Goal: Contribute content: Add original content to the website for others to see

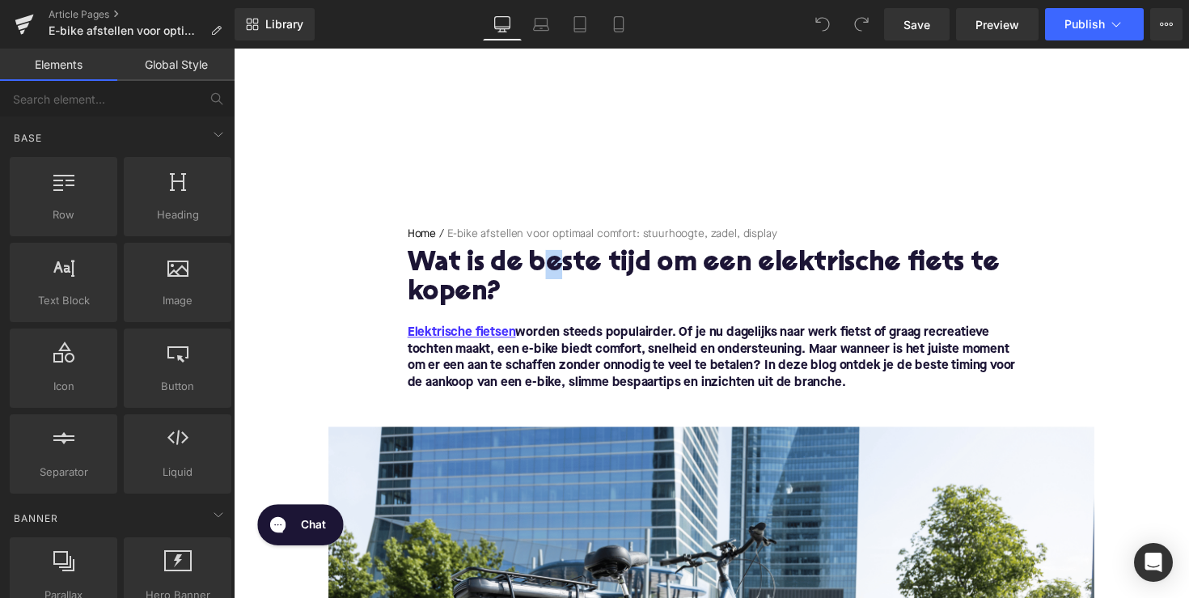
click at [555, 273] on h1 "Wat is de beste tijd om een elektrische fiets te kopen?" at bounding box center [723, 285] width 623 height 60
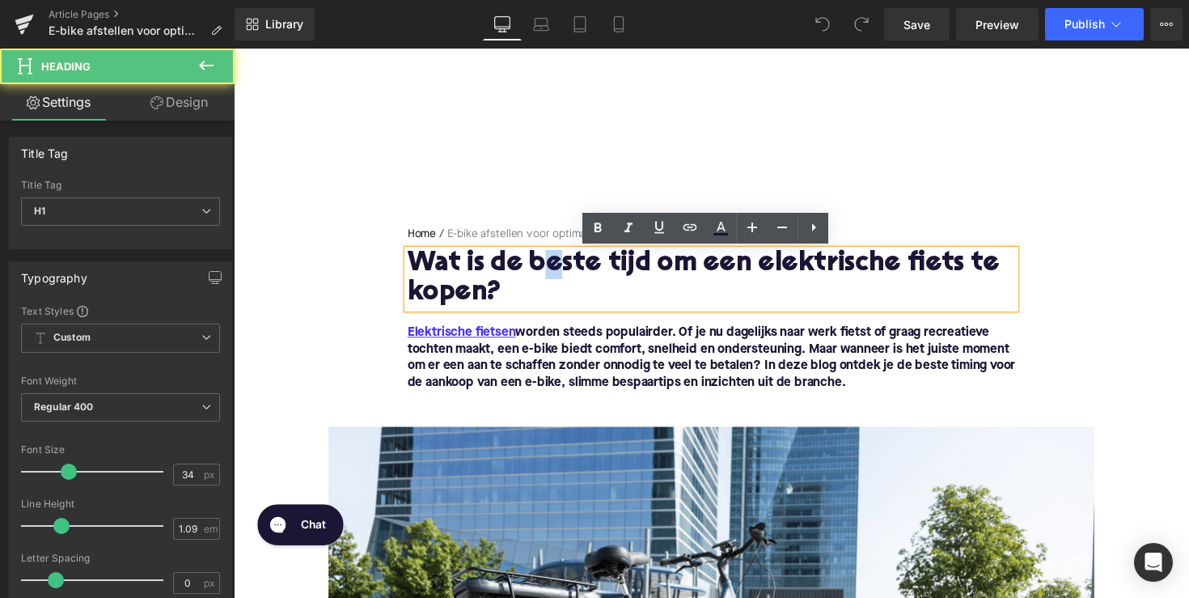
click at [555, 273] on h1 "Wat is de beste tijd om een elektrische fiets te kopen?" at bounding box center [723, 285] width 623 height 60
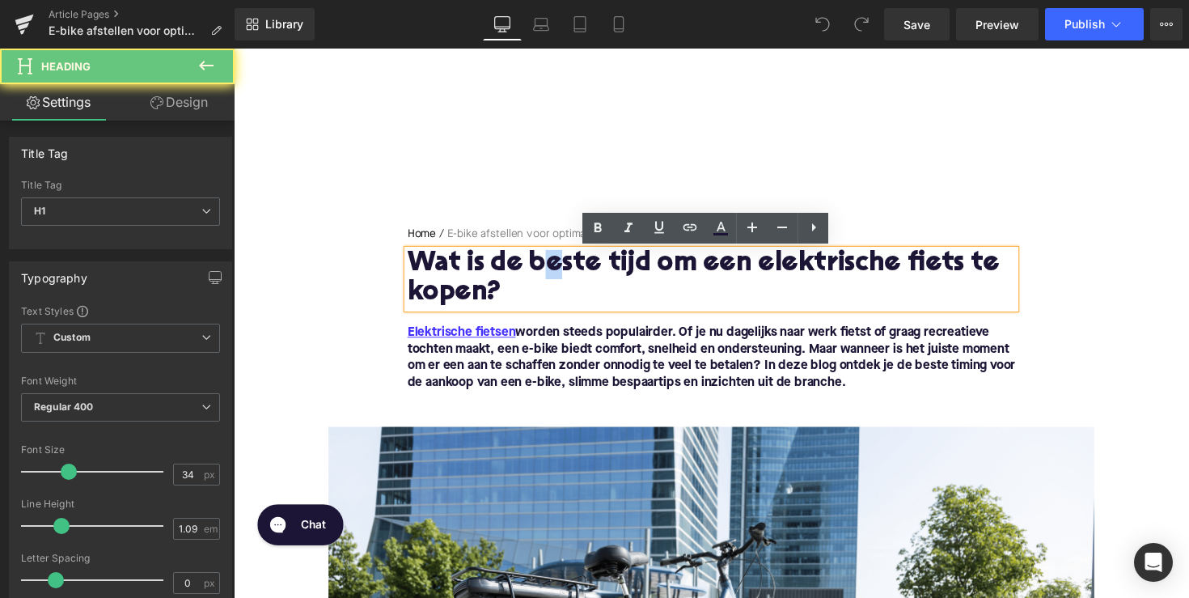
click at [555, 273] on h1 "Wat is de beste tijd om een elektrische fiets te kopen?" at bounding box center [723, 285] width 623 height 60
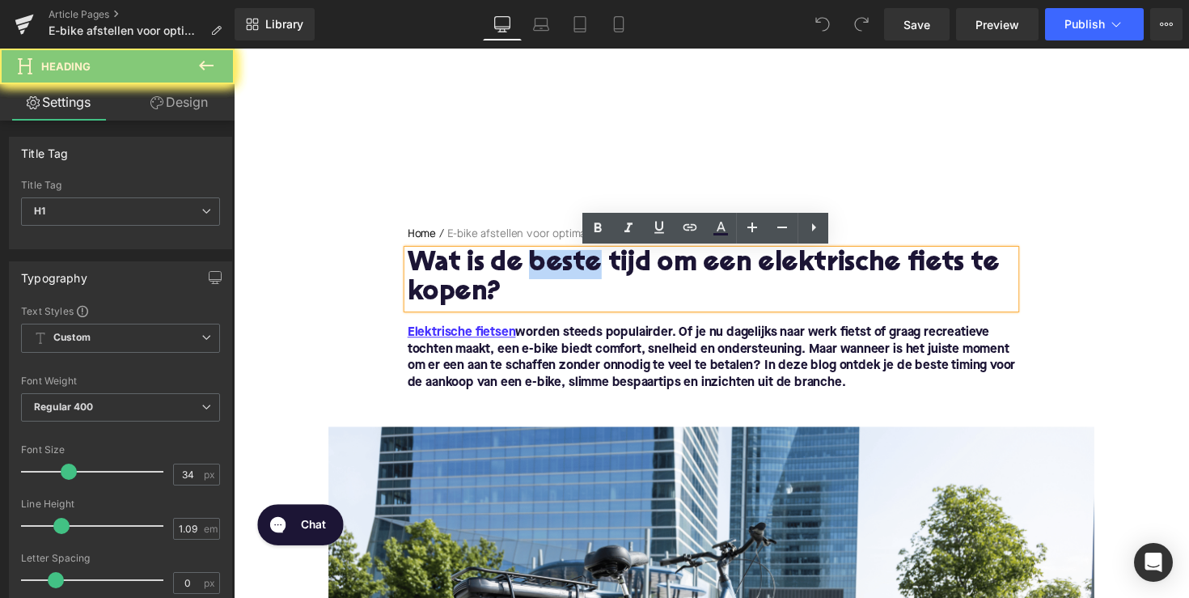
click at [555, 273] on h1 "Wat is de beste tijd om een elektrische fiets te kopen?" at bounding box center [723, 285] width 623 height 60
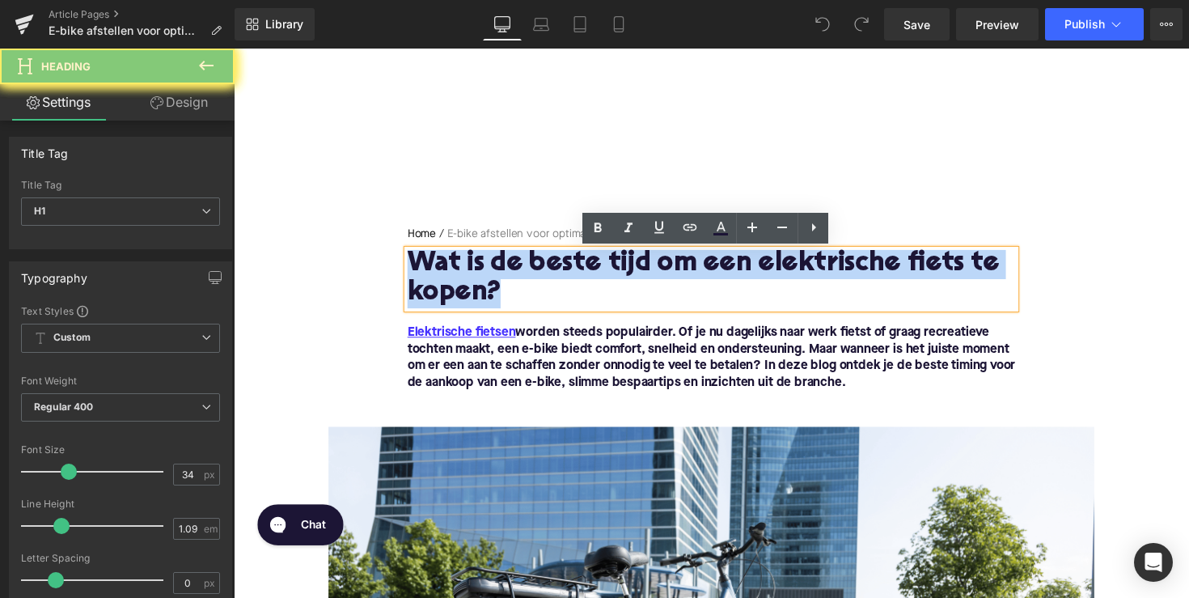
click at [555, 273] on h1 "Wat is de beste tijd om een elektrische fiets te kopen?" at bounding box center [723, 285] width 623 height 60
paste div
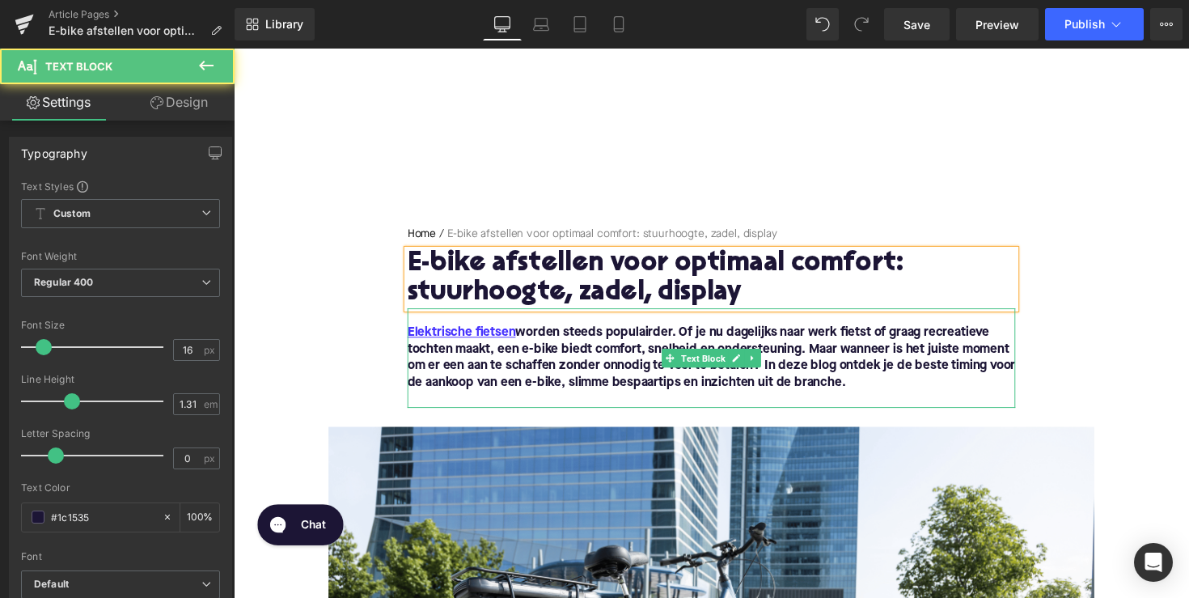
drag, startPoint x: 834, startPoint y: 364, endPoint x: 868, endPoint y: 382, distance: 38.4
click at [834, 364] on span "Elektrische fietsen worden steeds populairder. Of je nu dagelijks naar werk fie…" at bounding box center [723, 365] width 623 height 64
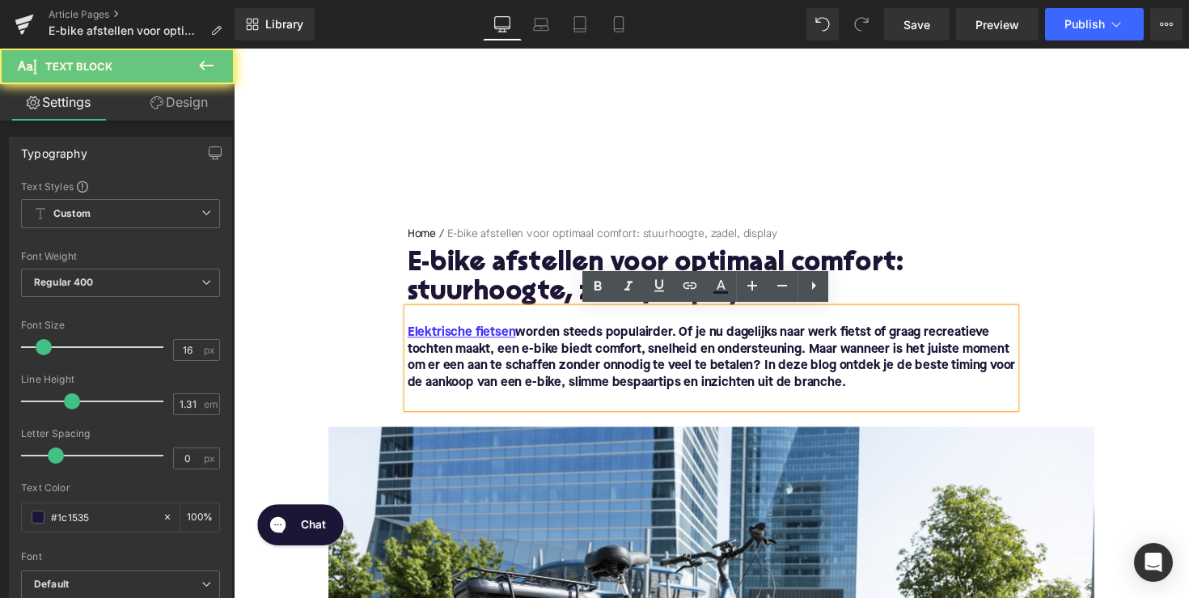
drag, startPoint x: 899, startPoint y: 398, endPoint x: 350, endPoint y: 332, distance: 553.1
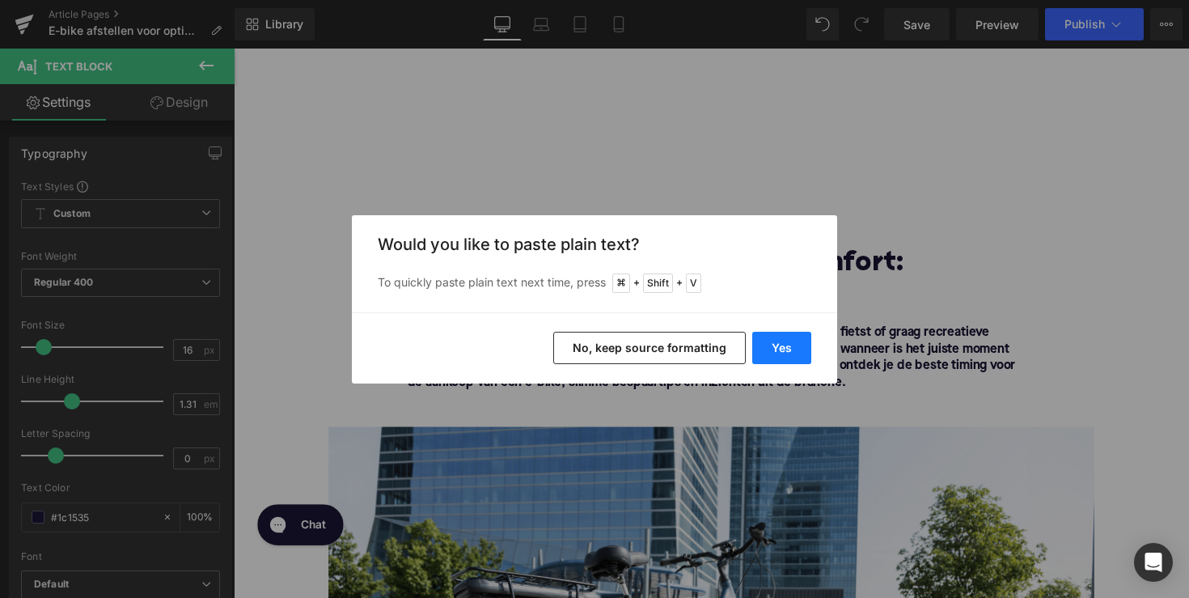
click at [763, 344] on button "Yes" at bounding box center [781, 348] width 59 height 32
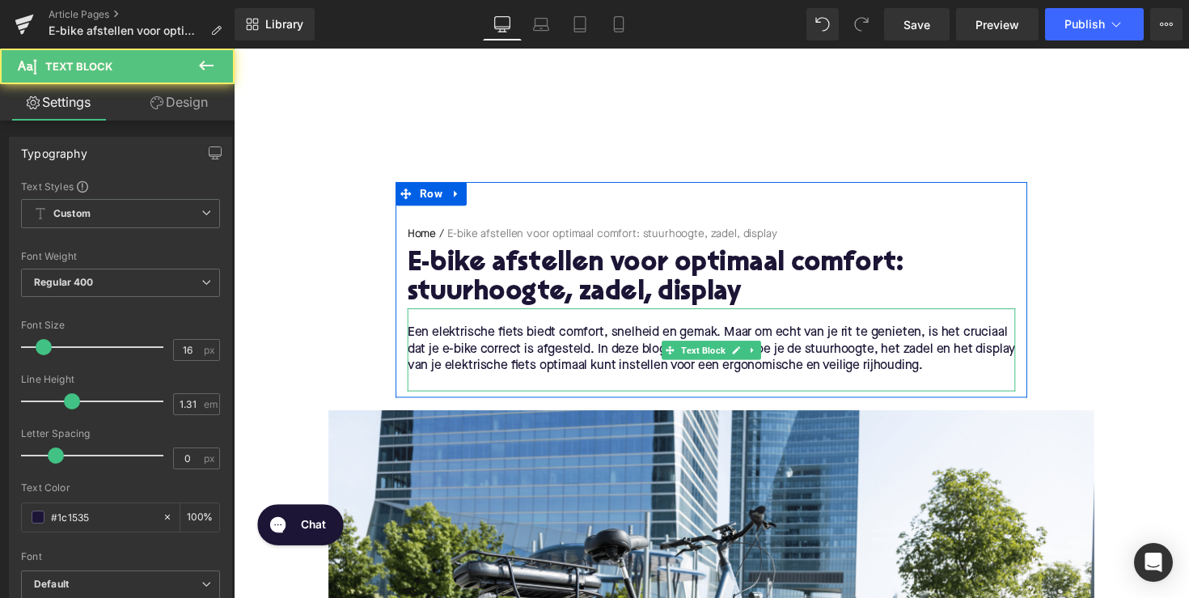
click at [531, 348] on p "Een elektrische fiets biedt comfort, snelheid en gemak. Maar om echt van je rit…" at bounding box center [723, 357] width 623 height 51
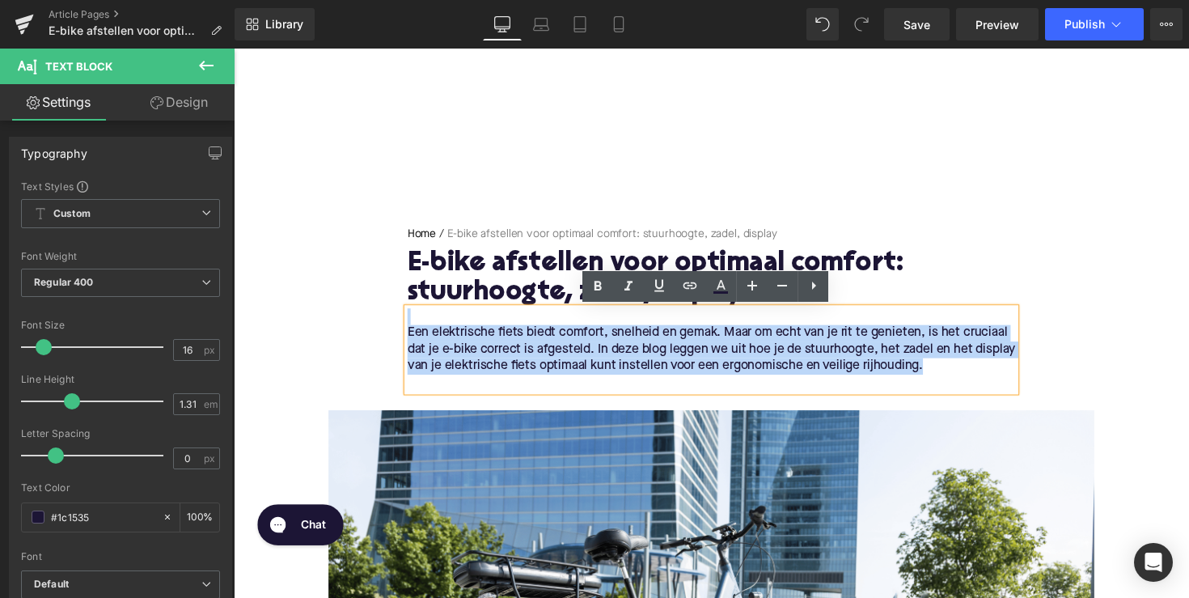
drag, startPoint x: 987, startPoint y: 368, endPoint x: 397, endPoint y: 314, distance: 592.2
click at [400, 314] on div "Home / E-bike afstellen voor optimaal comfort: stuurhoogte, zadel, display Brea…" at bounding box center [723, 315] width 647 height 169
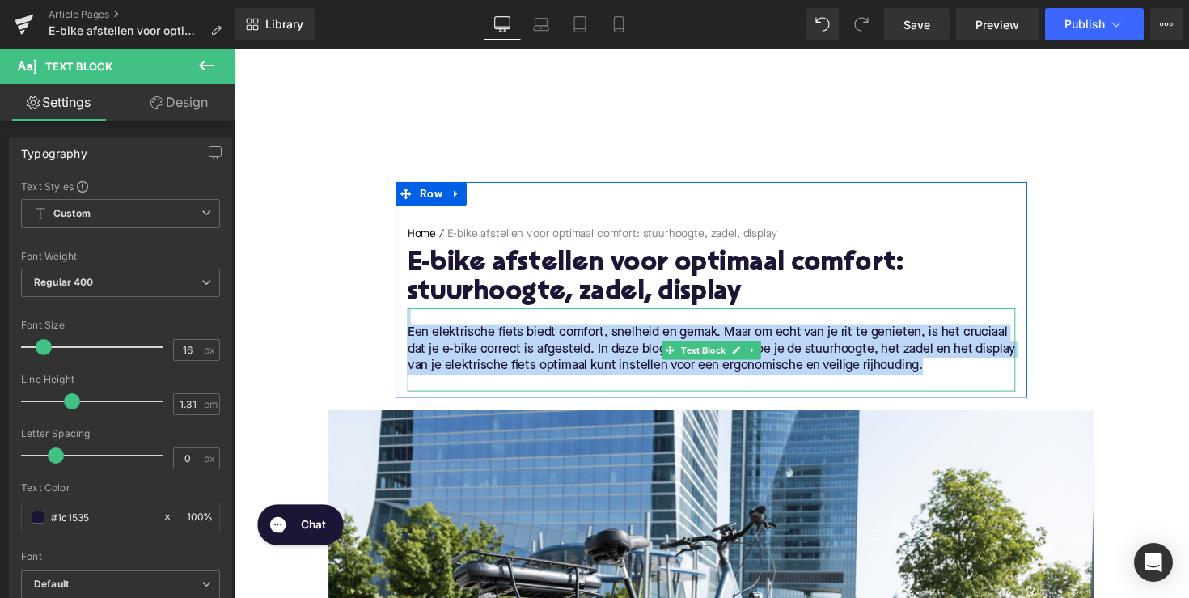
click at [503, 357] on p "Een elektrische fiets biedt comfort, snelheid en gemak. Maar om echt van je rit…" at bounding box center [723, 357] width 623 height 51
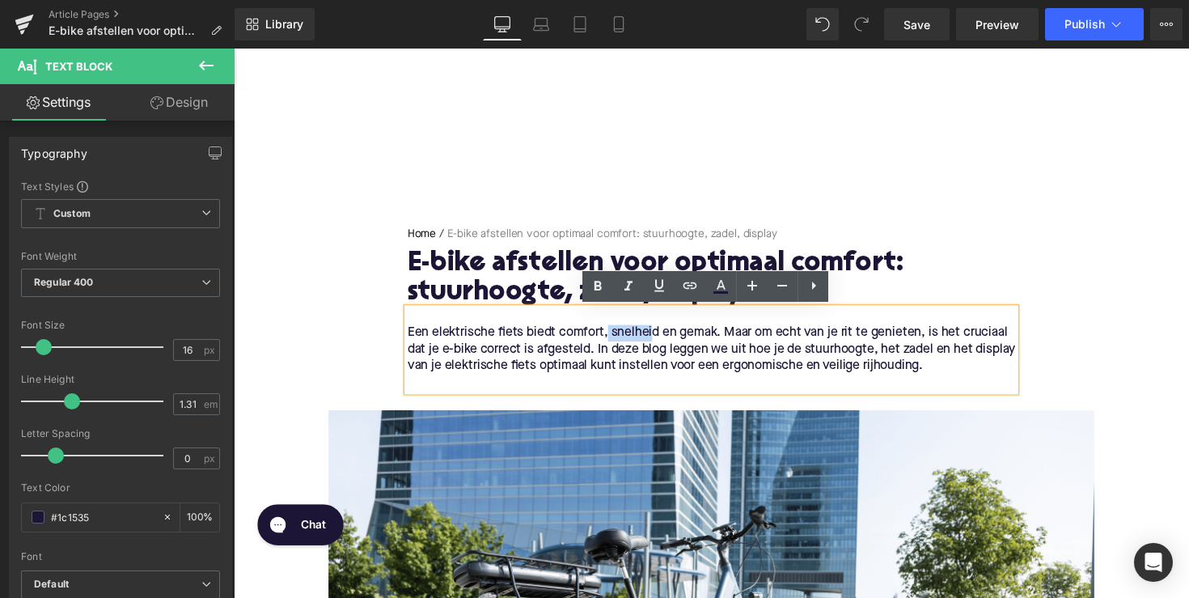
drag, startPoint x: 662, startPoint y: 338, endPoint x: 613, endPoint y: 336, distance: 48.6
click at [613, 336] on p "Een elektrische fiets biedt comfort, snelheid en gemak. Maar om echt van je rit…" at bounding box center [723, 357] width 623 height 51
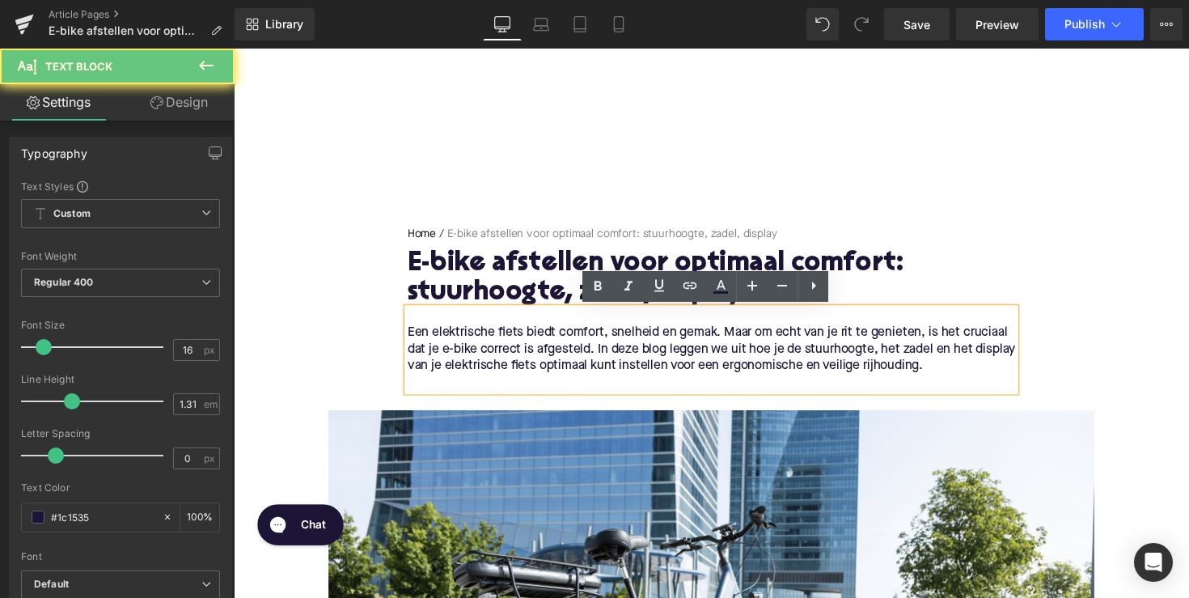
click at [961, 375] on p "Een elektrische fiets biedt comfort, snelheid en gemak. Maar om echt van je rit…" at bounding box center [723, 357] width 623 height 51
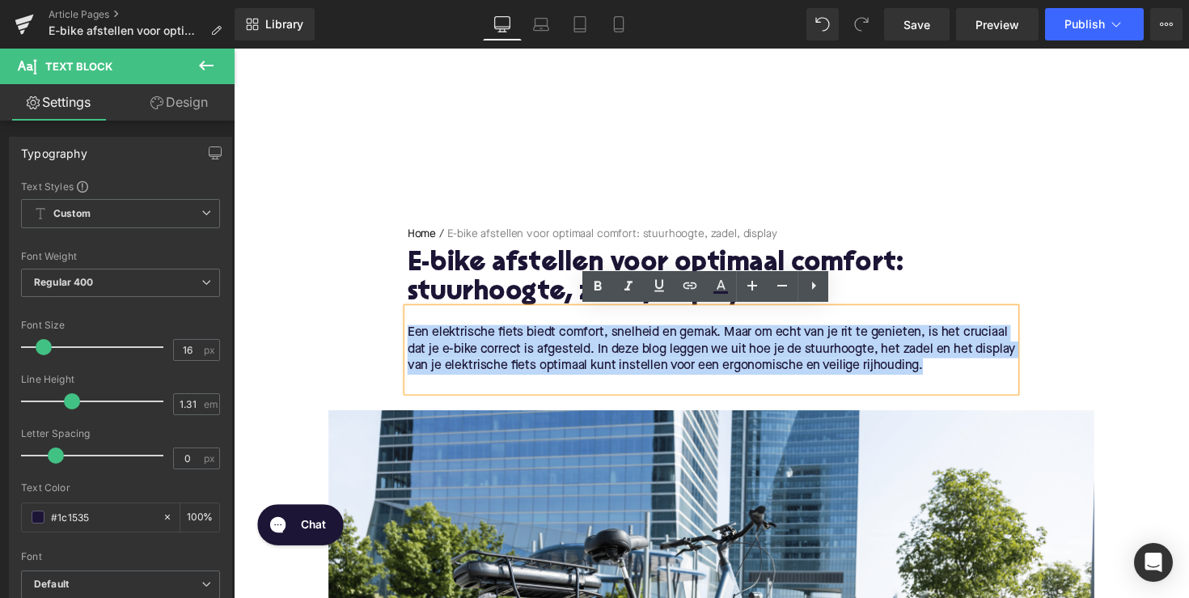
drag, startPoint x: 989, startPoint y: 377, endPoint x: 404, endPoint y: 342, distance: 585.9
click at [412, 342] on div "Een elektrische fiets biedt comfort, snelheid en gemak. Maar om echt van je rit…" at bounding box center [723, 357] width 623 height 85
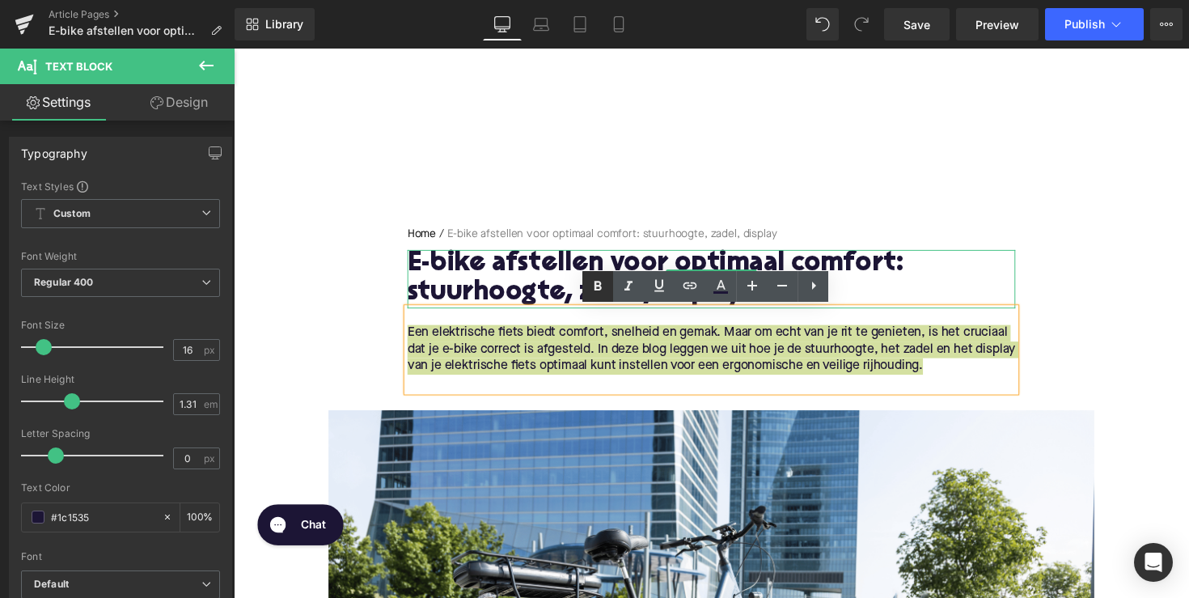
click at [592, 284] on icon at bounding box center [597, 286] width 19 height 19
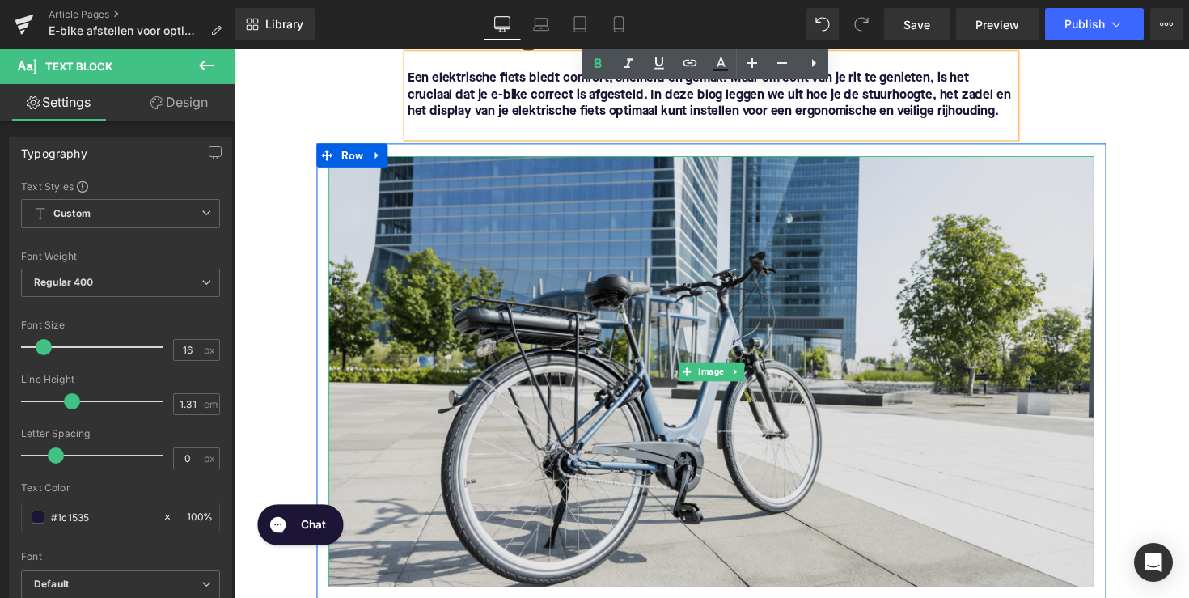
scroll to position [623, 0]
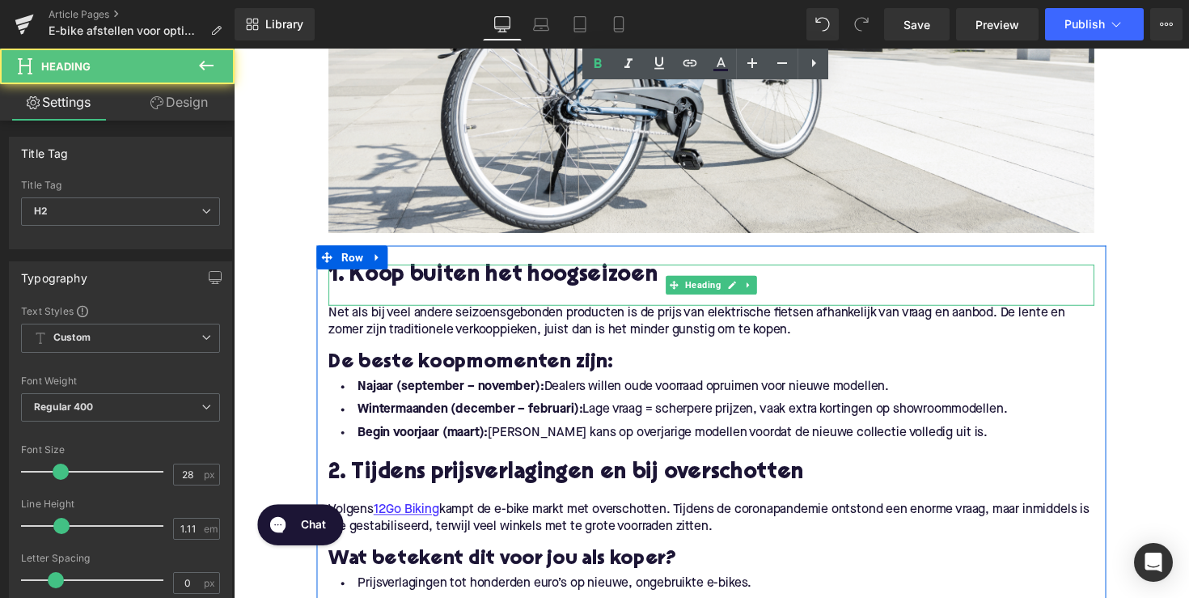
click at [473, 279] on h2 "1. Koop buiten het hoogseizoen" at bounding box center [723, 282] width 785 height 25
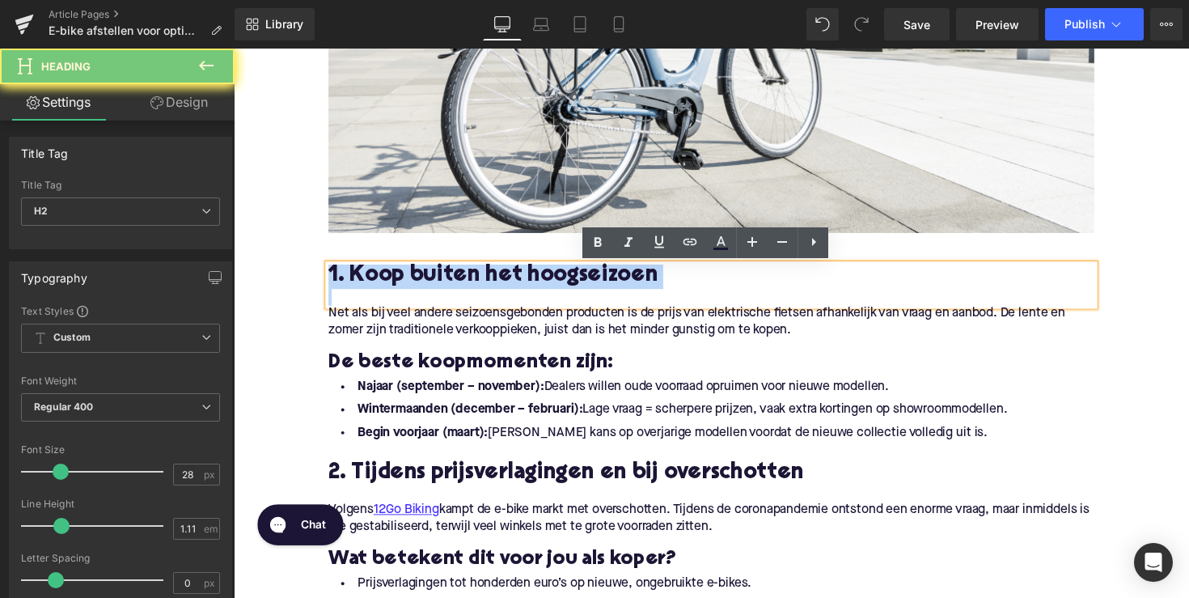
paste div
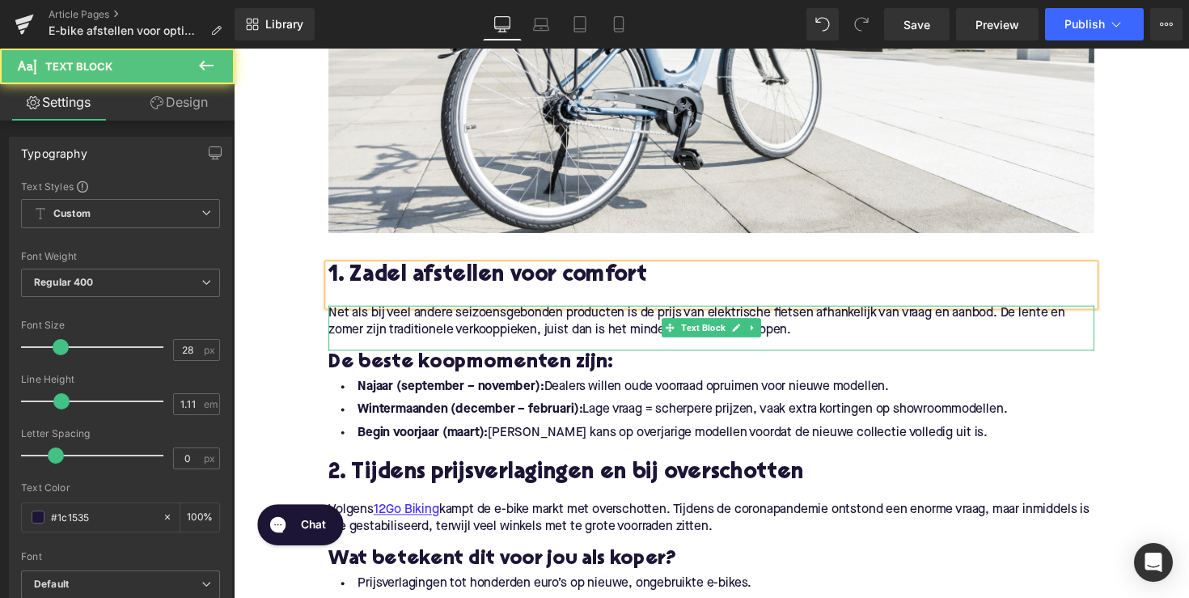
click at [457, 328] on p "Net als bij veel andere seizoensgebonden producten is de prijs van elektrische …" at bounding box center [723, 329] width 785 height 34
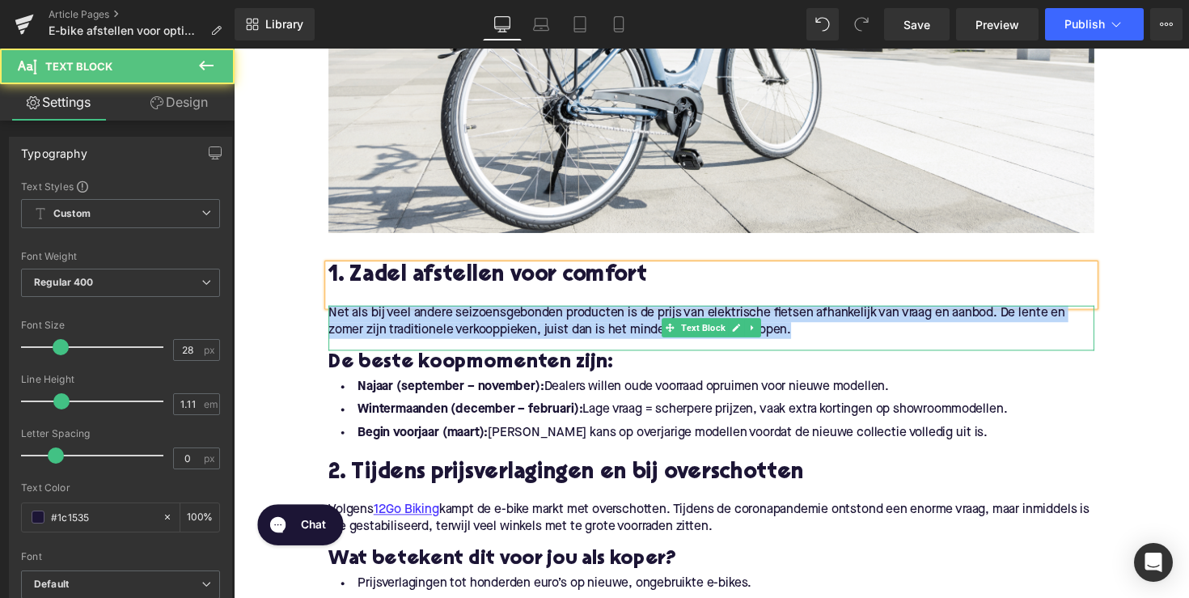
click at [457, 328] on p "Net als bij veel andere seizoensgebonden producten is de prijs van elektrische …" at bounding box center [723, 329] width 785 height 34
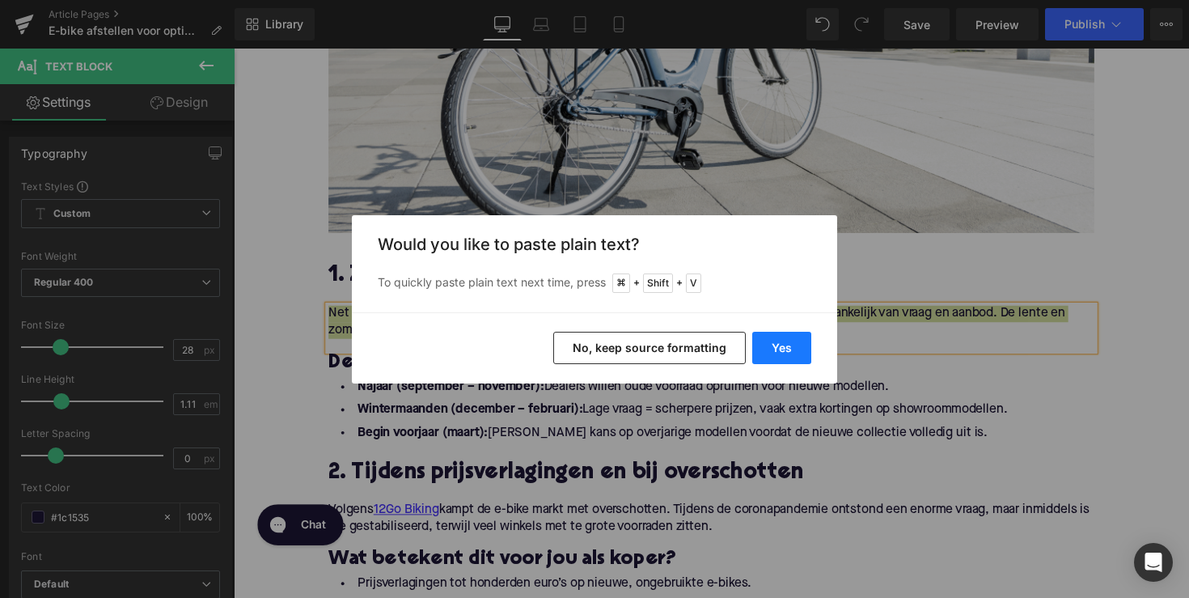
click at [769, 345] on button "Yes" at bounding box center [781, 348] width 59 height 32
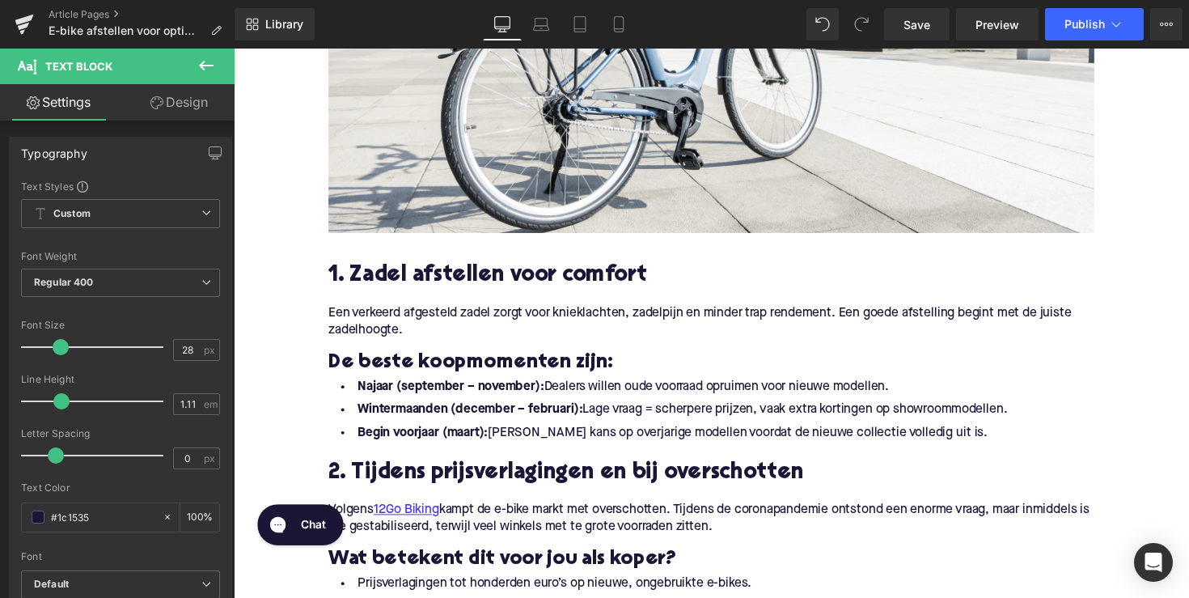
click at [437, 369] on h3 "De beste koopmomenten zijn:" at bounding box center [723, 371] width 785 height 26
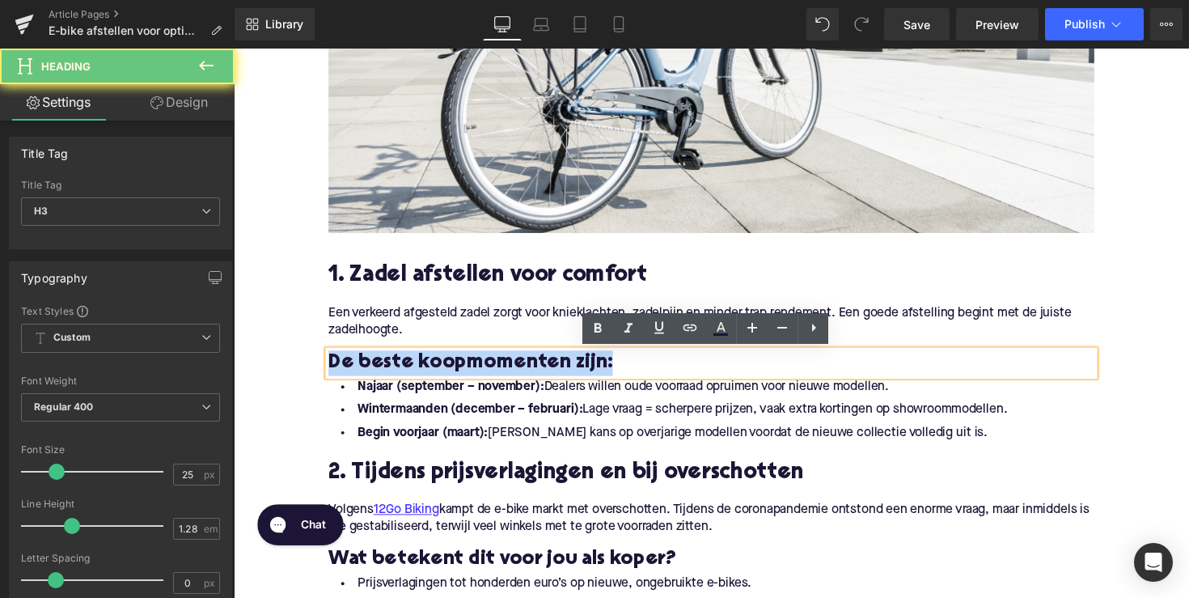
click at [437, 369] on h3 "De beste koopmomenten zijn:" at bounding box center [723, 371] width 785 height 26
paste div
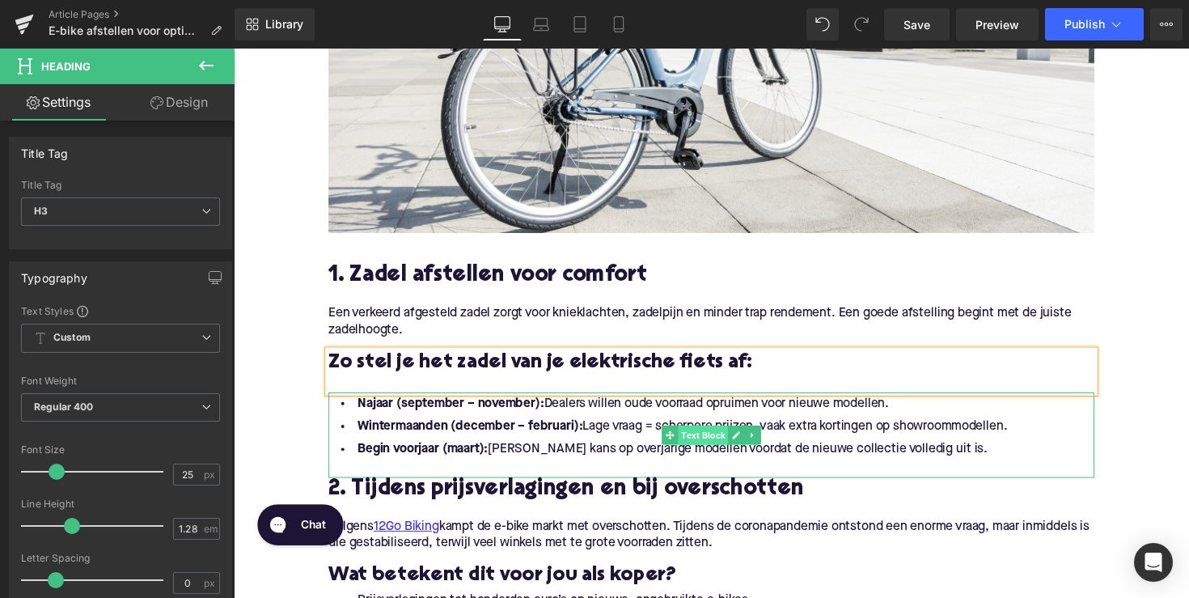
click at [698, 449] on span "Text Block" at bounding box center [714, 444] width 51 height 19
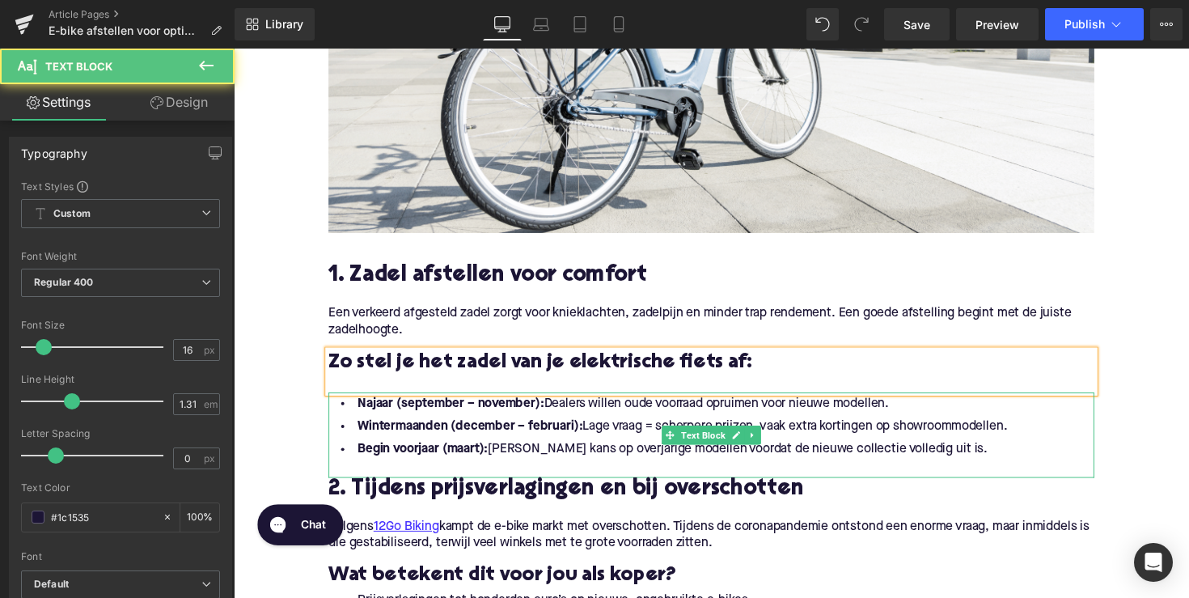
click at [896, 459] on li "Begin voorjaar (maart): [PERSON_NAME] kans op overjarige modellen voordat de ni…" at bounding box center [723, 459] width 785 height 23
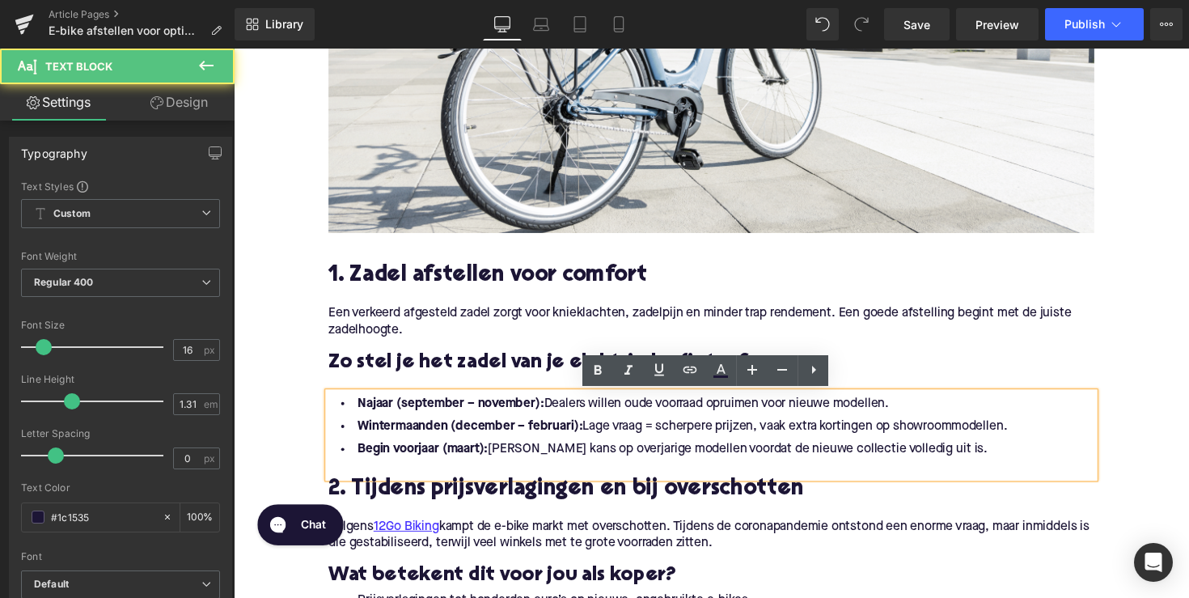
click at [974, 457] on li "Begin voorjaar (maart): [PERSON_NAME] kans op overjarige modellen voordat de ni…" at bounding box center [723, 459] width 785 height 23
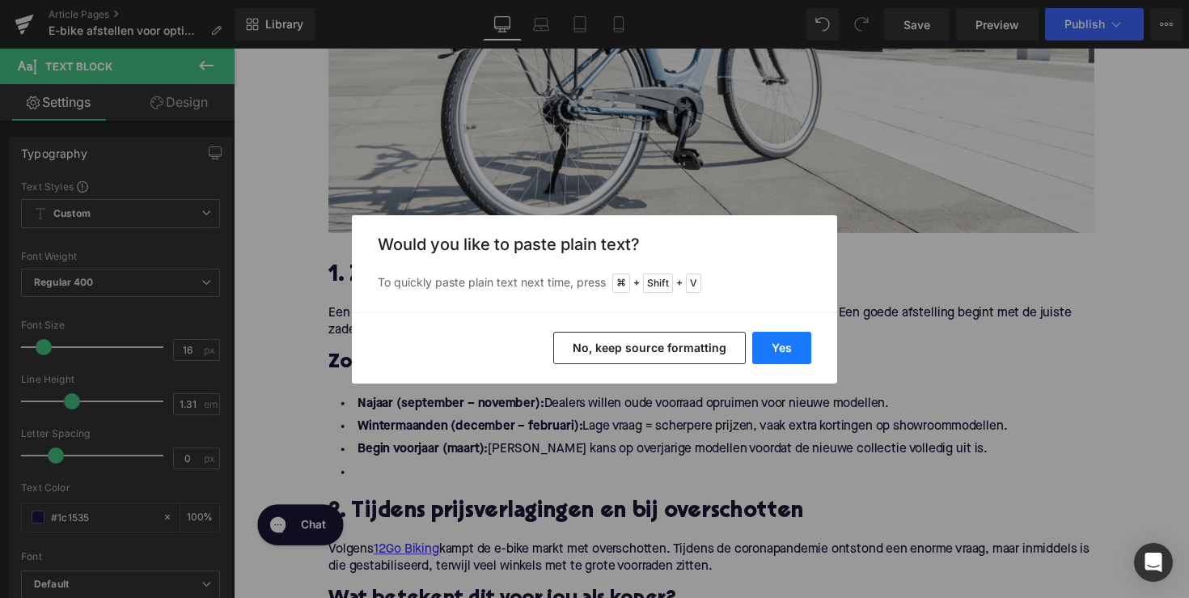
click at [770, 350] on button "Yes" at bounding box center [781, 348] width 59 height 32
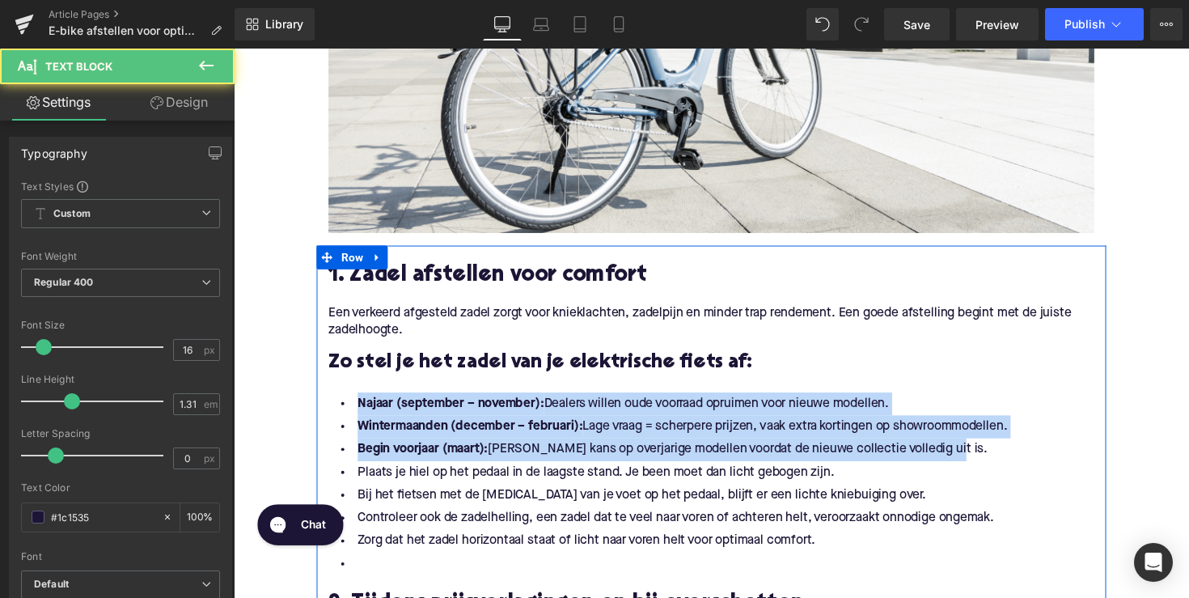
drag, startPoint x: 974, startPoint y: 459, endPoint x: 324, endPoint y: 406, distance: 652.5
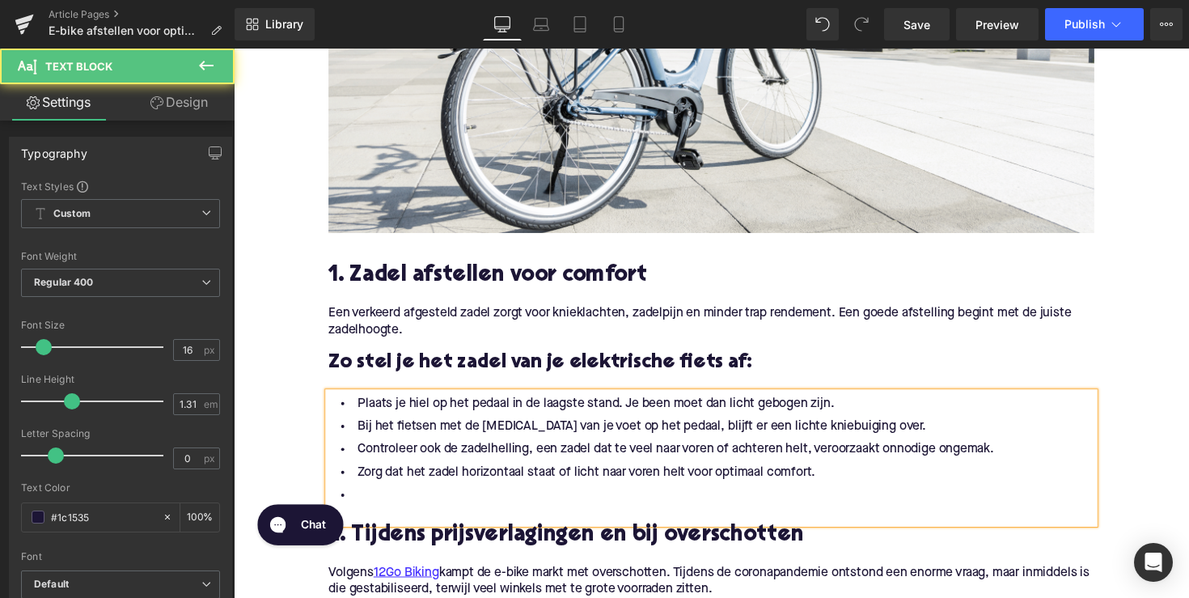
click at [438, 506] on li at bounding box center [723, 506] width 785 height 23
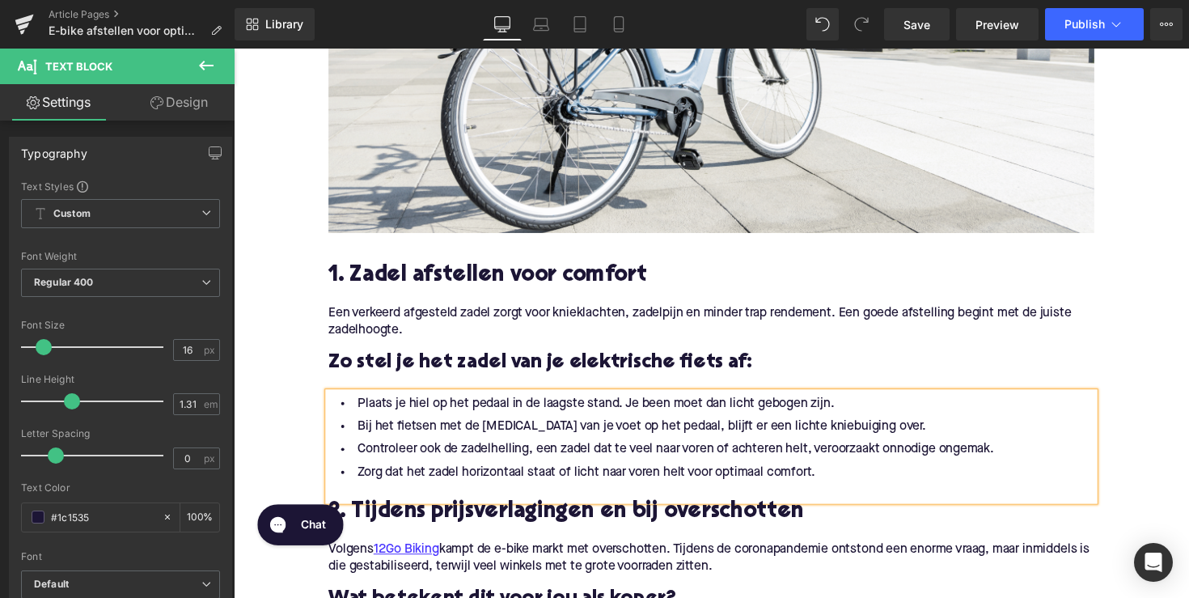
scroll to position [805, 0]
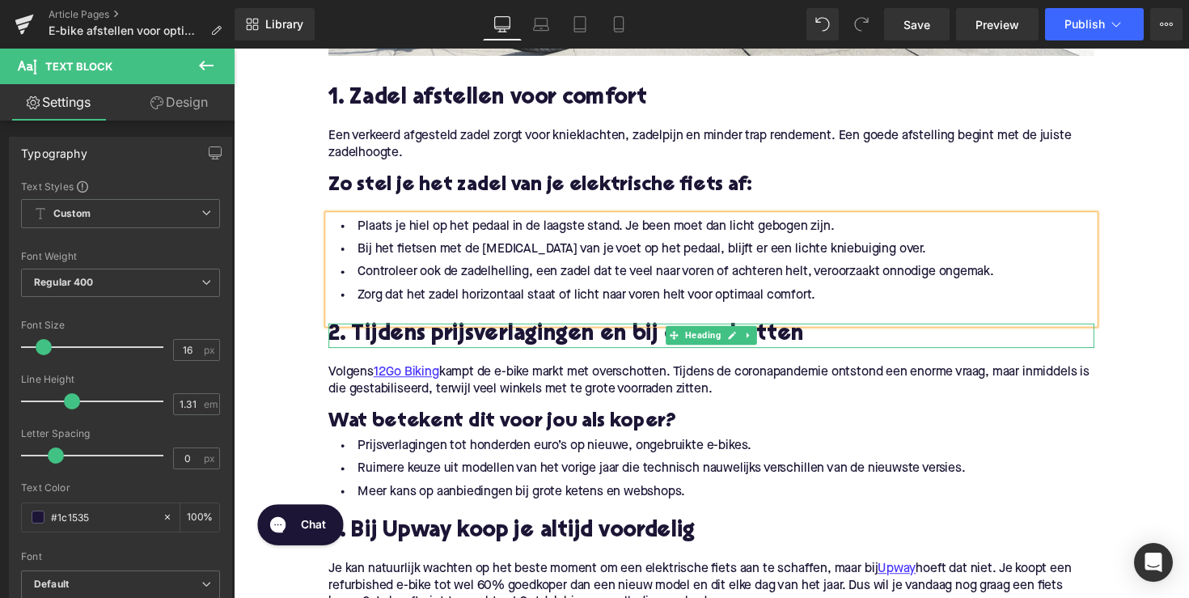
click at [480, 341] on h2 "2. Tijdens prijsverlagingen en bij overschotten" at bounding box center [723, 342] width 785 height 25
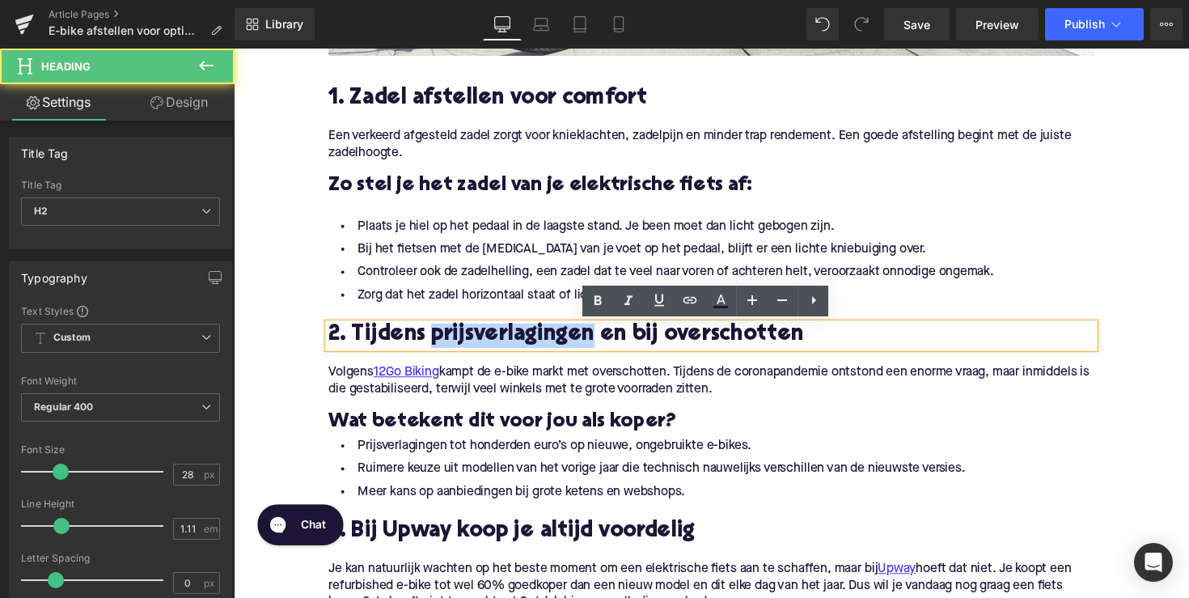
click at [480, 341] on h2 "2. Tijdens prijsverlagingen en bij overschotten" at bounding box center [723, 342] width 785 height 25
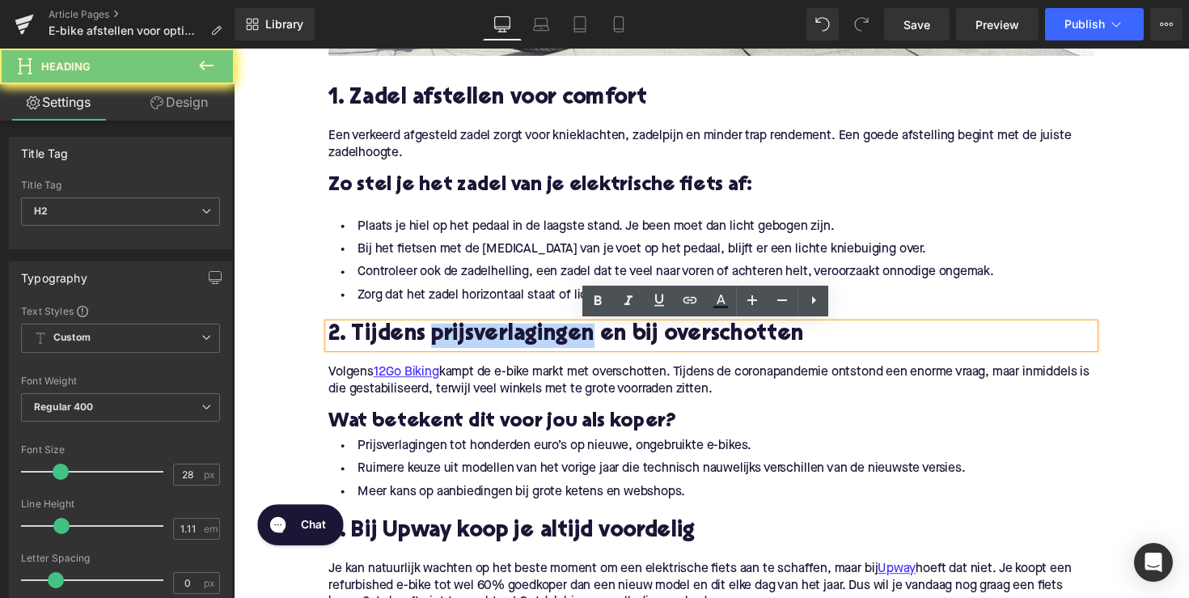
paste div
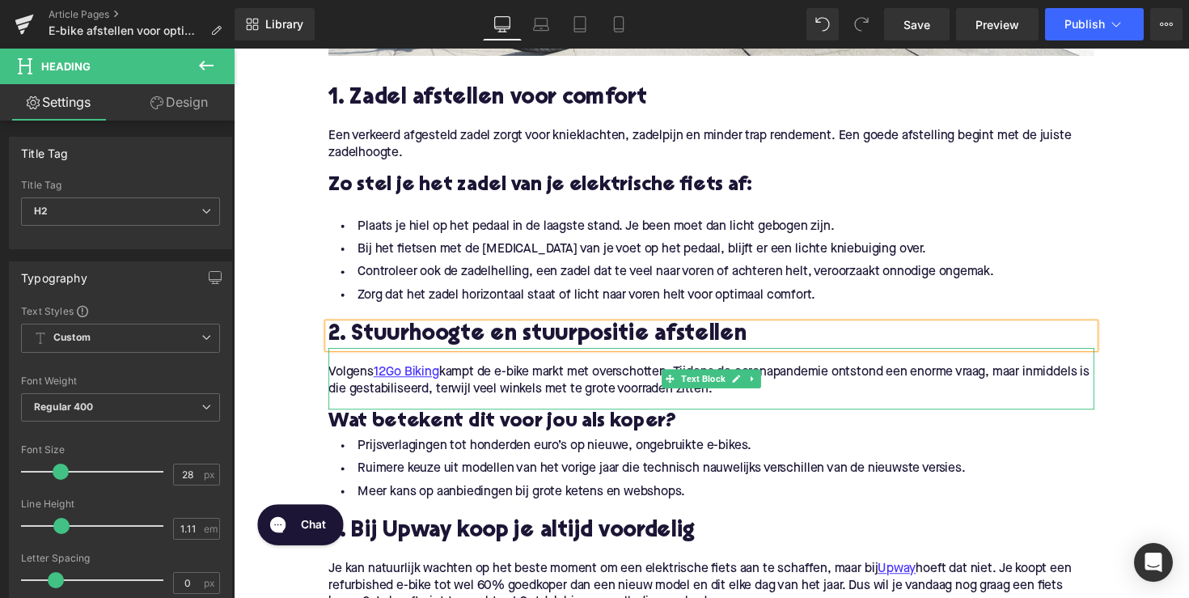
click at [508, 388] on p "Volgens 12Go Biking kampt de e-bike markt met overschotten. Tijdens de coronapa…" at bounding box center [723, 389] width 785 height 34
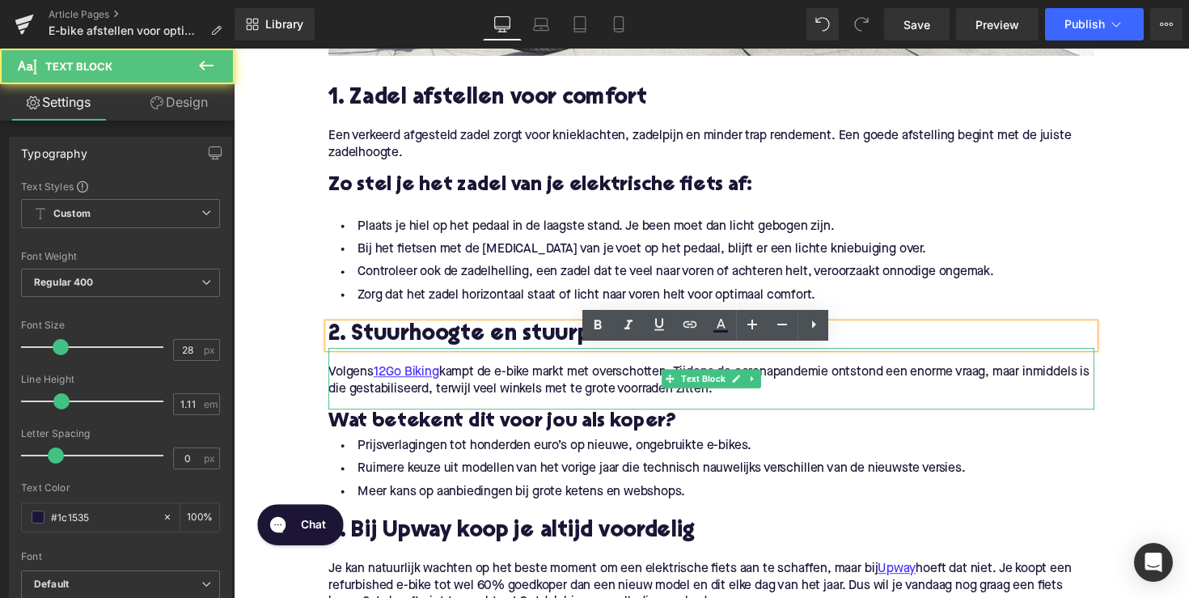
click at [508, 388] on p "Volgens 12Go Biking kampt de e-bike markt met overschotten. Tijdens de coronapa…" at bounding box center [723, 389] width 785 height 34
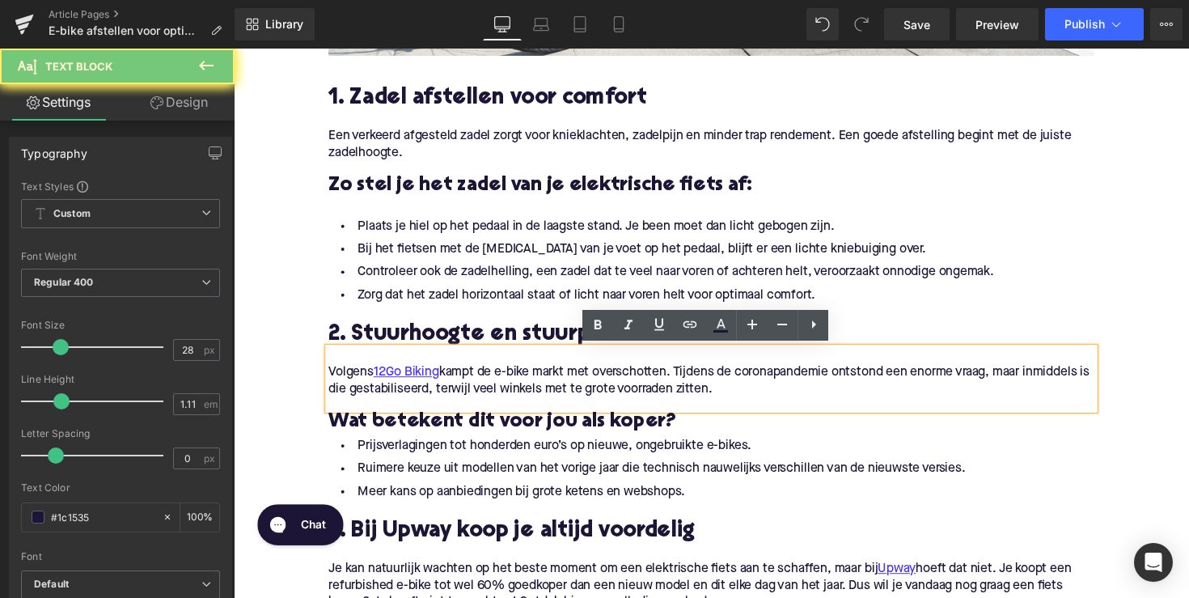
click at [508, 388] on p "Volgens 12Go Biking kampt de e-bike markt met overschotten. Tijdens de coronapa…" at bounding box center [723, 389] width 785 height 34
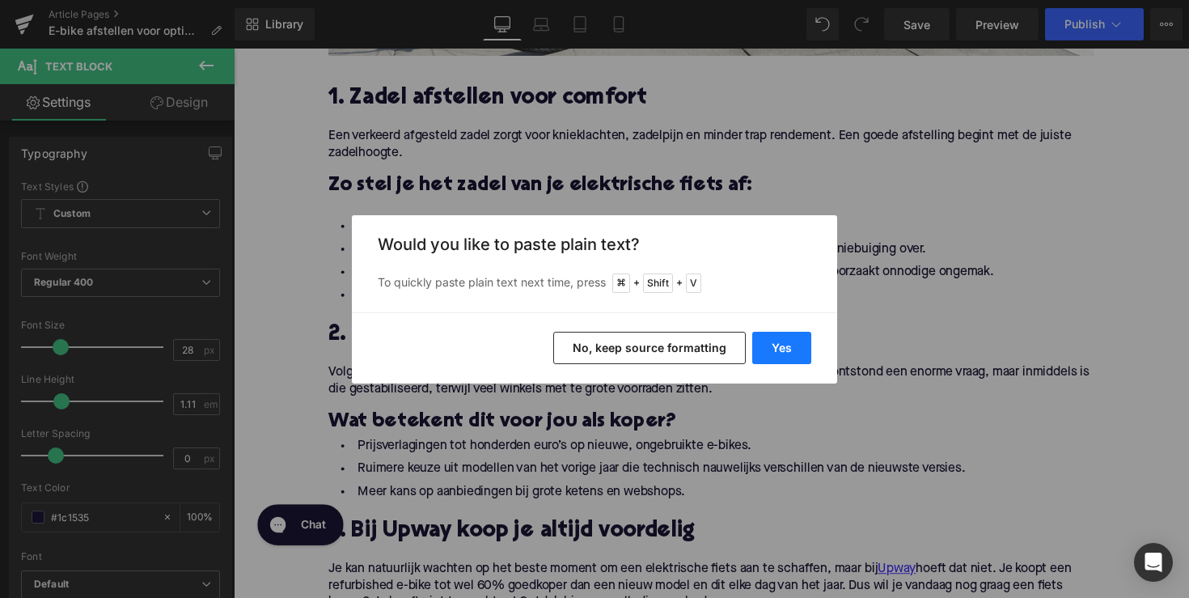
click at [772, 346] on button "Yes" at bounding box center [781, 348] width 59 height 32
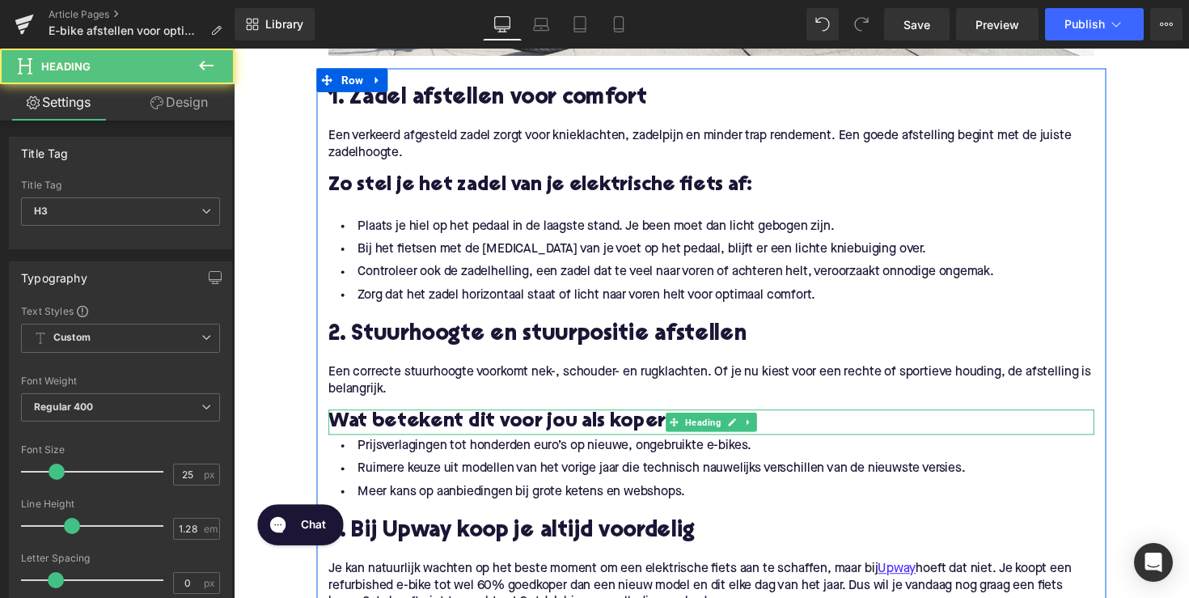
click at [551, 436] on h3 "Wat betekent dit voor jou als koper?" at bounding box center [723, 431] width 785 height 26
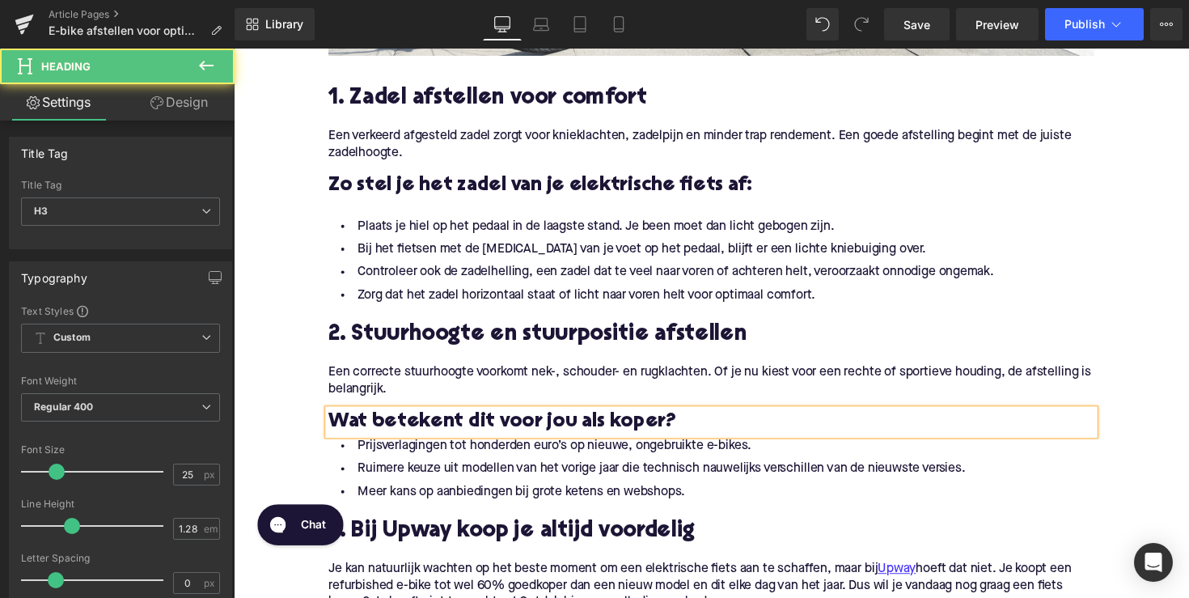
click at [551, 436] on h3 "Wat betekent dit voor jou als koper?" at bounding box center [723, 431] width 785 height 26
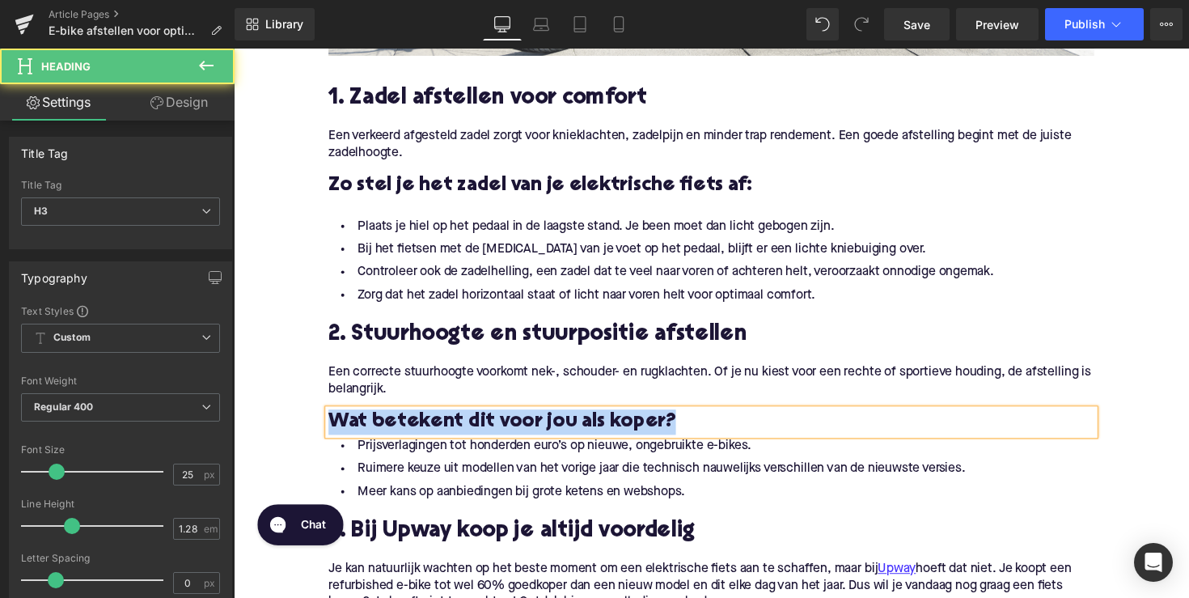
click at [551, 436] on h3 "Wat betekent dit voor jou als koper?" at bounding box center [723, 431] width 785 height 26
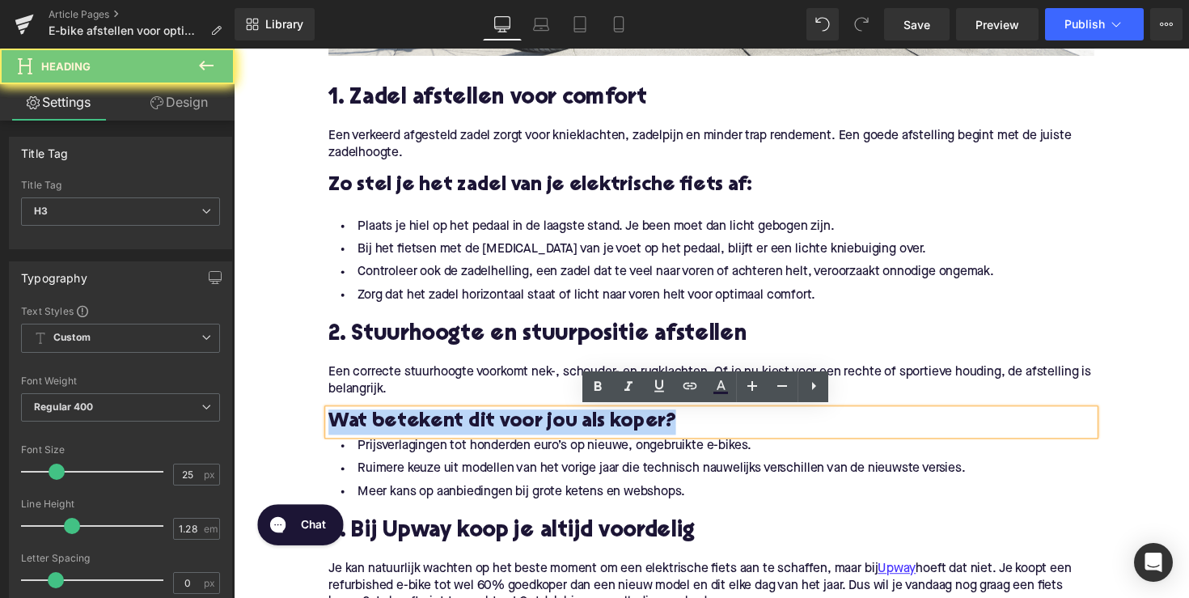
paste div
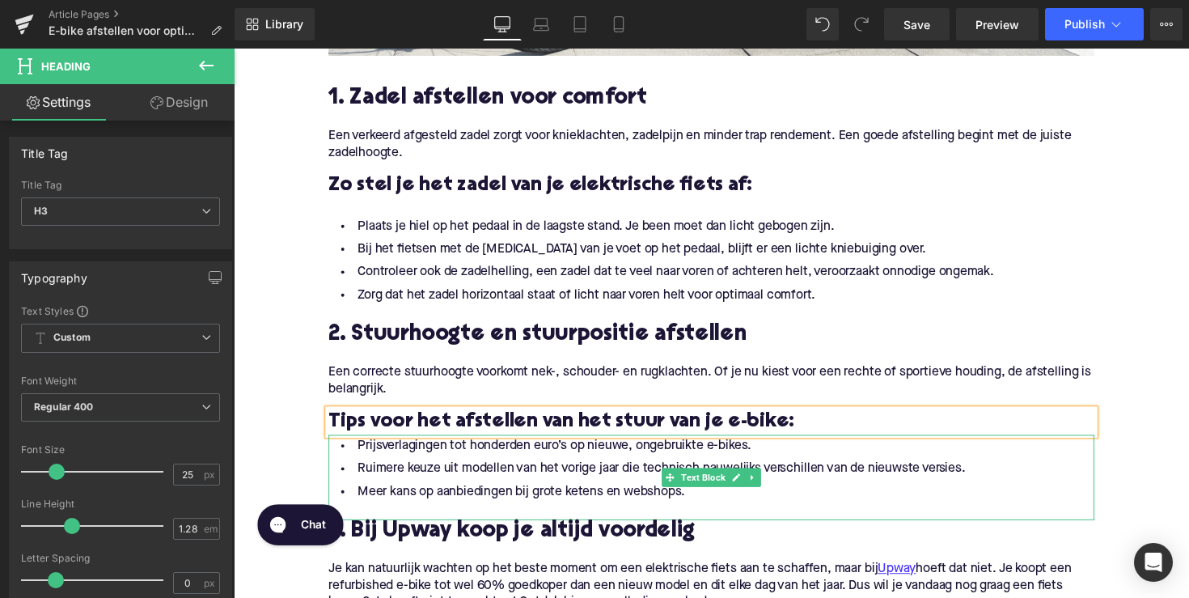
click at [531, 489] on li "Ruimere keuze uit modellen van het vorige jaar die technisch nauwelijks verschi…" at bounding box center [723, 479] width 785 height 23
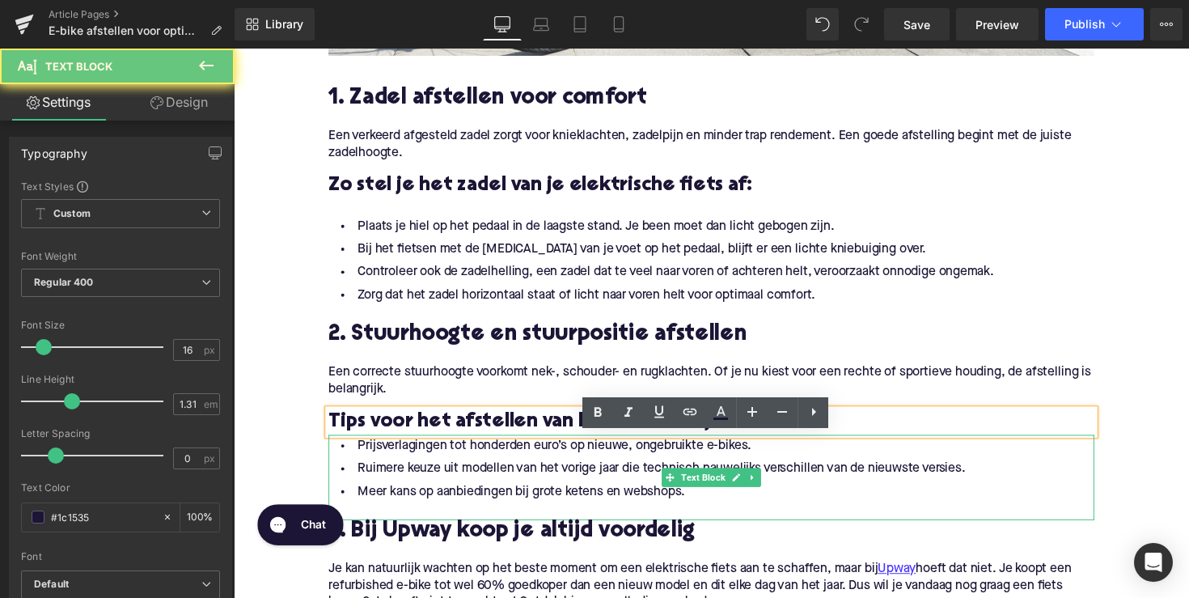
click at [531, 489] on li "Ruimere keuze uit modellen van het vorige jaar die technisch nauwelijks verschi…" at bounding box center [723, 479] width 785 height 23
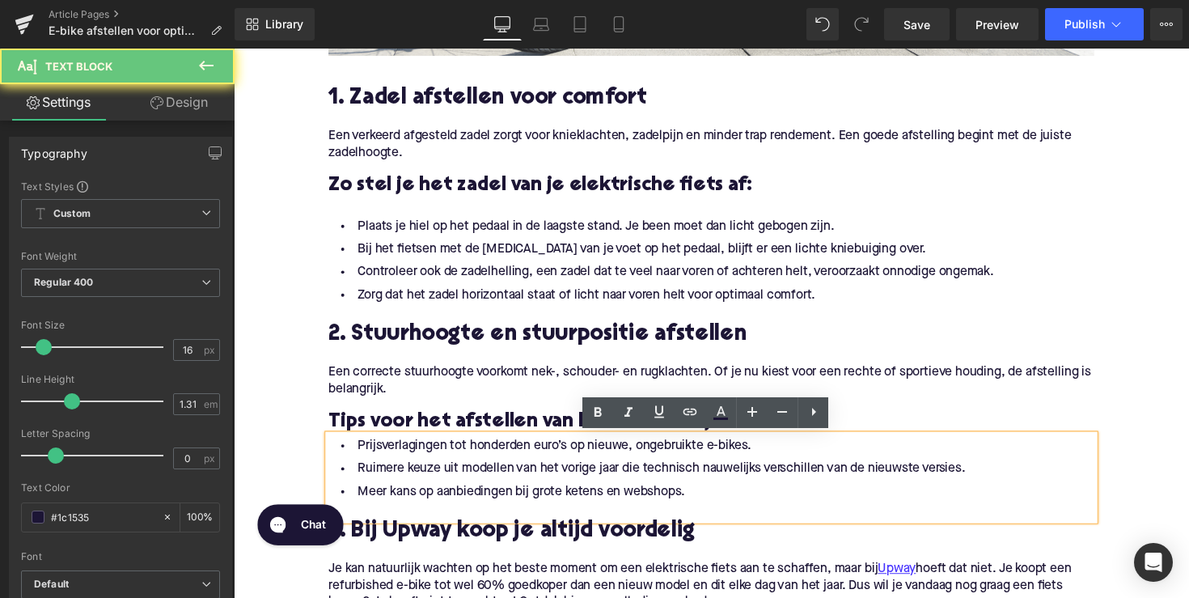
click at [600, 507] on li "Meer kans op aanbiedingen bij grote ketens en webshops." at bounding box center [723, 502] width 785 height 23
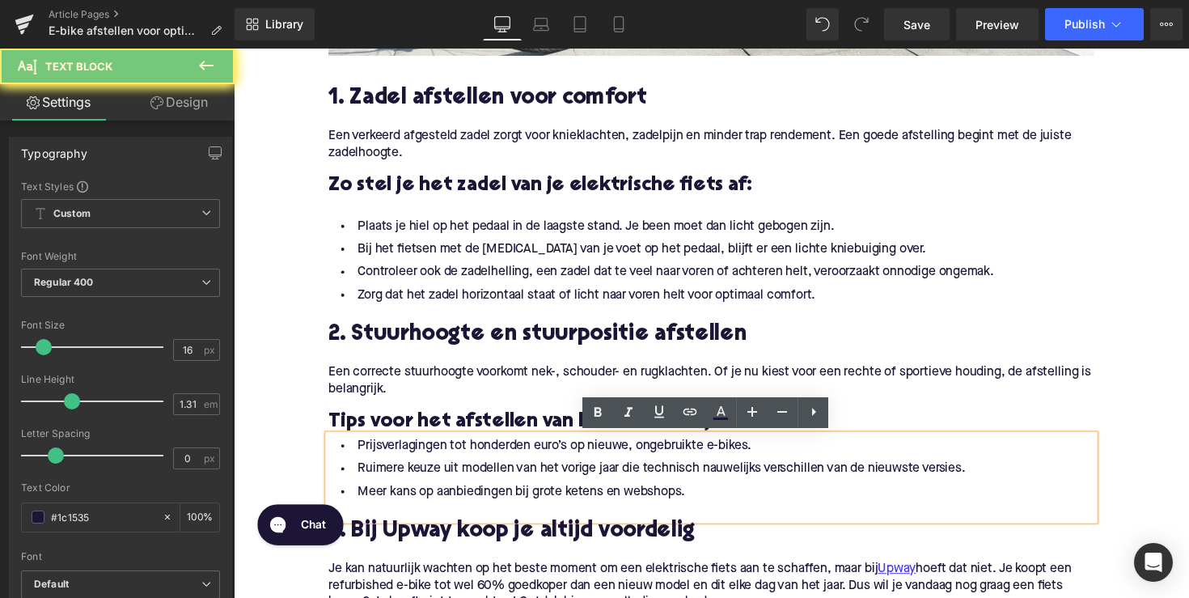
click at [718, 493] on li "Meer kans op aanbiedingen bij grote ketens en webshops." at bounding box center [723, 502] width 785 height 23
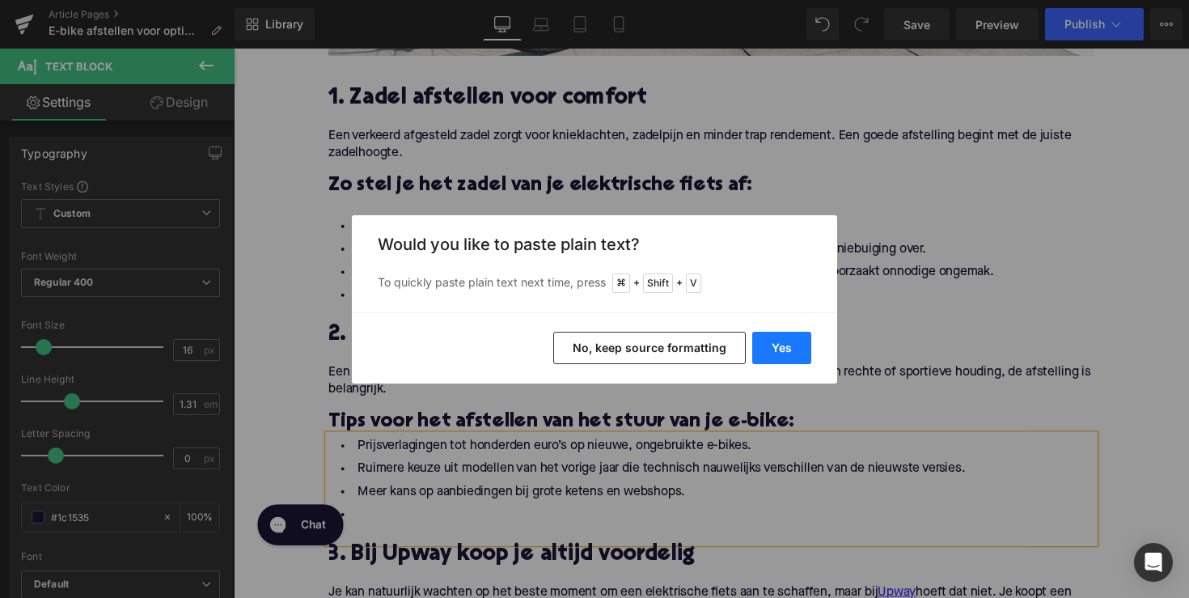
click at [770, 337] on button "Yes" at bounding box center [781, 348] width 59 height 32
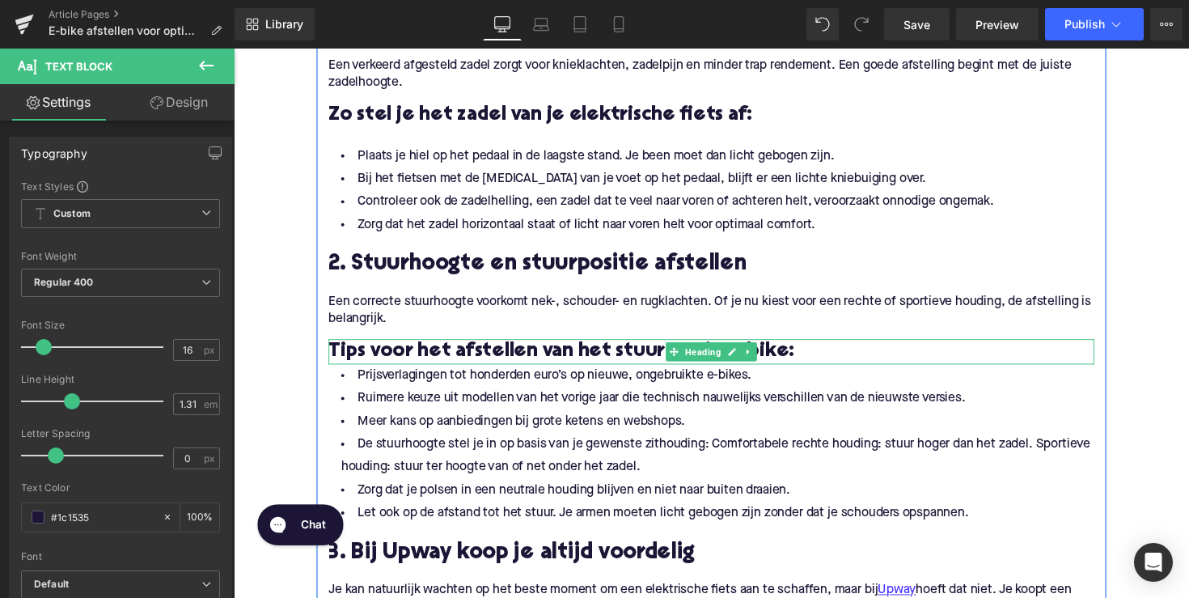
scroll to position [942, 0]
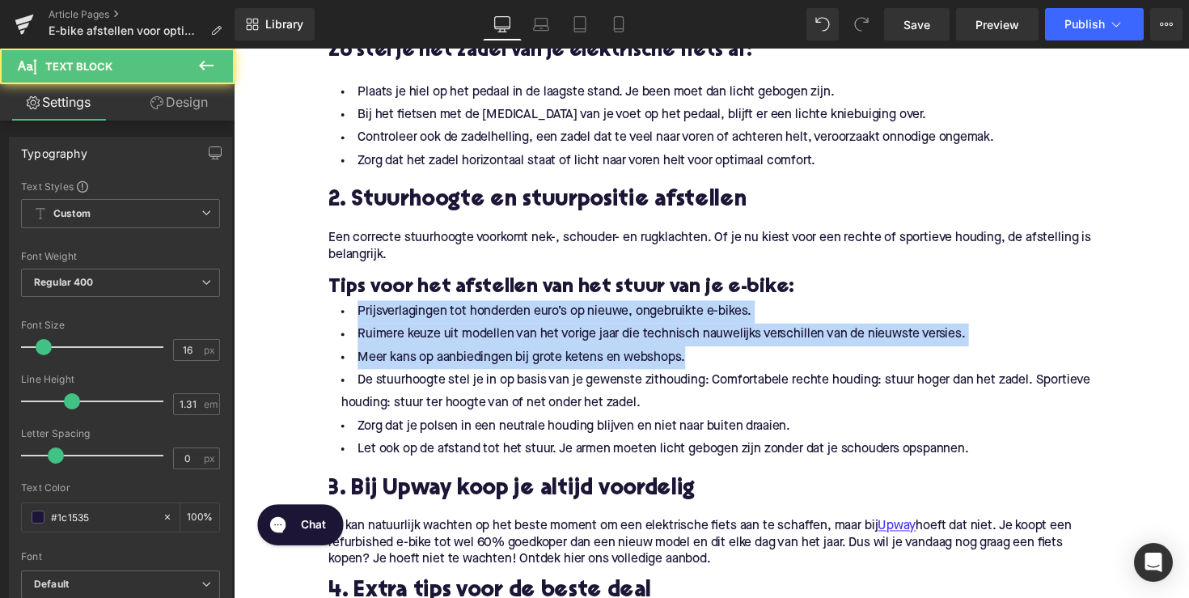
drag, startPoint x: 704, startPoint y: 362, endPoint x: 301, endPoint y: 319, distance: 405.1
click at [301, 319] on div "Home / E-bike afstellen voor optimaal comfort: stuurhoogte, zadel, display Brea…" at bounding box center [723, 516] width 979 height 2547
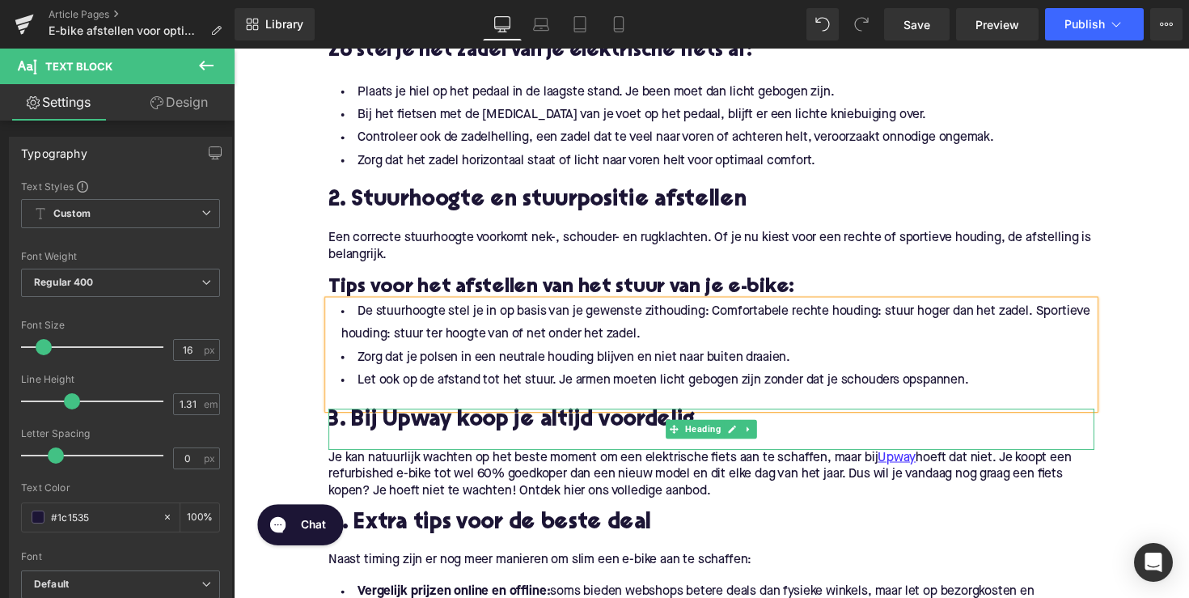
scroll to position [969, 0]
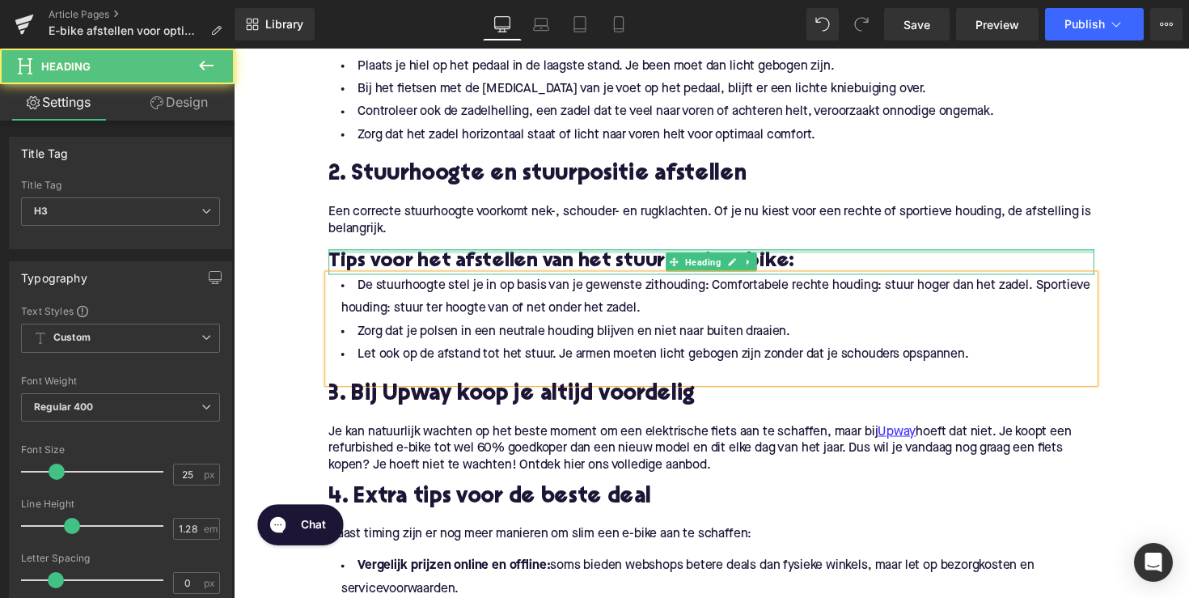
click at [514, 256] on div at bounding box center [723, 256] width 785 height 4
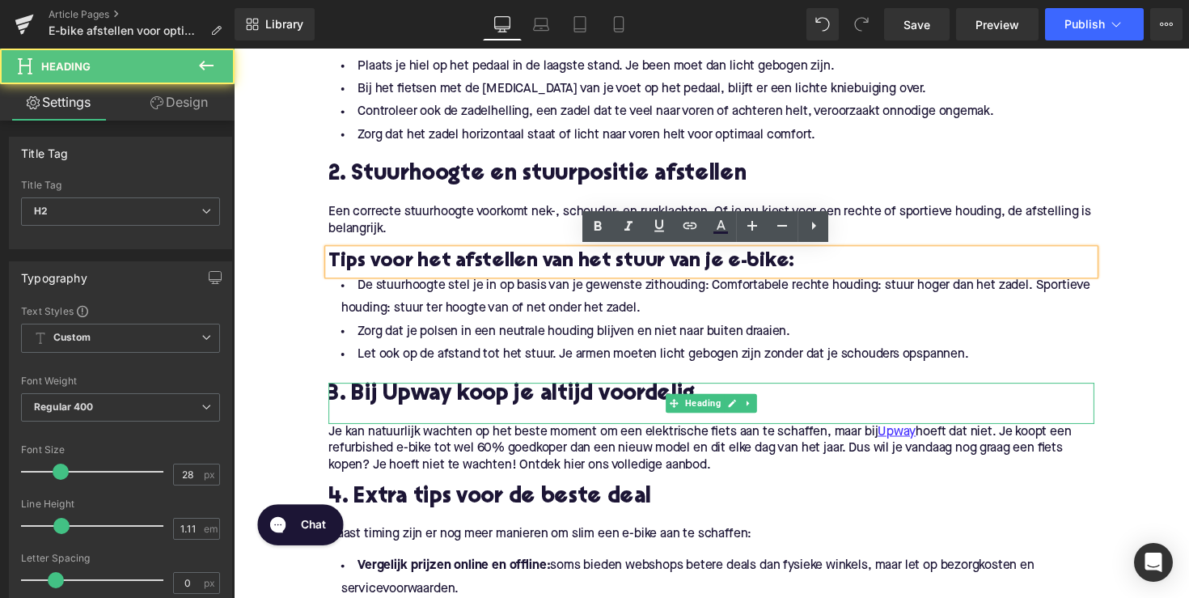
click at [507, 402] on span "3. Bij Upway koop je altijd voordelig" at bounding box center [518, 402] width 375 height 23
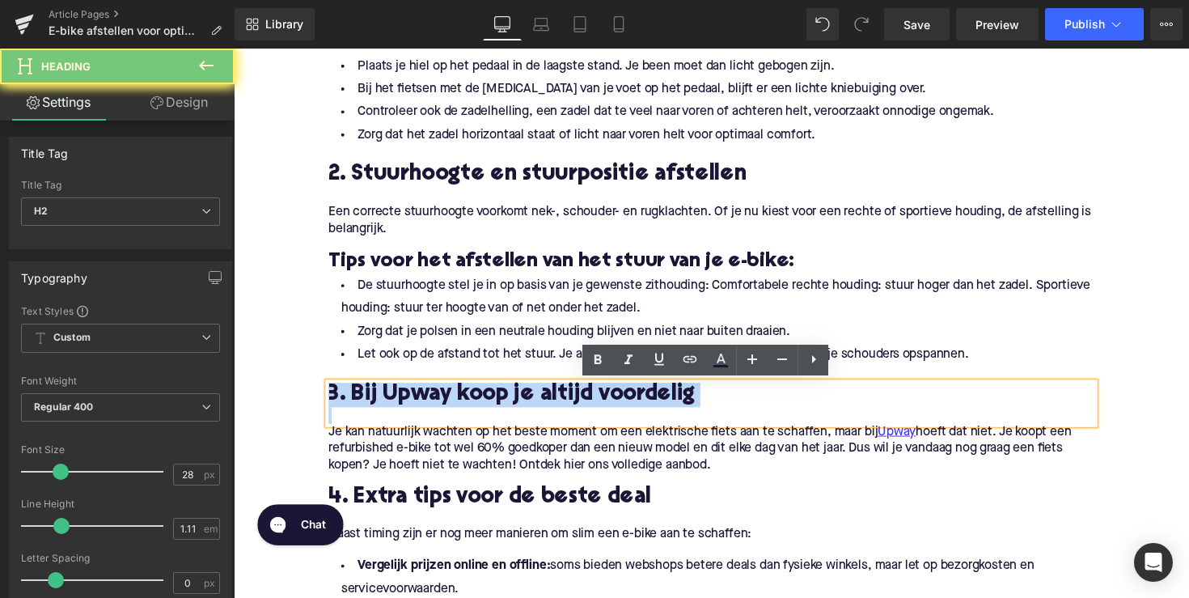
click at [507, 402] on span "3. Bij Upway koop je altijd voordelig" at bounding box center [518, 402] width 375 height 23
paste div
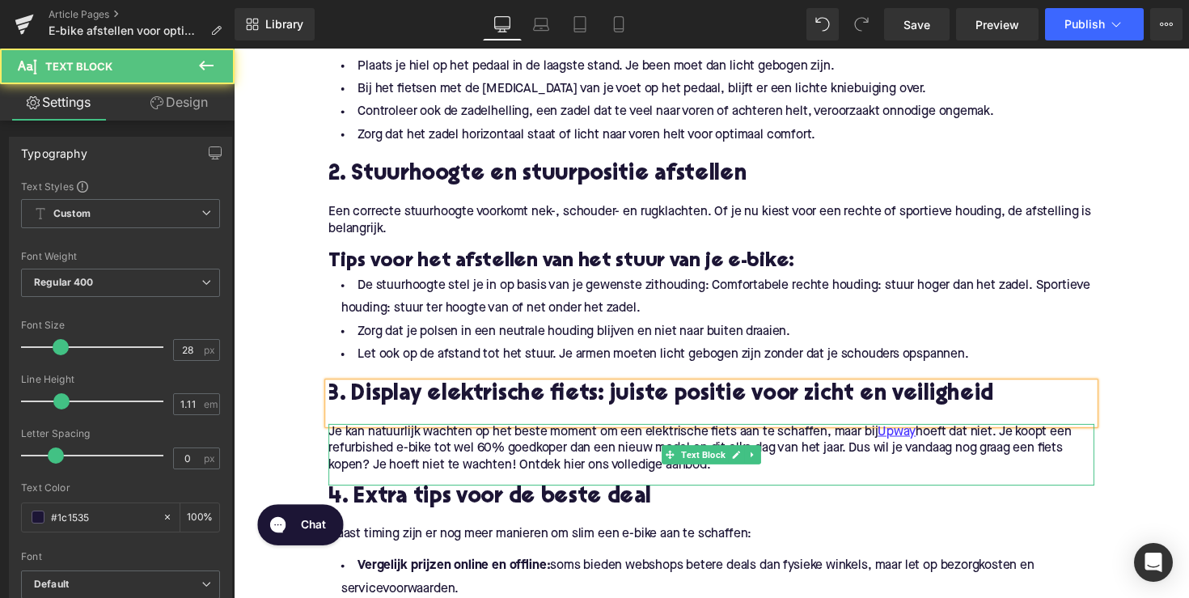
click at [479, 449] on p "Je kan natuurlijk wachten op het beste moment om een elektrische fiets aan te s…" at bounding box center [723, 458] width 785 height 51
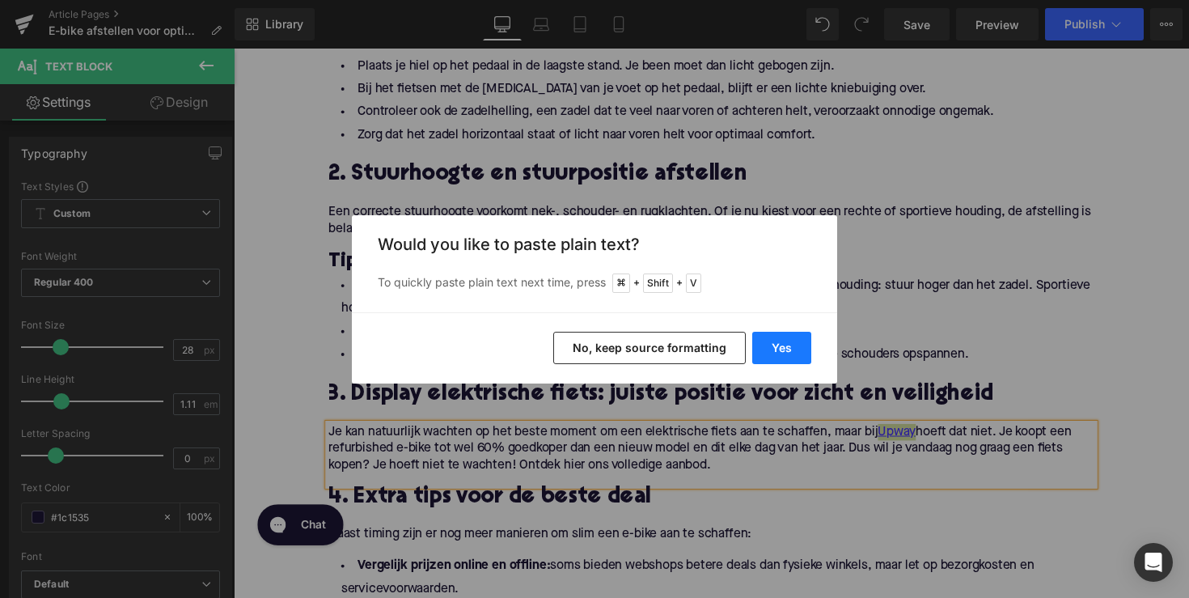
click at [760, 345] on button "Yes" at bounding box center [781, 348] width 59 height 32
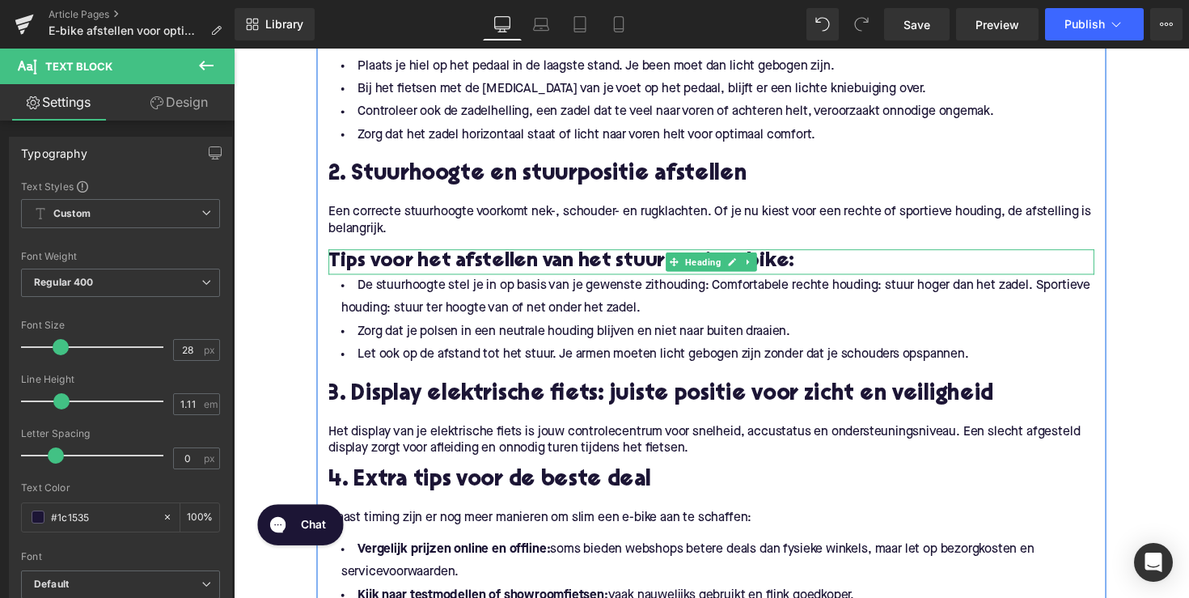
click at [767, 266] on h3 "Tips voor het afstellen van het stuur van je e-bike:" at bounding box center [723, 267] width 785 height 26
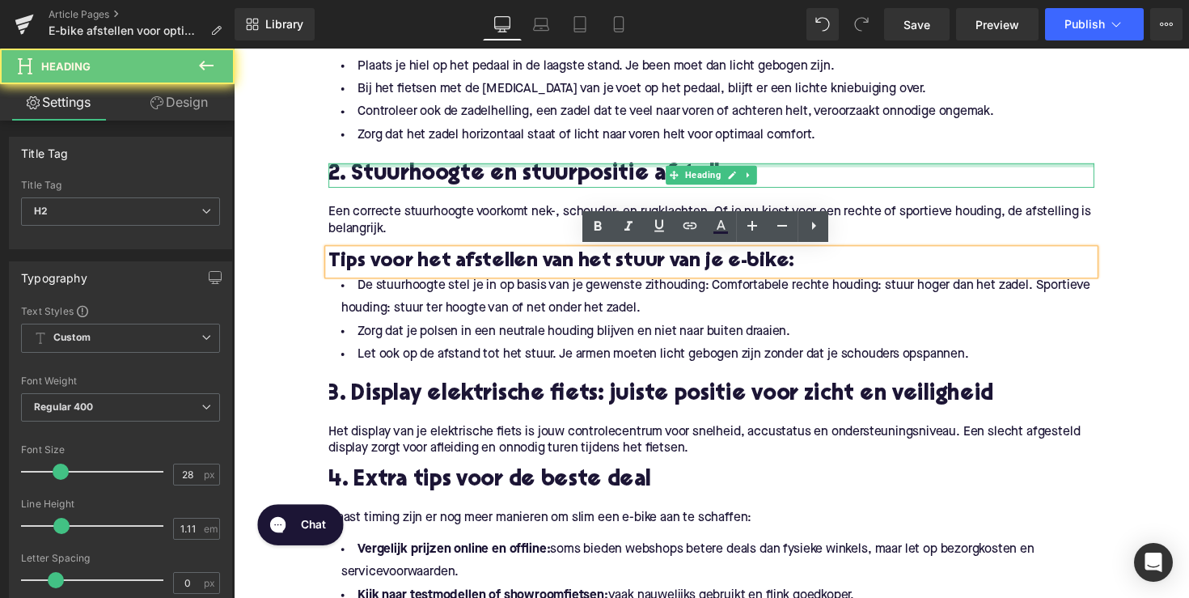
click at [831, 166] on div at bounding box center [723, 168] width 785 height 4
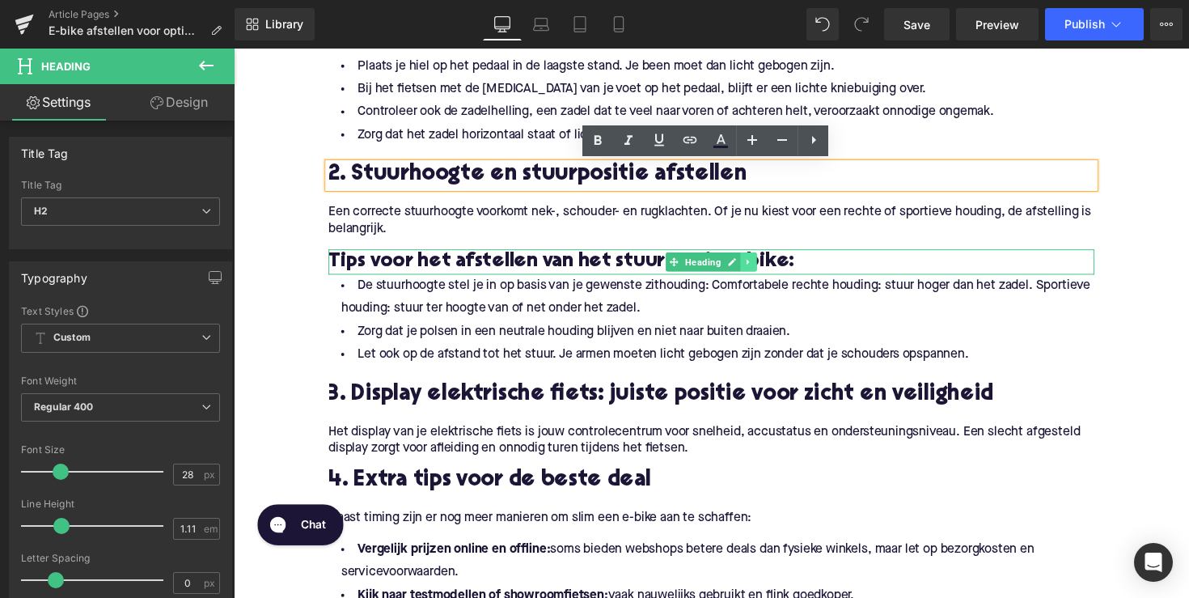
click at [764, 270] on link at bounding box center [761, 266] width 17 height 19
click at [748, 269] on icon at bounding box center [752, 266] width 9 height 9
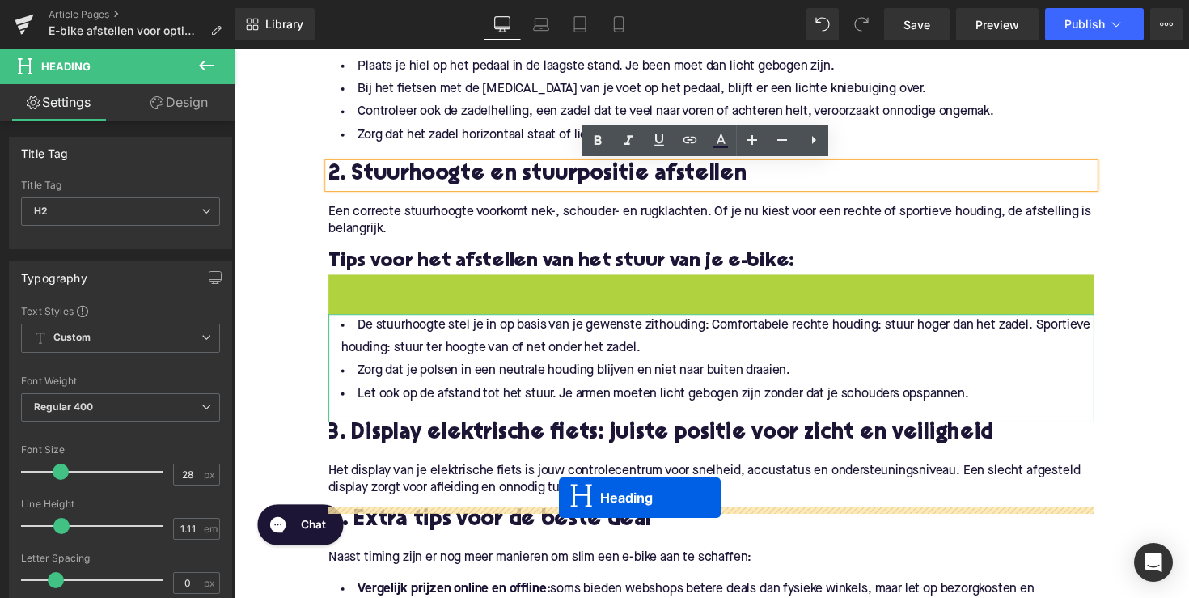
drag, startPoint x: 682, startPoint y: 294, endPoint x: 567, endPoint y: 509, distance: 243.2
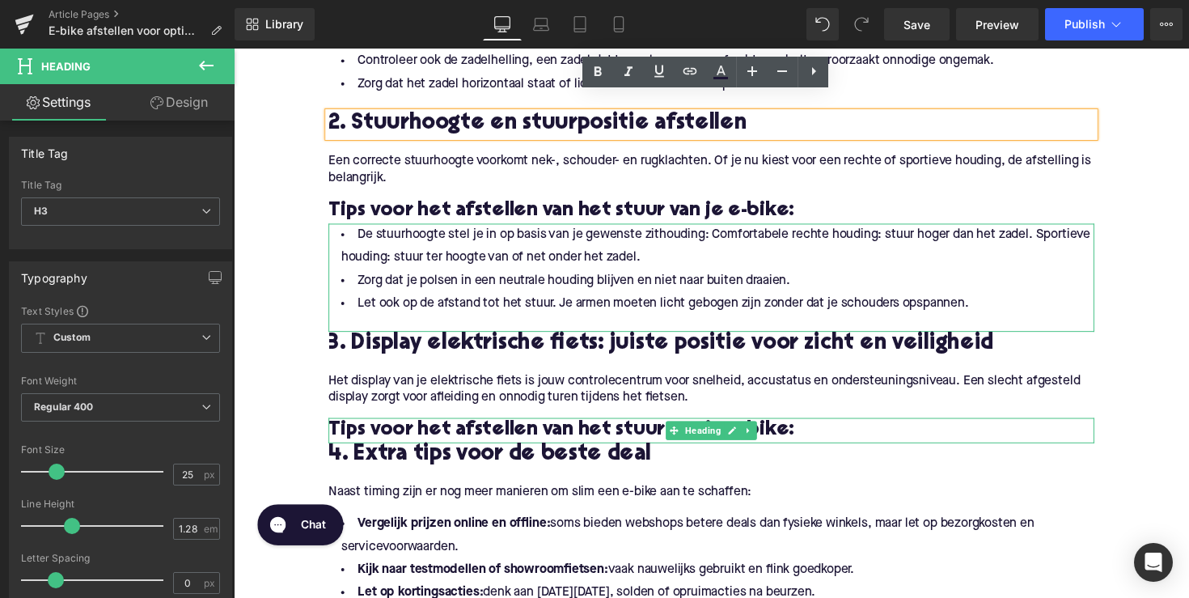
scroll to position [1039, 0]
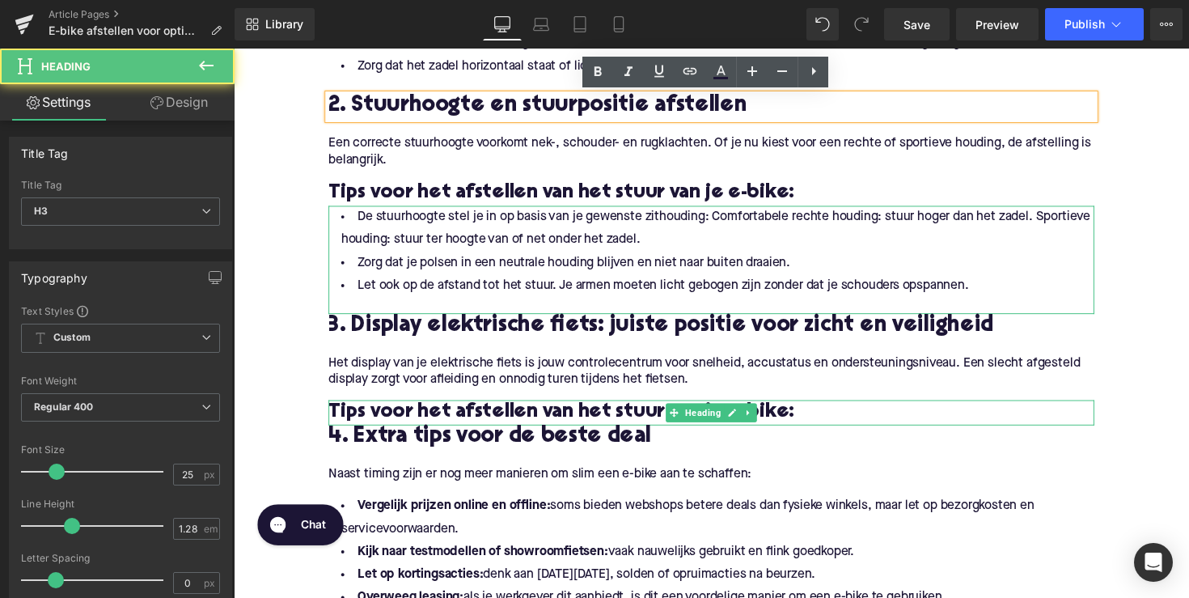
click at [459, 425] on h3 "Tips voor het afstellen van het stuur van je e-bike:" at bounding box center [723, 421] width 785 height 26
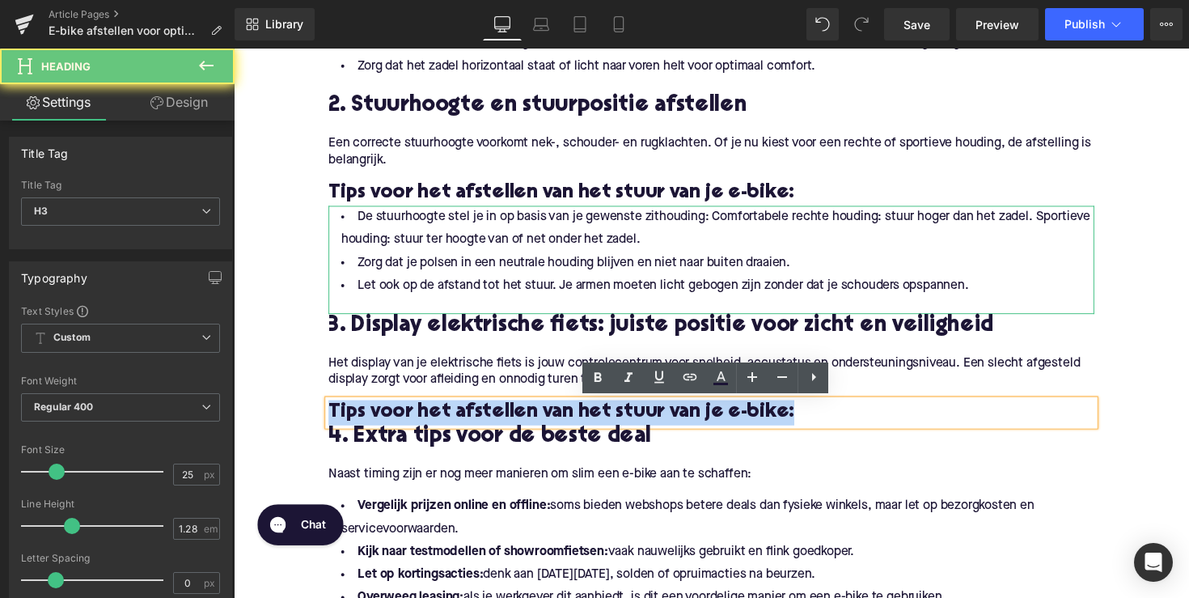
click at [459, 425] on h3 "Tips voor het afstellen van het stuur van je e-bike:" at bounding box center [723, 421] width 785 height 26
paste div
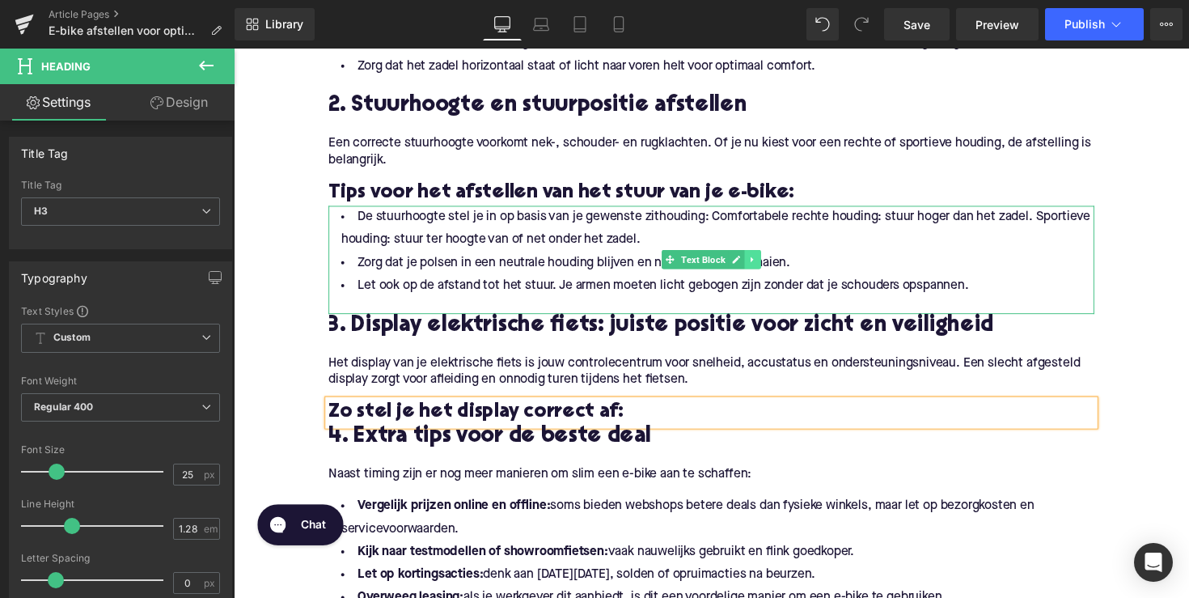
click at [762, 263] on icon at bounding box center [765, 265] width 9 height 10
click at [752, 269] on icon at bounding box center [756, 265] width 9 height 10
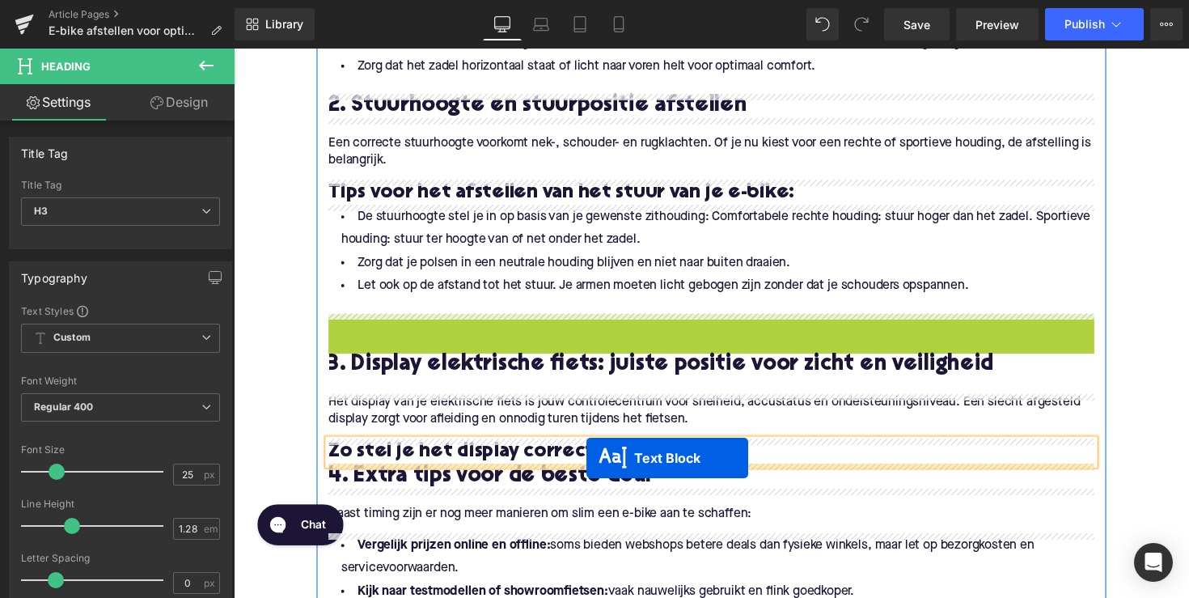
drag, startPoint x: 675, startPoint y: 380, endPoint x: 595, endPoint y: 468, distance: 118.0
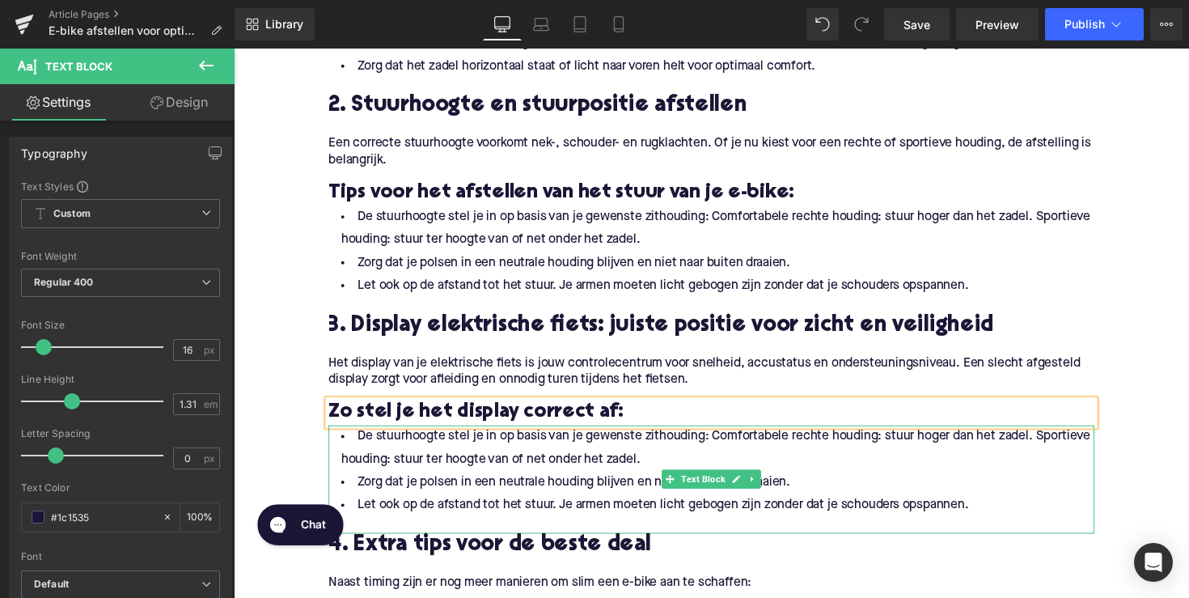
click at [516, 482] on li "Zorg dat je polsen in een neutrale houding blijven en niet naar buiten draaien." at bounding box center [723, 492] width 785 height 23
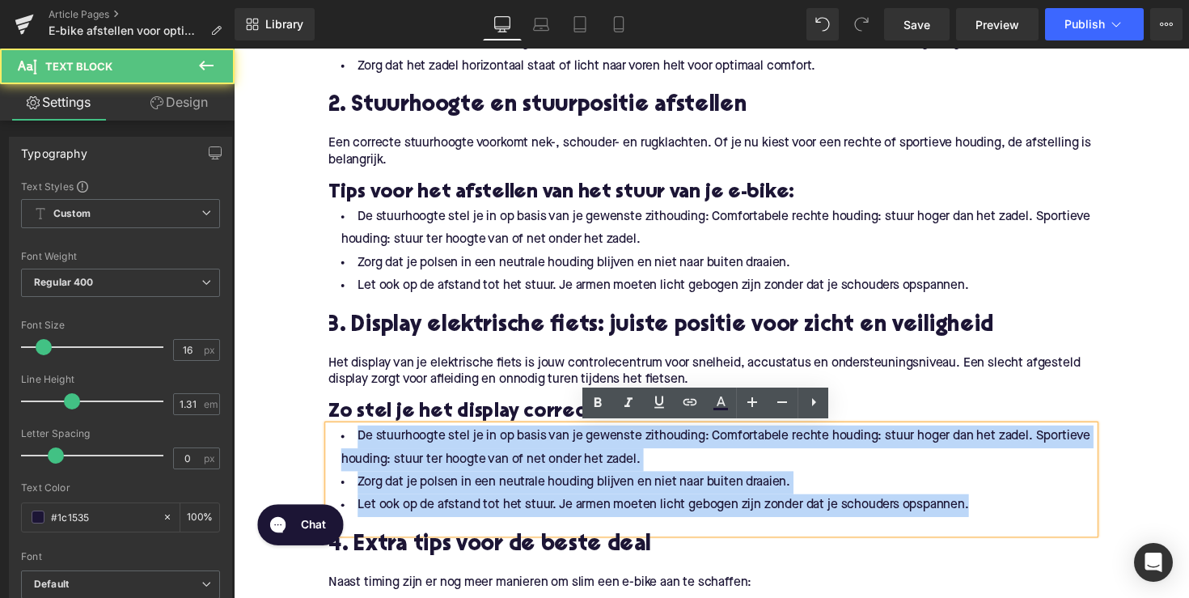
drag, startPoint x: 982, startPoint y: 518, endPoint x: 310, endPoint y: 450, distance: 675.6
click at [310, 450] on div "Home / E-bike afstellen voor optimaal comfort: stuurhoogte, zadel, display Brea…" at bounding box center [723, 444] width 979 height 2597
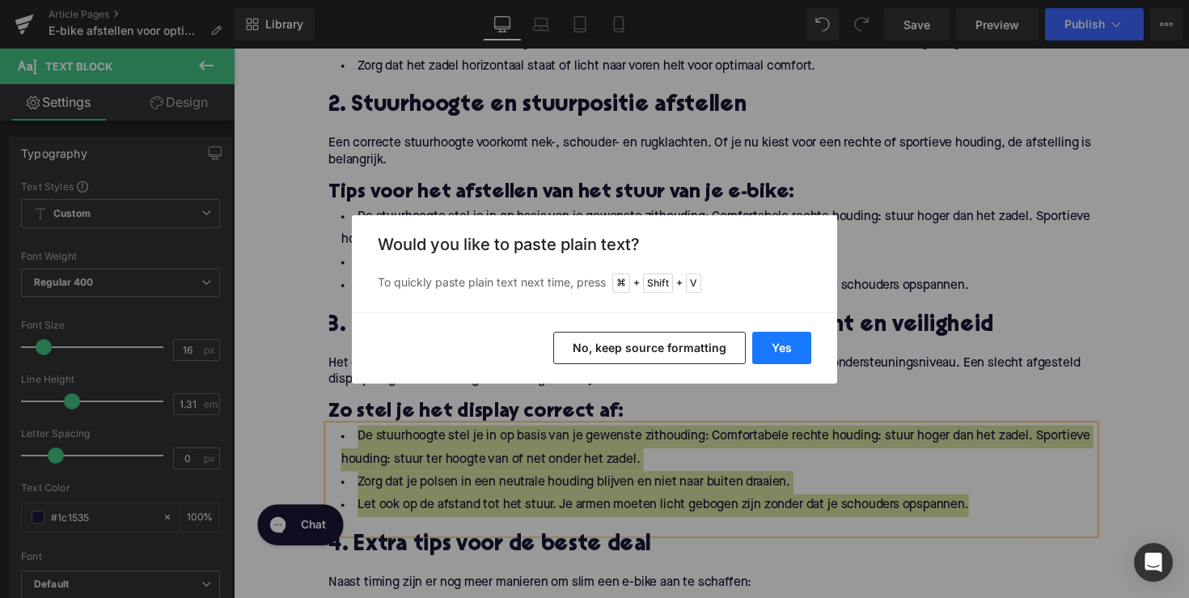
click at [786, 349] on button "Yes" at bounding box center [781, 348] width 59 height 32
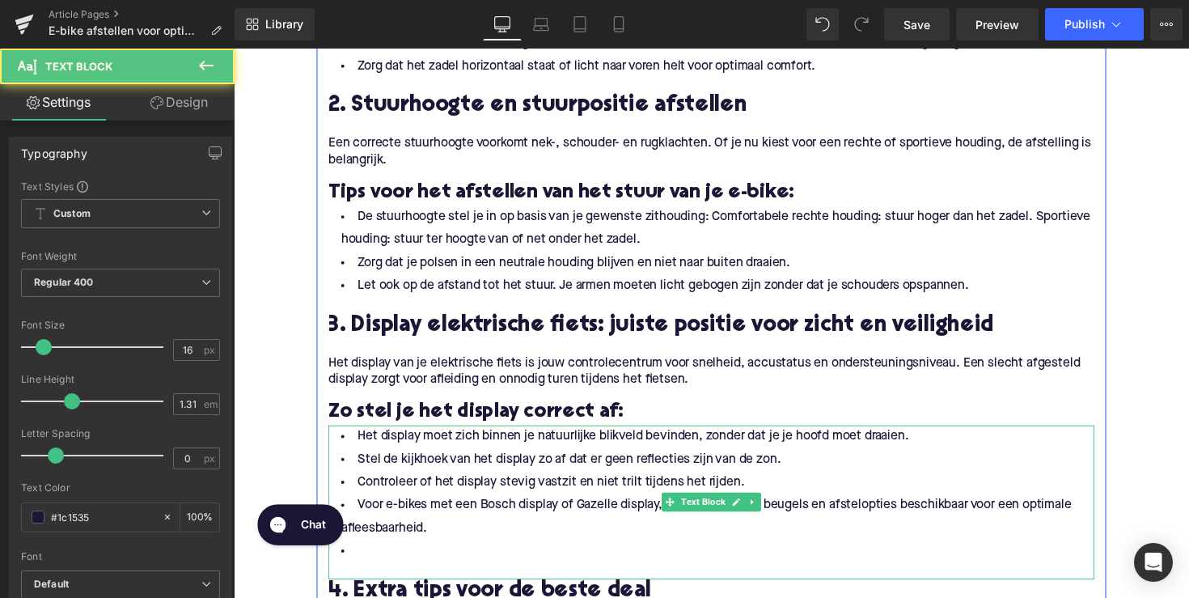
click at [454, 562] on li at bounding box center [723, 563] width 785 height 23
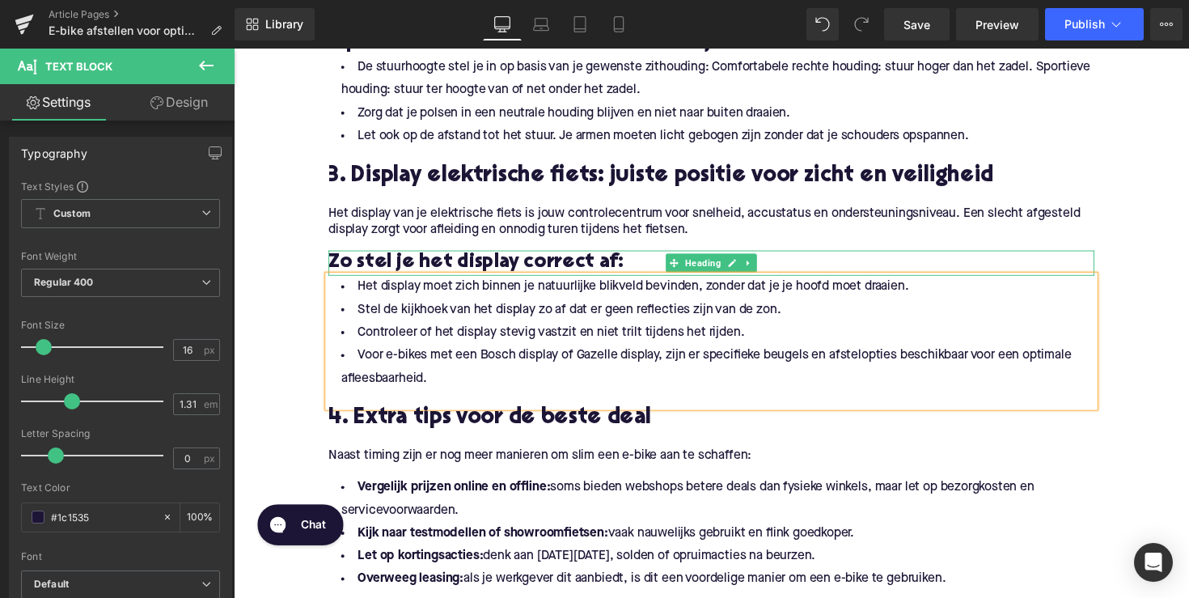
scroll to position [1204, 0]
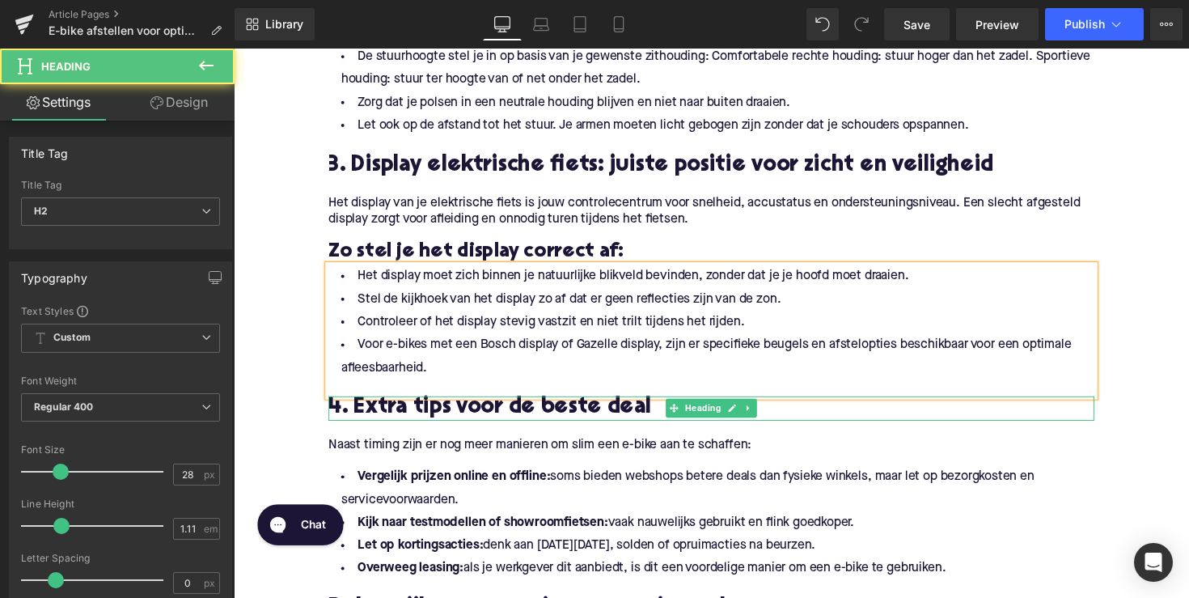
click at [478, 413] on h2 "4. Extra tips voor de beste deal" at bounding box center [723, 416] width 785 height 25
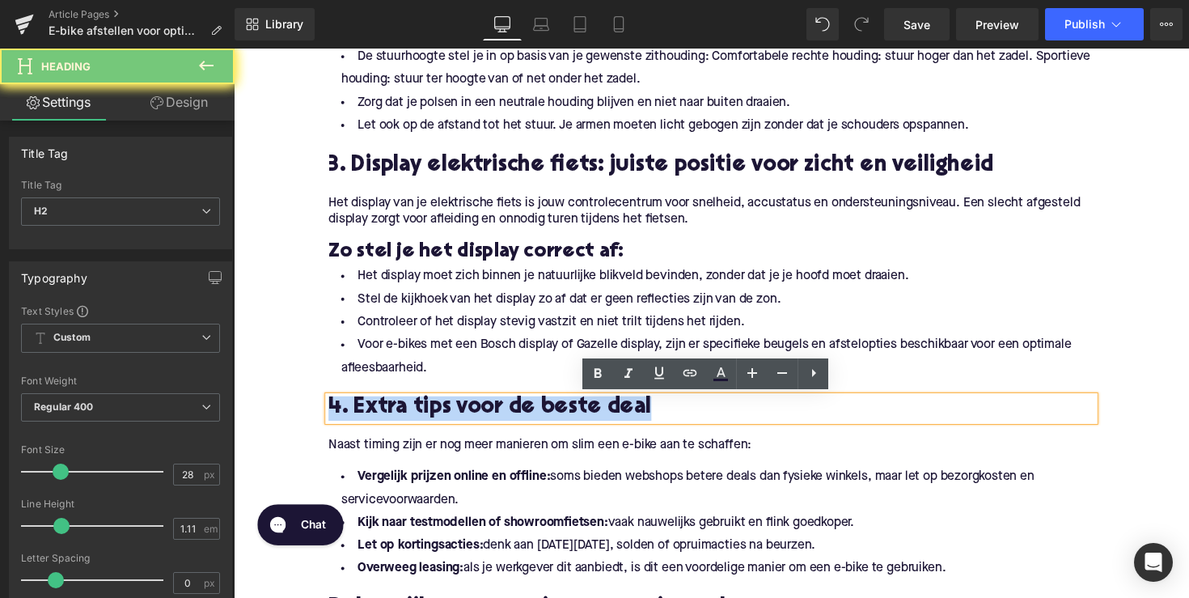
paste div
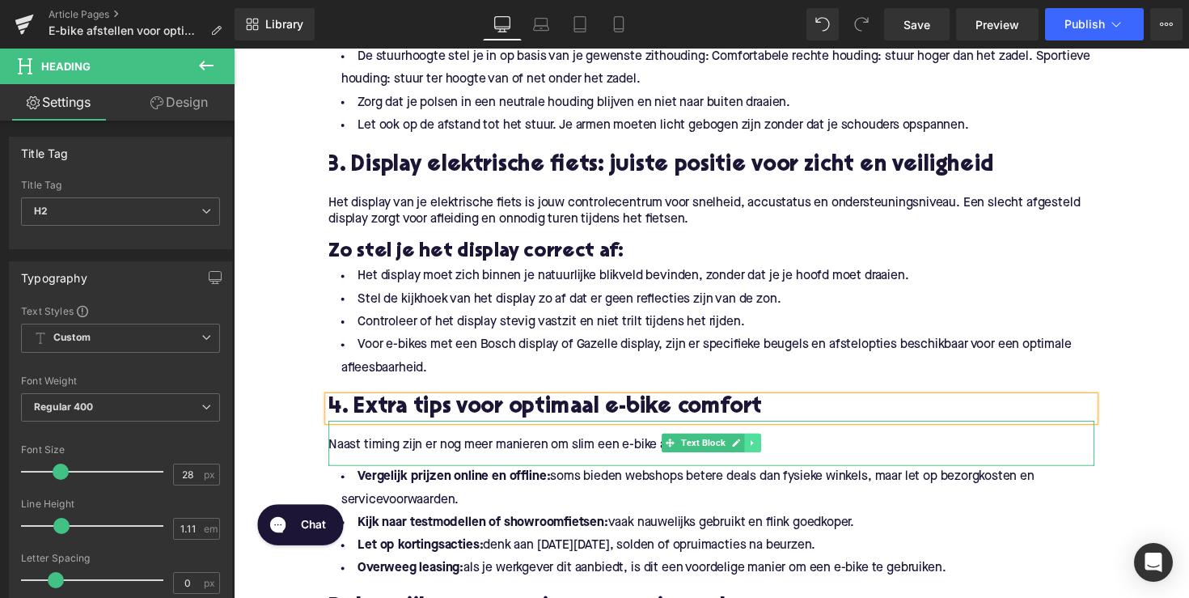
click at [767, 454] on icon at bounding box center [765, 452] width 9 height 10
click at [769, 453] on icon at bounding box center [773, 452] width 9 height 9
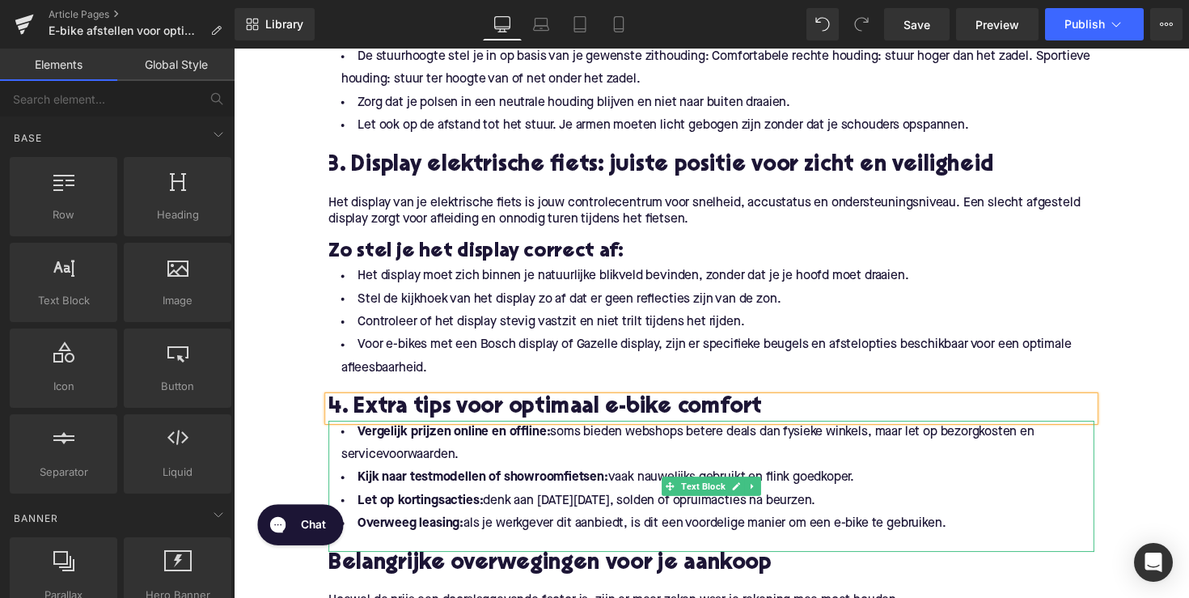
click at [618, 519] on li "Let op kortingsacties: denk aan [DATE][DATE], solden of opruimacties na beurzen." at bounding box center [723, 511] width 785 height 23
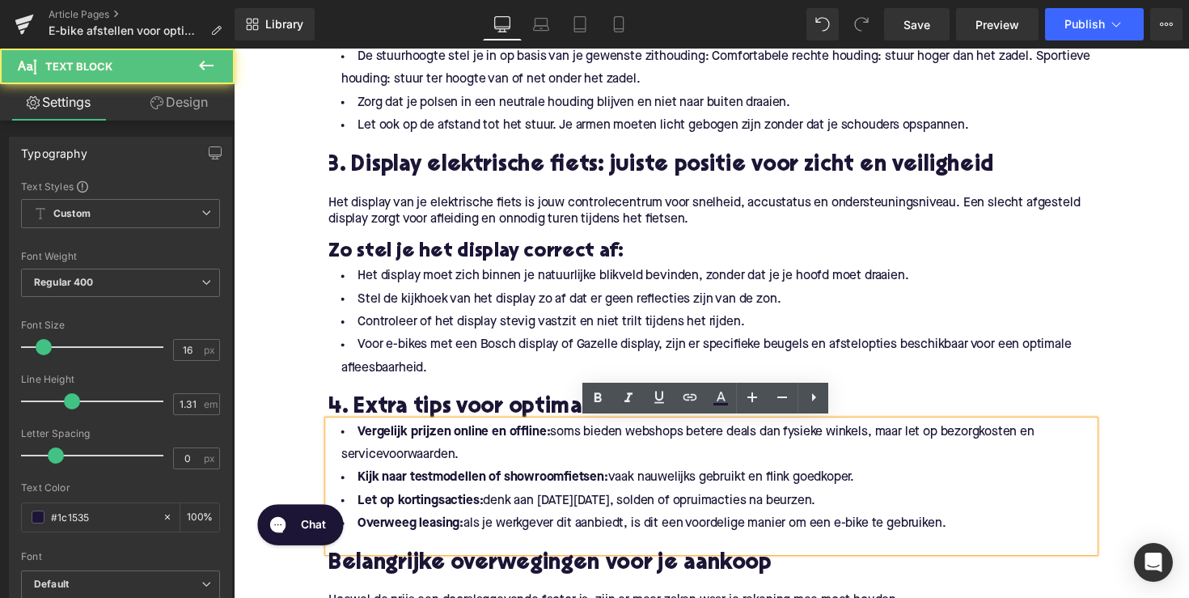
click at [970, 532] on li "Overweeg leasing: als je werkgever dit aanbiedt, is dit een voordelige manier o…" at bounding box center [723, 534] width 785 height 23
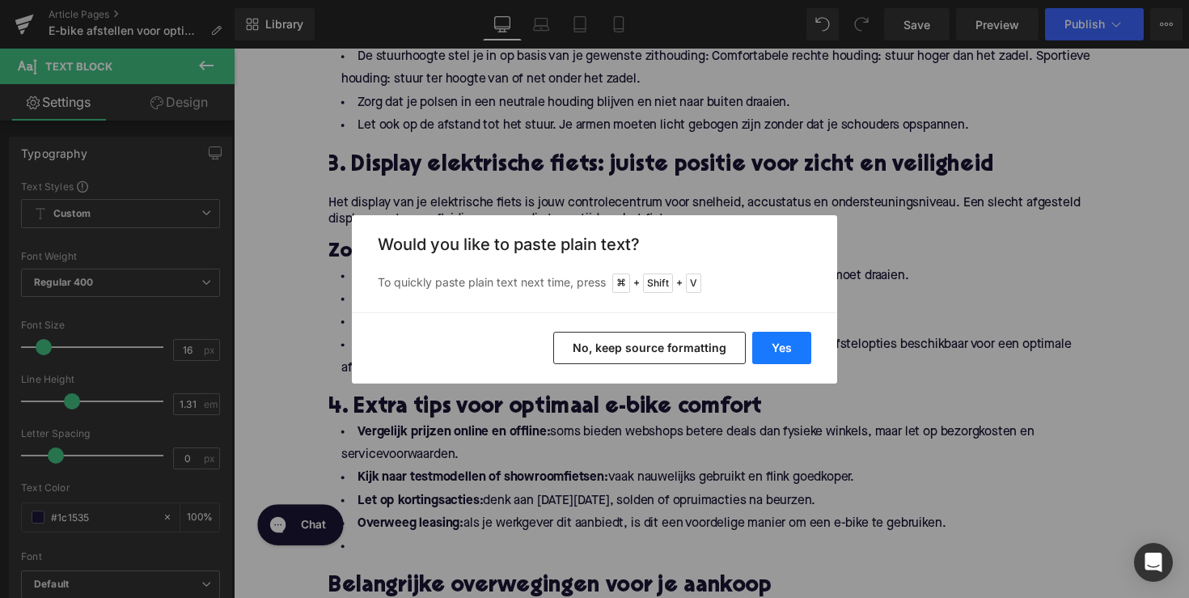
click at [789, 359] on button "Yes" at bounding box center [781, 348] width 59 height 32
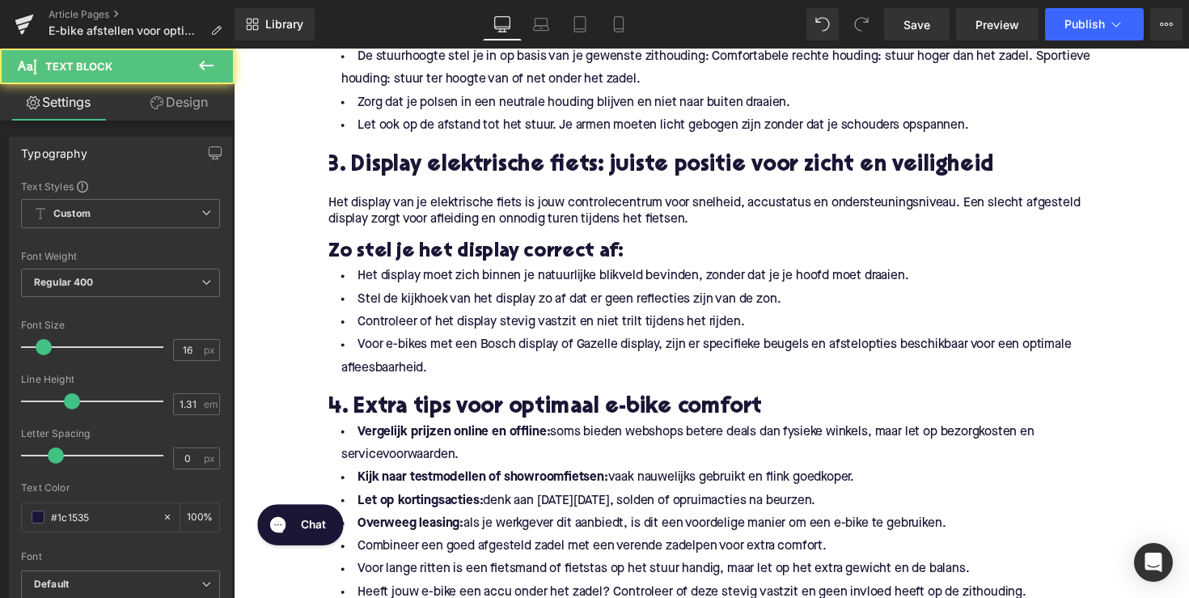
drag, startPoint x: 977, startPoint y: 540, endPoint x: 311, endPoint y: 411, distance: 678.8
click at [311, 411] on div "Home / E-bike afstellen voor optimaal comfort: stuurhoogte, zadel, display Brea…" at bounding box center [723, 316] width 979 height 2668
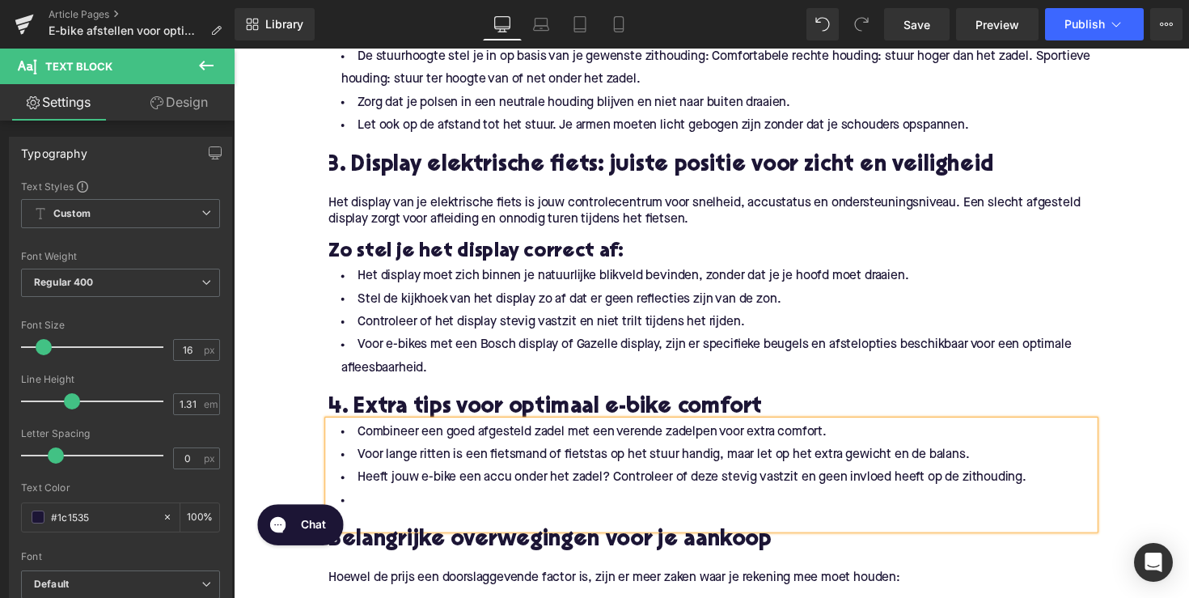
click at [407, 513] on li at bounding box center [723, 511] width 785 height 23
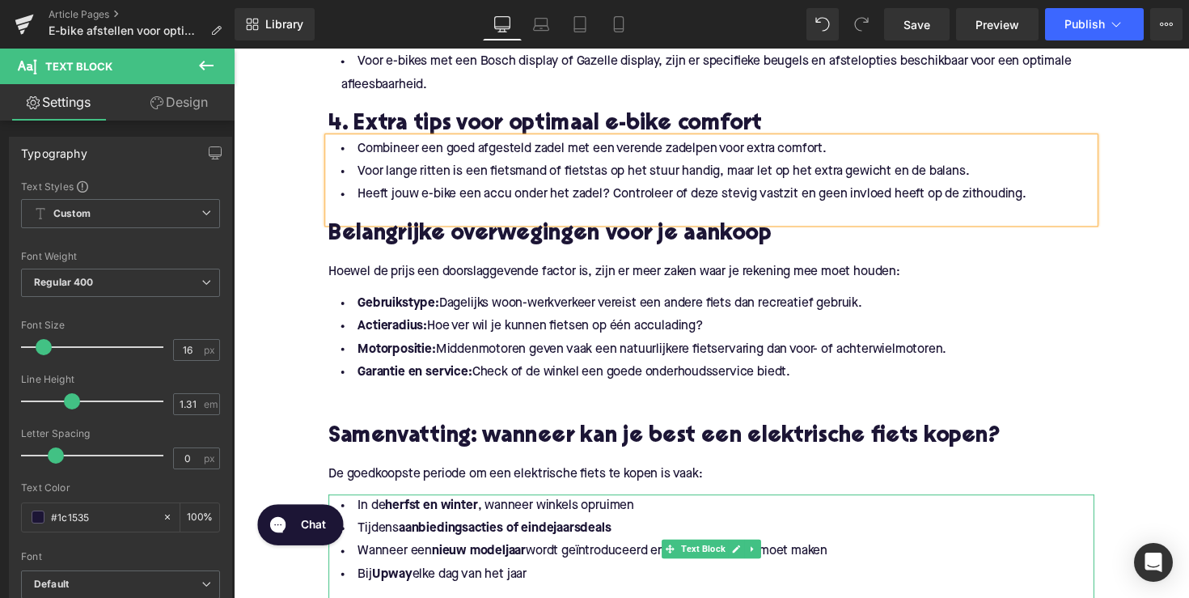
scroll to position [1369, 0]
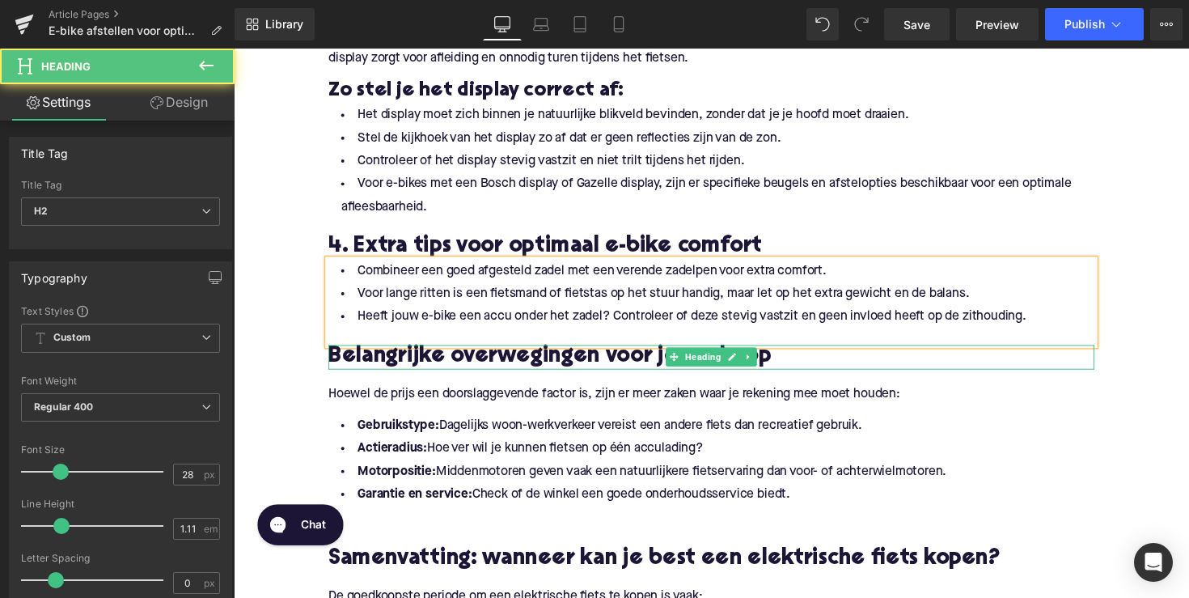
click at [433, 362] on h2 "Belangrijke overwegingen voor je aankoop" at bounding box center [723, 364] width 785 height 25
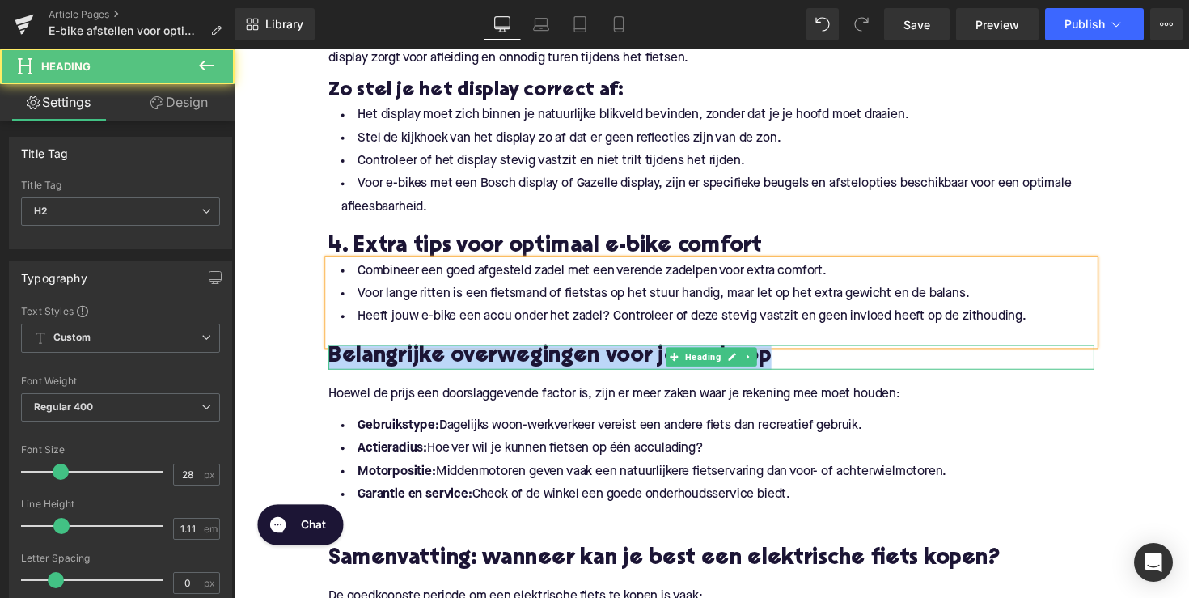
click at [433, 362] on h2 "Belangrijke overwegingen voor je aankoop" at bounding box center [723, 364] width 785 height 25
paste div
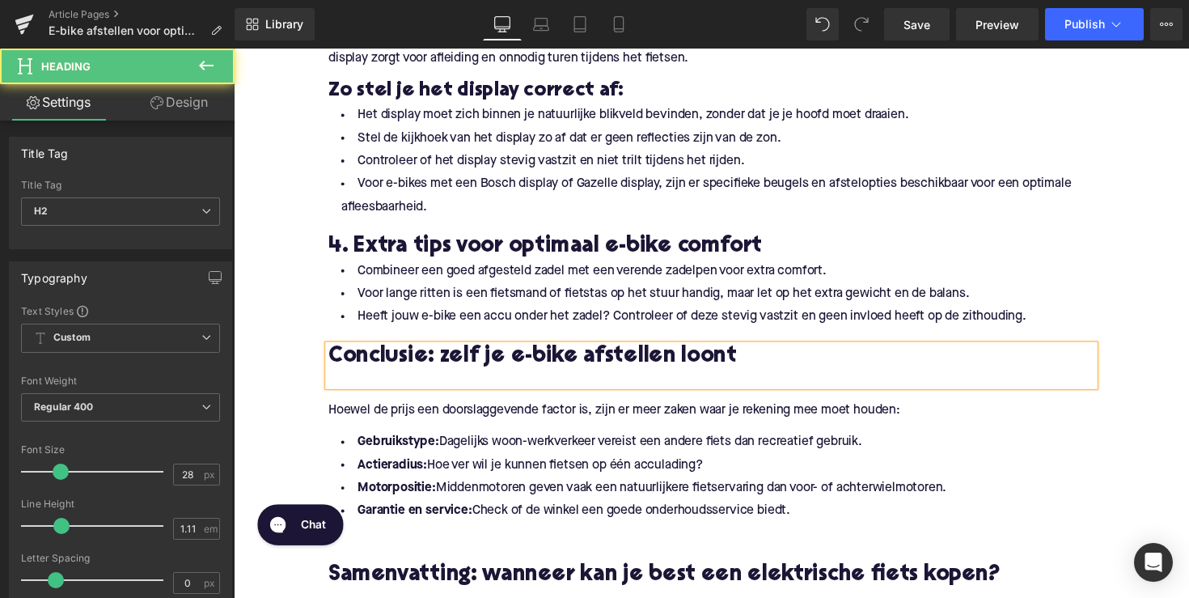
click at [463, 366] on h2 "Conclusie: zelf je e-bike afstellen loont" at bounding box center [723, 364] width 785 height 25
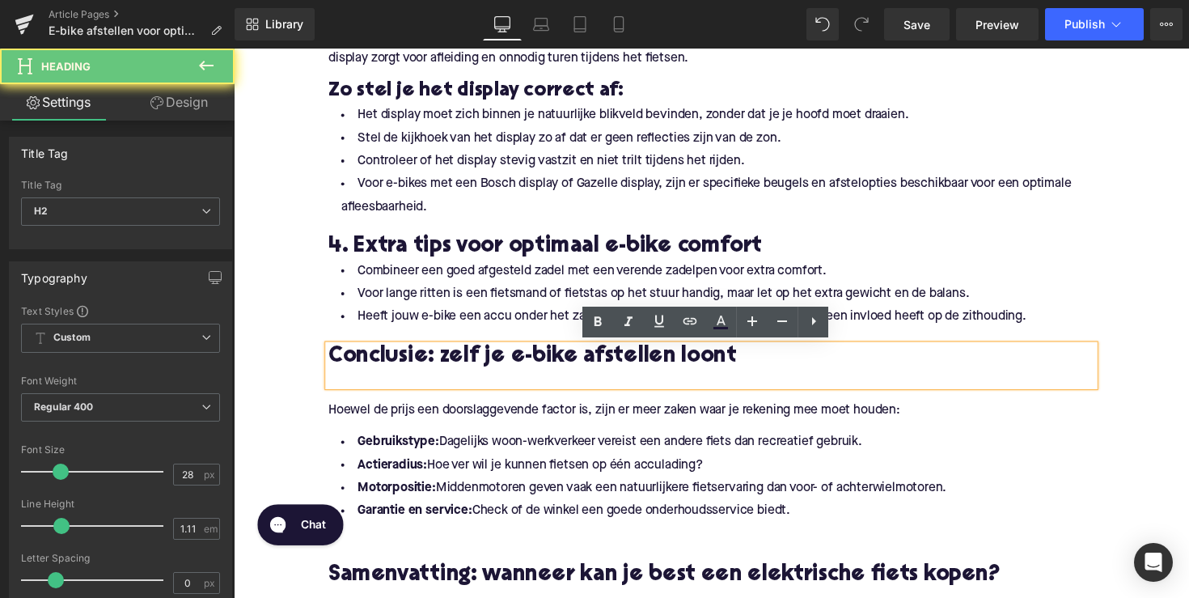
click at [476, 366] on h2 "Conclusie: zelf je e-bike afstellen loont" at bounding box center [723, 364] width 785 height 25
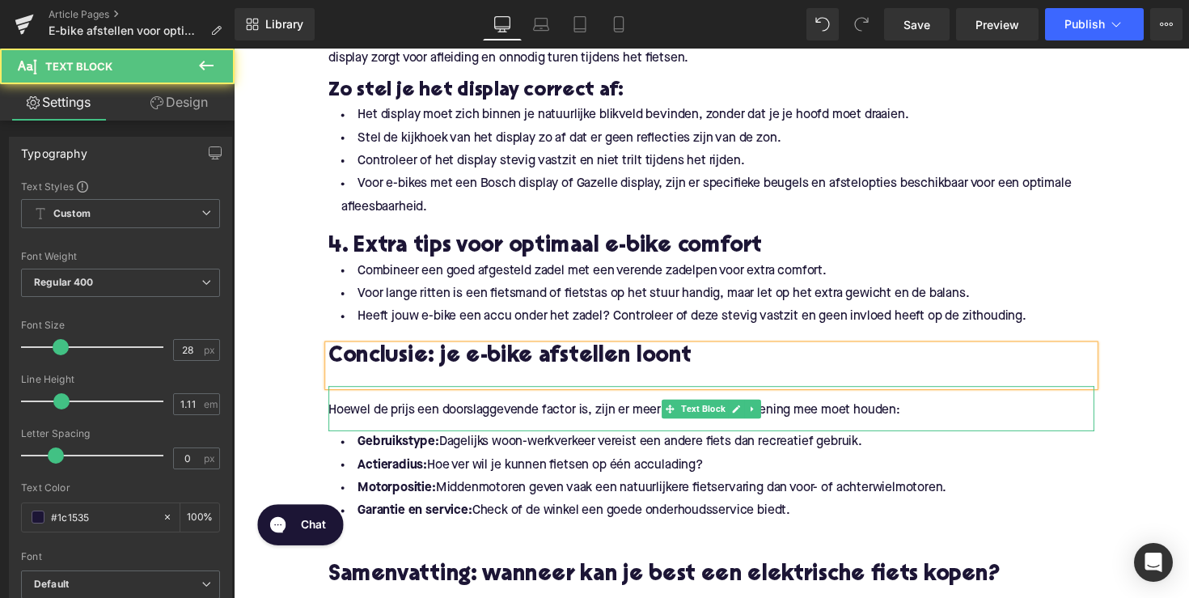
click at [478, 420] on p "Hoewel de prijs een doorslaggevende factor is, zijn er meer zaken waar je reken…" at bounding box center [723, 419] width 785 height 17
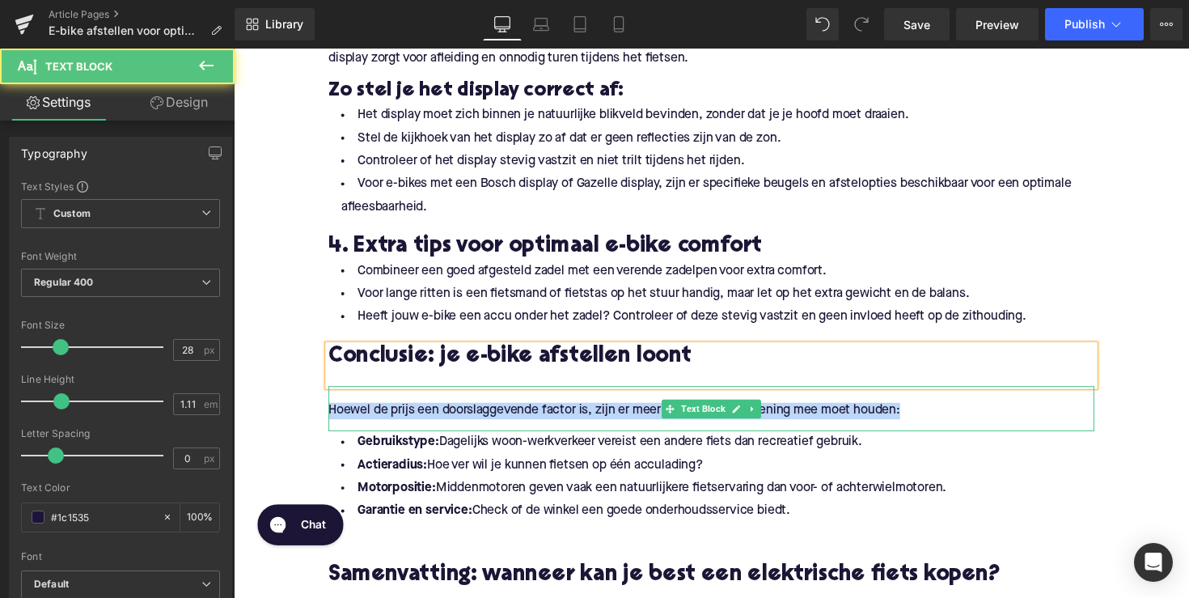
click at [478, 420] on p "Hoewel de prijs een doorslaggevende factor is, zijn er meer zaken waar je reken…" at bounding box center [723, 419] width 785 height 17
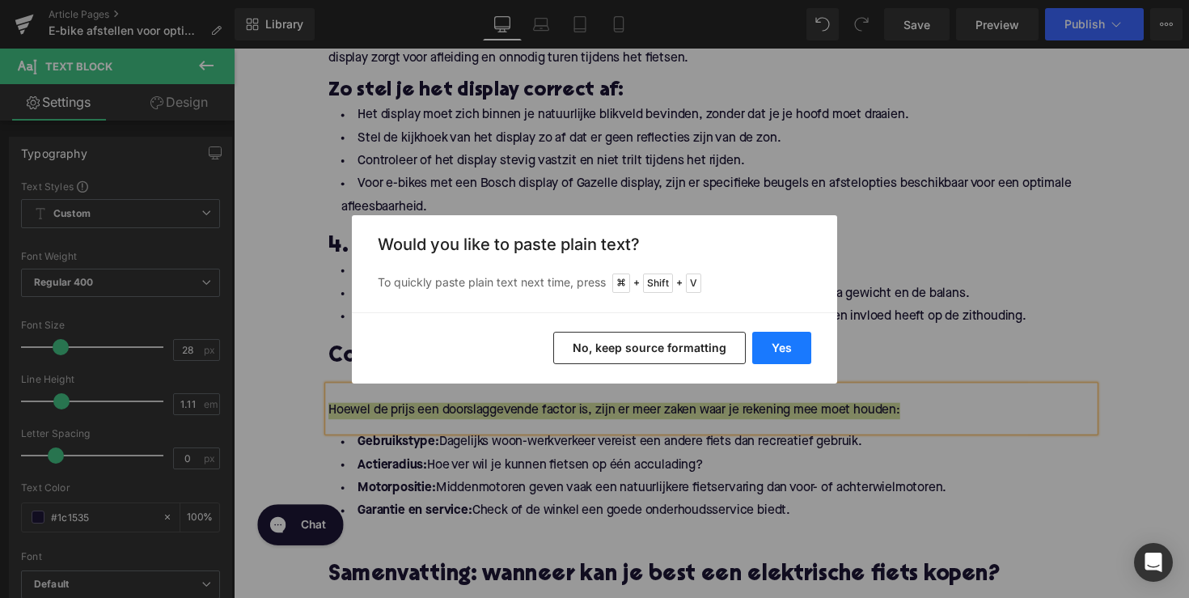
click at [802, 352] on button "Yes" at bounding box center [781, 348] width 59 height 32
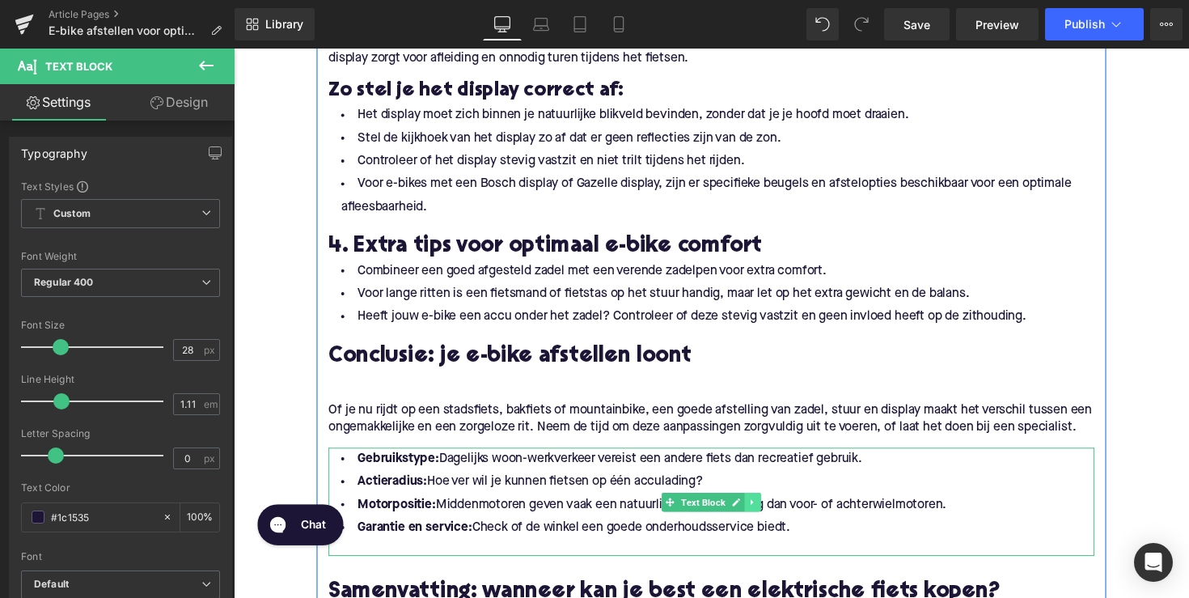
click at [763, 523] on link at bounding box center [765, 512] width 17 height 19
click at [769, 517] on icon at bounding box center [773, 512] width 9 height 9
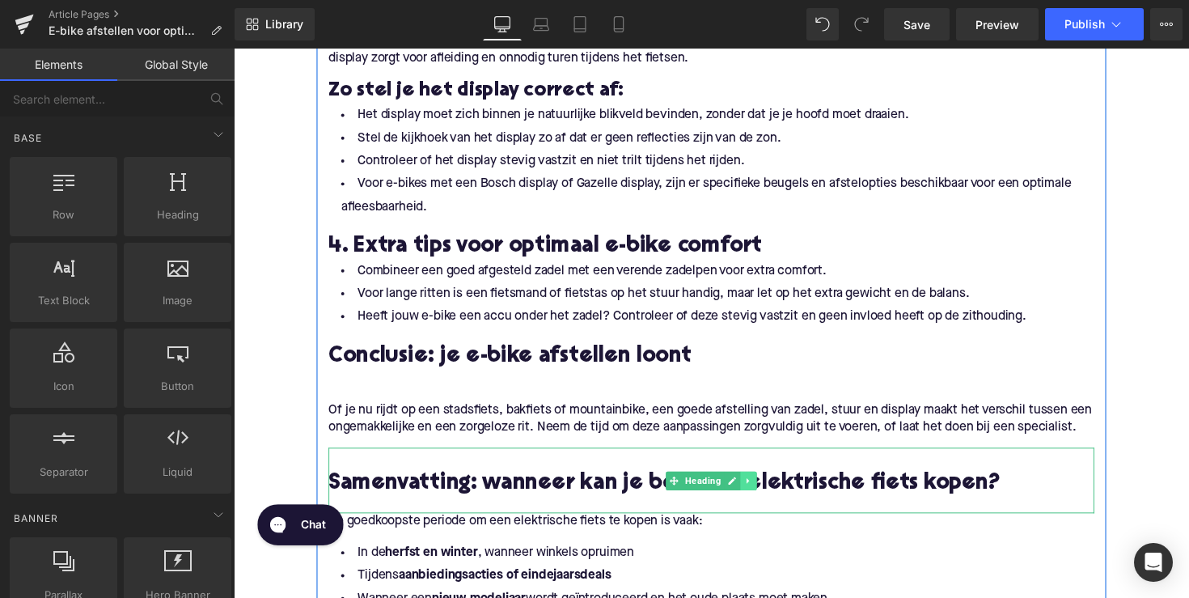
click at [760, 496] on icon at bounding box center [761, 491] width 9 height 10
click at [765, 495] on icon at bounding box center [769, 490] width 9 height 9
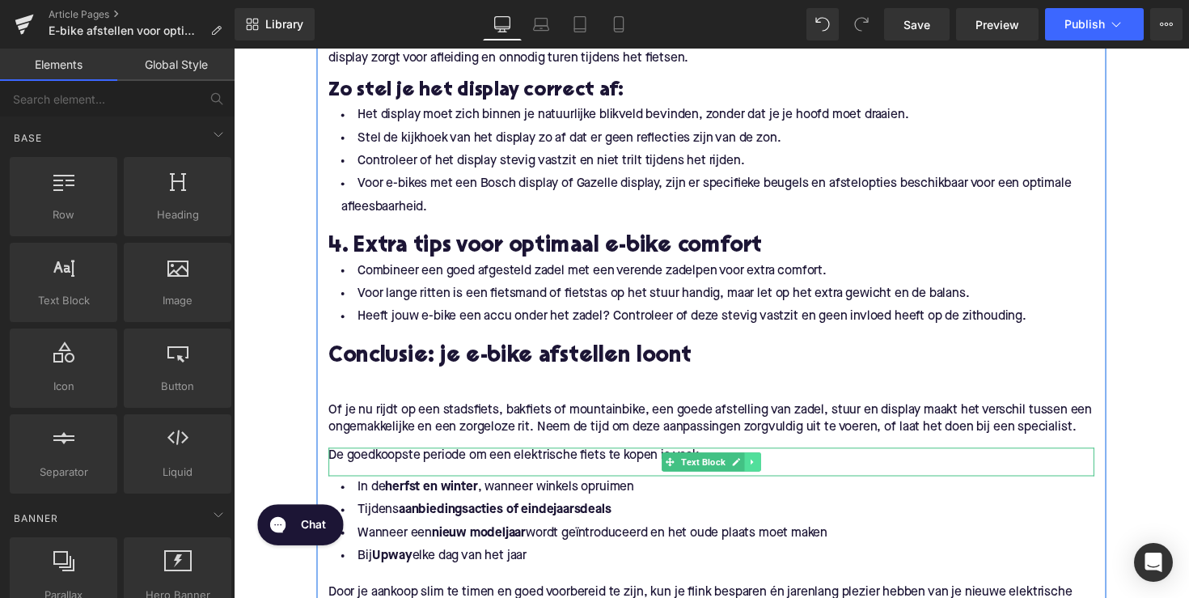
click at [761, 476] on icon at bounding box center [765, 472] width 9 height 10
click at [769, 476] on icon at bounding box center [773, 472] width 9 height 10
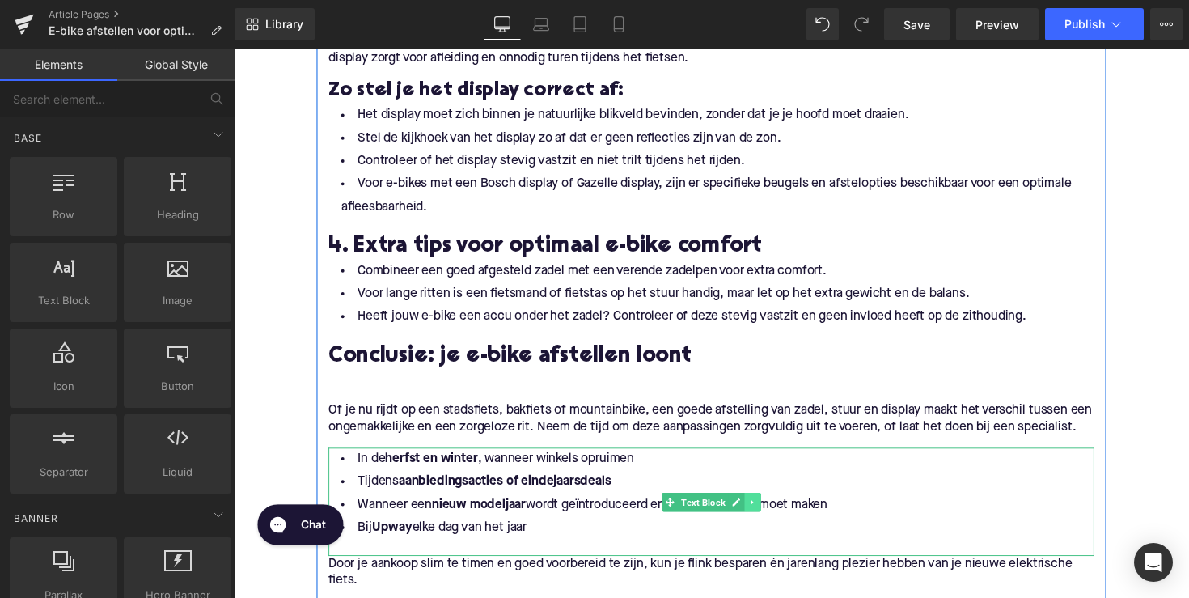
click at [765, 518] on icon at bounding box center [765, 513] width 9 height 10
click at [769, 517] on icon at bounding box center [773, 512] width 9 height 9
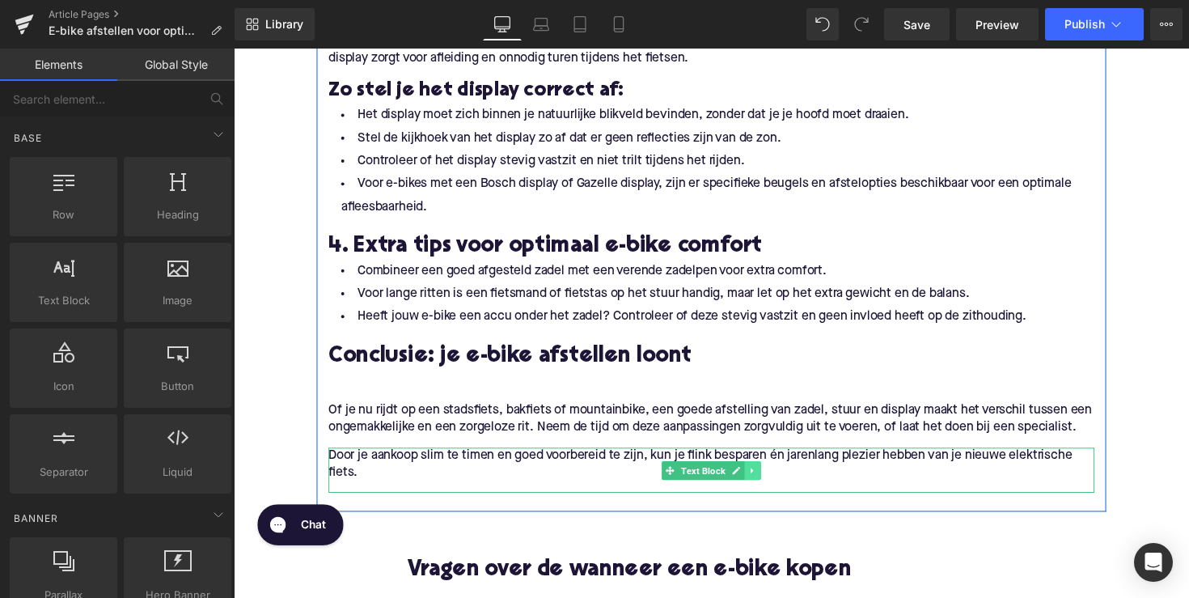
click at [764, 485] on icon at bounding box center [765, 481] width 9 height 10
click at [772, 490] on link at bounding box center [773, 480] width 17 height 19
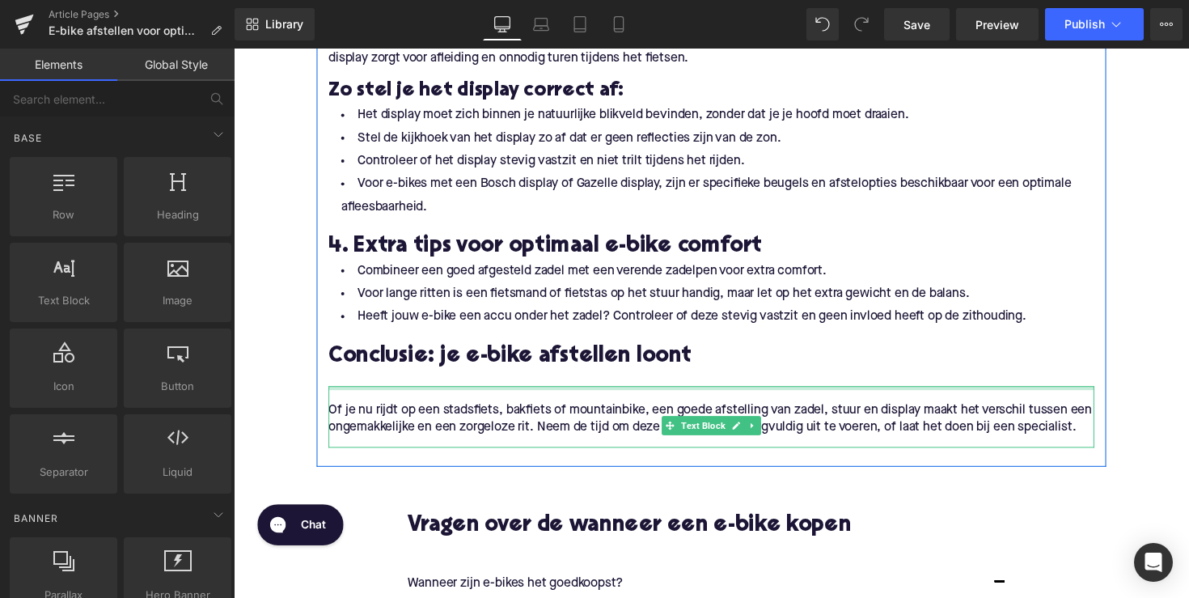
click at [412, 396] on div at bounding box center [723, 396] width 785 height 4
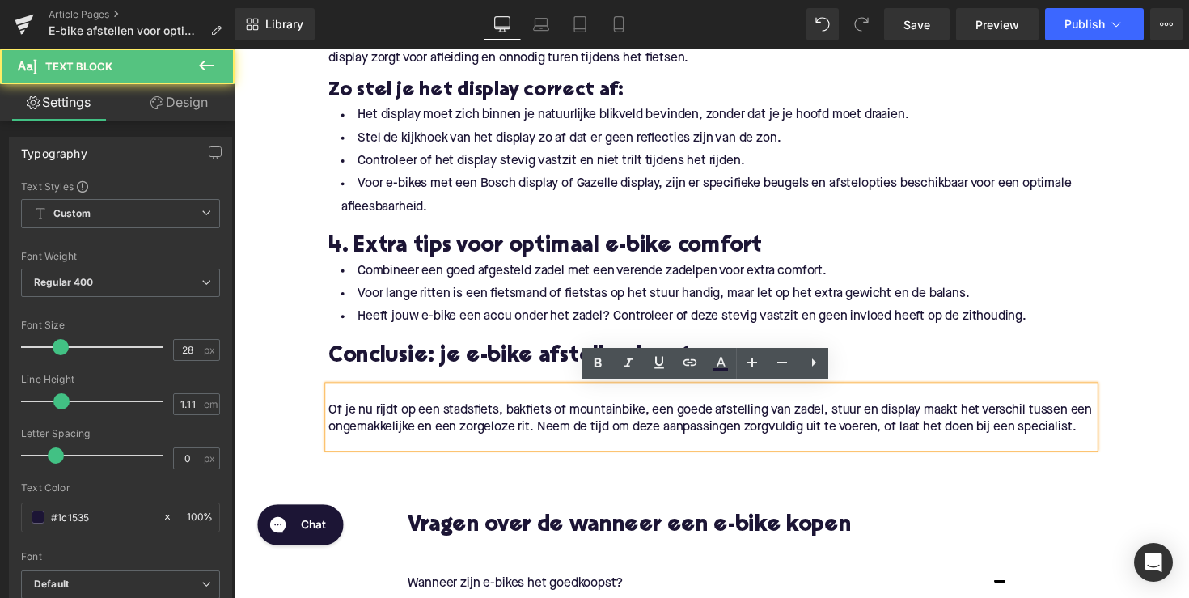
click at [331, 417] on p "Of je nu rijdt op een stadsfiets, bakfiets of mountainbike, een goede afstellin…" at bounding box center [723, 428] width 785 height 34
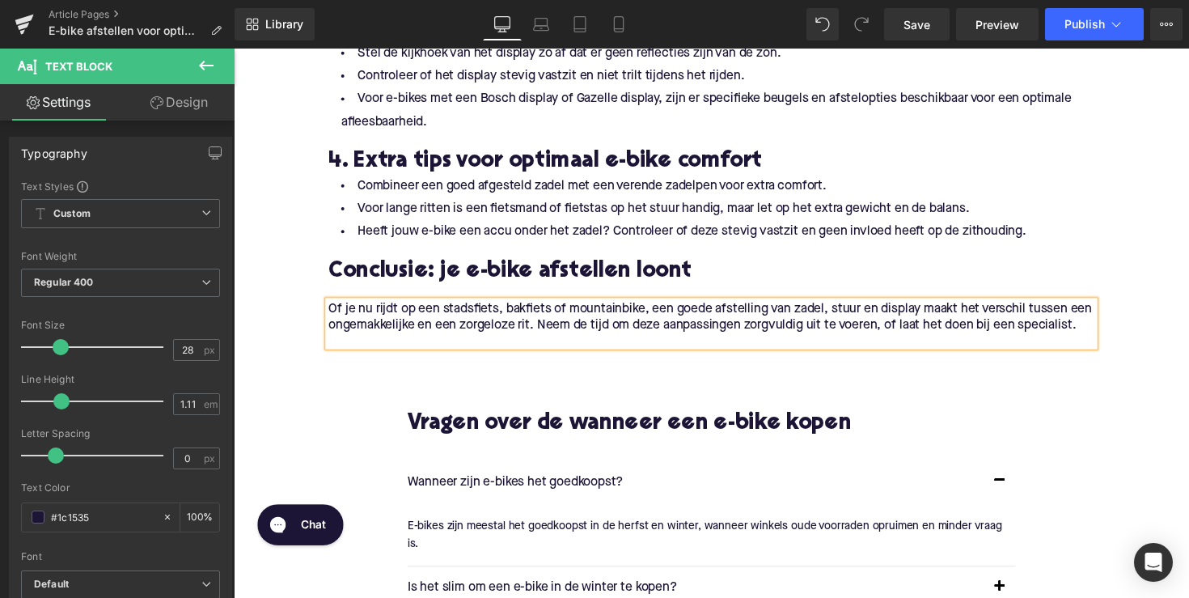
scroll to position [1500, 0]
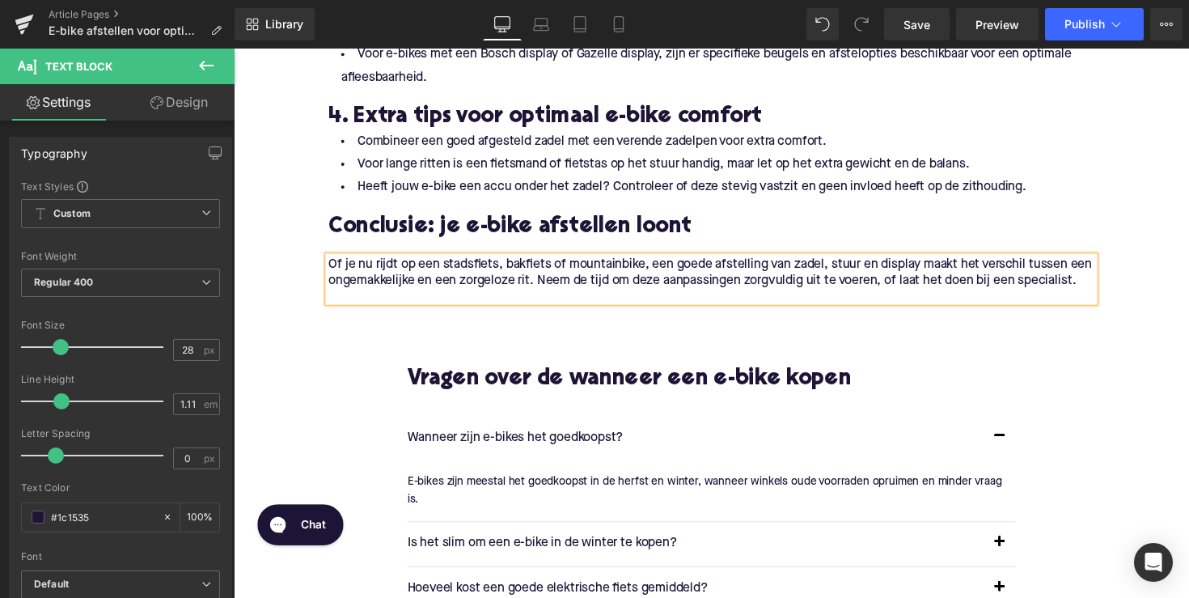
click at [653, 398] on h2 "Vragen over de wanneer een e-bike kopen" at bounding box center [723, 388] width 623 height 25
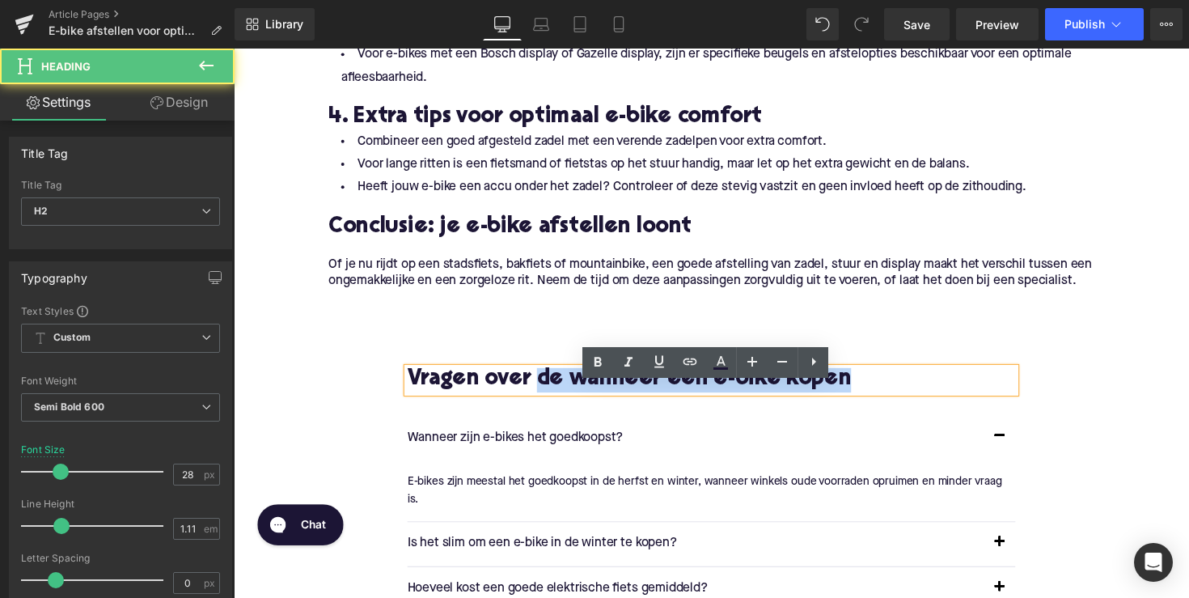
drag, startPoint x: 546, startPoint y: 404, endPoint x: 879, endPoint y: 398, distance: 333.3
click at [879, 398] on h2 "Vragen over de wanneer een e-bike kopen" at bounding box center [723, 388] width 623 height 25
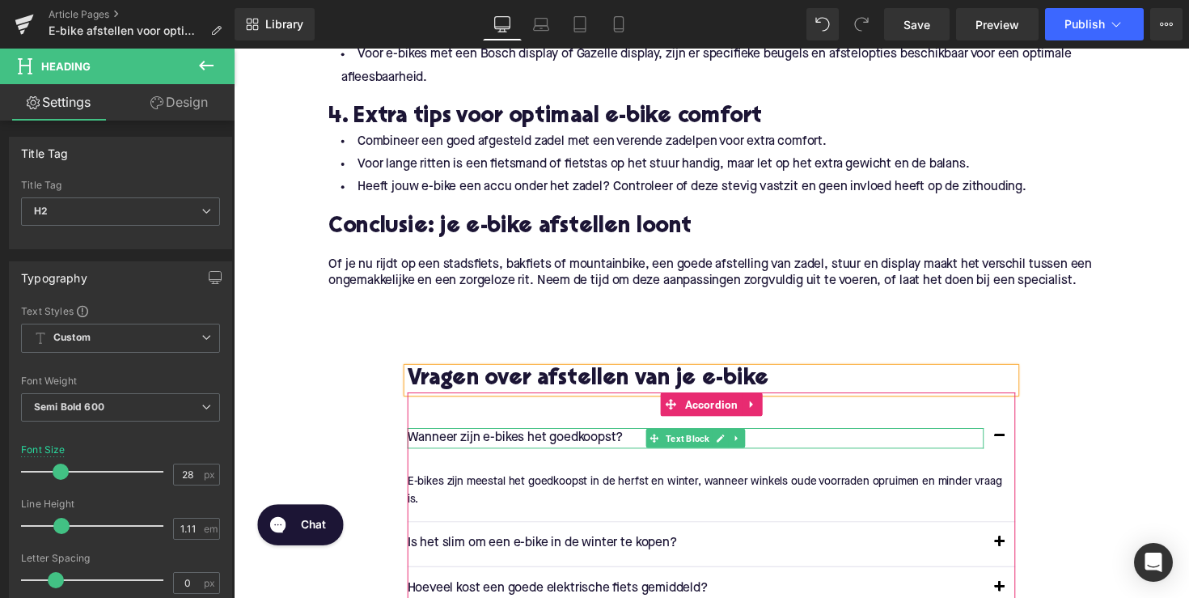
click at [591, 459] on p "Wanneer zijn e-bikes het goedkoopst?" at bounding box center [707, 448] width 590 height 21
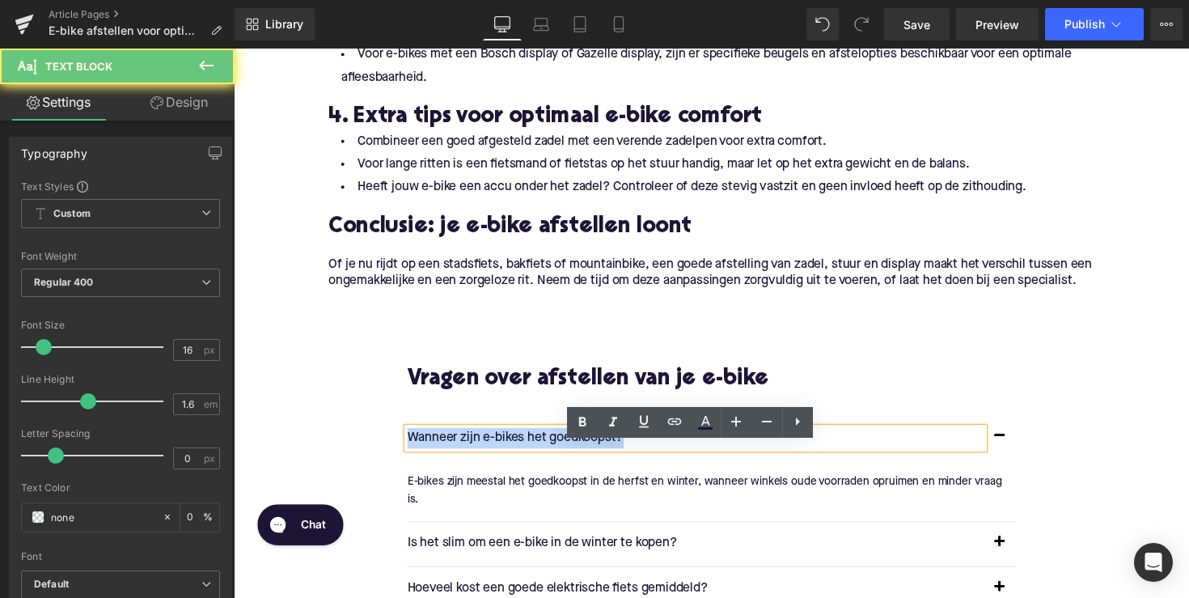
click at [591, 459] on p "Wanneer zijn e-bikes het goedkoopst?" at bounding box center [707, 448] width 590 height 21
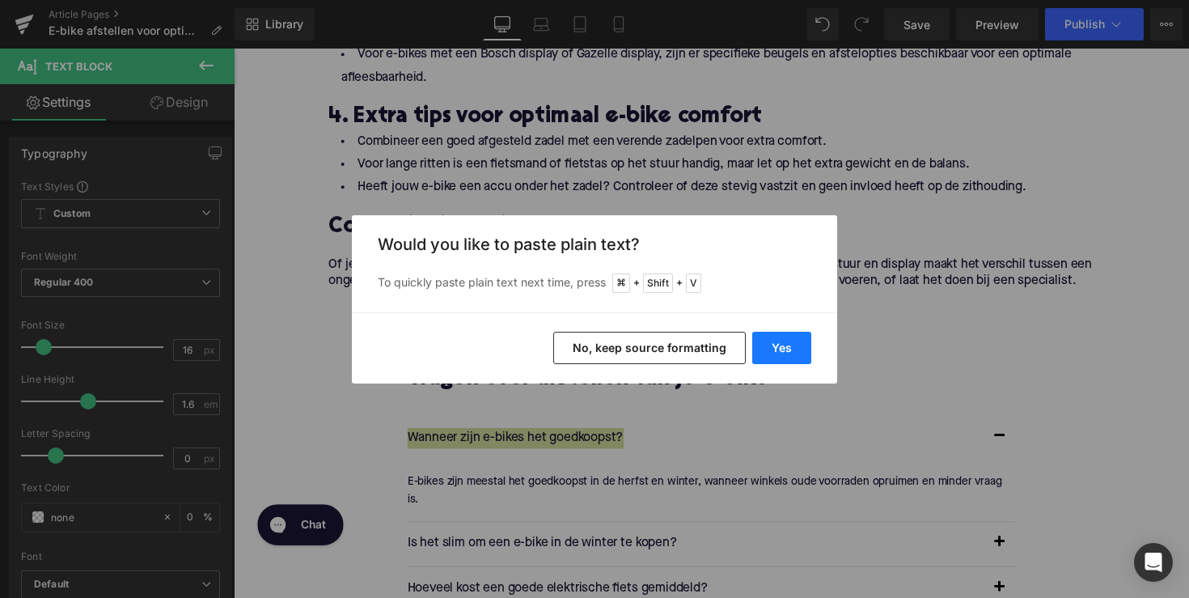
drag, startPoint x: 790, startPoint y: 341, endPoint x: 492, endPoint y: 353, distance: 298.7
click at [790, 341] on button "Yes" at bounding box center [781, 348] width 59 height 32
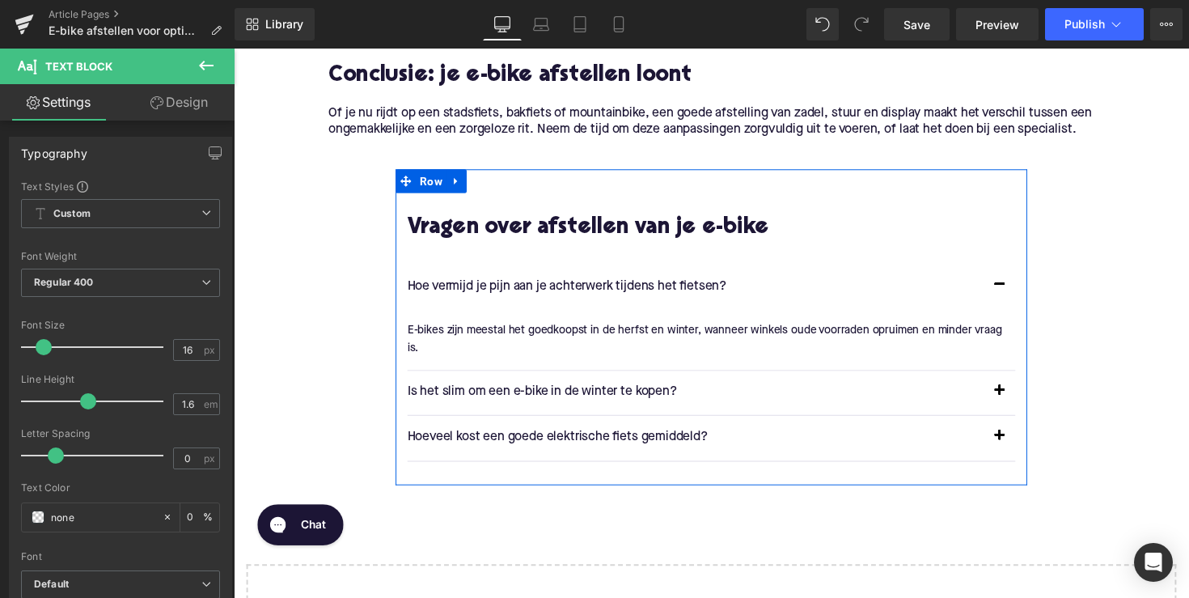
scroll to position [1678, 0]
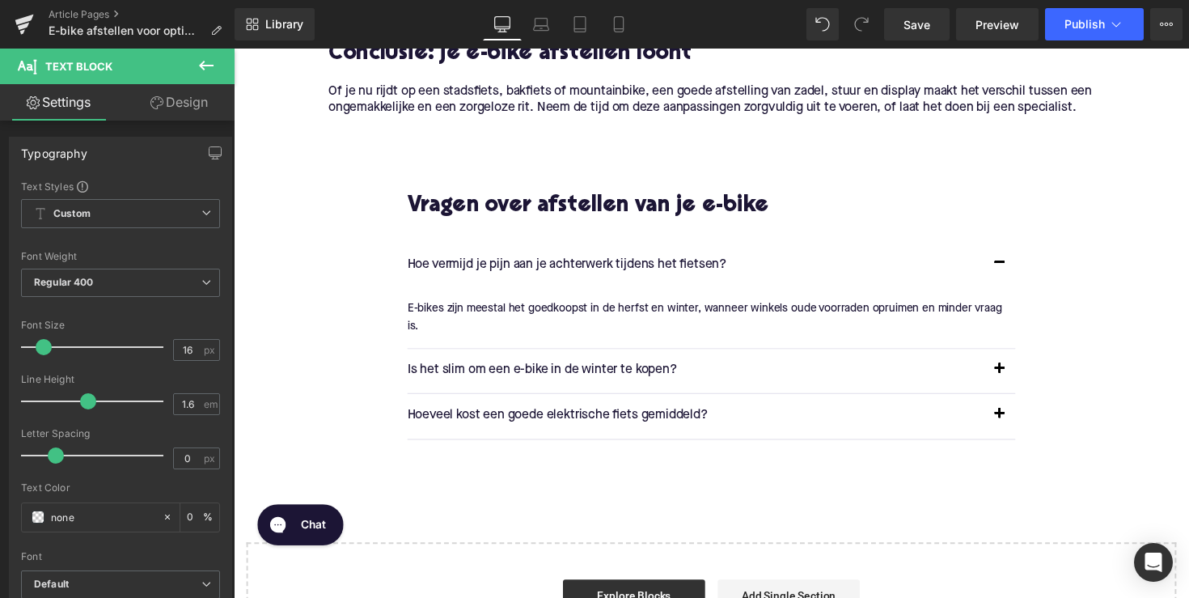
click at [559, 325] on div "E-bikes zijn meestal het goedkoopst in de herfst en winter, wanneer winkels oud…" at bounding box center [717, 324] width 611 height 36
click at [559, 325] on p "E-bikes zijn meestal het goedkoopst in de herfst en winter, wanneer winkels oud…" at bounding box center [717, 324] width 611 height 36
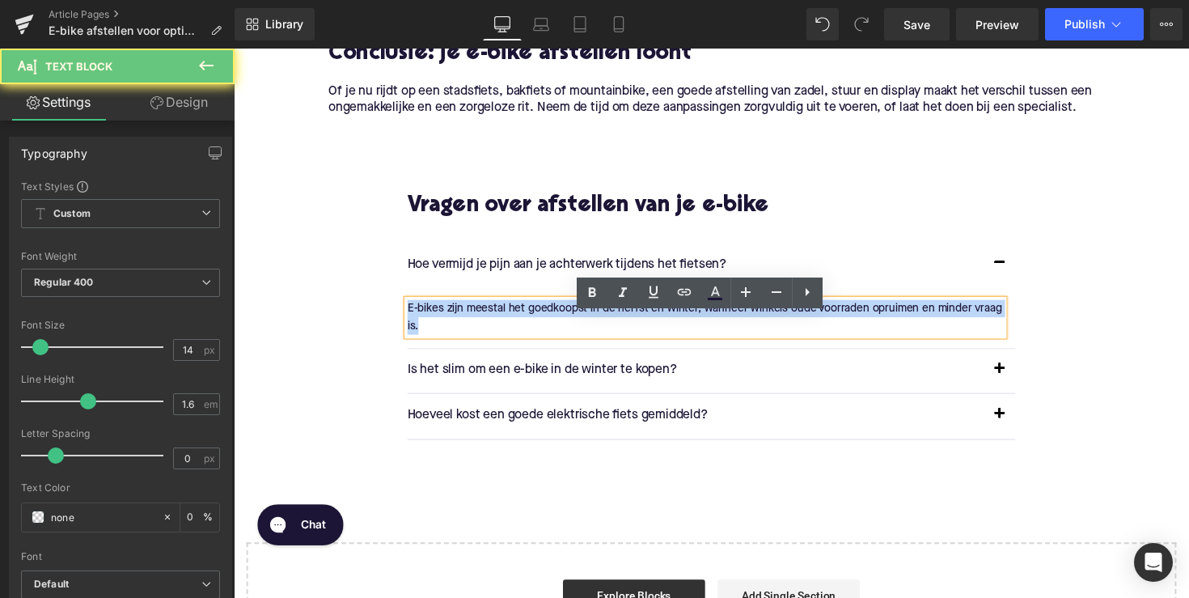
click at [559, 325] on p "E-bikes zijn meestal het goedkoopst in de herfst en winter, wanneer winkels oud…" at bounding box center [717, 324] width 611 height 36
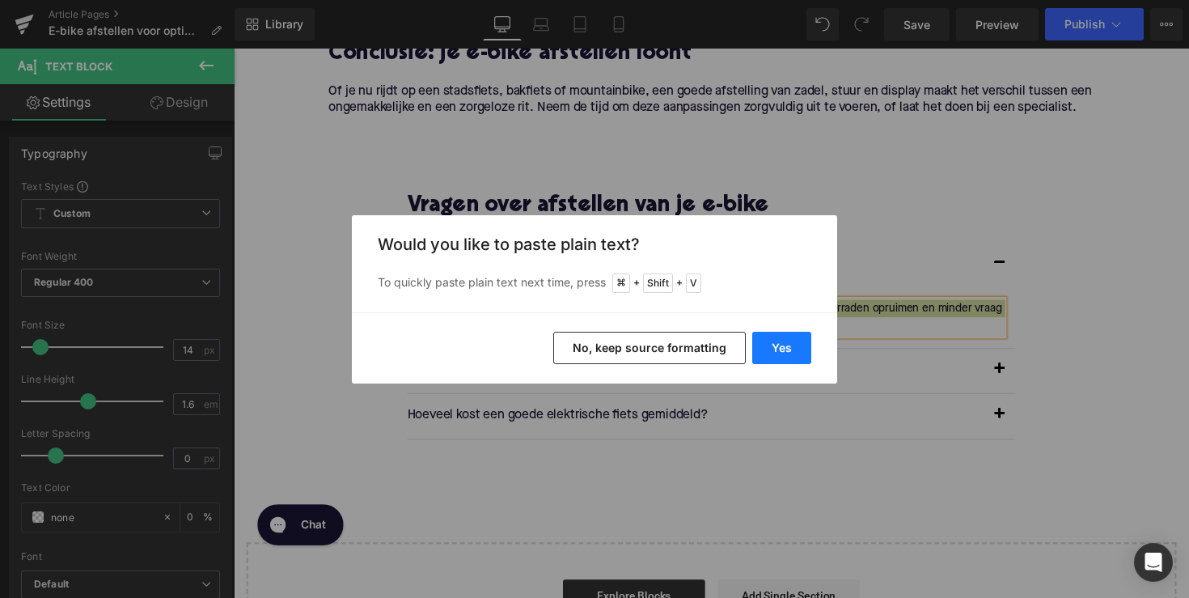
click at [785, 341] on button "Yes" at bounding box center [781, 348] width 59 height 32
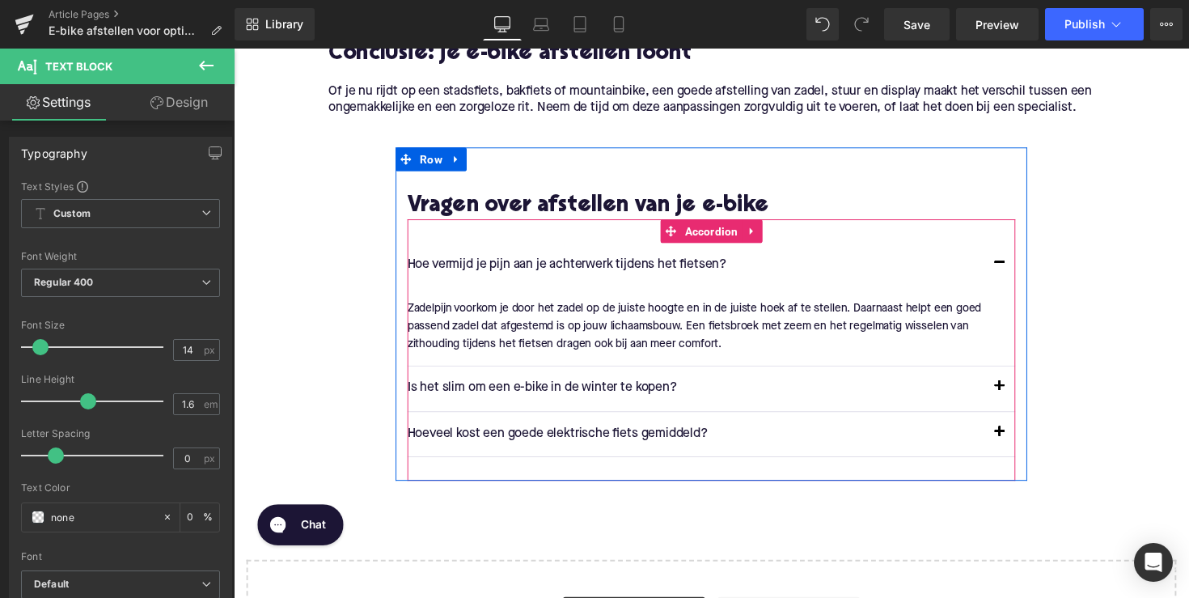
click at [547, 407] on p "Is het slim om een e-bike in de winter te kopen?" at bounding box center [707, 396] width 590 height 21
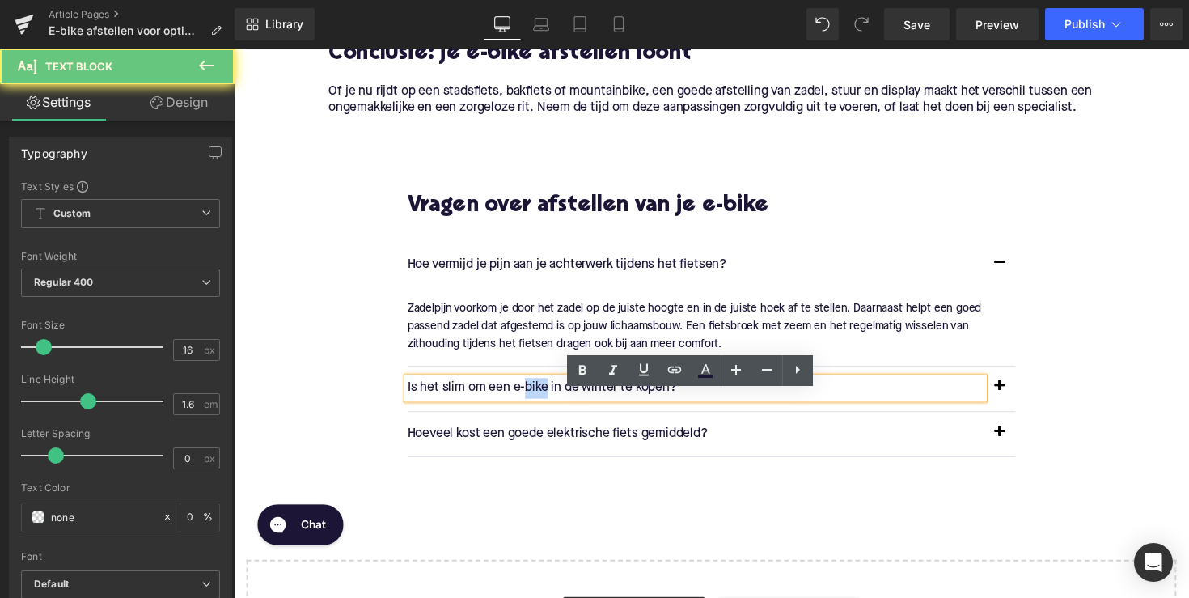
click at [547, 407] on p "Is het slim om een e-bike in de winter te kopen?" at bounding box center [707, 396] width 590 height 21
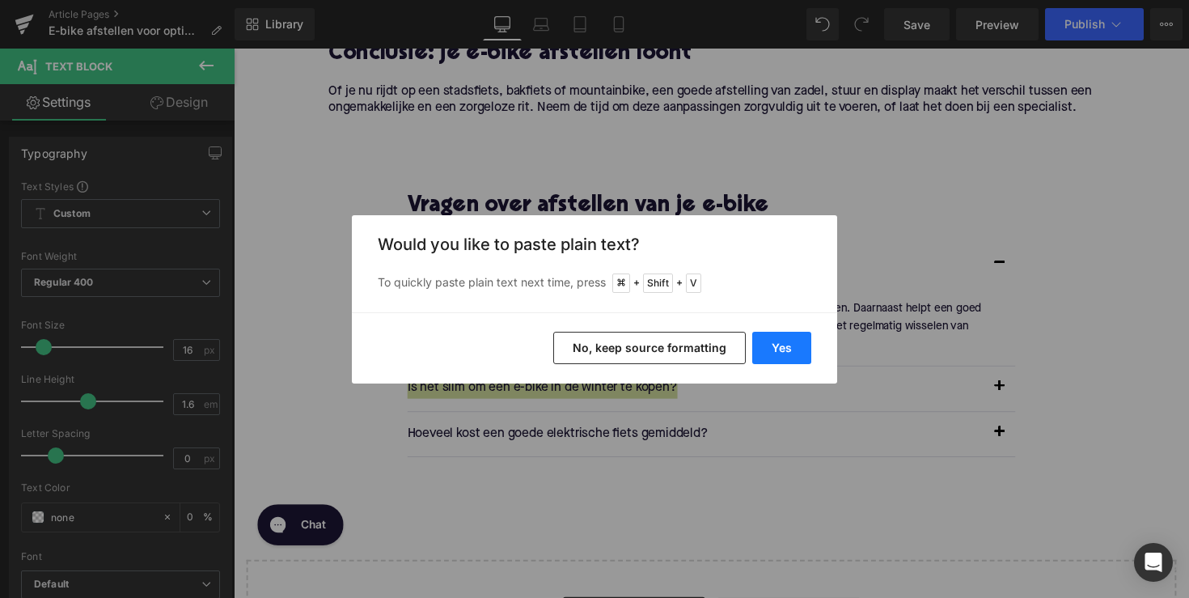
click at [770, 349] on button "Yes" at bounding box center [781, 348] width 59 height 32
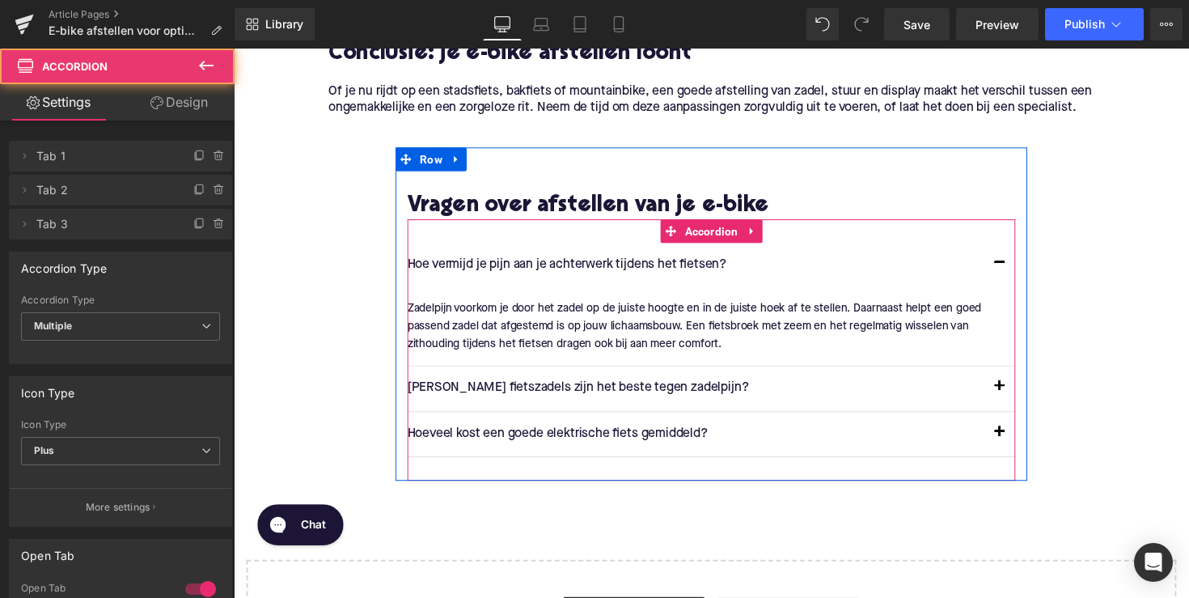
click at [1018, 399] on span "button" at bounding box center [1018, 399] width 0 height 0
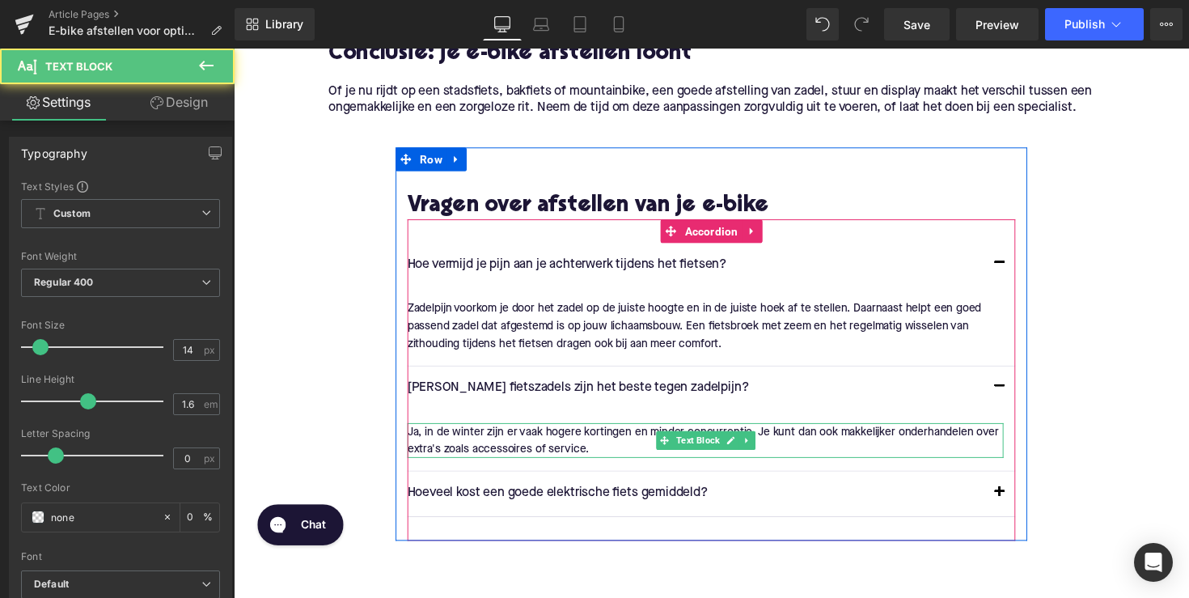
click at [447, 455] on div "Ja, in de winter zijn er vaak hogere kortingen en minder concurrentie. Je kunt …" at bounding box center [717, 450] width 611 height 36
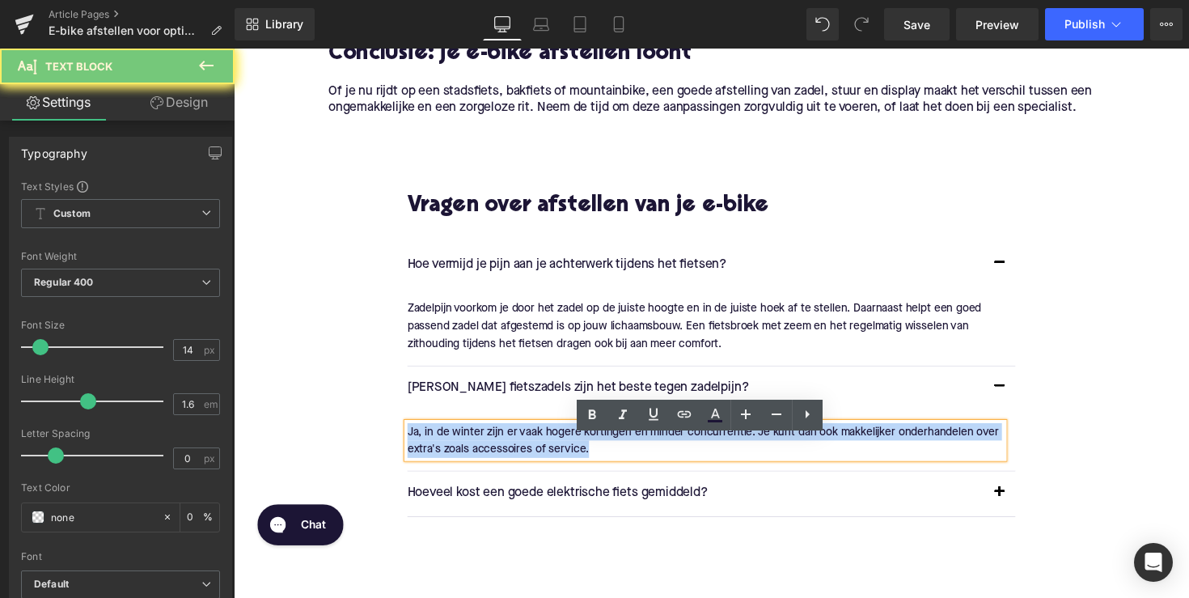
click at [447, 455] on div "Ja, in de winter zijn er vaak hogere kortingen en minder concurrentie. Je kunt …" at bounding box center [717, 450] width 611 height 36
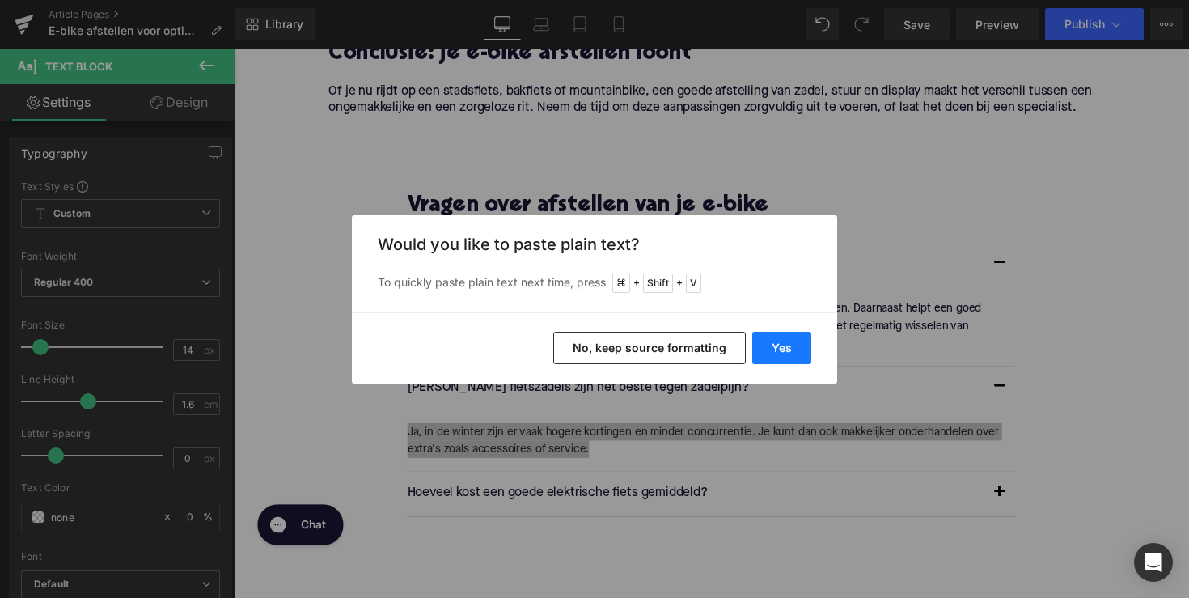
click at [768, 341] on button "Yes" at bounding box center [781, 348] width 59 height 32
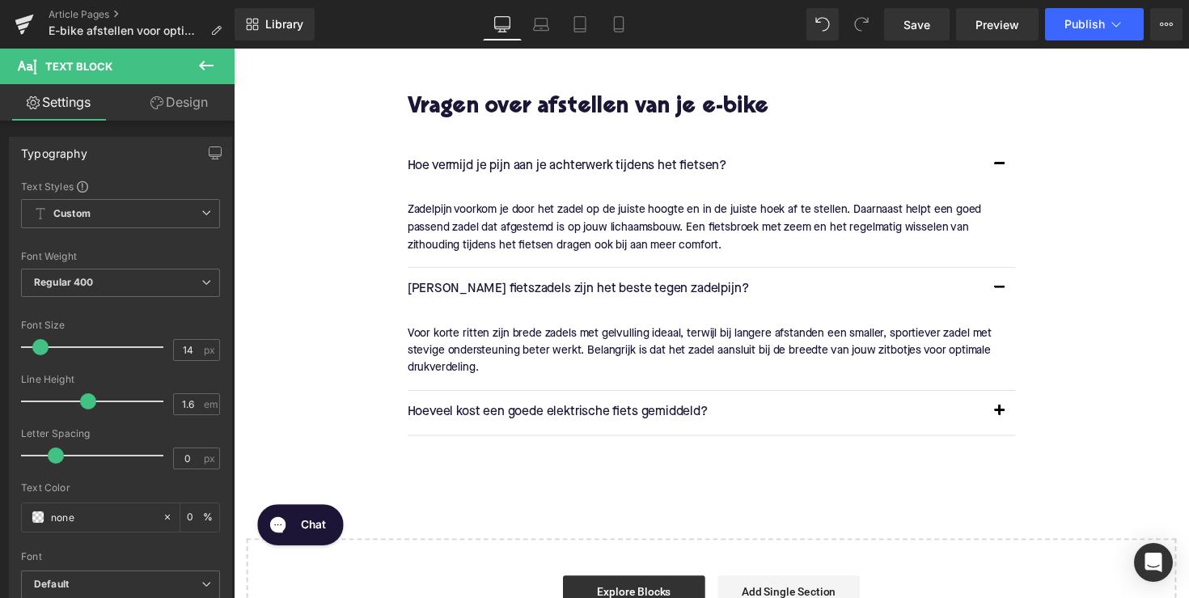
scroll to position [1781, 0]
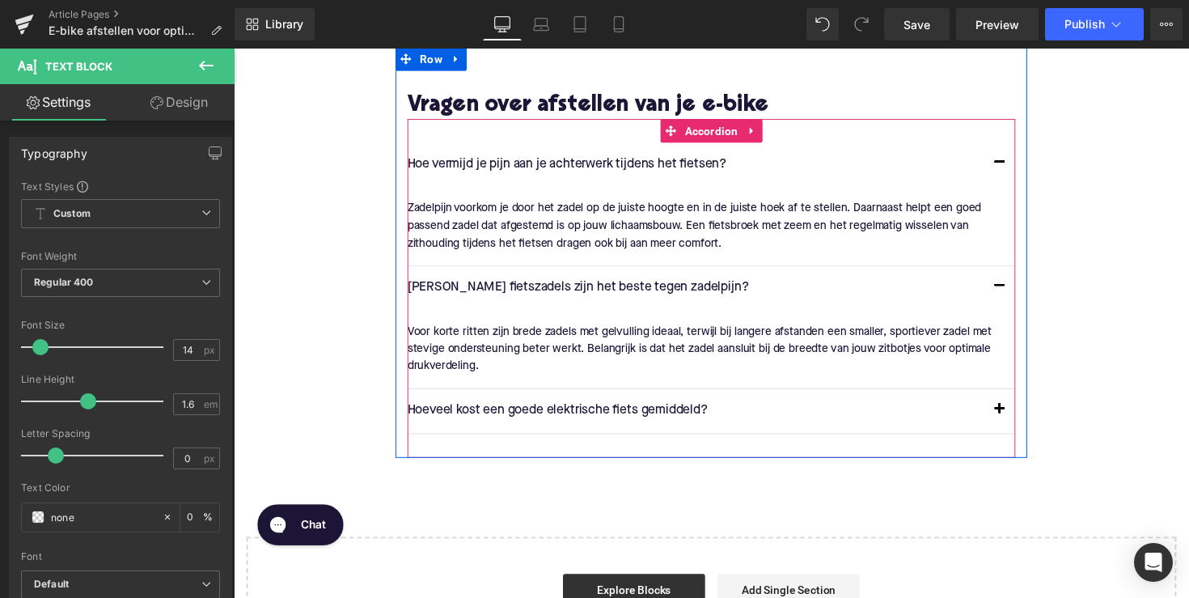
click at [520, 428] on p "Hoeveel kost een goede elektrische fiets gemiddeld?" at bounding box center [707, 419] width 590 height 21
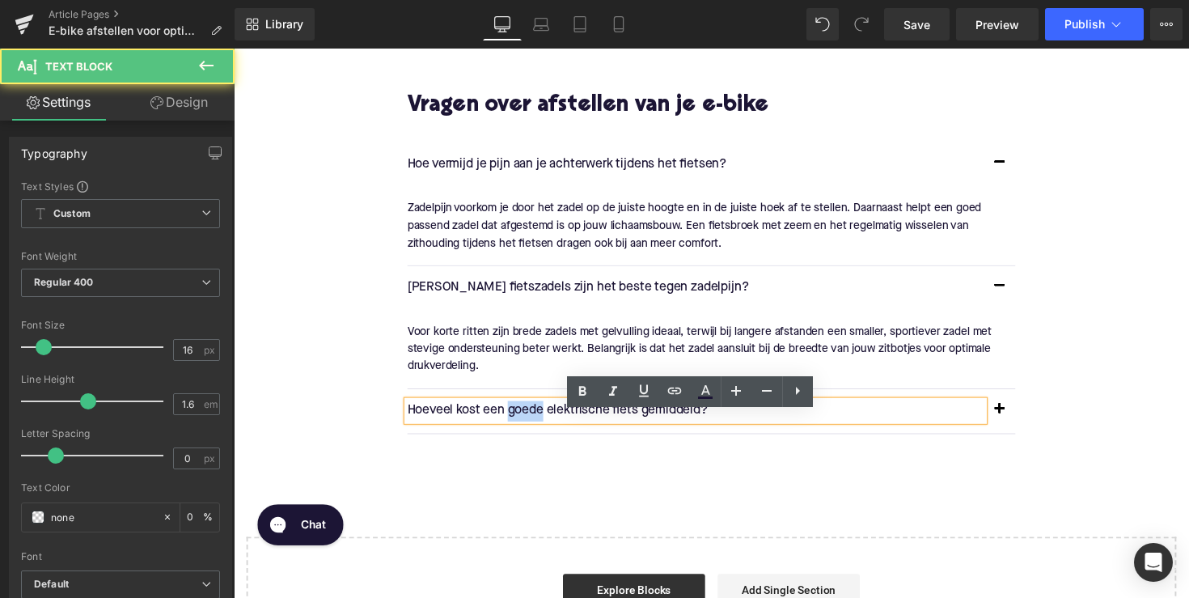
click at [520, 428] on p "Hoeveel kost een goede elektrische fiets gemiddeld?" at bounding box center [707, 419] width 590 height 21
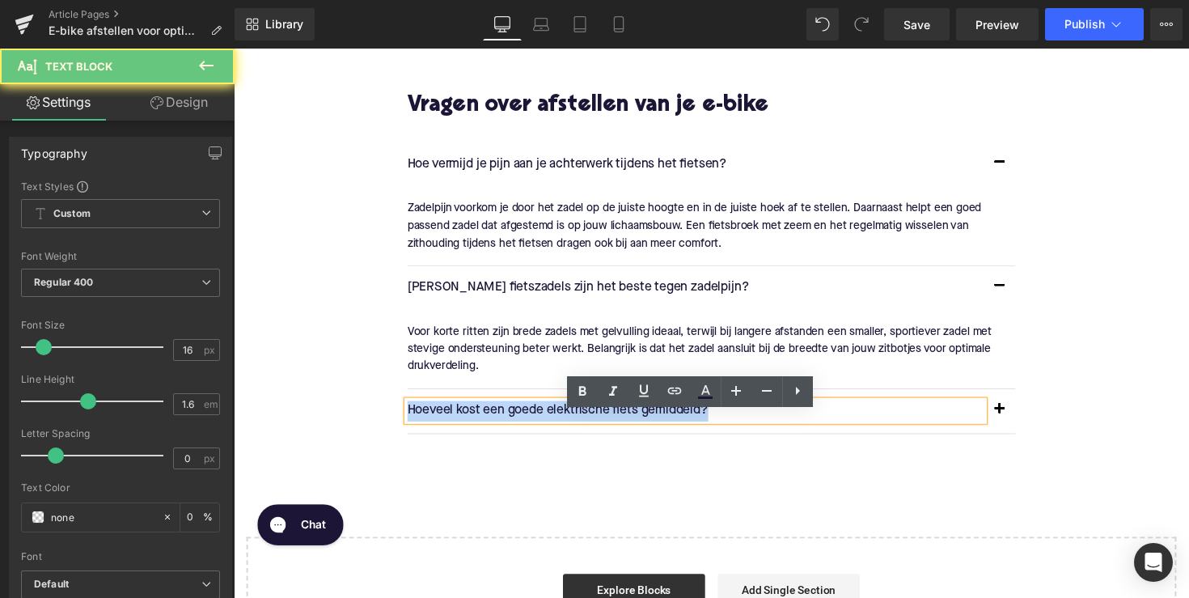
click at [520, 428] on p "Hoeveel kost een goede elektrische fiets gemiddeld?" at bounding box center [707, 419] width 590 height 21
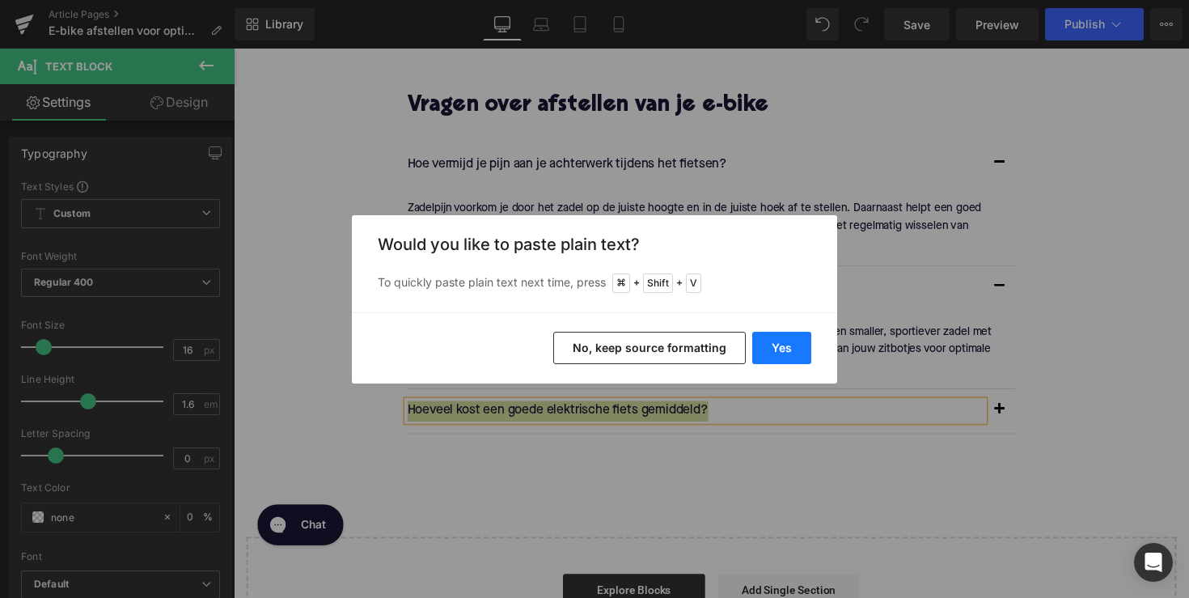
click at [781, 337] on button "Yes" at bounding box center [781, 348] width 59 height 32
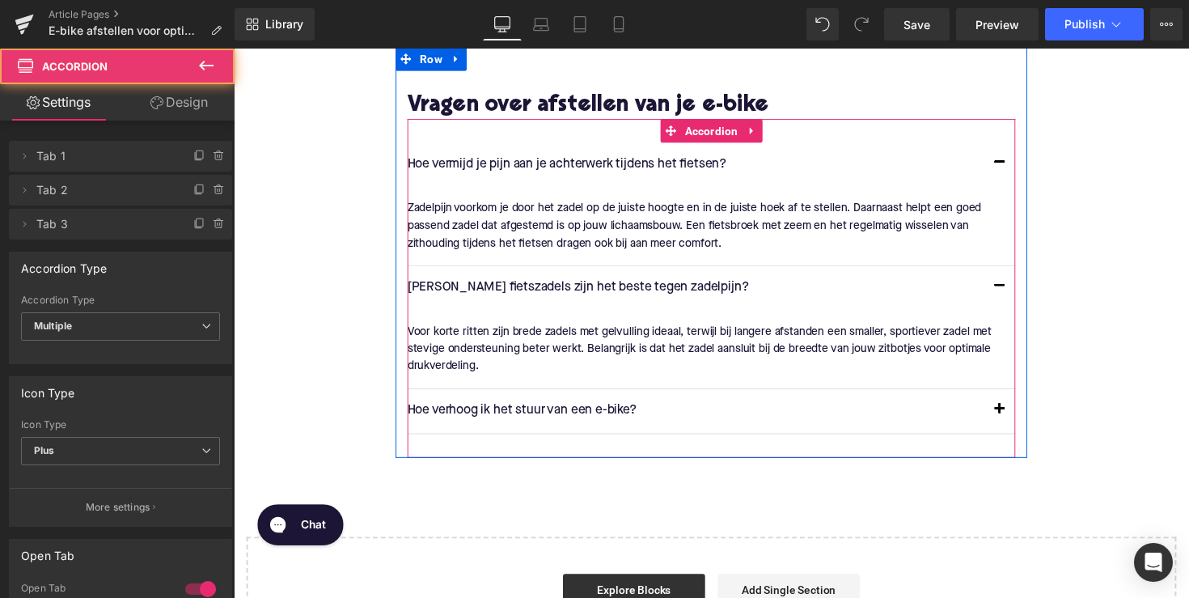
click at [1014, 433] on button "button" at bounding box center [1018, 419] width 32 height 45
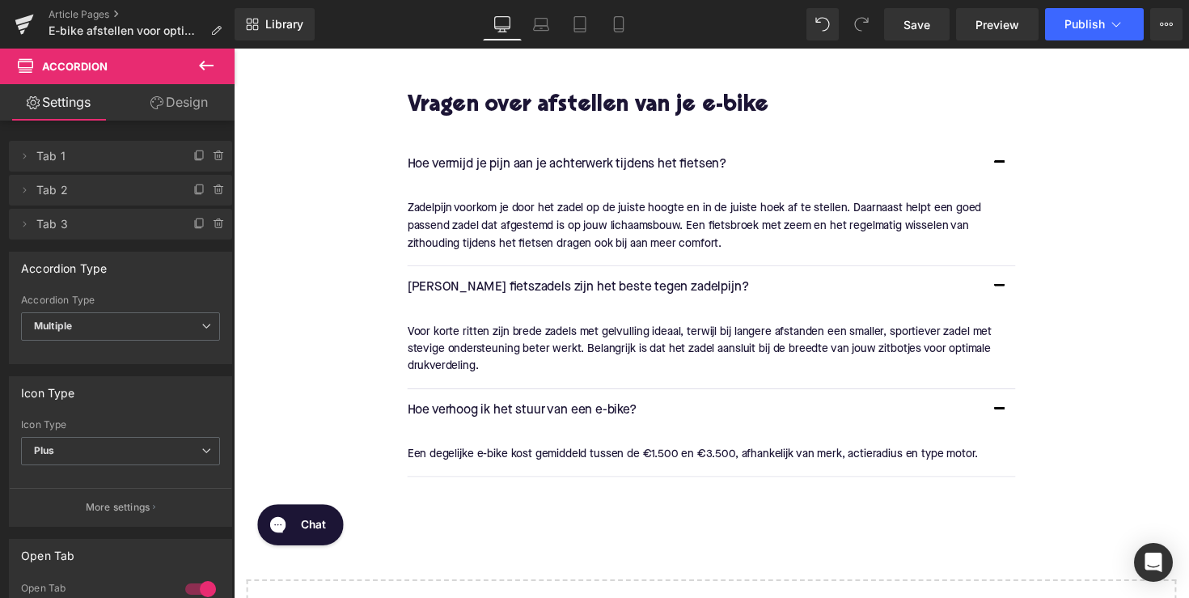
click at [645, 472] on div "Een degelijke e-bike kost gemiddeld tussen de €1.500 en €3.500, afhankelijk van…" at bounding box center [717, 464] width 611 height 18
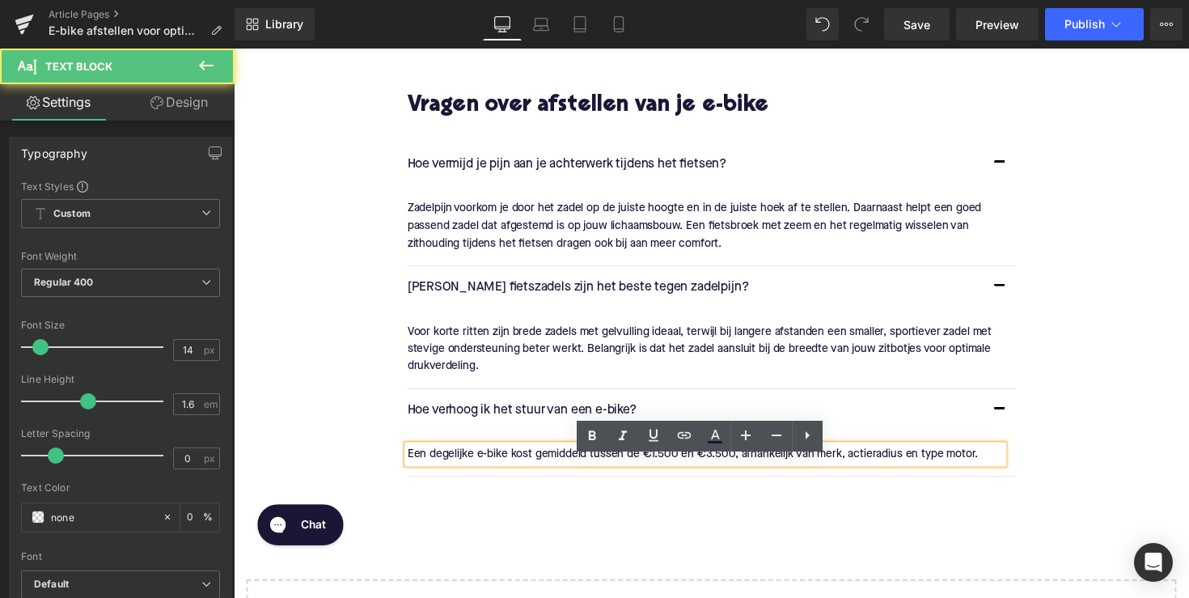
click at [645, 472] on p "Een degelijke e-bike kost gemiddeld tussen de €1.500 en €3.500, afhankelijk van…" at bounding box center [717, 464] width 611 height 18
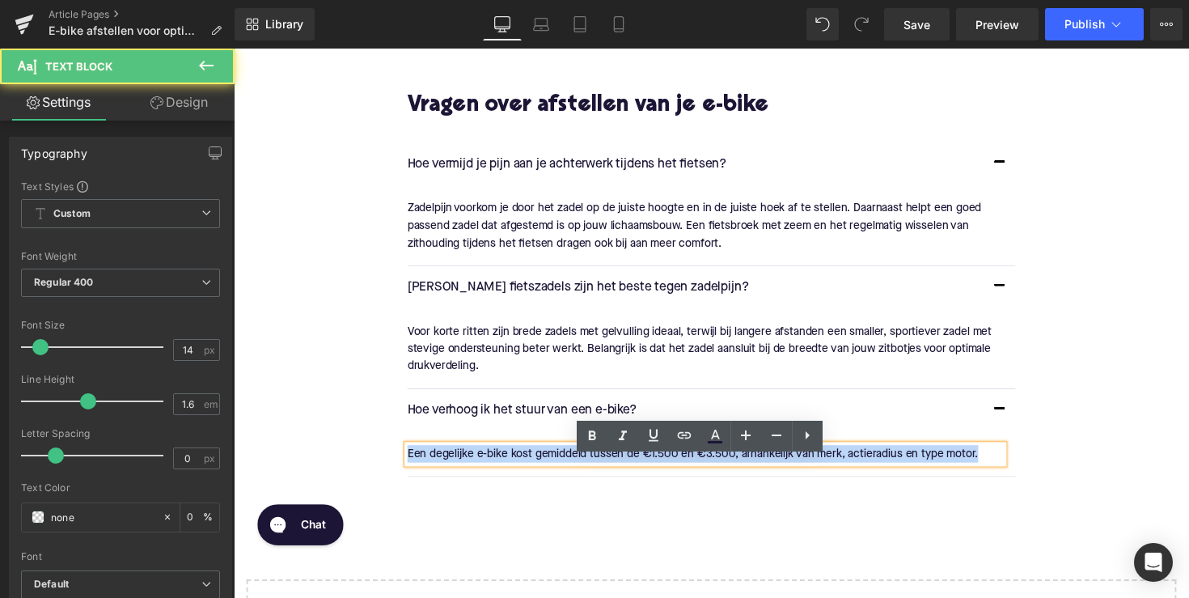
click at [645, 472] on p "Een degelijke e-bike kost gemiddeld tussen de €1.500 en €3.500, afhankelijk van…" at bounding box center [717, 464] width 611 height 18
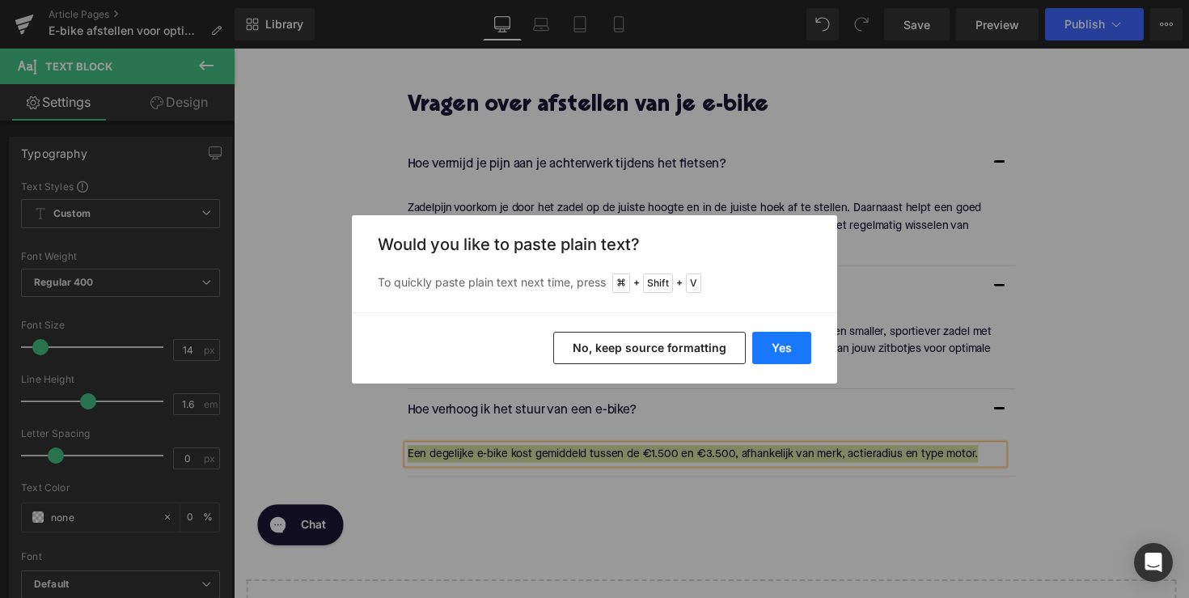
click at [789, 347] on button "Yes" at bounding box center [781, 348] width 59 height 32
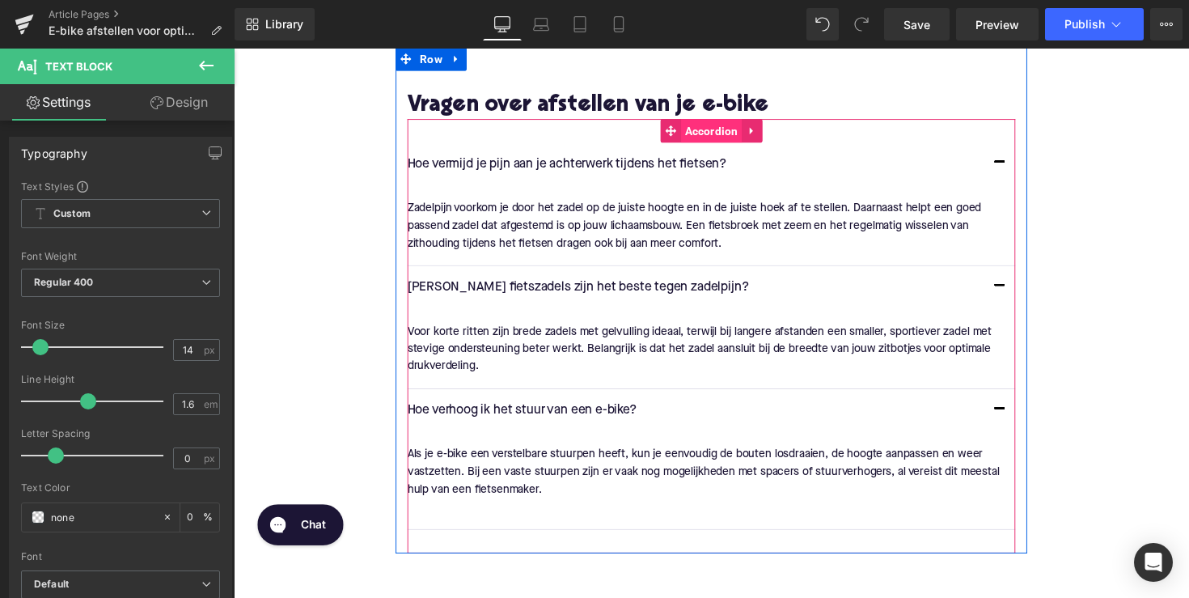
click at [719, 145] on span "Accordion" at bounding box center [723, 133] width 62 height 24
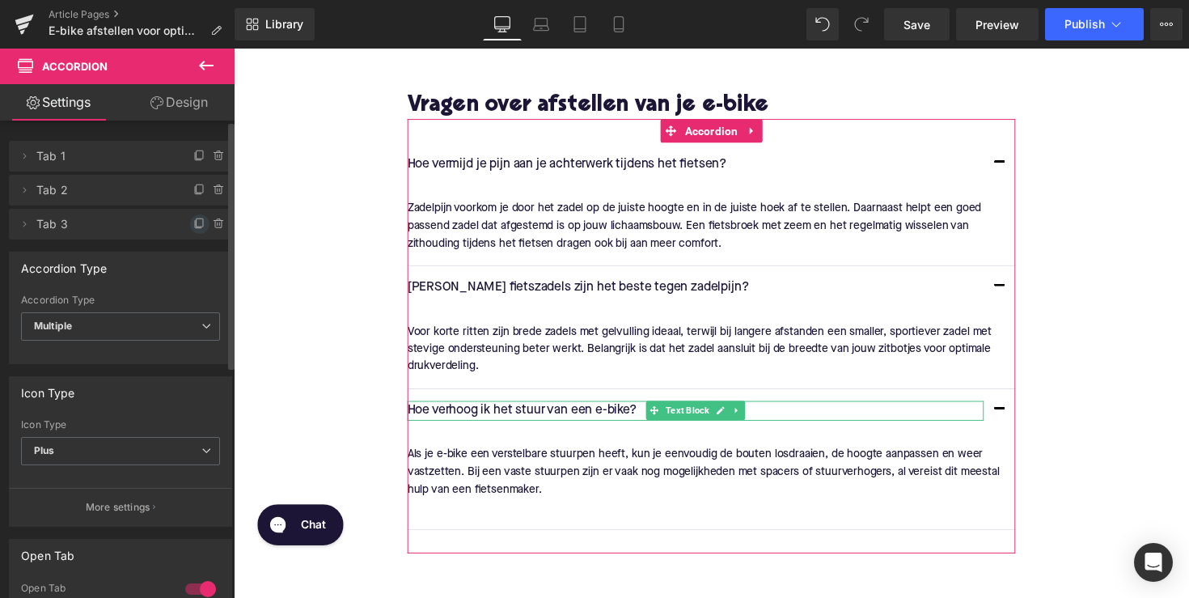
click at [197, 222] on icon at bounding box center [200, 222] width 6 height 8
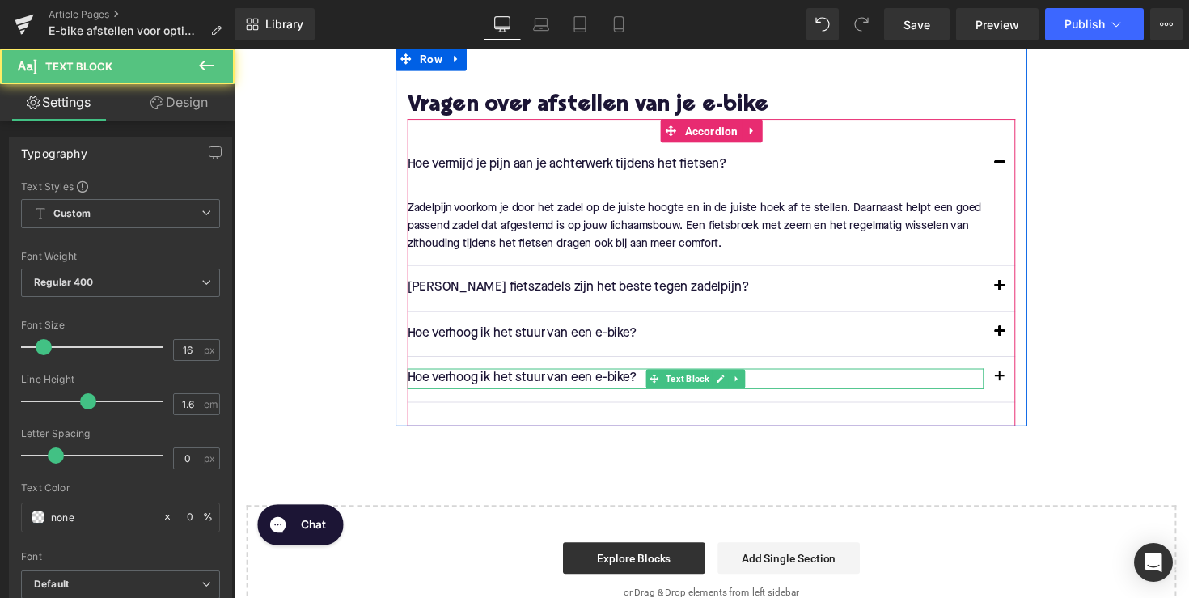
click at [540, 395] on p "Hoe verhoog ik het stuur van een e-bike?" at bounding box center [707, 386] width 590 height 21
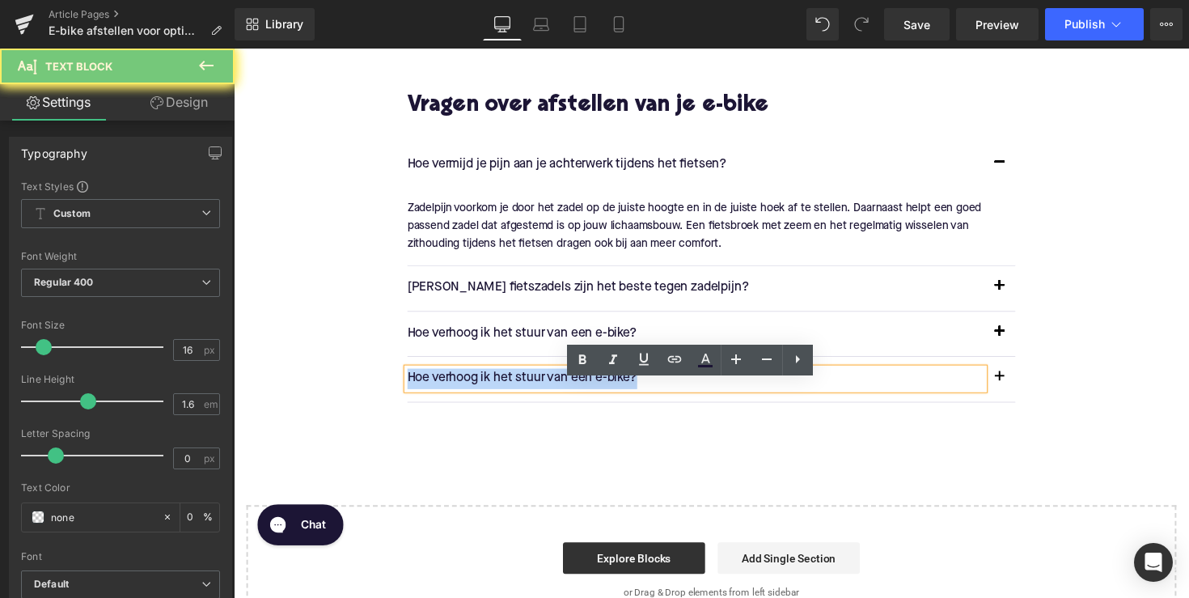
click at [540, 395] on p "Hoe verhoog ik het stuur van een e-bike?" at bounding box center [707, 386] width 590 height 21
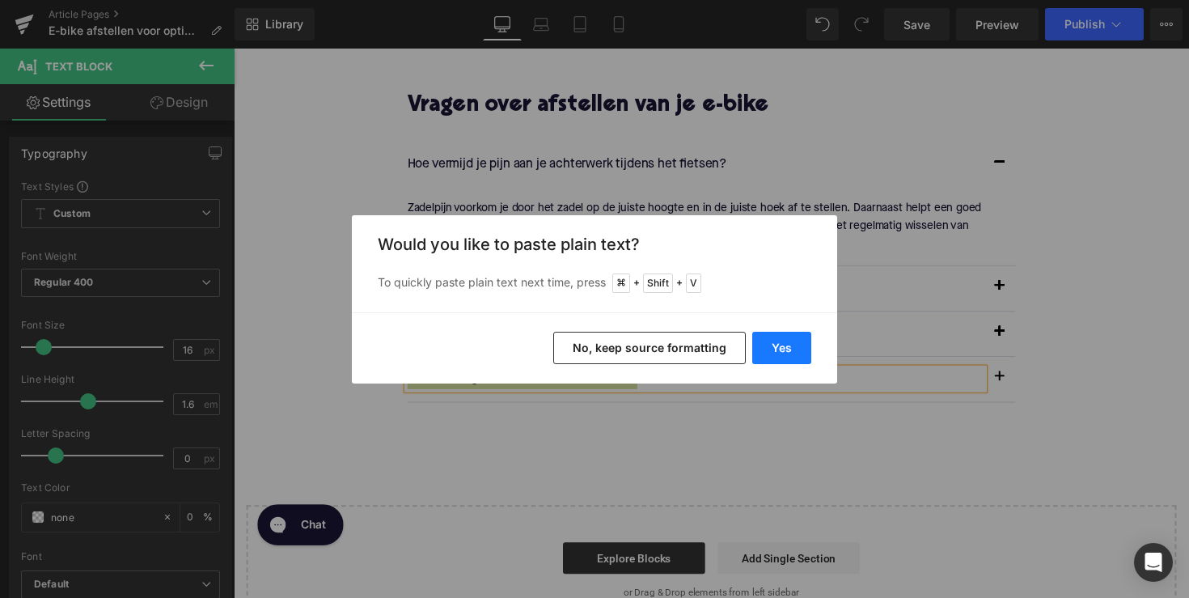
click at [778, 342] on button "Yes" at bounding box center [781, 348] width 59 height 32
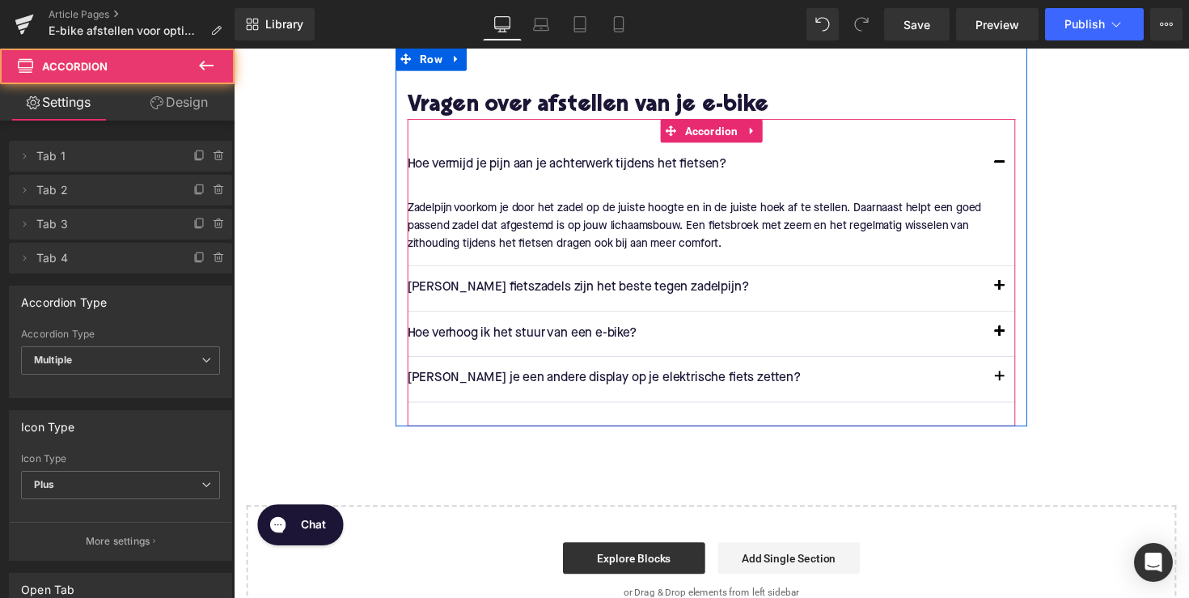
click at [1018, 389] on span "button" at bounding box center [1018, 389] width 0 height 0
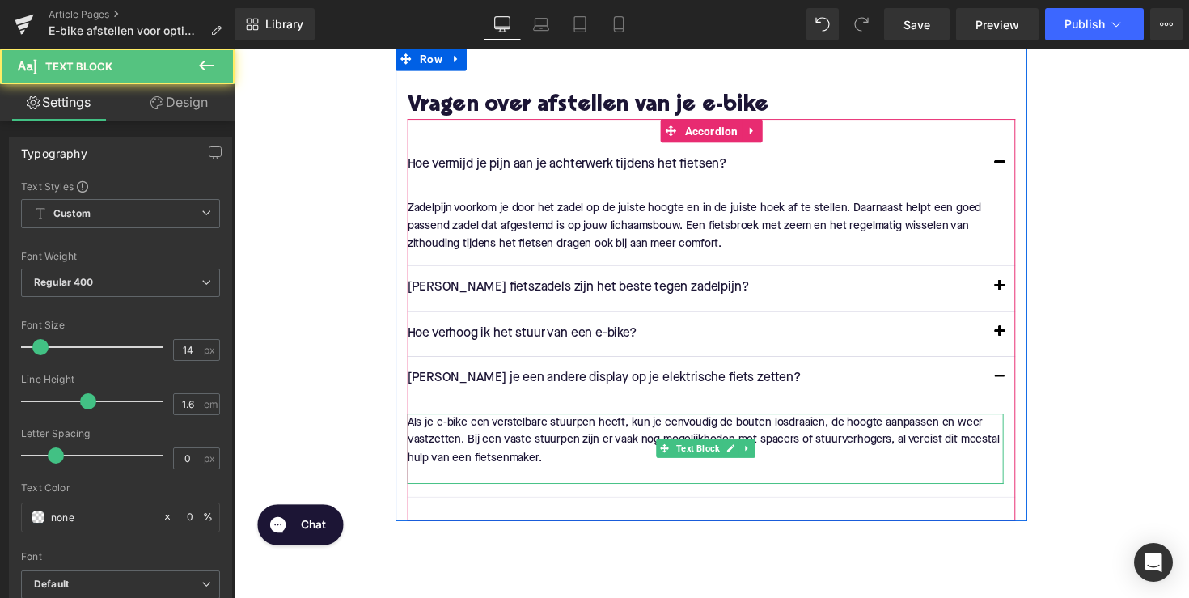
click at [519, 452] on p "Als je e-bike een verstelbare stuurpen heeft, kun je eenvoudig de bouten losdra…" at bounding box center [717, 449] width 611 height 54
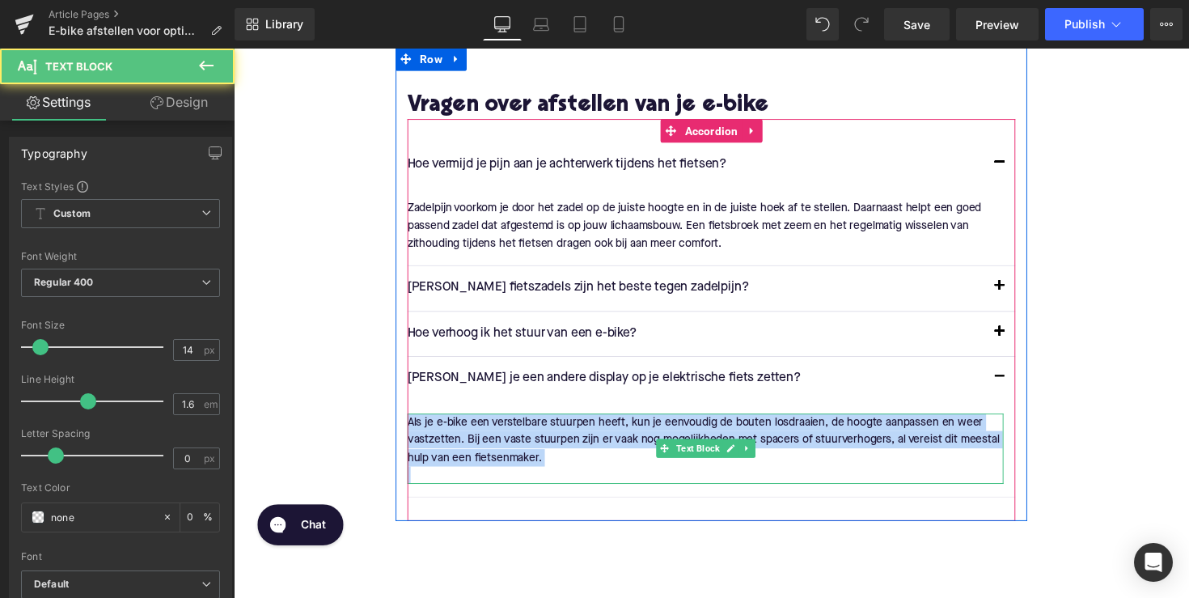
click at [519, 452] on p "Als je e-bike een verstelbare stuurpen heeft, kun je eenvoudig de bouten losdra…" at bounding box center [717, 449] width 611 height 54
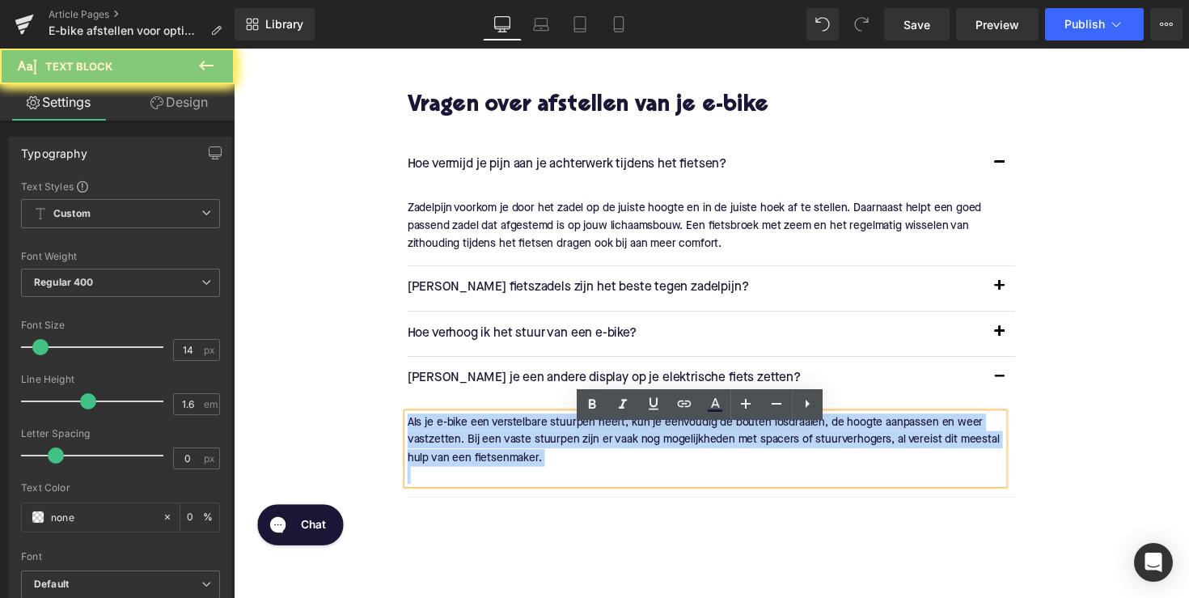
click at [519, 452] on p "Als je e-bike een verstelbare stuurpen heeft, kun je eenvoudig de bouten losdra…" at bounding box center [717, 449] width 611 height 54
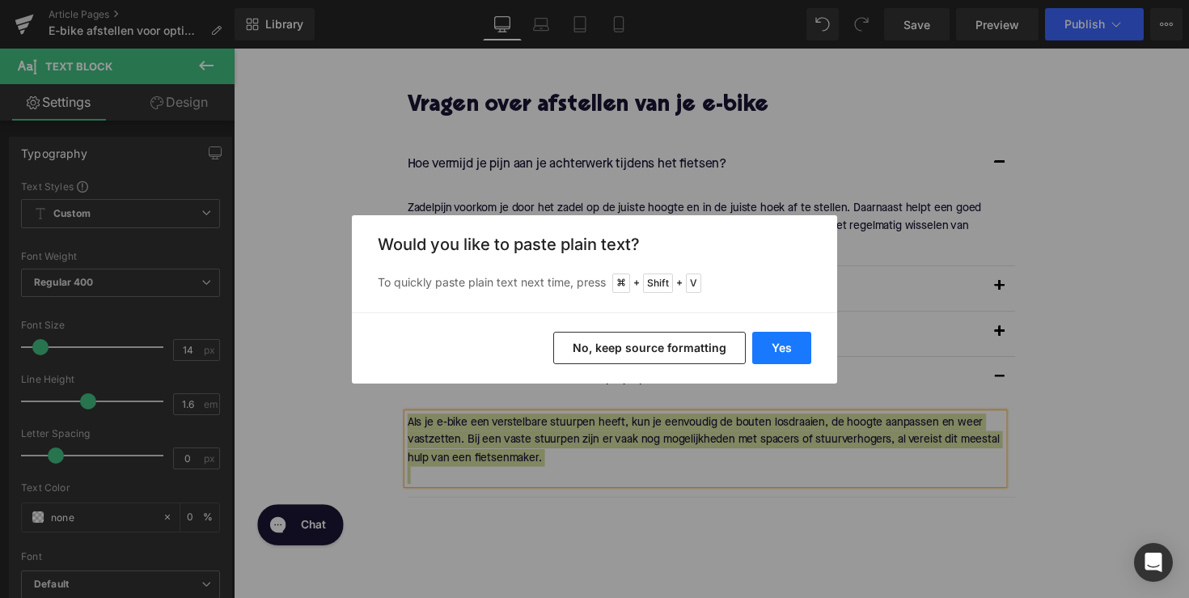
click at [780, 343] on button "Yes" at bounding box center [781, 348] width 59 height 32
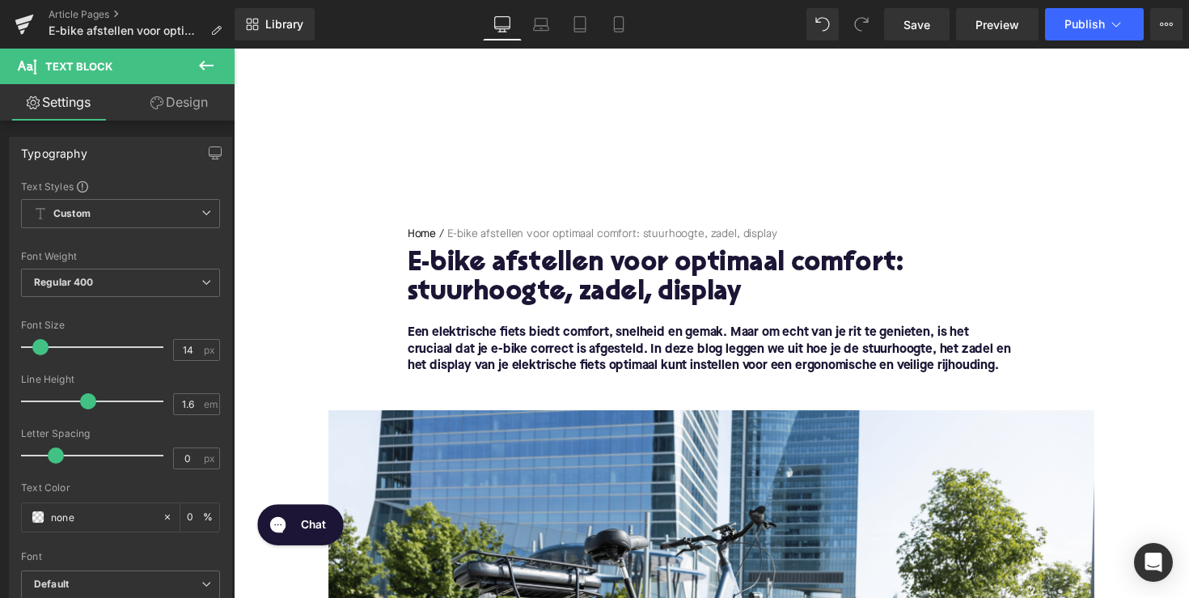
scroll to position [0, 0]
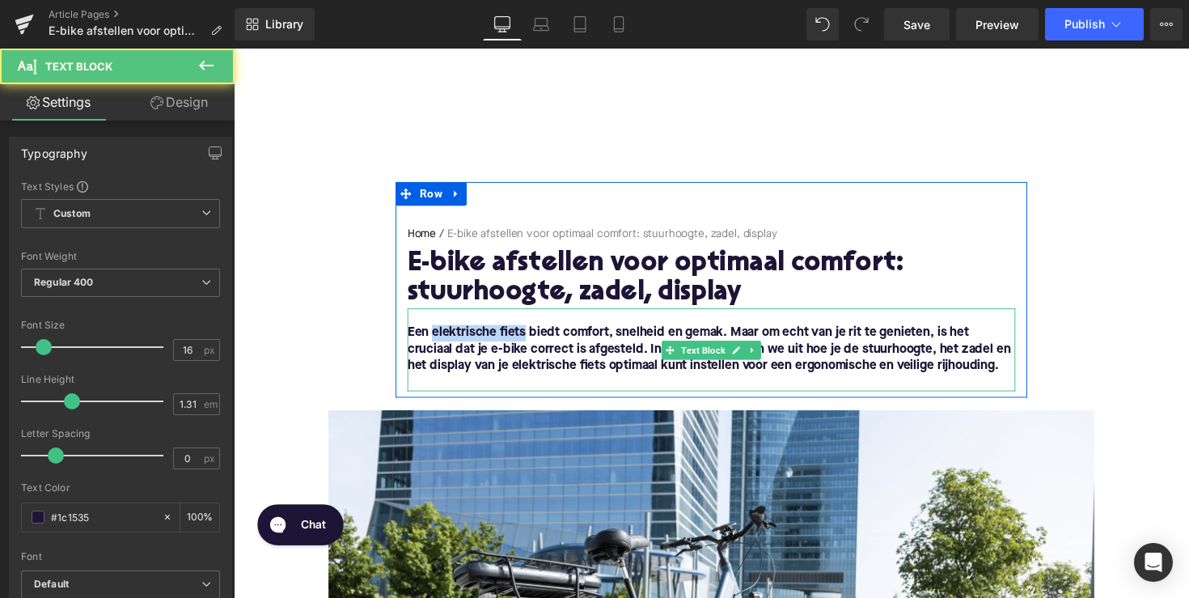
drag, startPoint x: 530, startPoint y: 338, endPoint x: 437, endPoint y: 337, distance: 93.0
click at [437, 337] on strong "Een elektrische fiets biedt comfort, snelheid en gemak. Maar om echt van je rit…" at bounding box center [721, 356] width 618 height 47
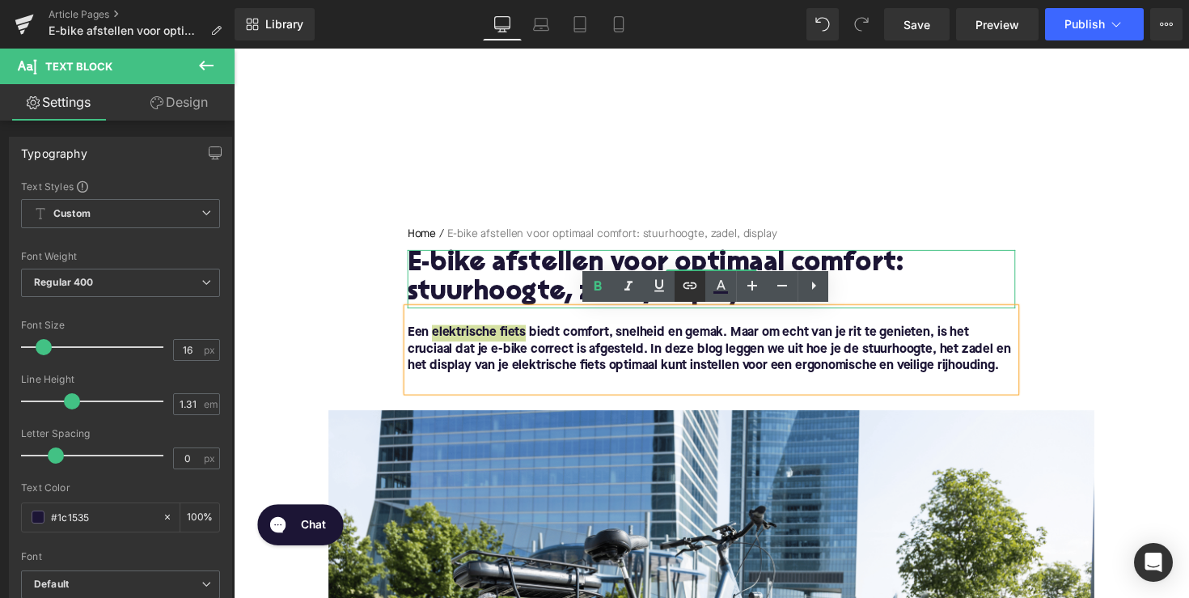
click at [694, 286] on icon at bounding box center [689, 285] width 19 height 19
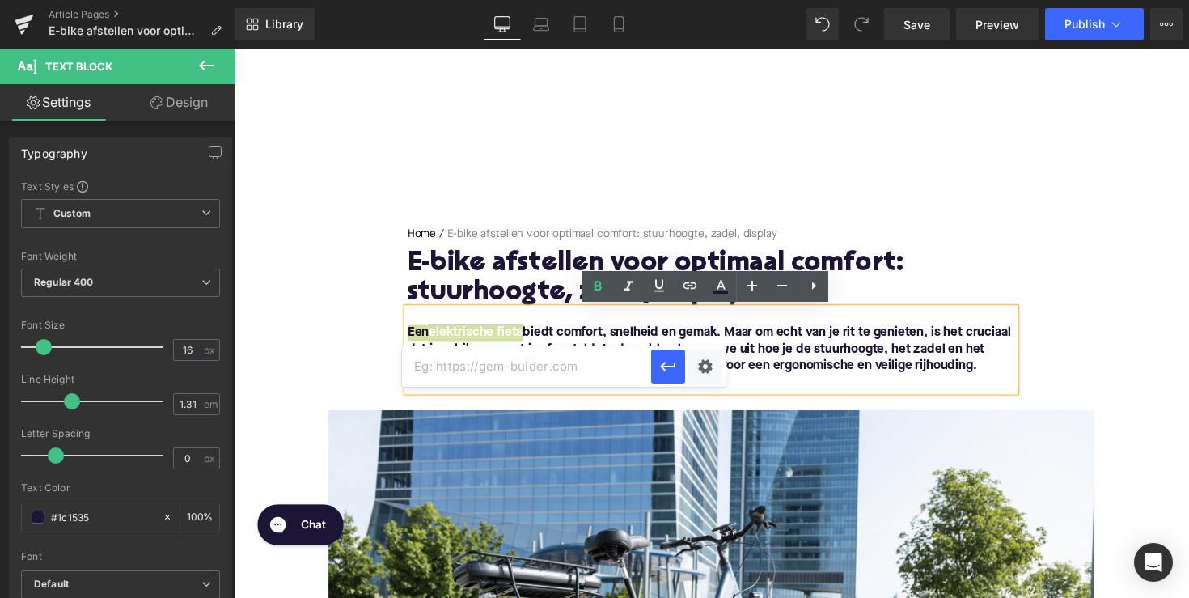
click at [589, 370] on input "text" at bounding box center [526, 366] width 249 height 40
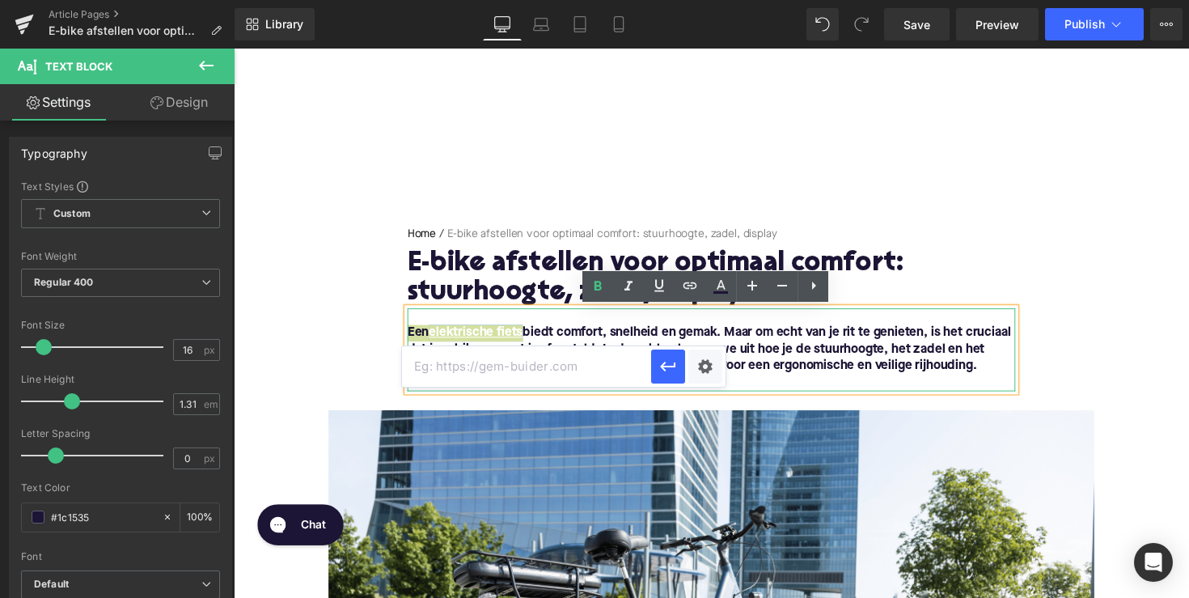
paste input "[URL][DOMAIN_NAME]"
type input "[URL][DOMAIN_NAME]"
click at [659, 367] on icon "button" at bounding box center [667, 366] width 19 height 19
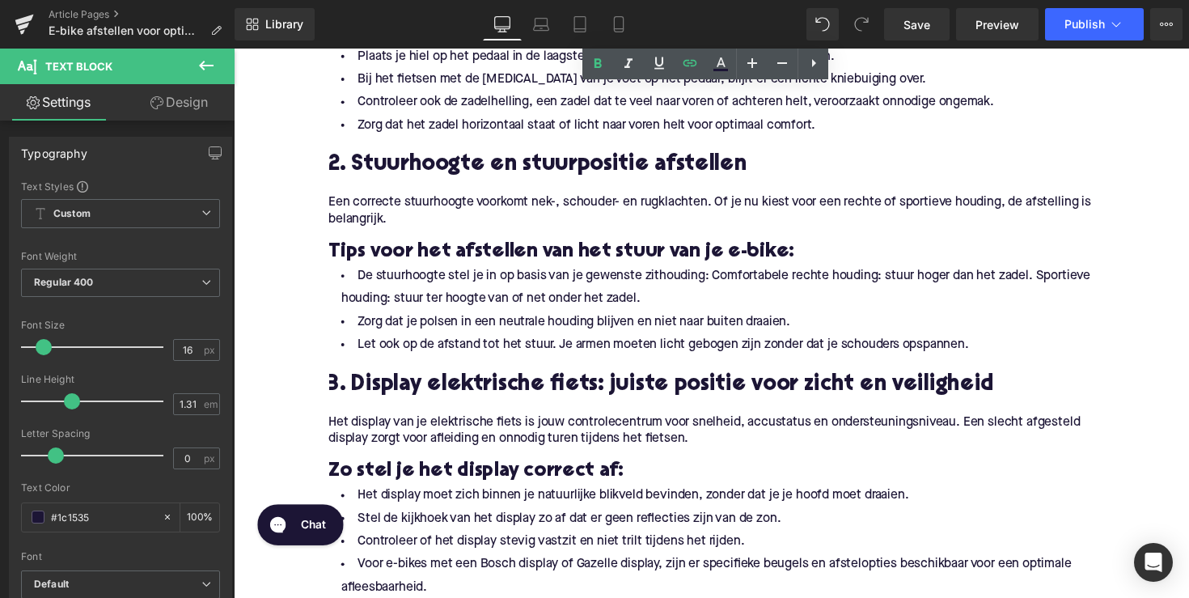
scroll to position [980, 0]
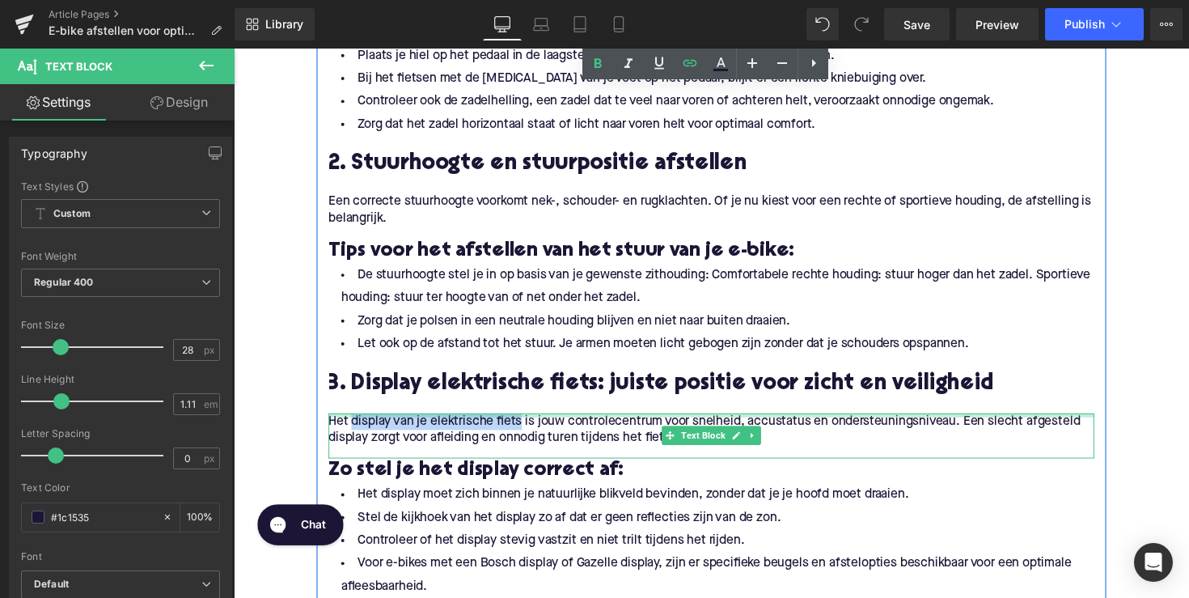
drag, startPoint x: 351, startPoint y: 431, endPoint x: 527, endPoint y: 425, distance: 175.6
click at [527, 425] on div "Het display van je elektrische fiets is jouw controlecentrum voor snelheid, acc…" at bounding box center [723, 445] width 785 height 46
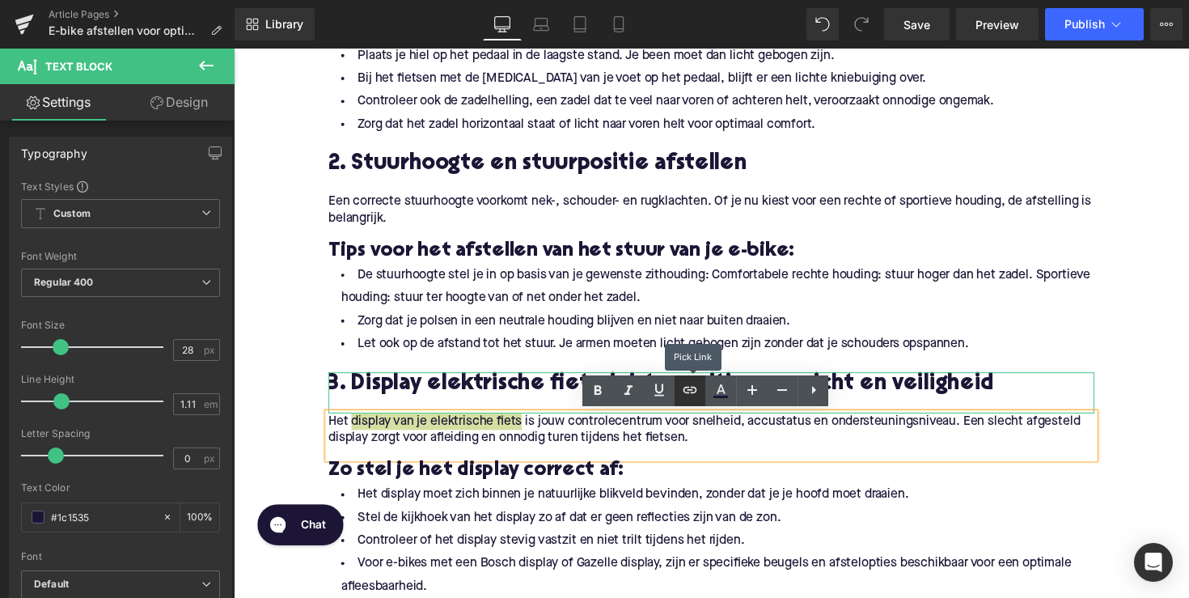
click at [688, 385] on icon at bounding box center [689, 389] width 19 height 19
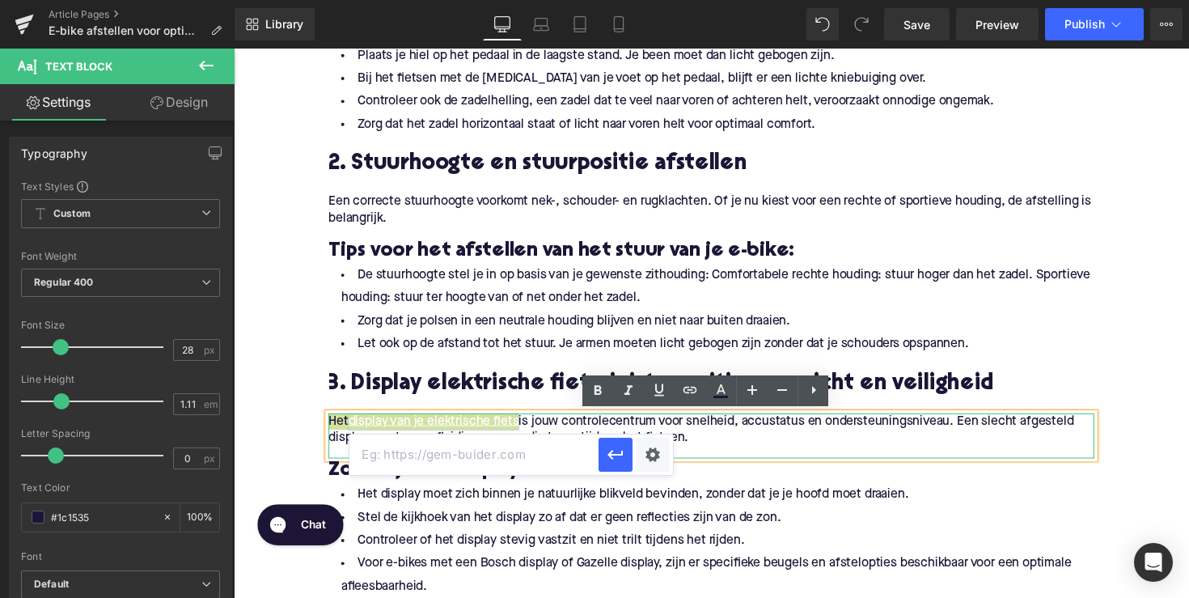
click at [556, 457] on input "text" at bounding box center [473, 454] width 249 height 40
paste input "[URL][DOMAIN_NAME]"
click at [606, 461] on icon "button" at bounding box center [615, 454] width 19 height 19
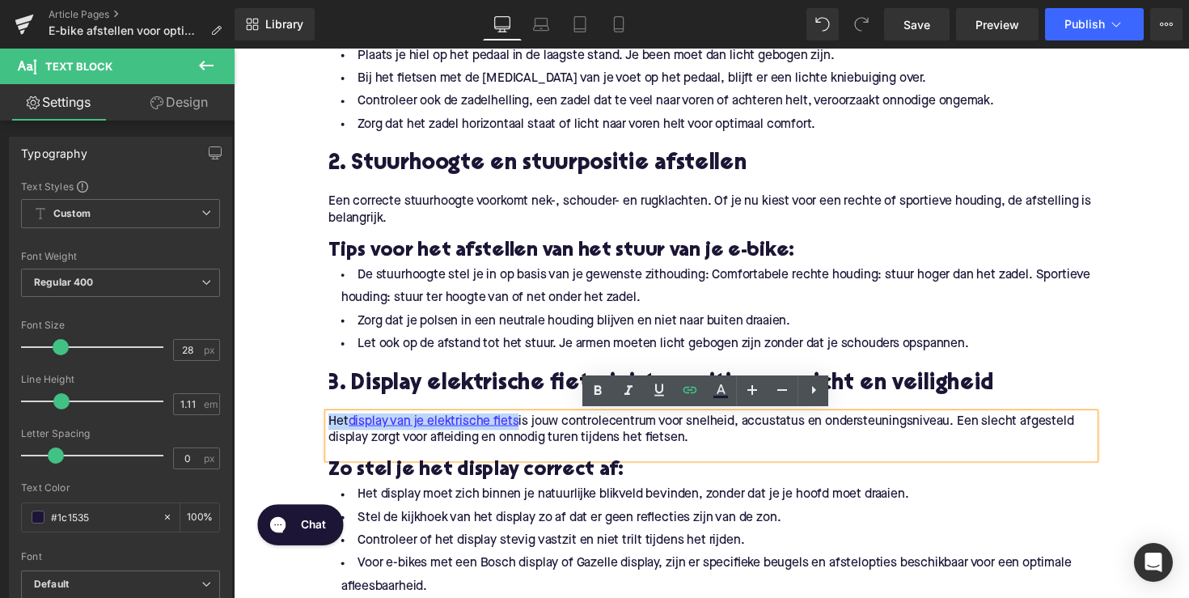
click at [604, 519] on li "Stel de kijkhoek van het display zo af dat er geen reflecties zijn van de zon." at bounding box center [723, 529] width 785 height 23
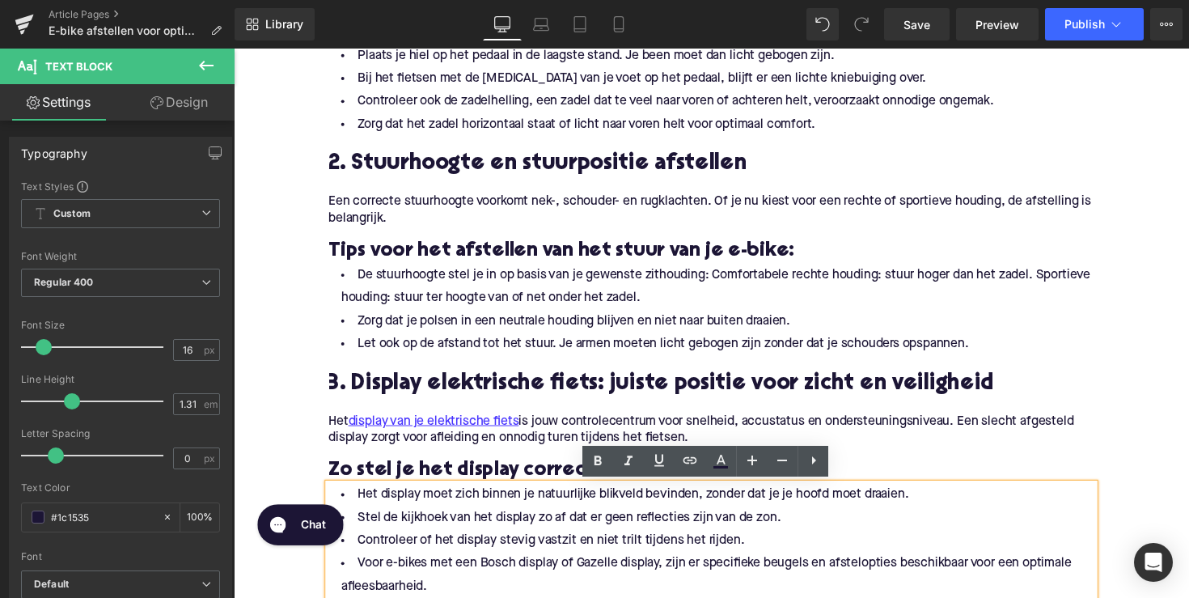
click at [451, 387] on h2 "3. Display elektrische fiets: juiste positie voor zicht en veiligheid" at bounding box center [723, 392] width 785 height 25
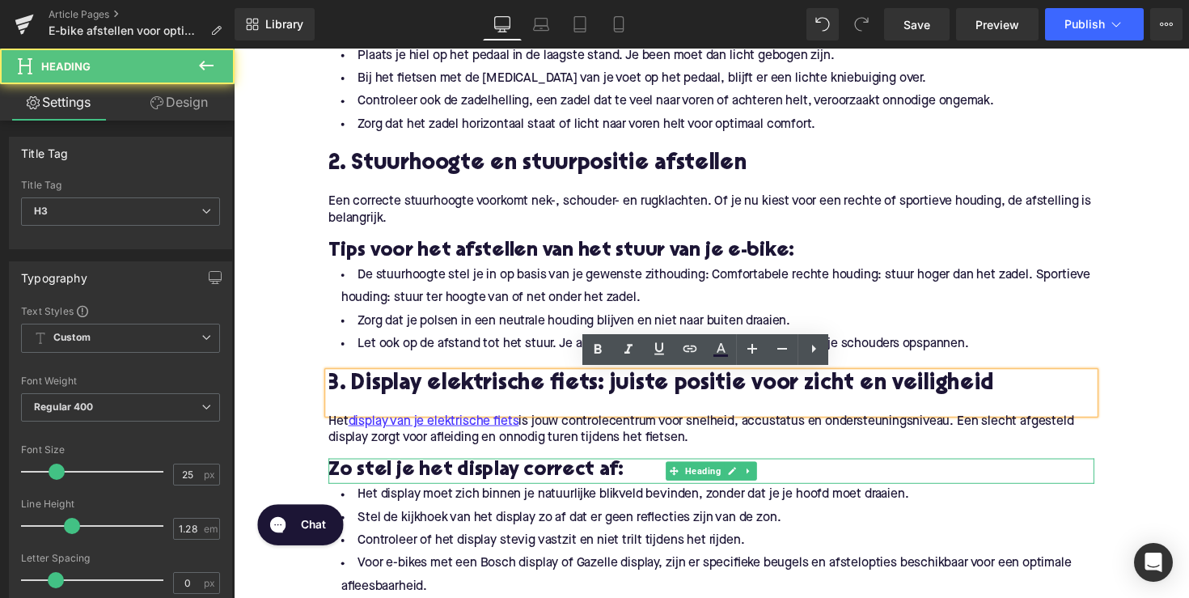
click at [446, 484] on h3 "Zo stel je het display correct af:" at bounding box center [723, 481] width 785 height 26
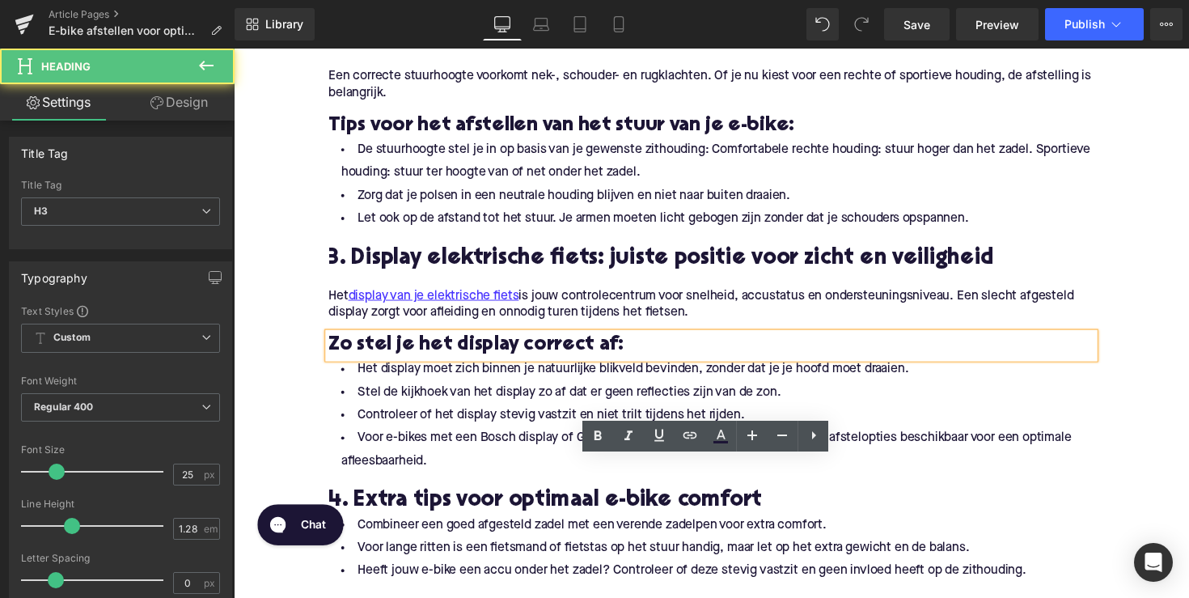
scroll to position [1241, 0]
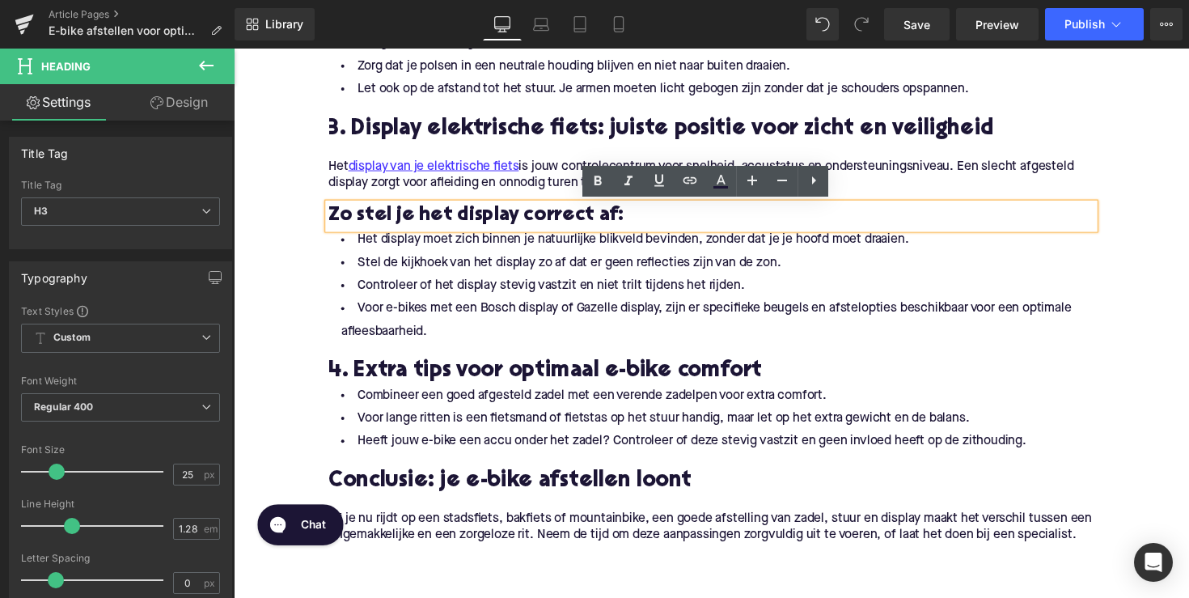
click at [420, 375] on h2 "4. Extra tips voor optimaal e-bike comfort" at bounding box center [723, 379] width 785 height 25
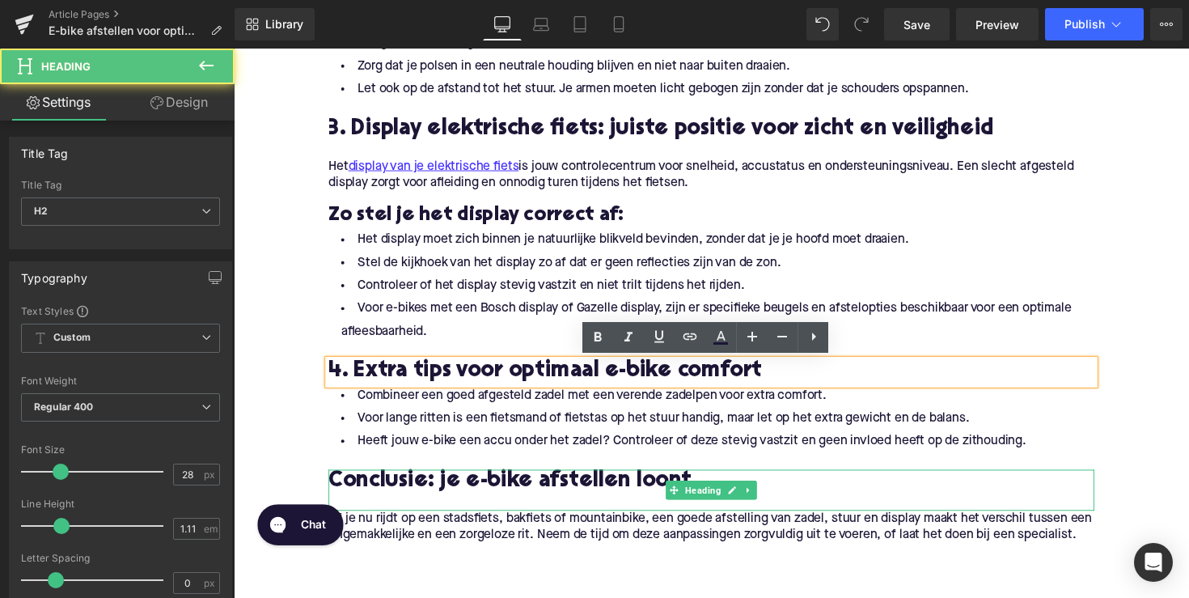
click at [435, 480] on div at bounding box center [723, 482] width 785 height 4
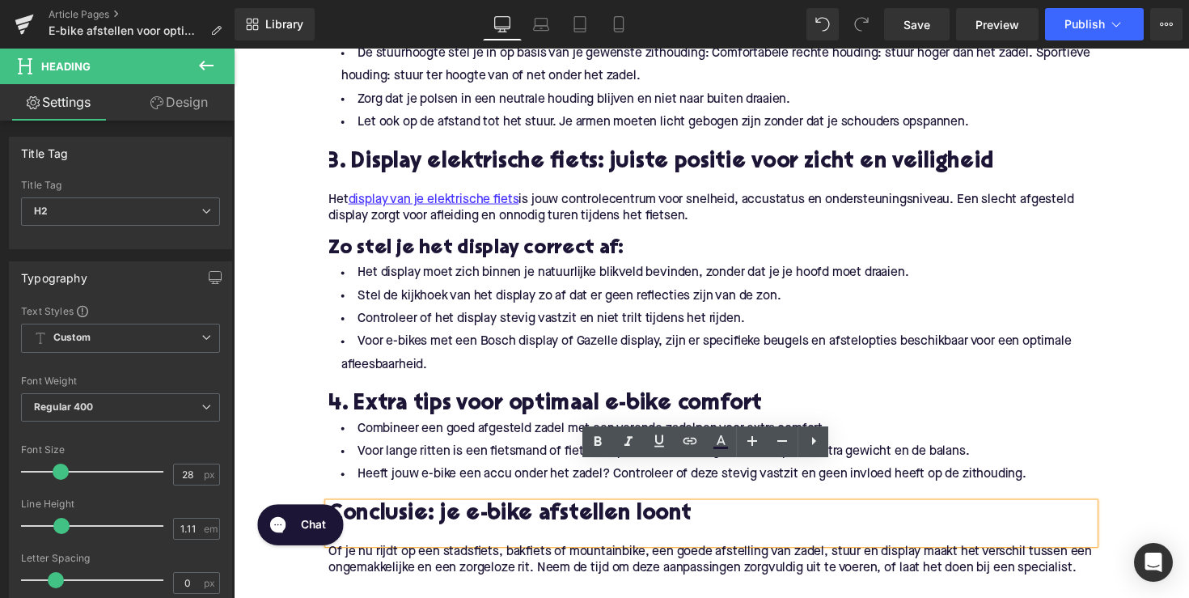
scroll to position [1246, 0]
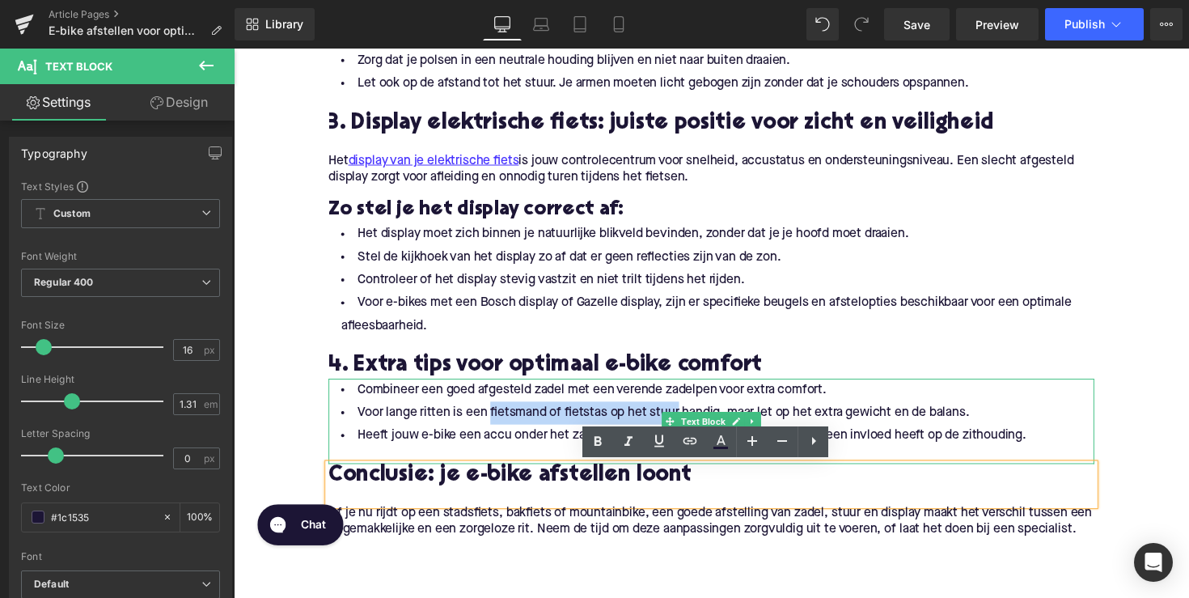
drag, startPoint x: 490, startPoint y: 420, endPoint x: 683, endPoint y: 419, distance: 192.5
click at [683, 419] on li "Voor lange ritten is een fietsmand of fietstas op het stuur handig, maar let op…" at bounding box center [723, 421] width 785 height 23
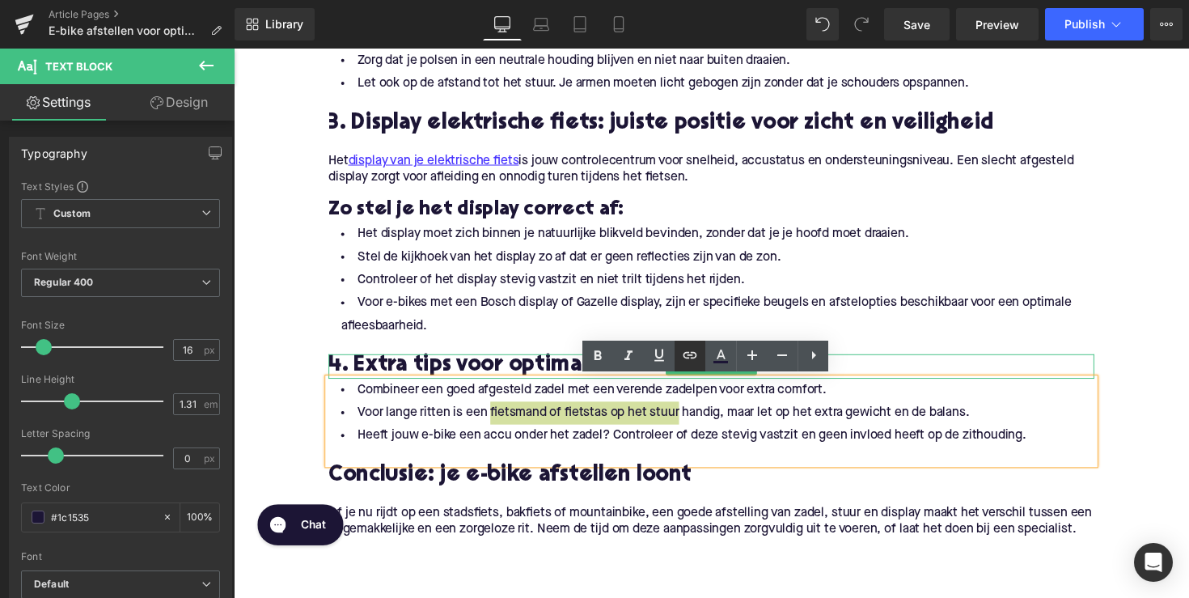
click at [679, 356] on link at bounding box center [690, 356] width 31 height 31
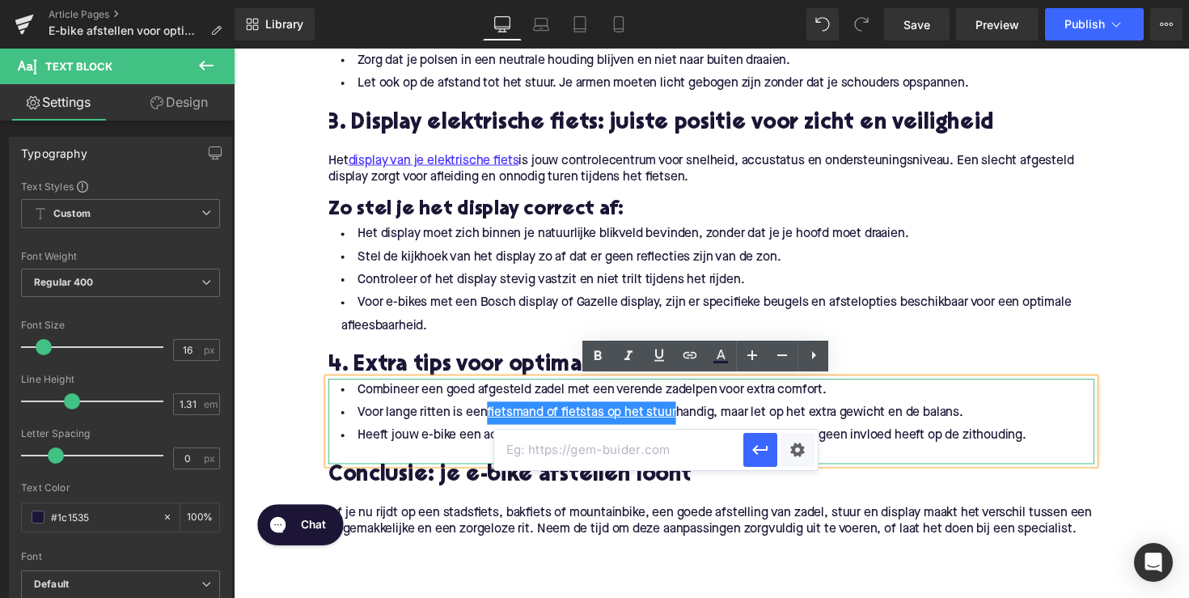
click at [602, 455] on input "text" at bounding box center [618, 450] width 249 height 40
paste input "[URL][DOMAIN_NAME]"
type input "[URL][DOMAIN_NAME]"
click at [758, 448] on icon "button" at bounding box center [760, 449] width 19 height 19
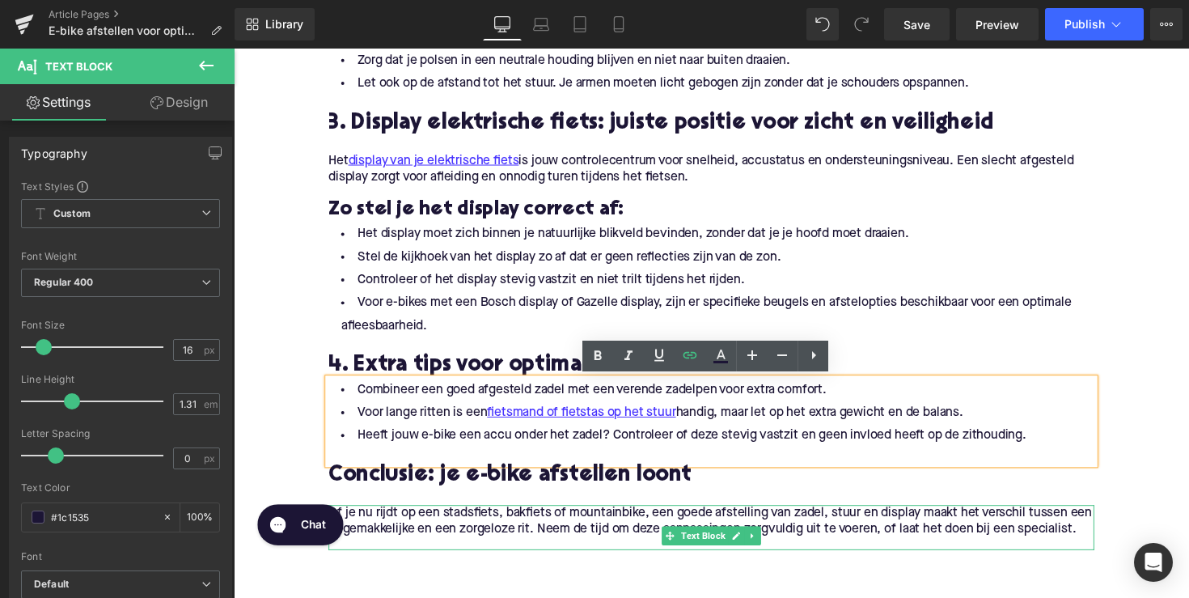
click at [478, 532] on span "Of je nu rijdt op een stadsfiets, bakfiets of mountainbike, een goede afstellin…" at bounding box center [722, 533] width 782 height 30
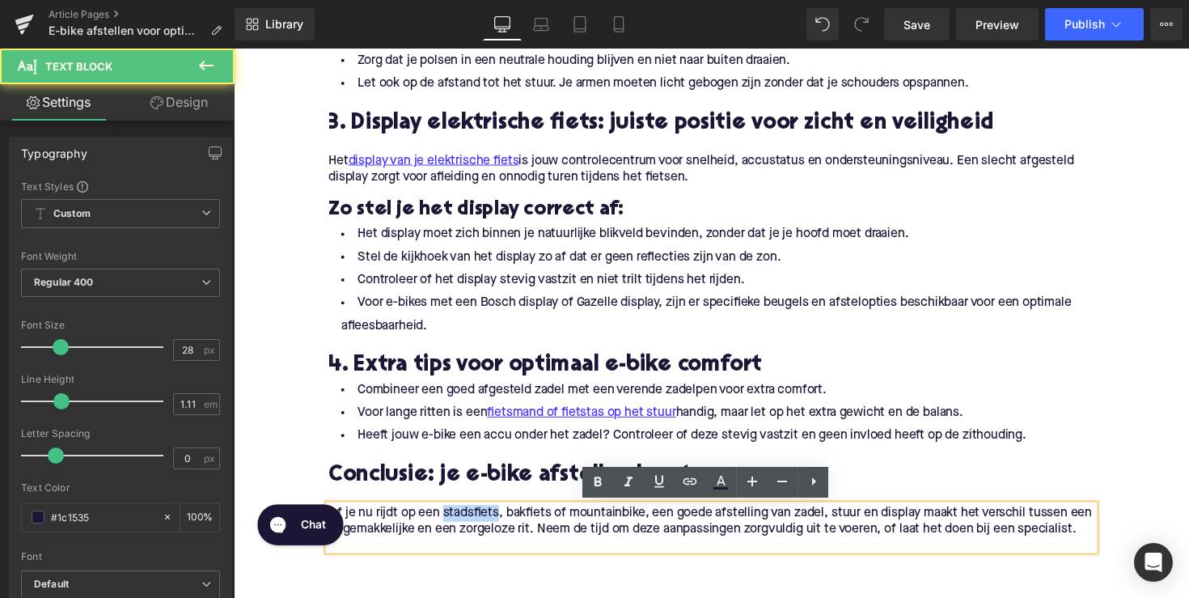
drag, startPoint x: 501, startPoint y: 525, endPoint x: 446, endPoint y: 525, distance: 55.0
click at [446, 525] on span "Of je nu rijdt op een stadsfiets, bakfiets of mountainbike, een goede afstellin…" at bounding box center [722, 533] width 782 height 30
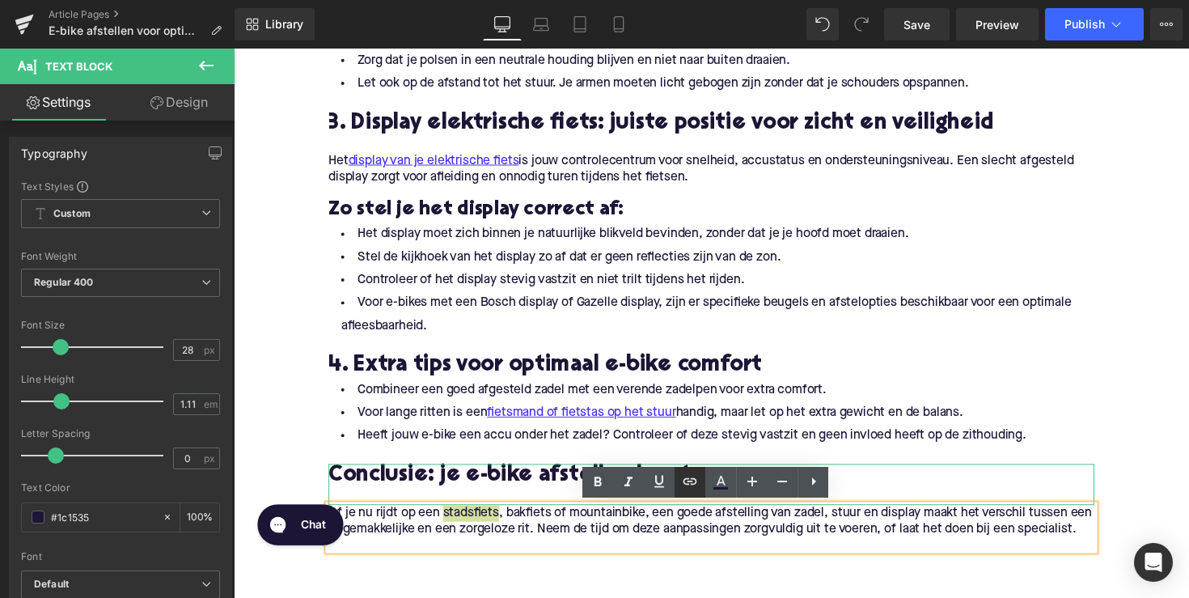
click at [687, 479] on icon at bounding box center [691, 481] width 14 height 6
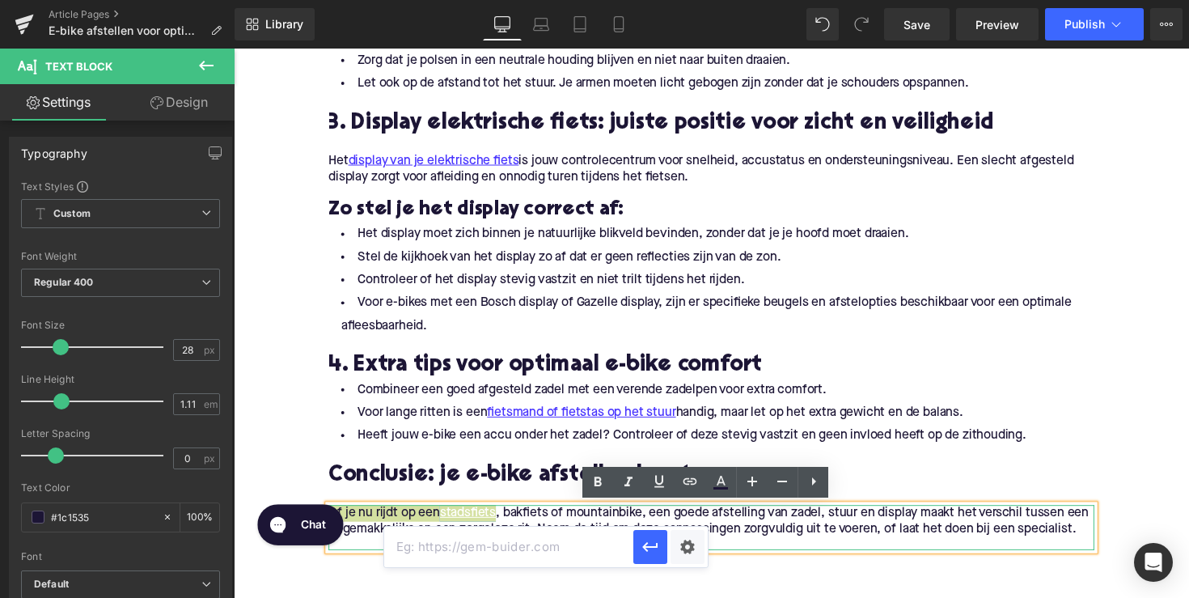
click at [542, 552] on input "text" at bounding box center [508, 547] width 249 height 40
paste input "[URL][DOMAIN_NAME]"
click at [641, 544] on icon "button" at bounding box center [650, 546] width 19 height 19
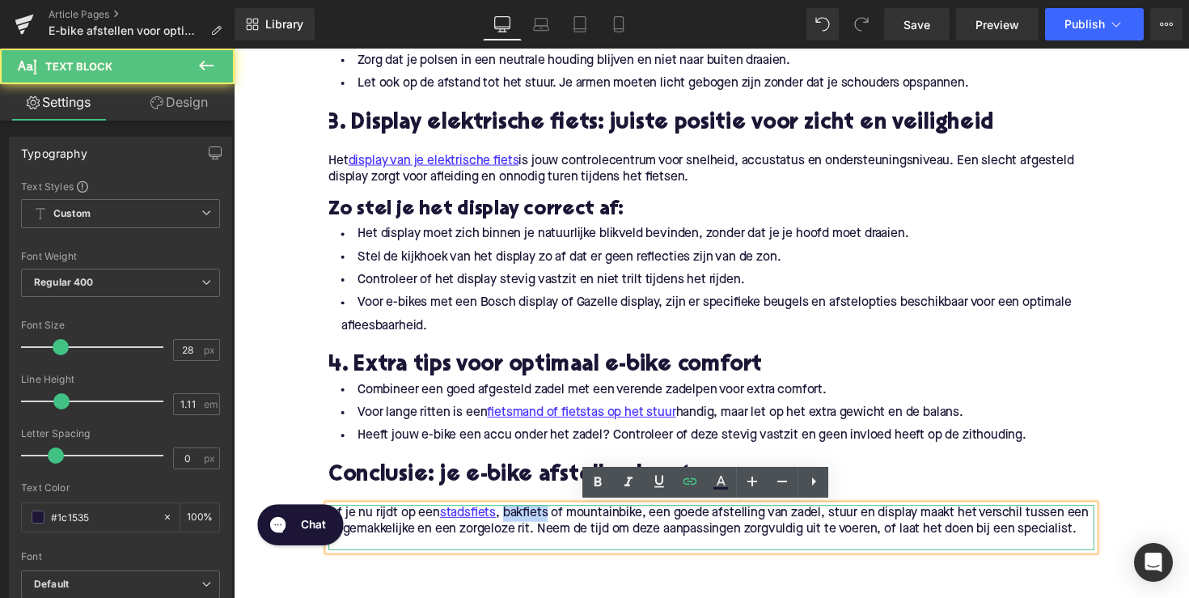
drag, startPoint x: 553, startPoint y: 526, endPoint x: 510, endPoint y: 527, distance: 43.7
click at [510, 527] on span "Of je nu rijdt op een stadsfiets , bakfiets of mountainbike, een goede afstelli…" at bounding box center [720, 533] width 779 height 30
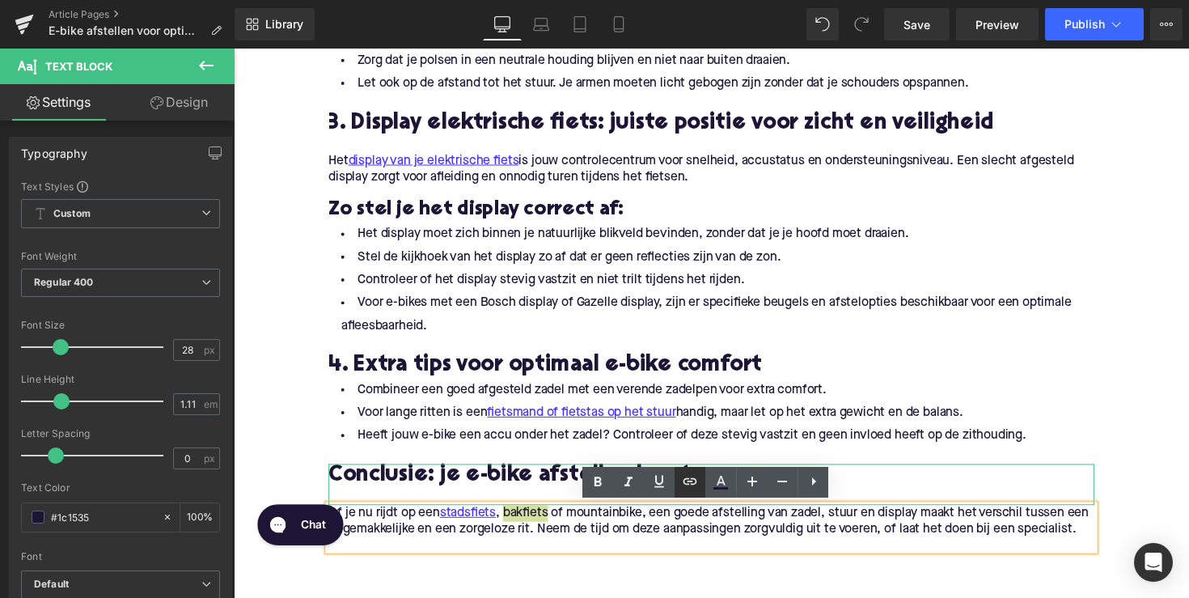
click at [683, 479] on icon at bounding box center [689, 481] width 19 height 19
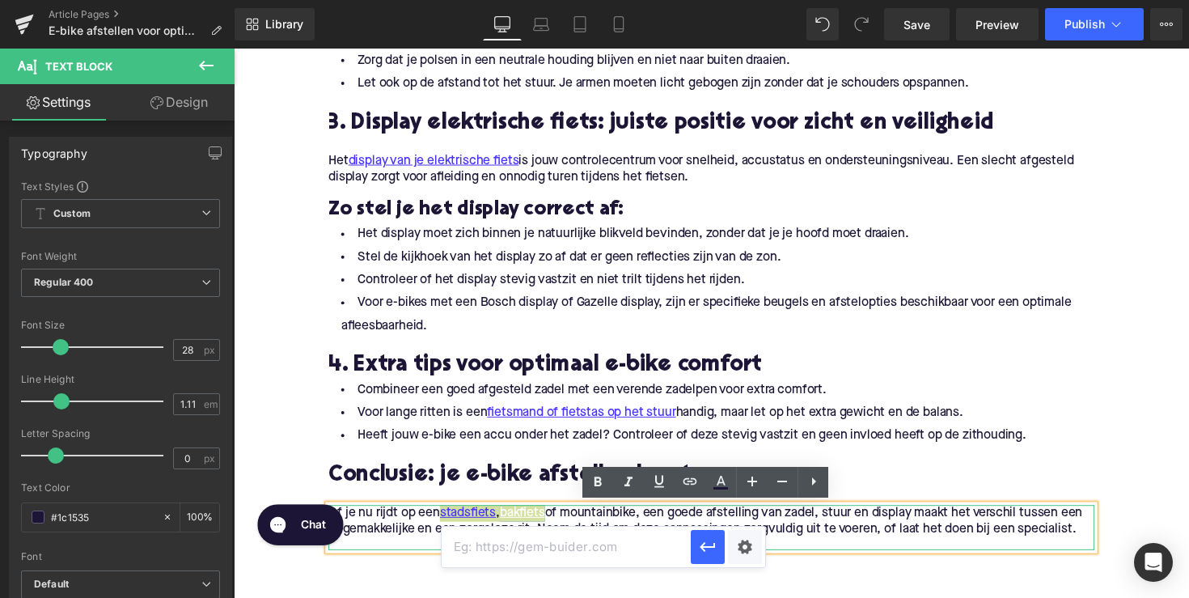
click at [613, 547] on input "text" at bounding box center [566, 547] width 249 height 40
paste input "[URL][DOMAIN_NAME]"
click at [716, 548] on icon "button" at bounding box center [707, 546] width 19 height 19
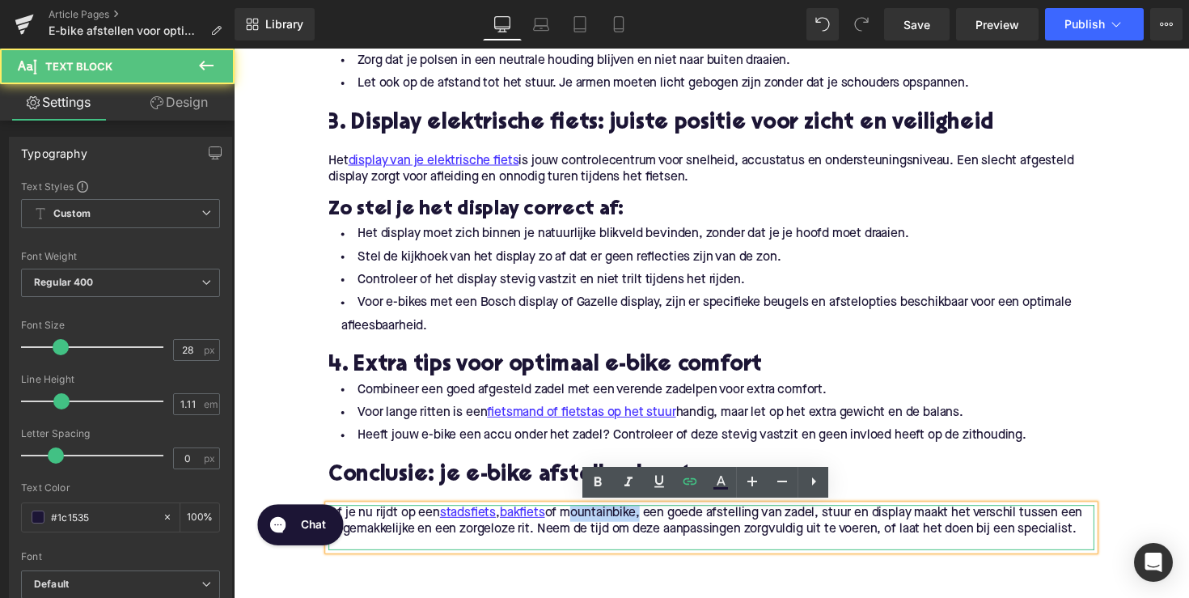
drag, startPoint x: 577, startPoint y: 521, endPoint x: 650, endPoint y: 523, distance: 73.6
click at [650, 523] on span "Of je nu rijdt op een stadsfiets , bakfiets of mountainbike, een goede afstelli…" at bounding box center [717, 533] width 772 height 30
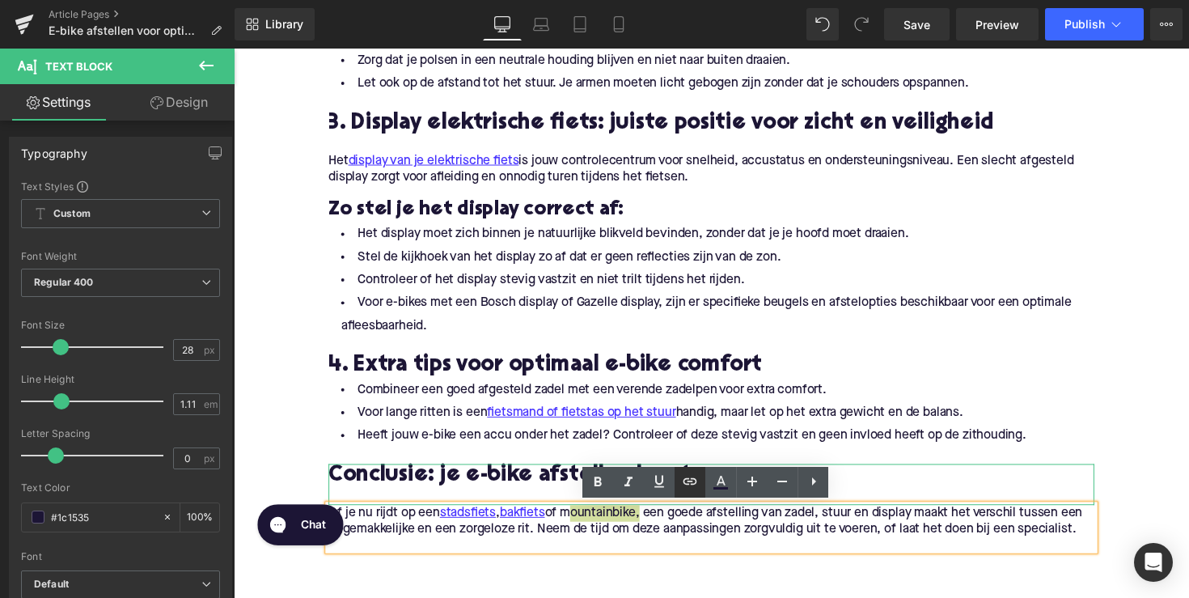
click at [687, 485] on icon at bounding box center [691, 481] width 14 height 6
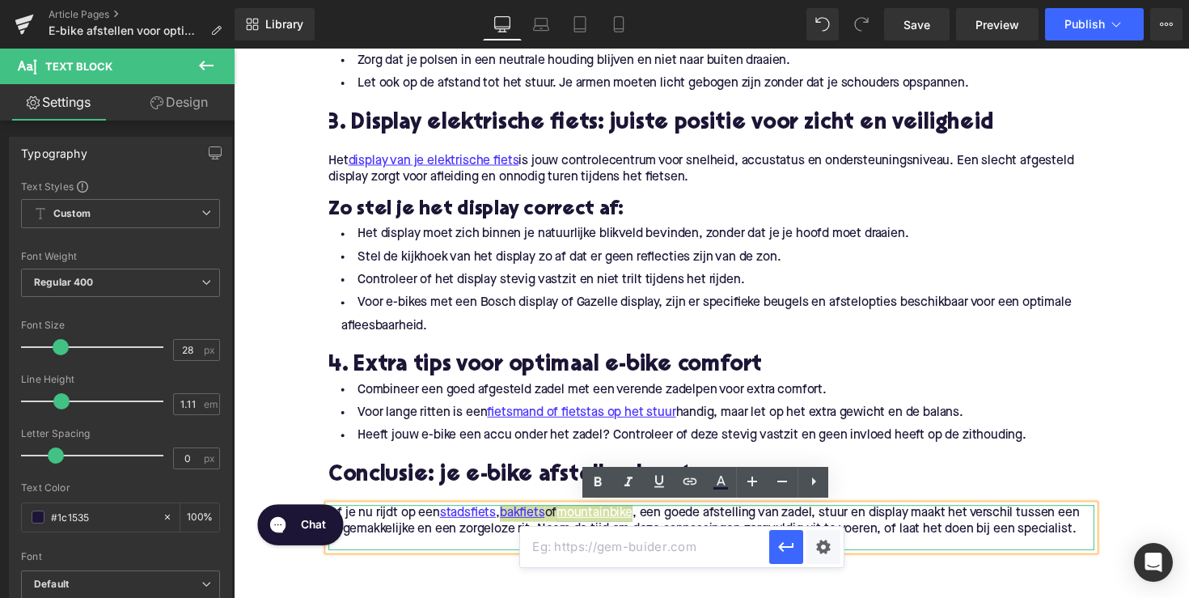
click at [624, 554] on input "text" at bounding box center [644, 547] width 249 height 40
paste input "[URL][DOMAIN_NAME]"
type input "[URL][DOMAIN_NAME]"
click at [783, 546] on icon "button" at bounding box center [785, 547] width 15 height 10
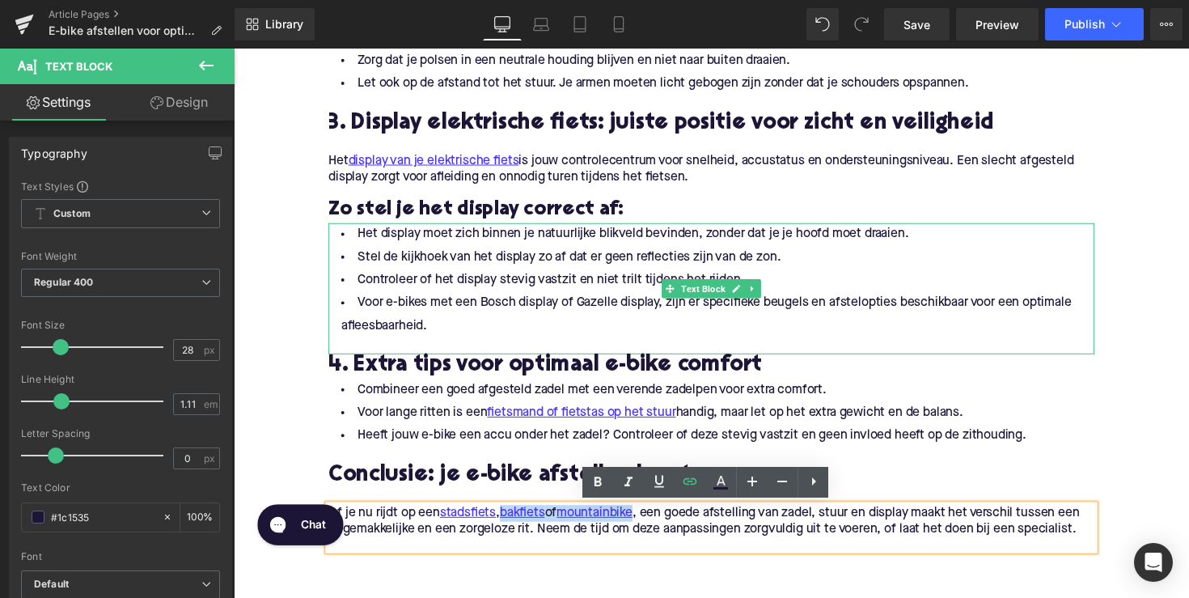
click at [792, 267] on li "Stel de kijkhoek van het display zo af dat er geen reflecties zijn van de zon." at bounding box center [723, 262] width 785 height 23
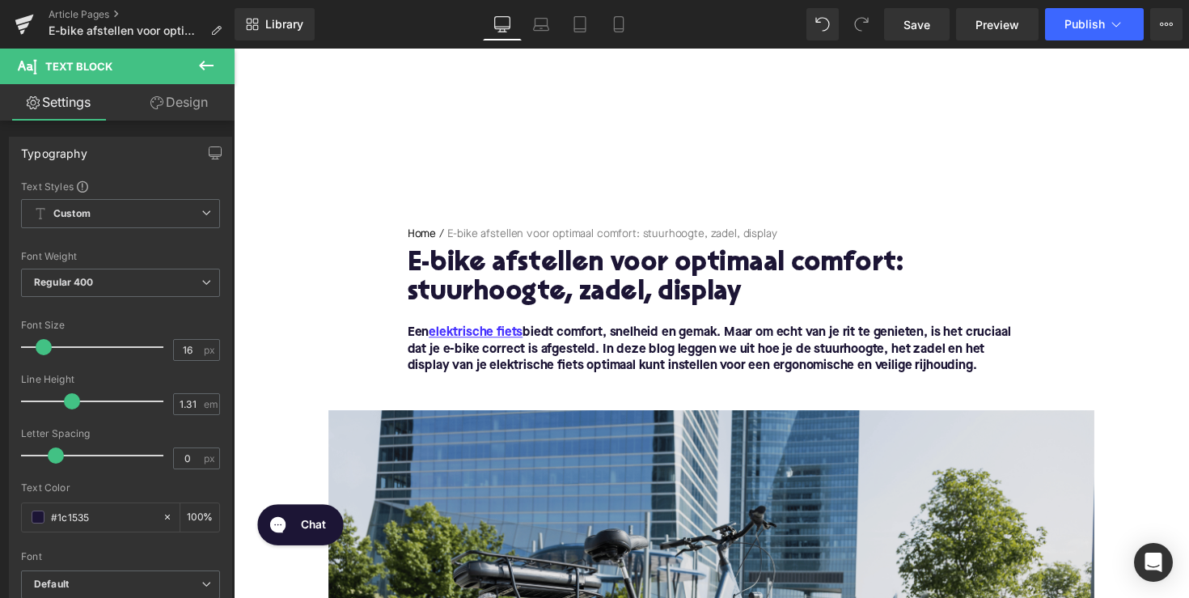
scroll to position [107, 0]
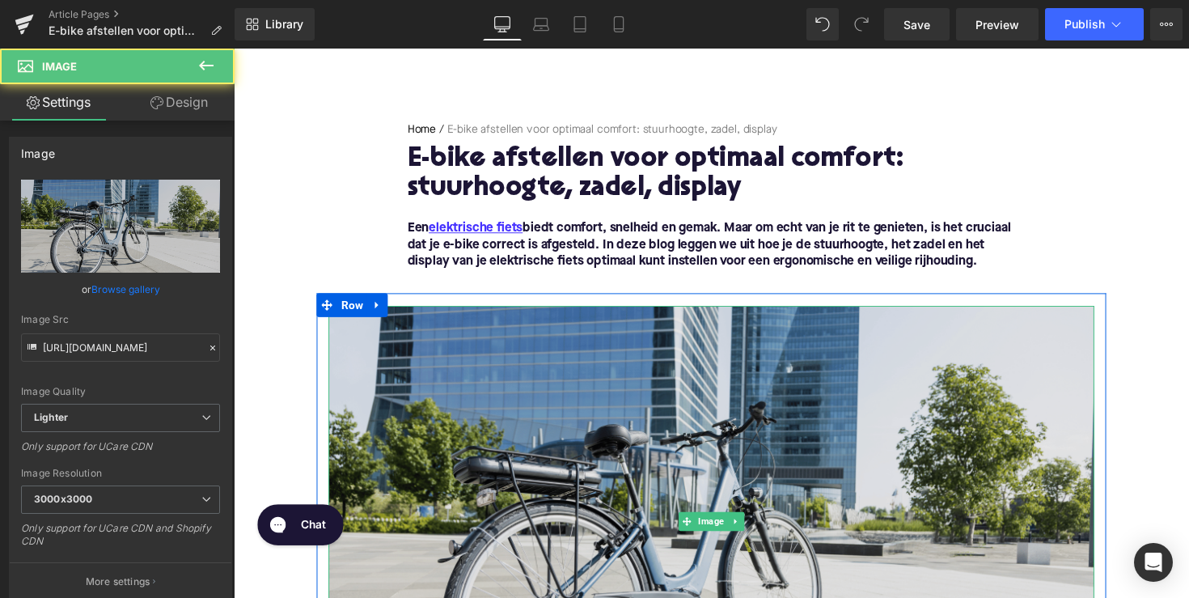
click at [662, 459] on img at bounding box center [723, 533] width 785 height 442
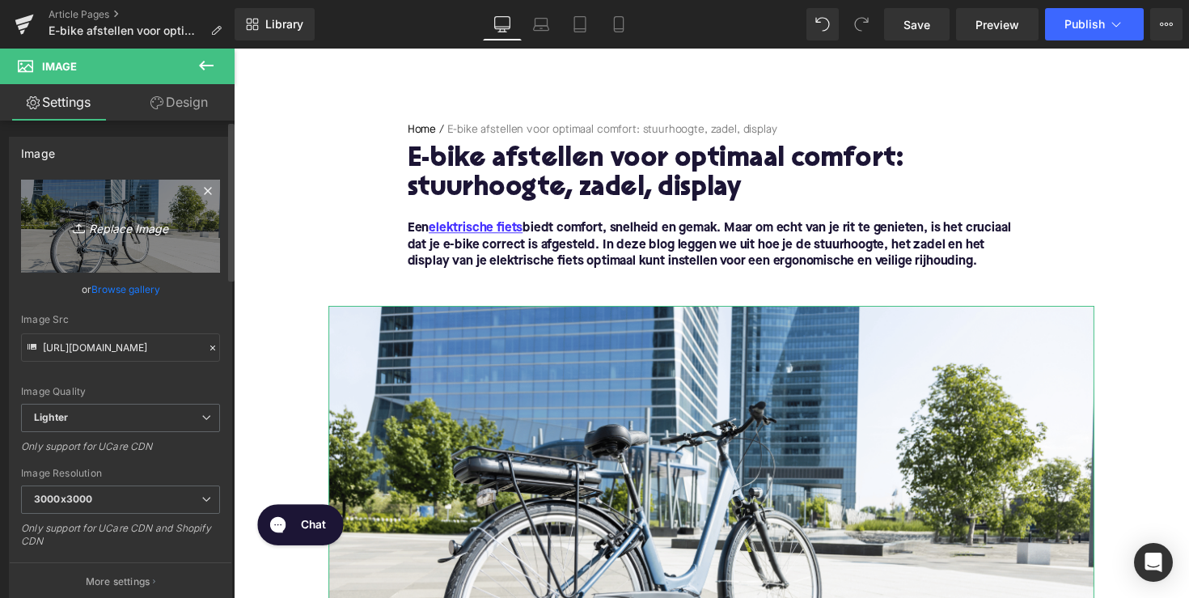
click at [154, 223] on icon "Replace Image" at bounding box center [120, 226] width 129 height 20
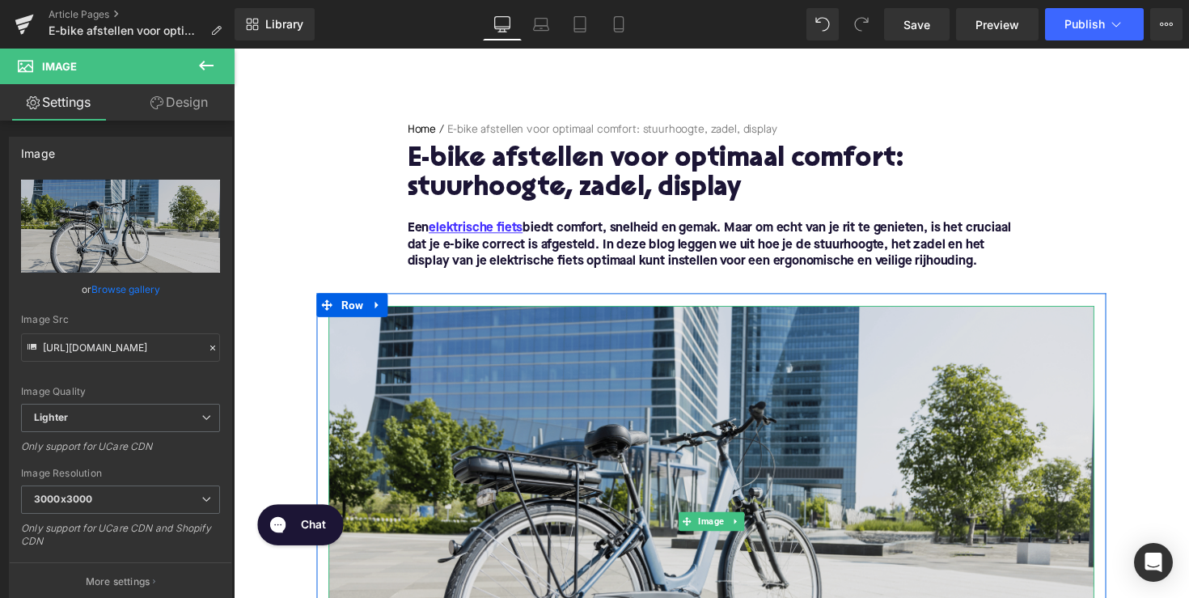
click at [642, 491] on img at bounding box center [723, 533] width 785 height 442
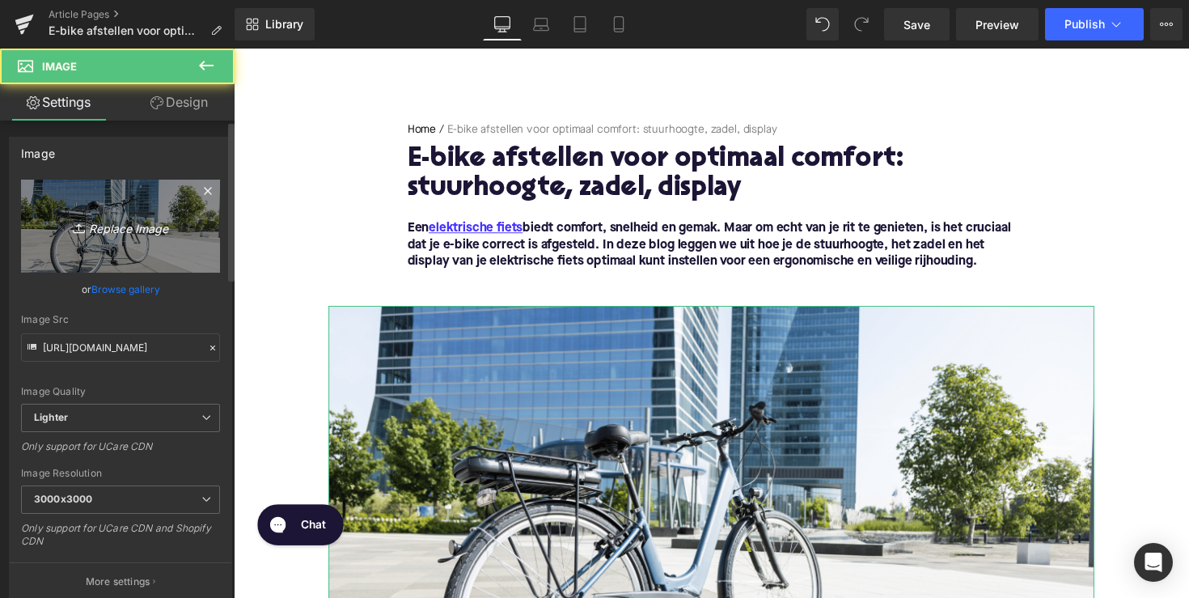
click at [146, 236] on link "Replace Image" at bounding box center [120, 226] width 199 height 93
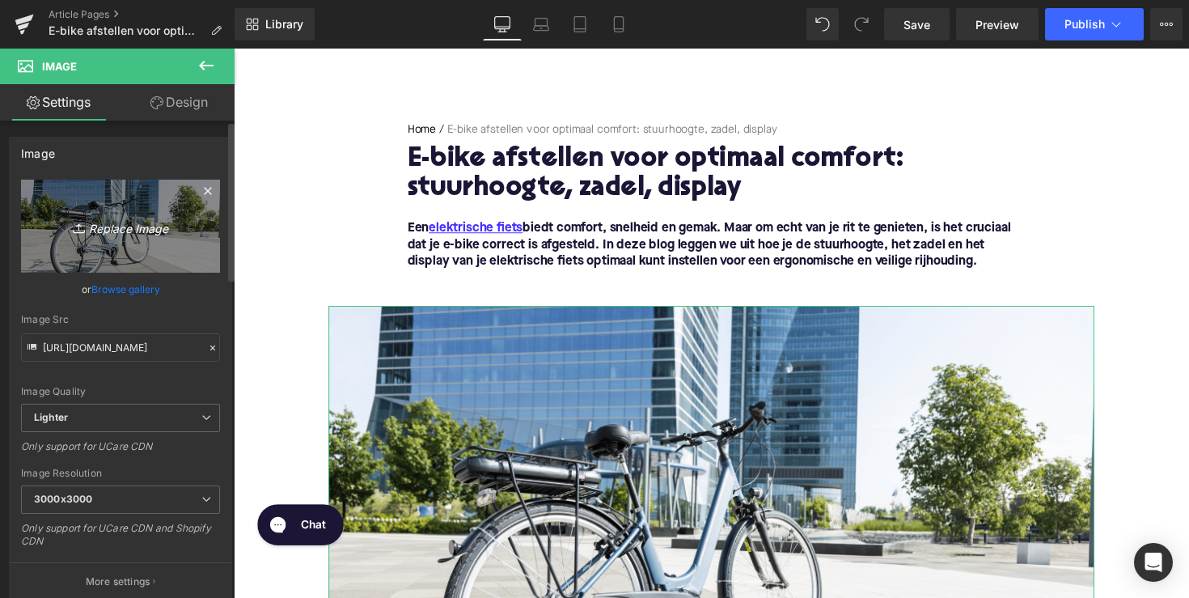
type input "C:\fakepath\Ontwerp zonder titel-48.png"
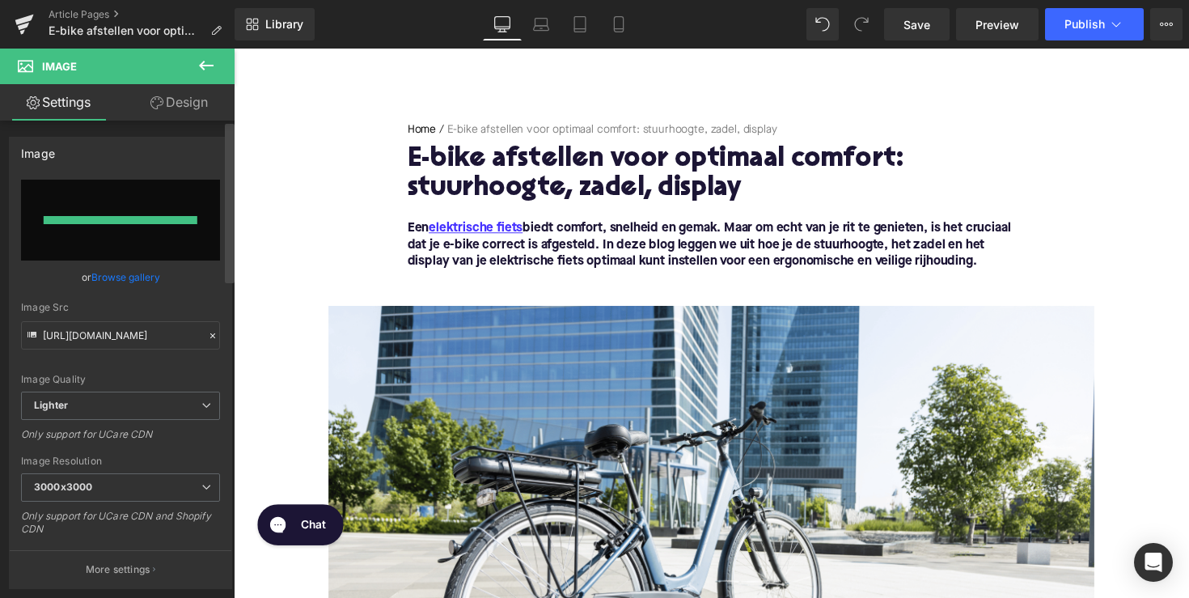
type input "[URL][DOMAIN_NAME]"
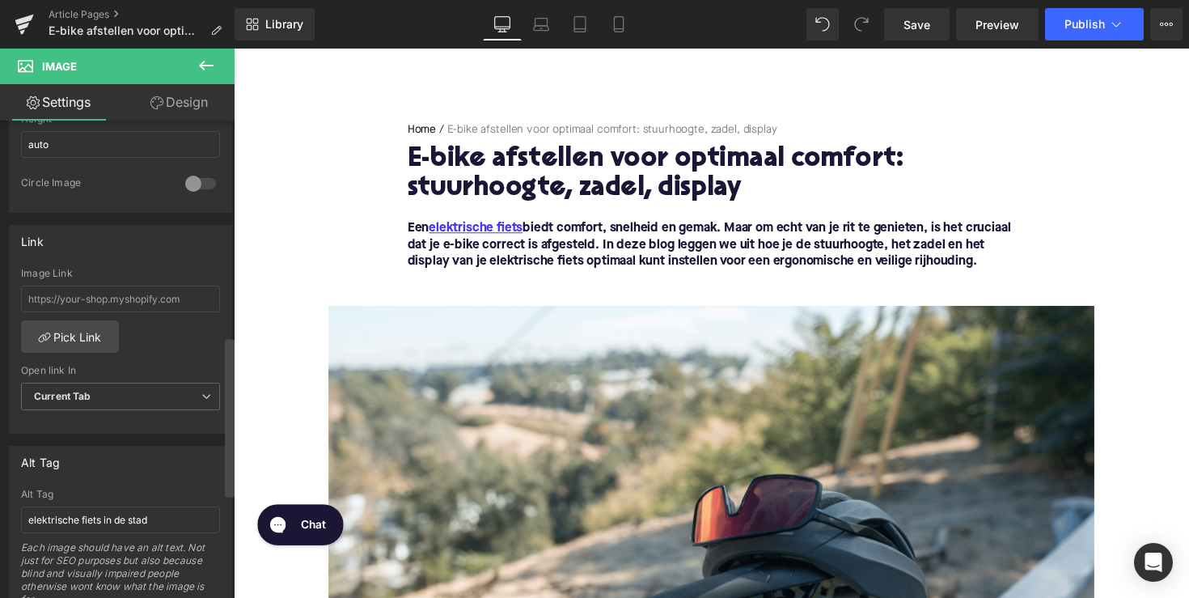
scroll to position [645, 0]
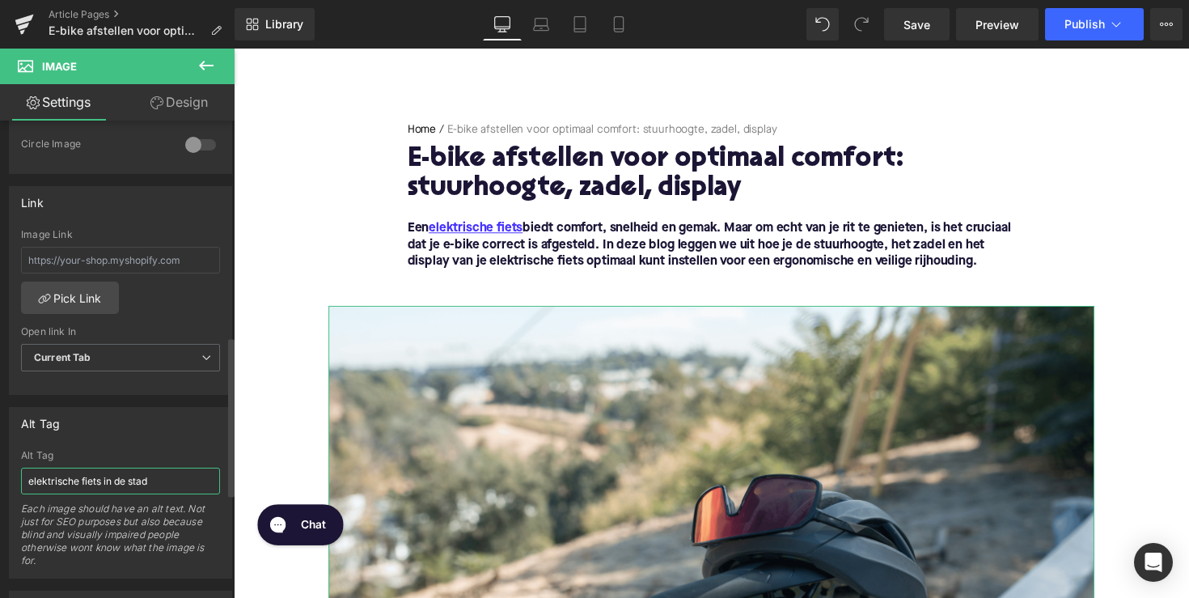
drag, startPoint x: 102, startPoint y: 481, endPoint x: 201, endPoint y: 483, distance: 98.7
click at [201, 483] on input "elektrische fiets in de stad" at bounding box center [120, 481] width 199 height 27
type input "elektrische fiets zadel met helm op"
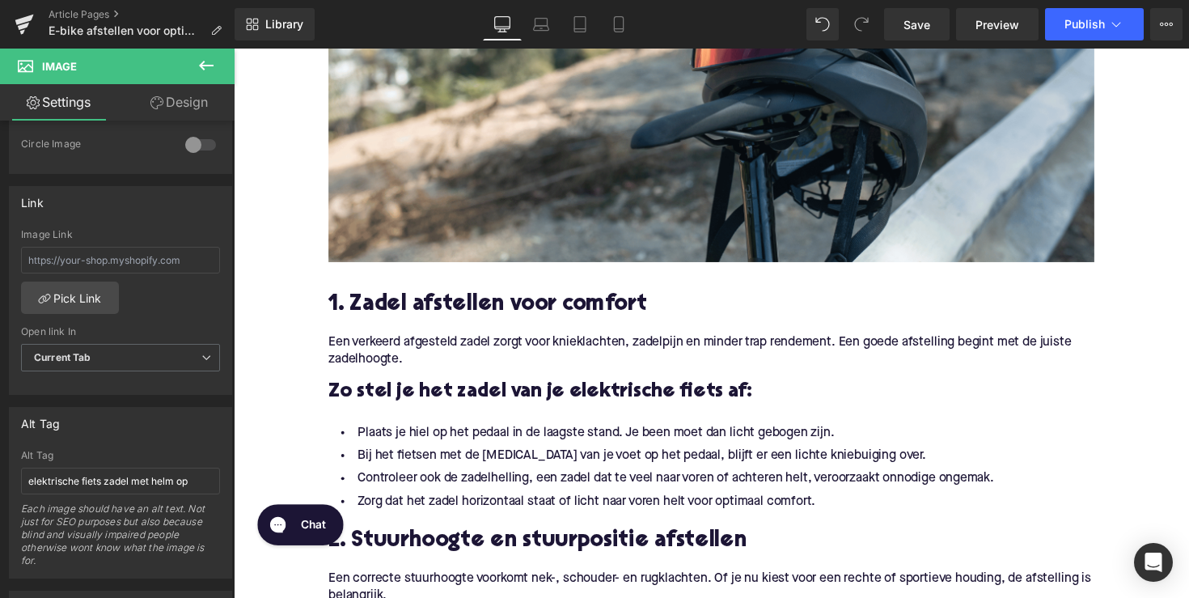
scroll to position [463, 0]
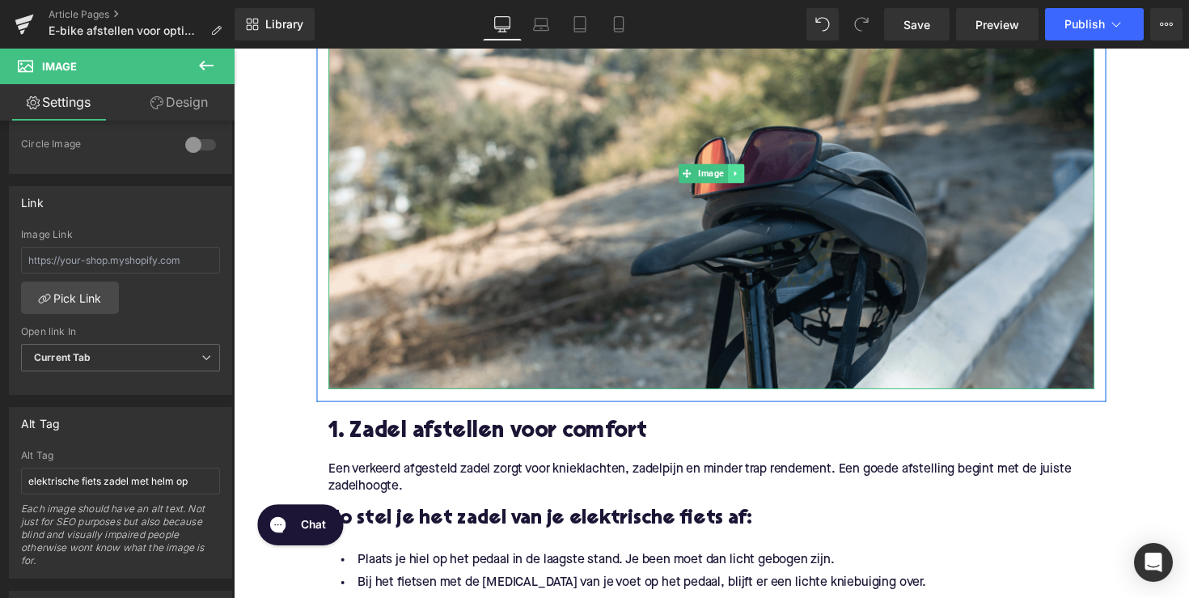
click at [746, 179] on icon at bounding box center [747, 176] width 2 height 6
click at [737, 182] on link at bounding box center [739, 176] width 17 height 19
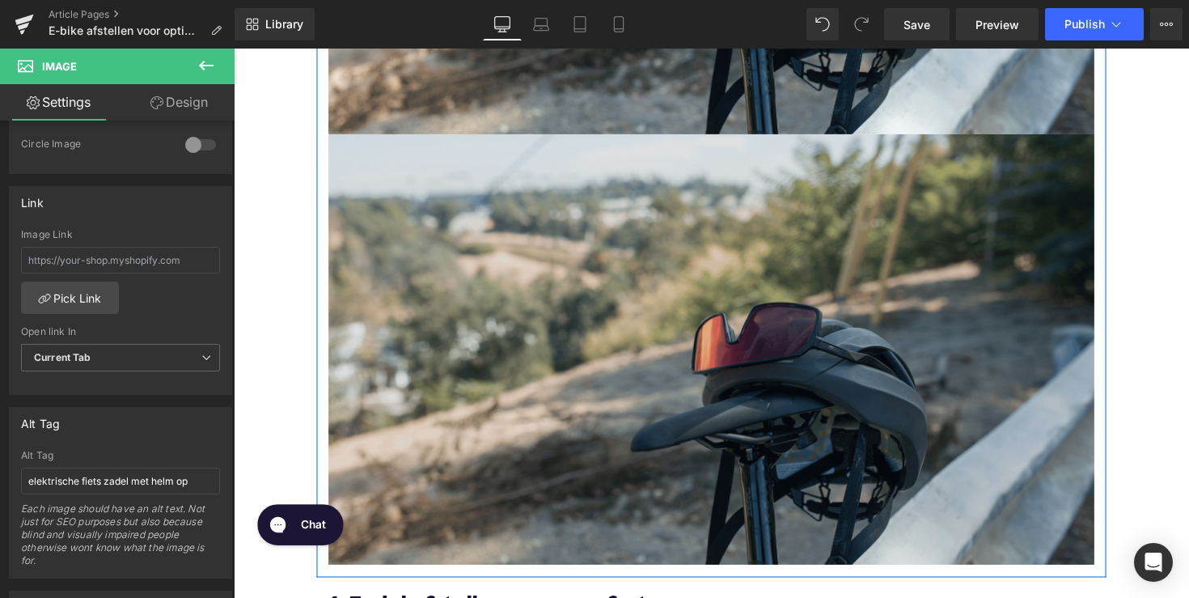
scroll to position [747, 0]
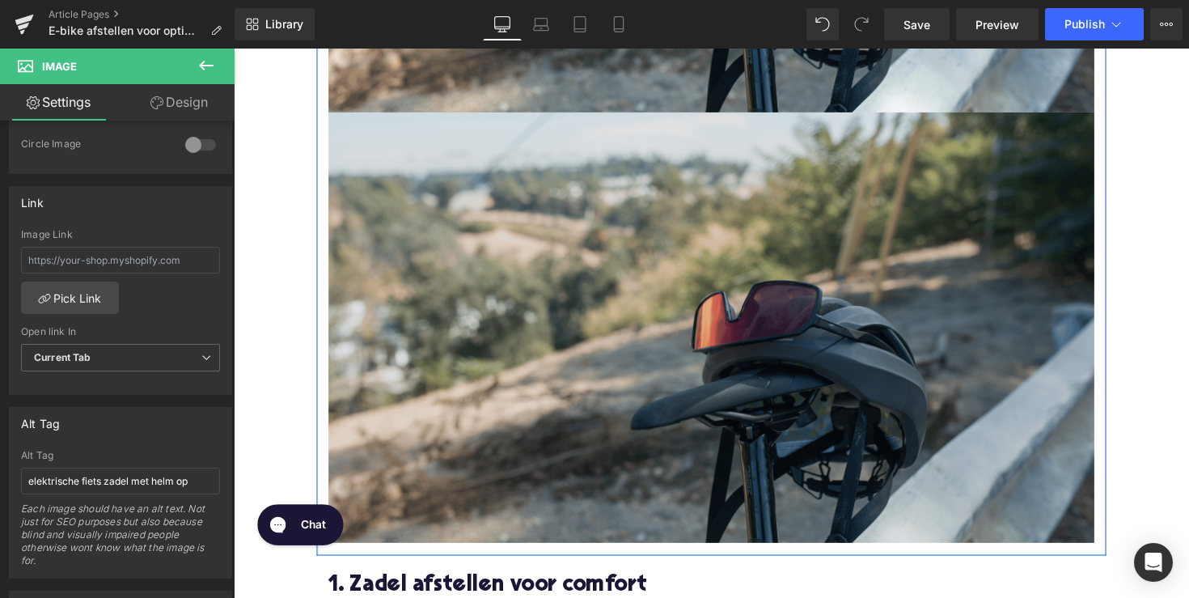
click at [680, 339] on img at bounding box center [723, 335] width 785 height 442
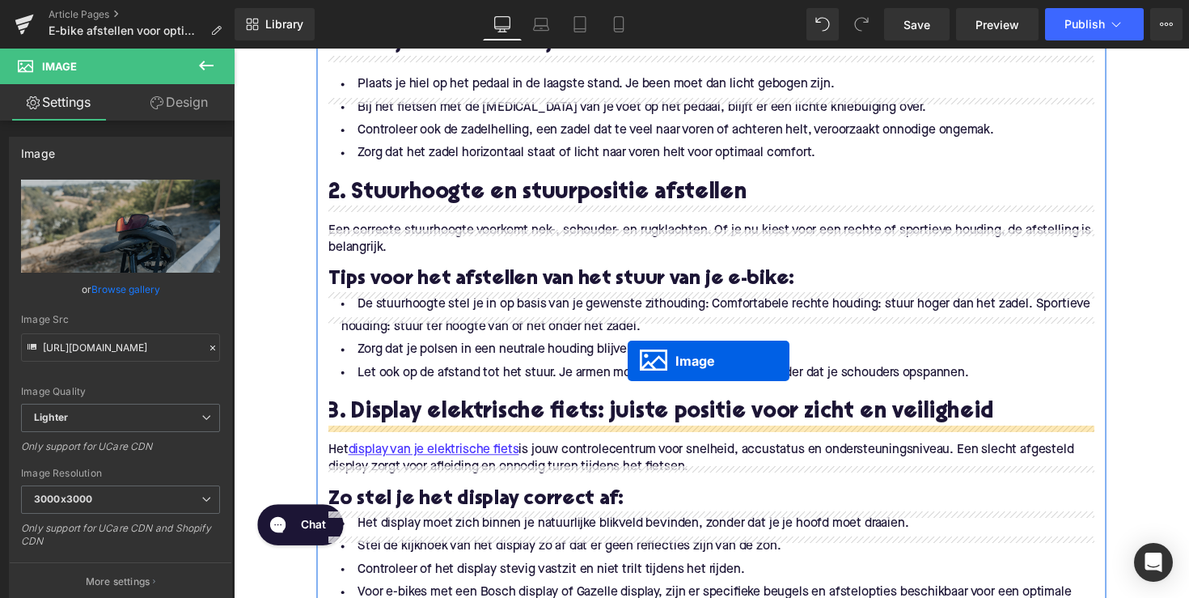
scroll to position [1004, 0]
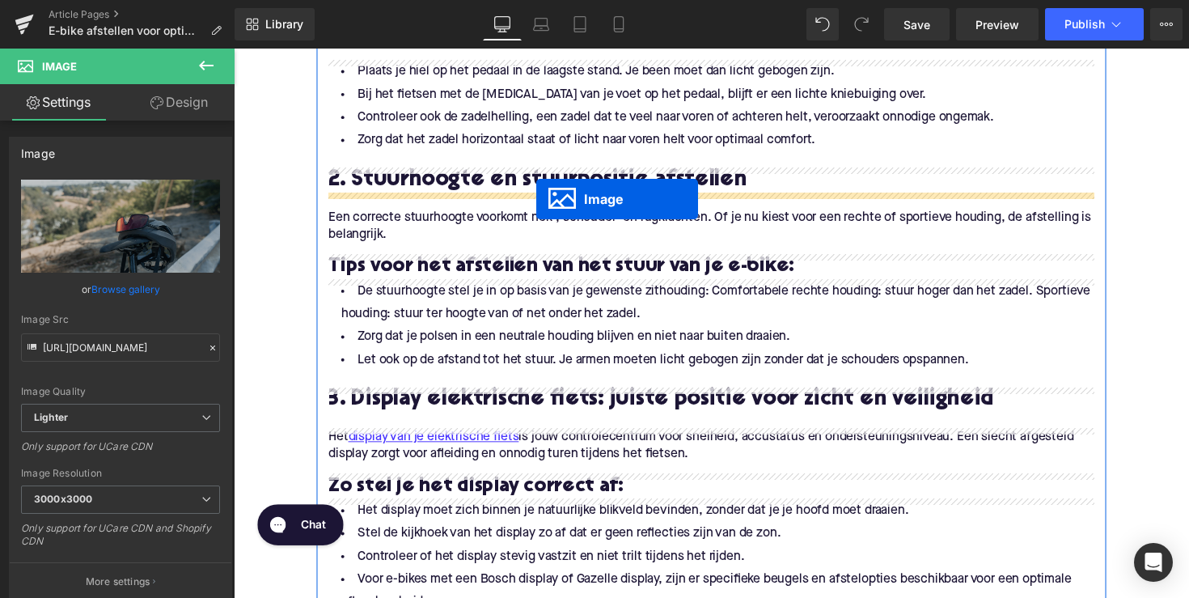
drag, startPoint x: 696, startPoint y: 332, endPoint x: 544, endPoint y: 203, distance: 199.8
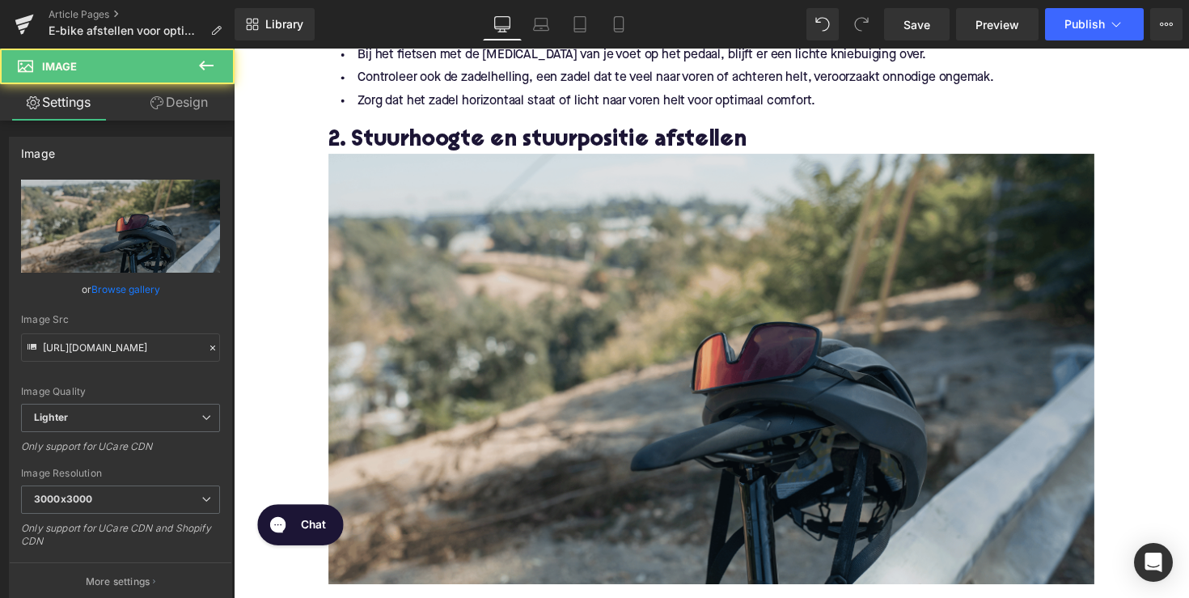
click at [540, 444] on img at bounding box center [723, 377] width 785 height 442
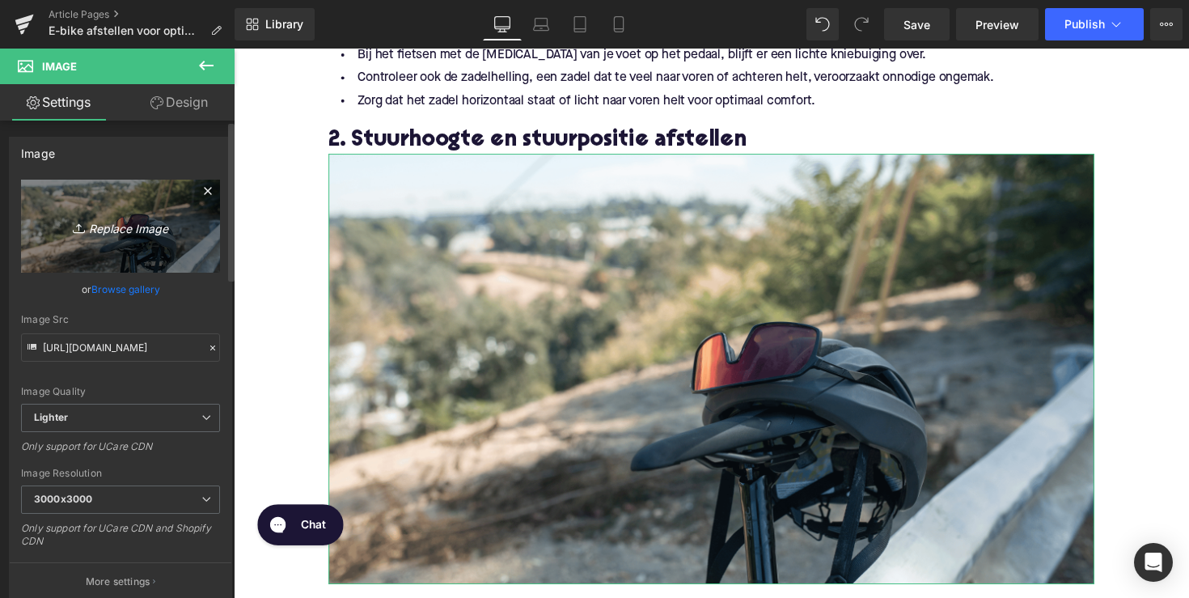
click at [102, 245] on link "Replace Image" at bounding box center [120, 226] width 199 height 93
type input "C:\fakepath\Ontwerp zonder titel-49.png"
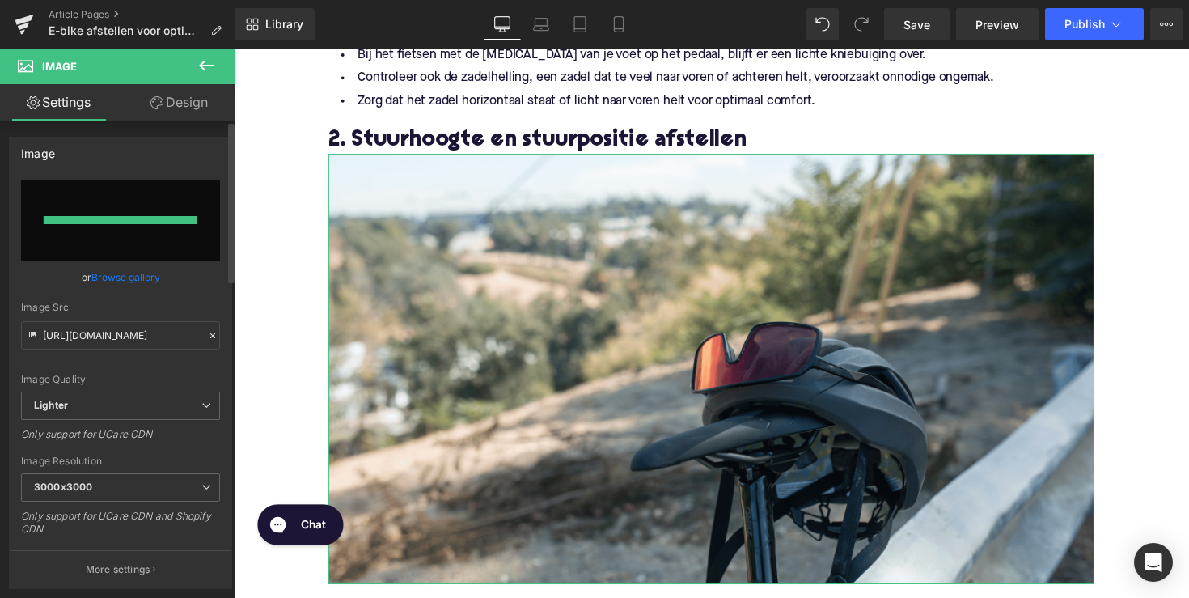
type input "[URL][DOMAIN_NAME]"
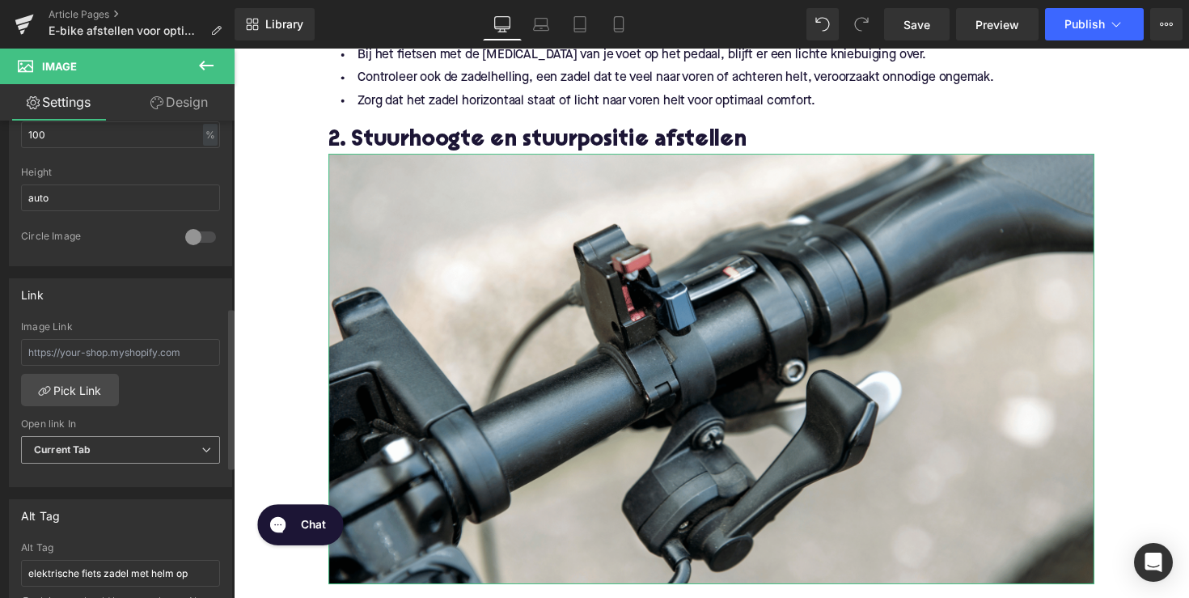
scroll to position [643, 0]
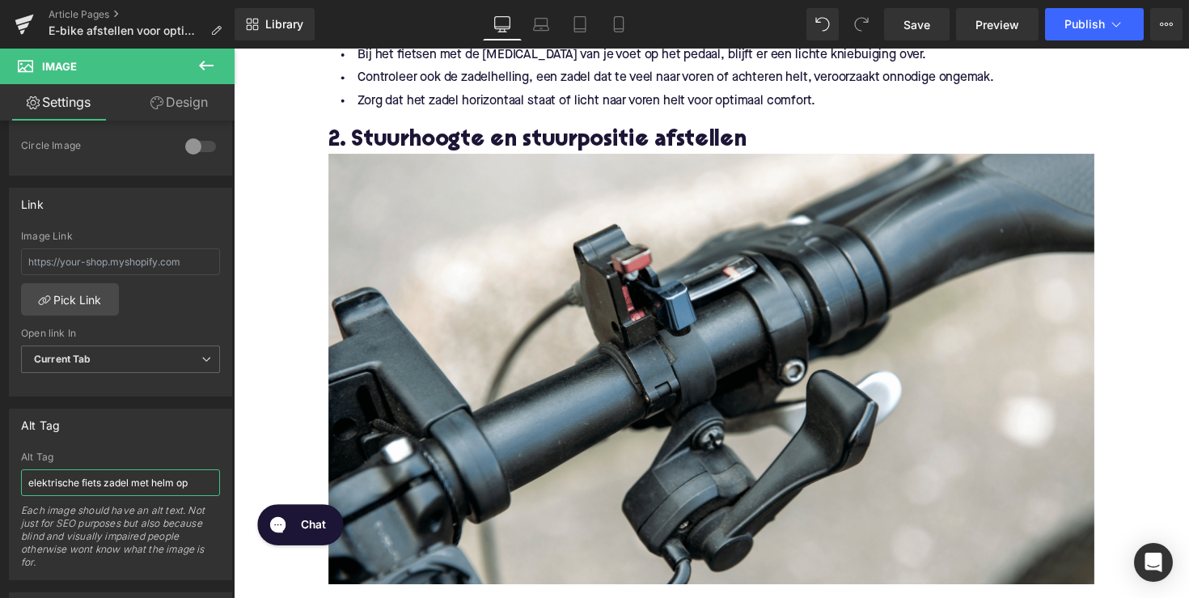
drag, startPoint x: 336, startPoint y: 530, endPoint x: 244, endPoint y: 486, distance: 102.0
type input "elektrische fiets stuur"
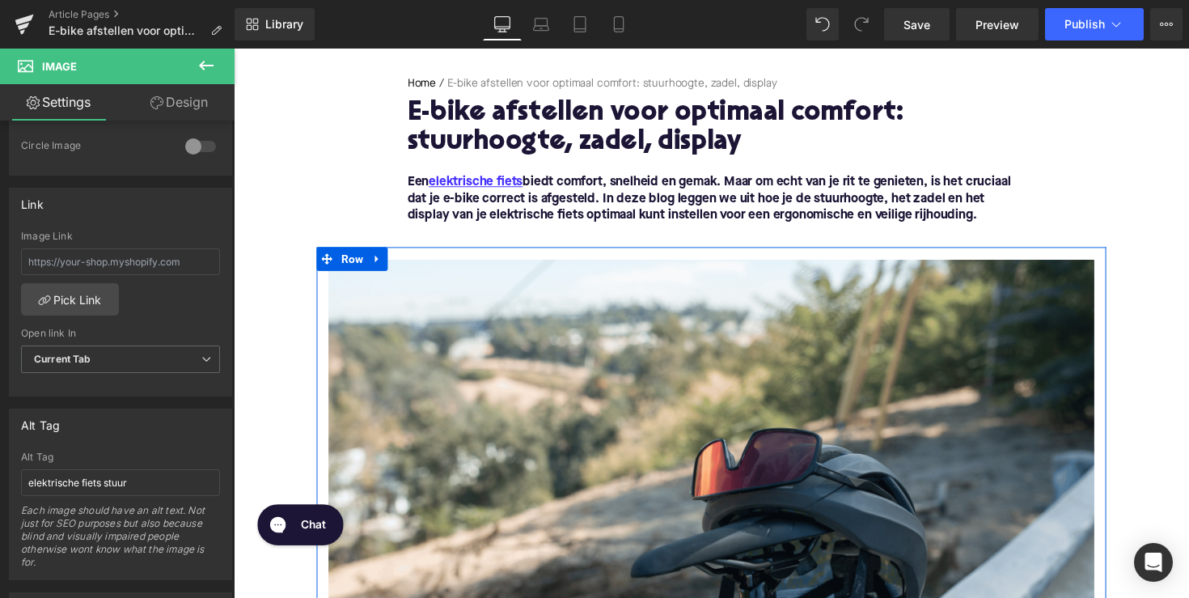
scroll to position [591, 0]
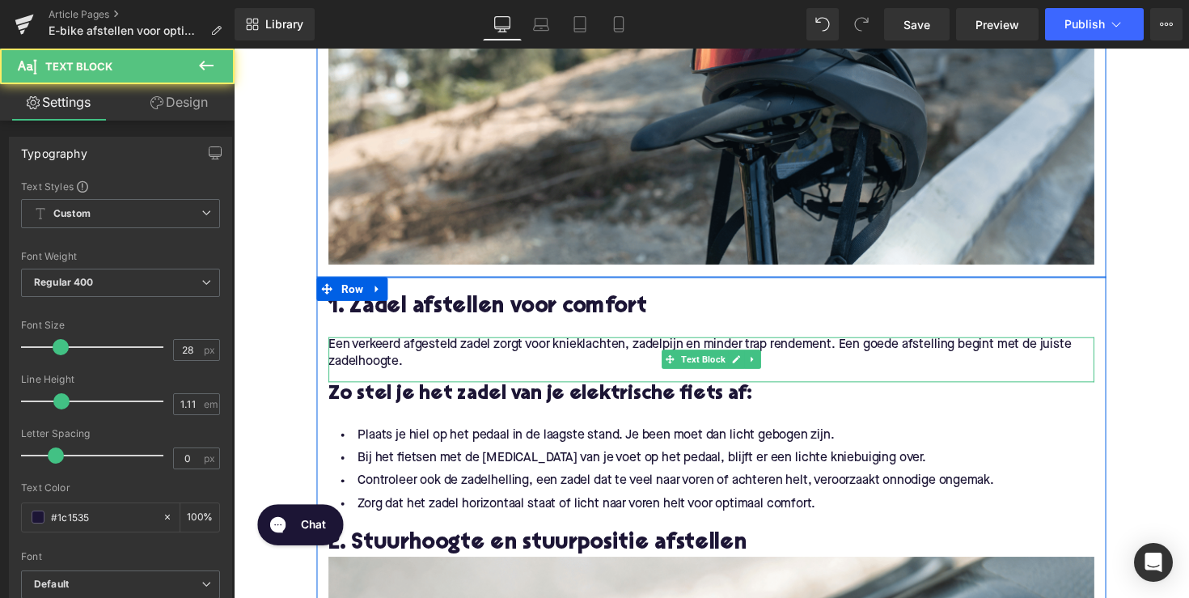
click at [424, 369] on p "Een verkeerd afgesteld zadel zorgt voor knieklachten, zadelpijn en minder trap …" at bounding box center [723, 361] width 785 height 34
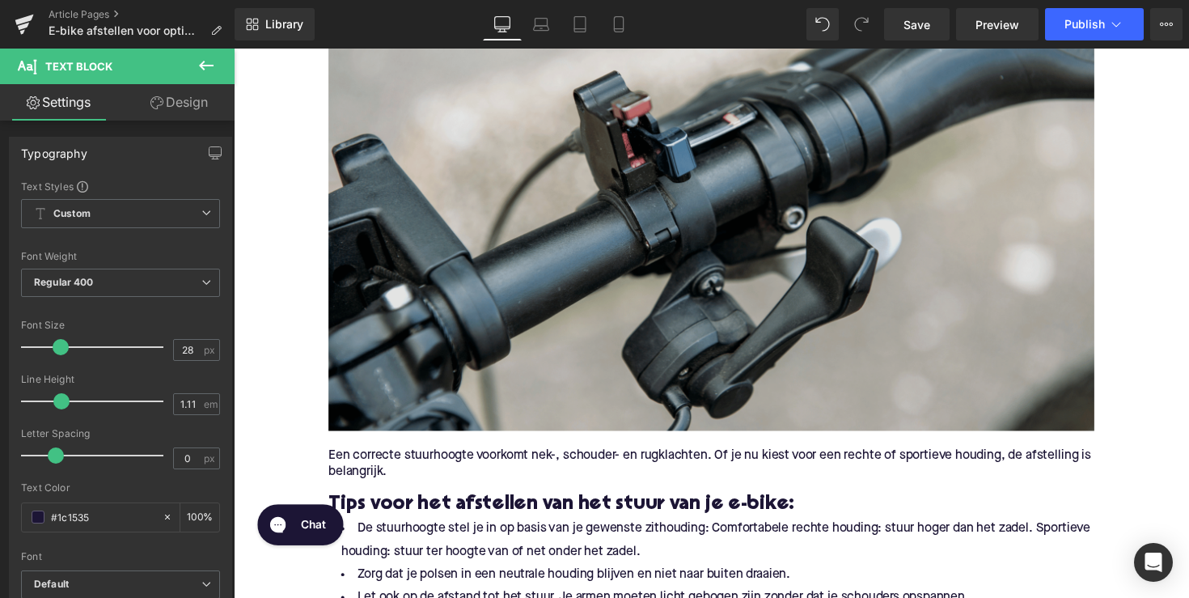
scroll to position [1396, 0]
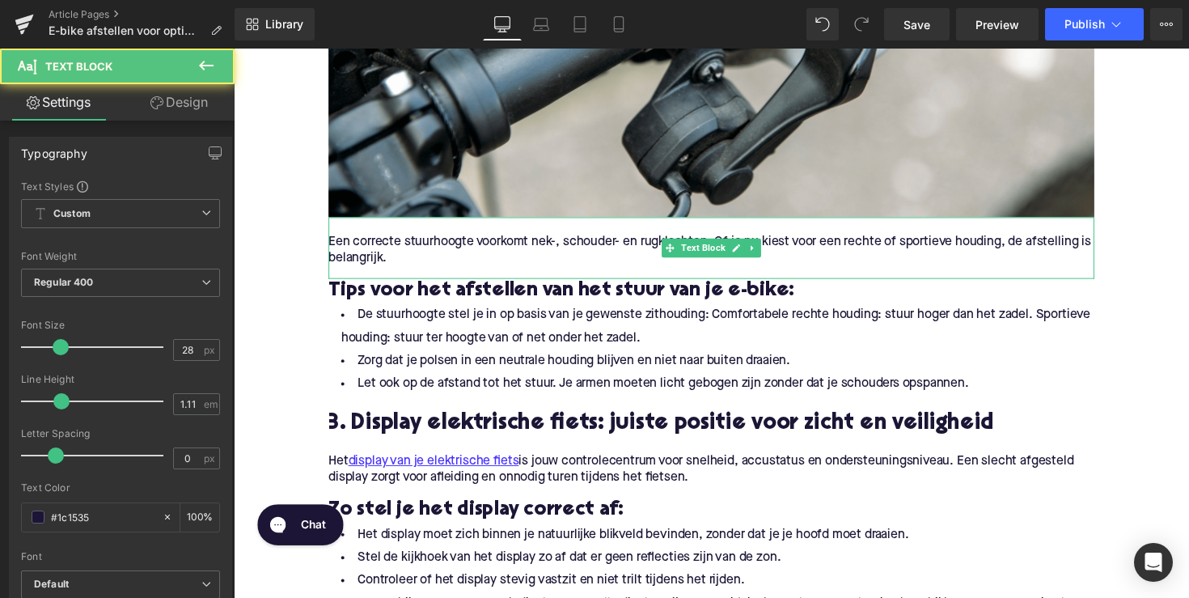
click at [408, 263] on p "Een correcte stuurhoogte voorkomt nek-, schouder- en rugklachten. Of je nu kies…" at bounding box center [723, 256] width 785 height 34
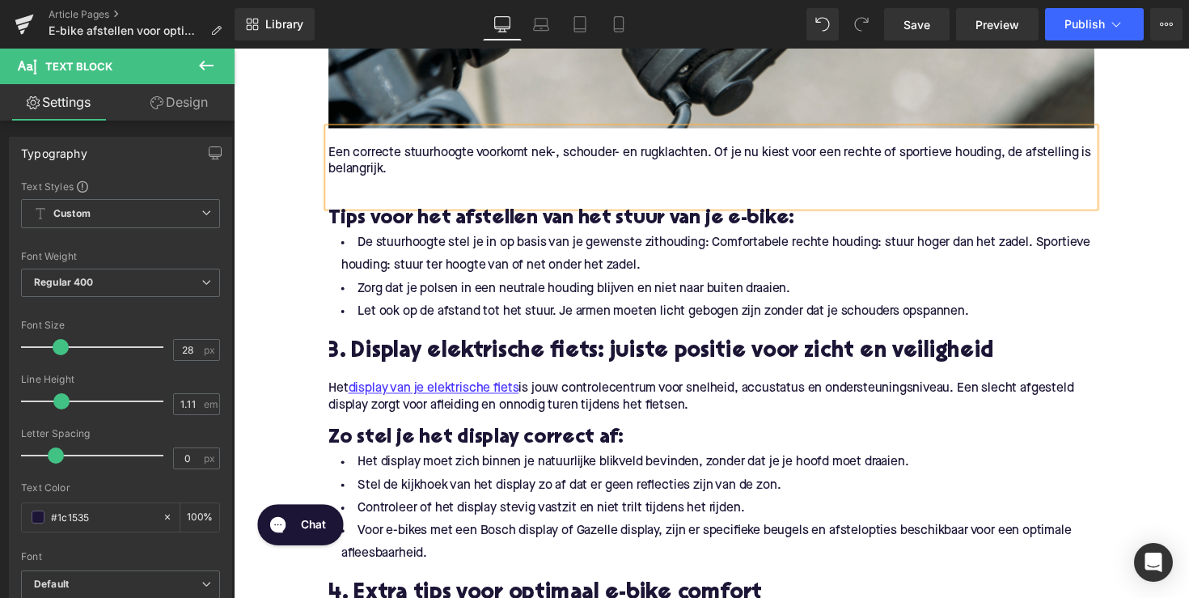
scroll to position [1499, 0]
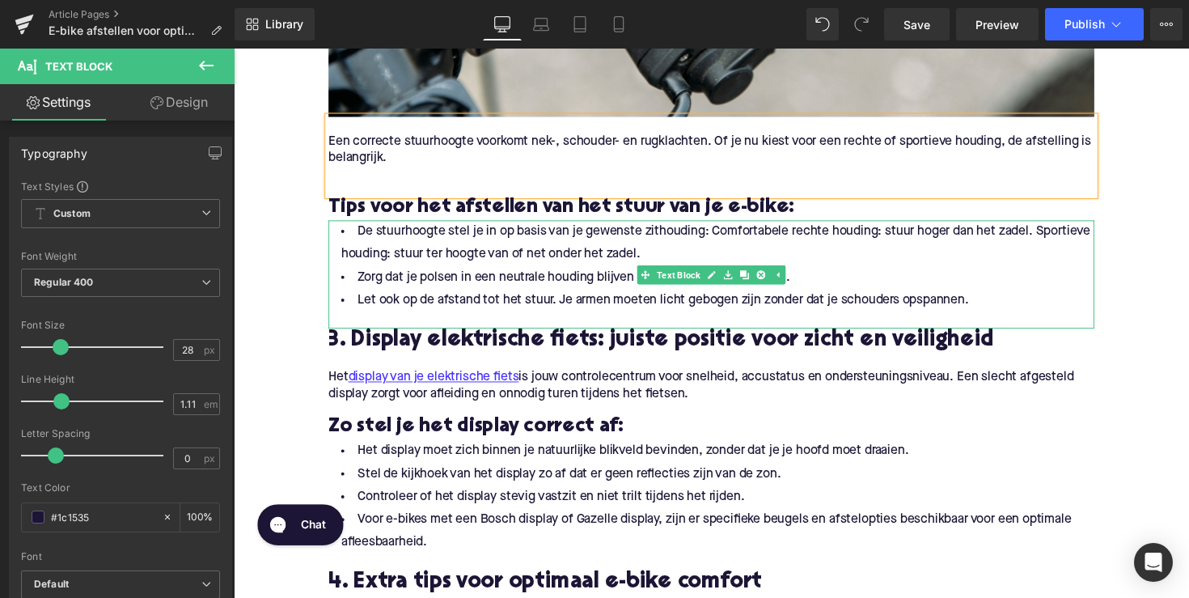
click at [396, 322] on div at bounding box center [723, 327] width 785 height 17
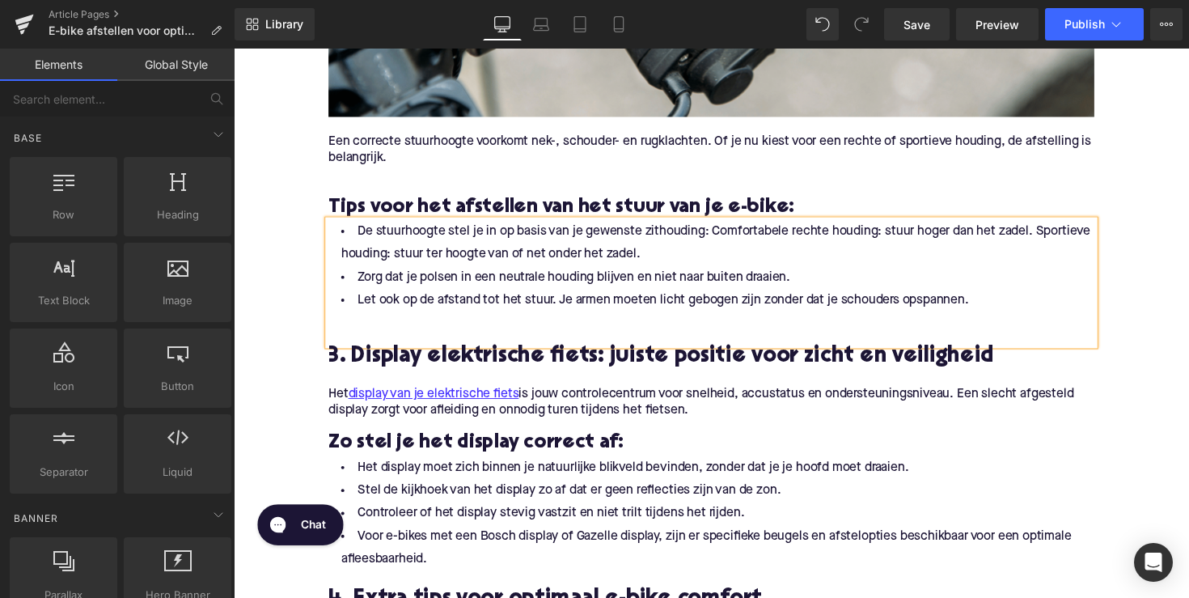
click at [266, 280] on div "Home / E-bike afstellen voor optimaal comfort: stuurhoogte, zadel, display Brea…" at bounding box center [723, 94] width 979 height 2817
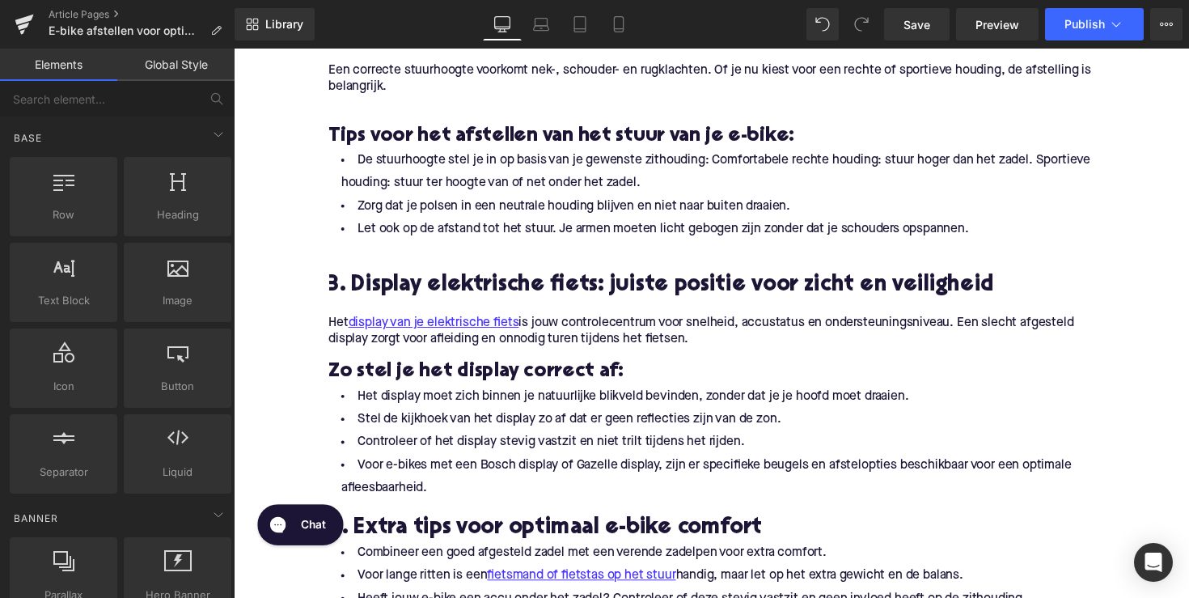
scroll to position [1652, 0]
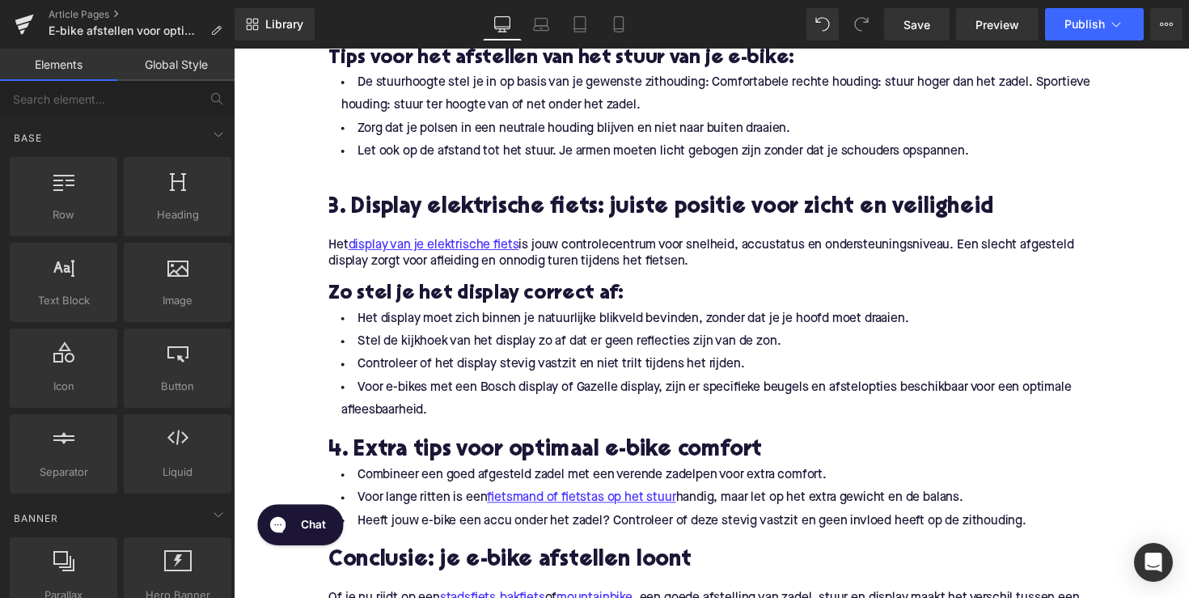
click at [707, 271] on span "Text Block" at bounding box center [714, 265] width 51 height 19
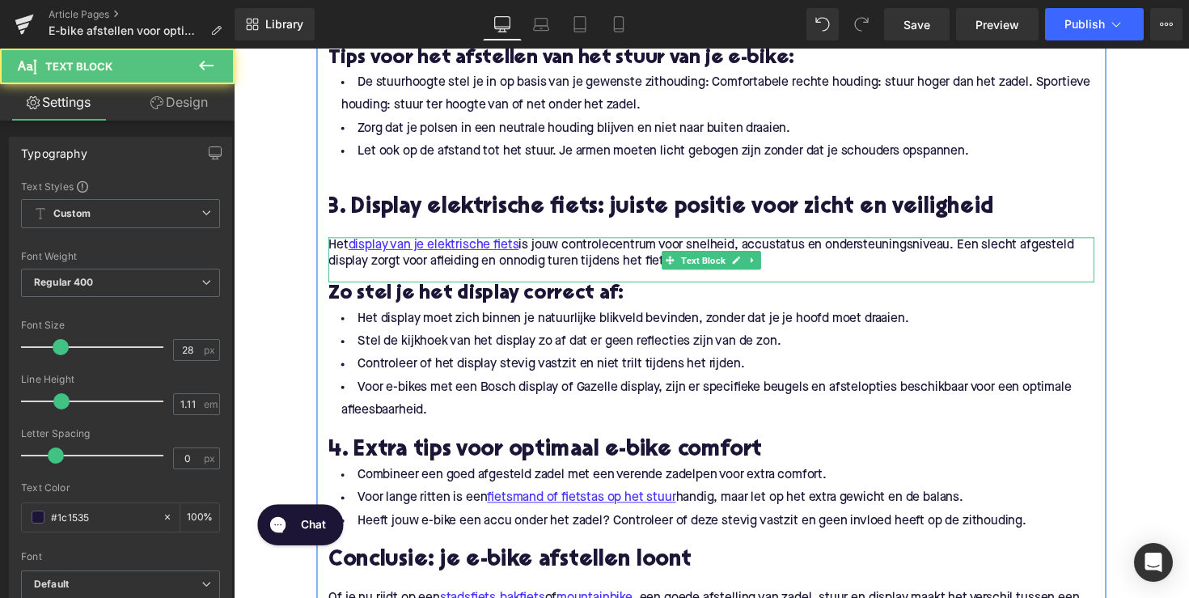
click at [802, 265] on p "Het display van je elektrische fiets is jouw controlecentrum voor snelheid, acc…" at bounding box center [723, 259] width 785 height 34
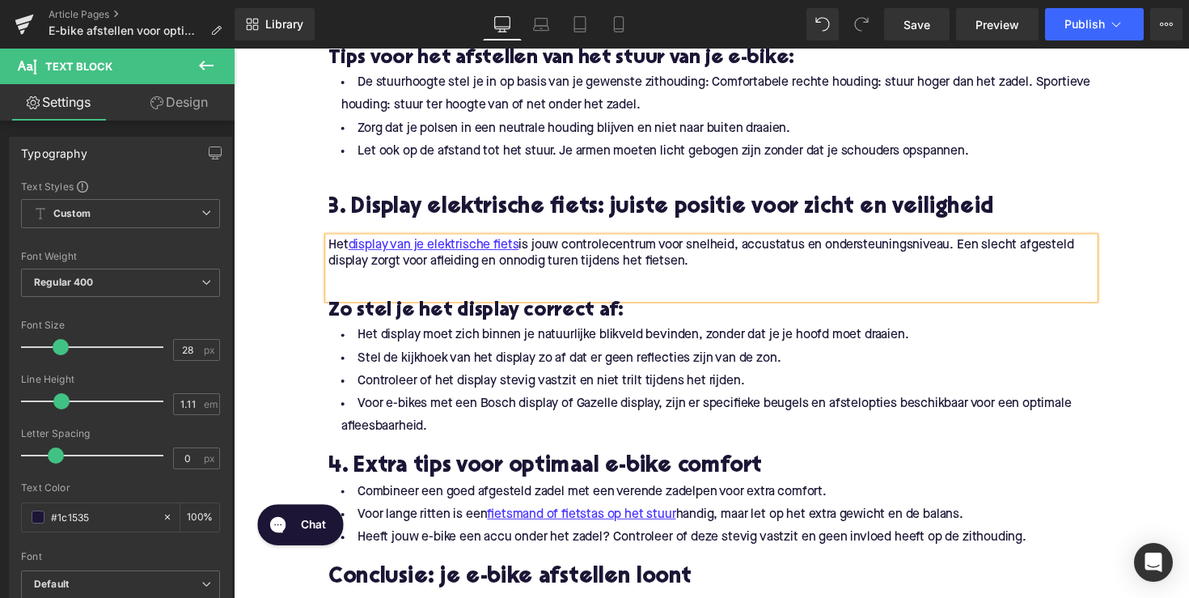
scroll to position [1692, 0]
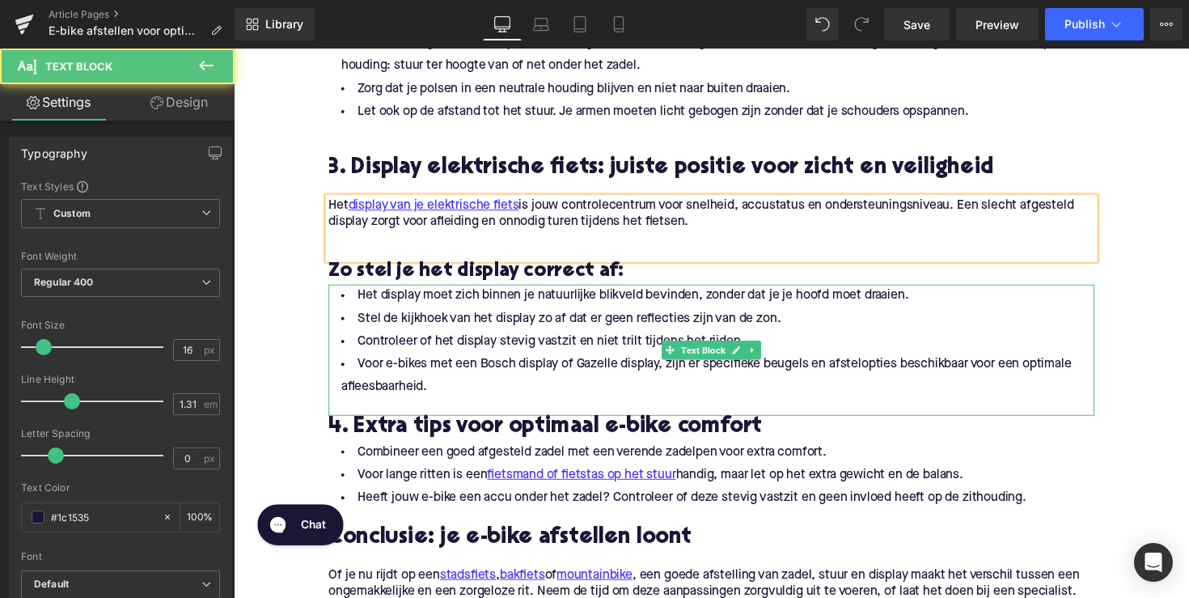
click at [448, 395] on li "Voor e-bikes met een Bosch display of Gazelle display, zijn er specifieke beuge…" at bounding box center [723, 384] width 785 height 47
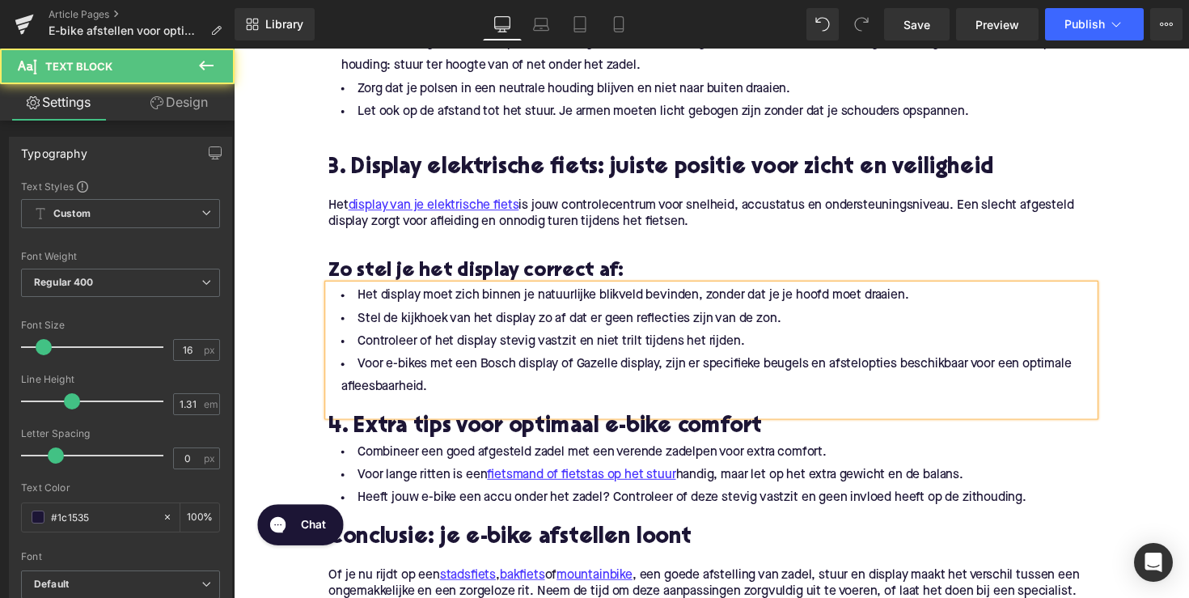
click at [368, 413] on div at bounding box center [723, 416] width 785 height 17
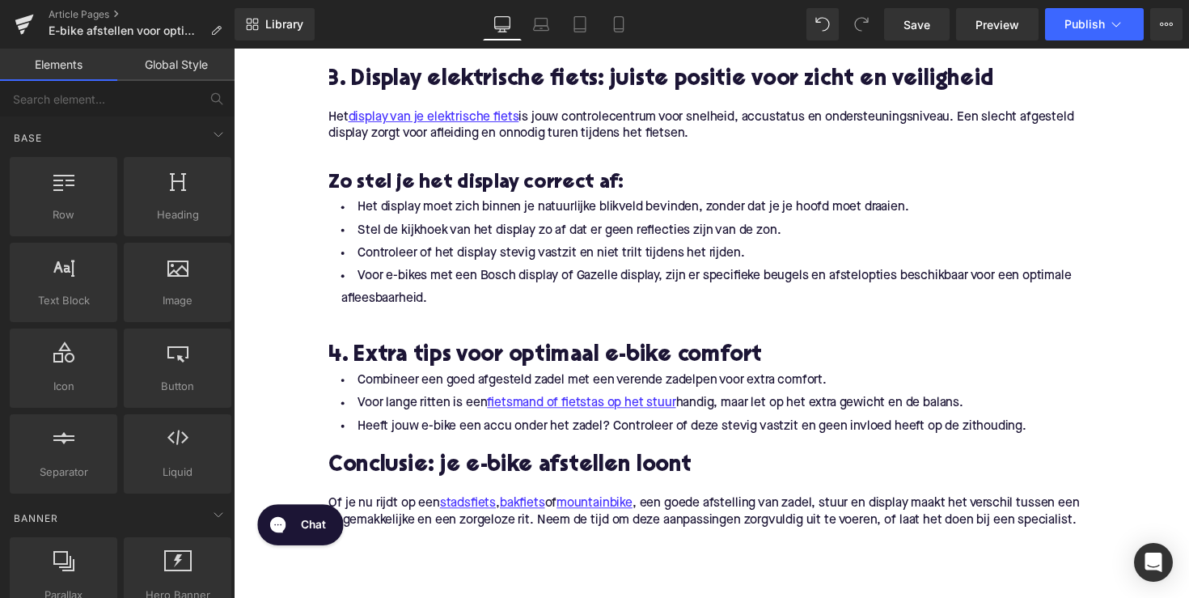
scroll to position [1830, 0]
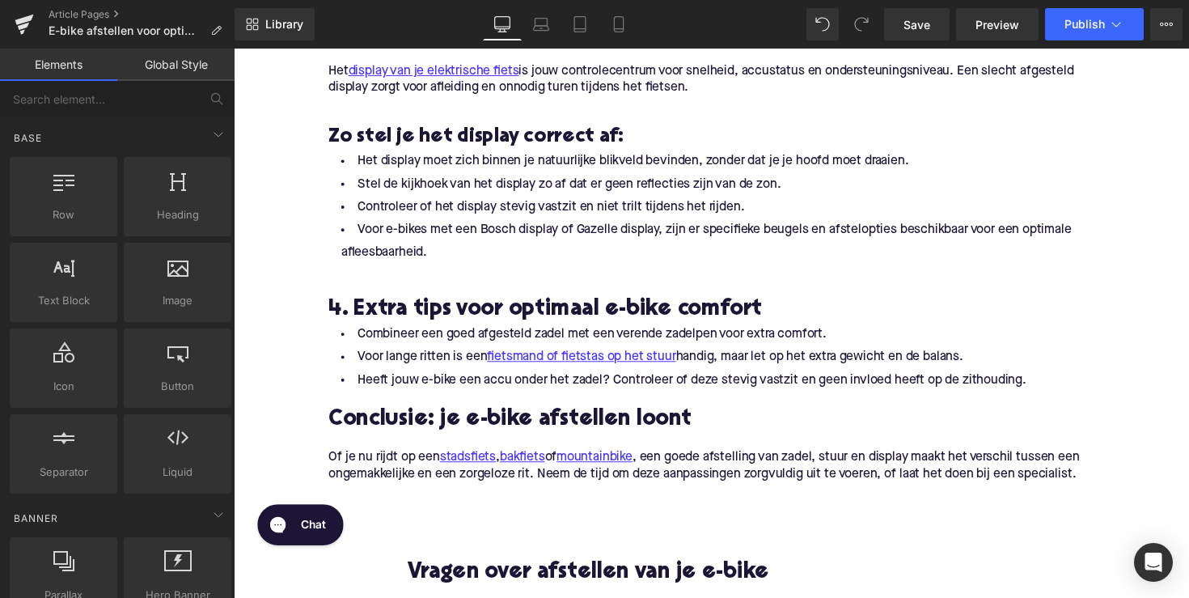
click at [365, 398] on li "Heeft jouw e-bike een accu onder het zadel? Controleer of deze stevig vastzit e…" at bounding box center [723, 388] width 785 height 23
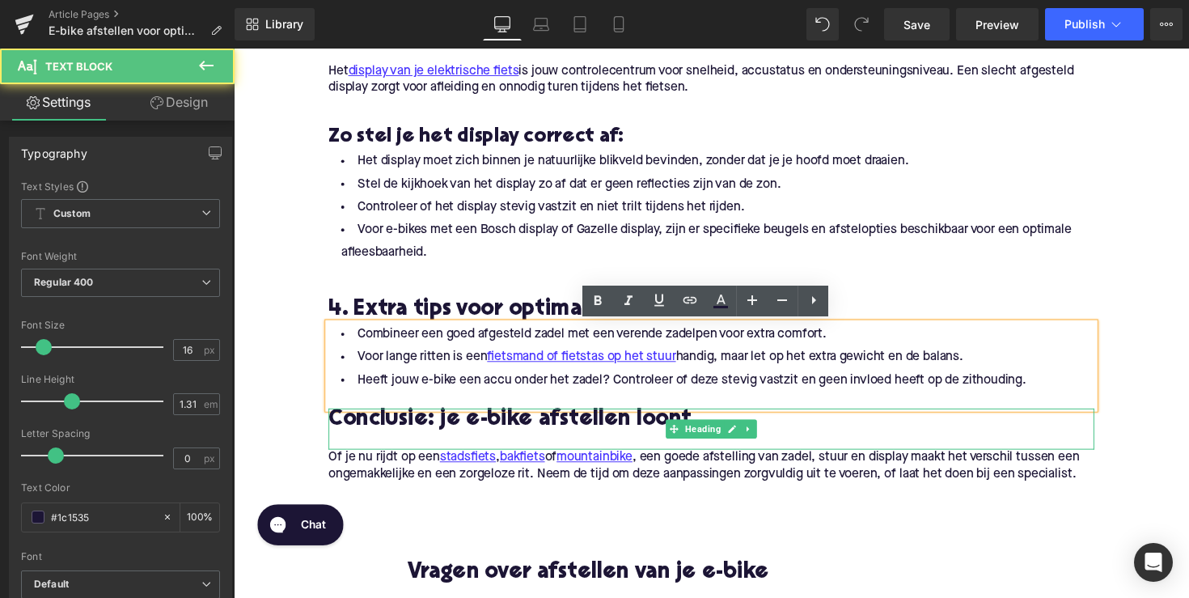
click at [459, 417] on h2 "Conclusie: je e-bike afstellen loont" at bounding box center [723, 429] width 785 height 25
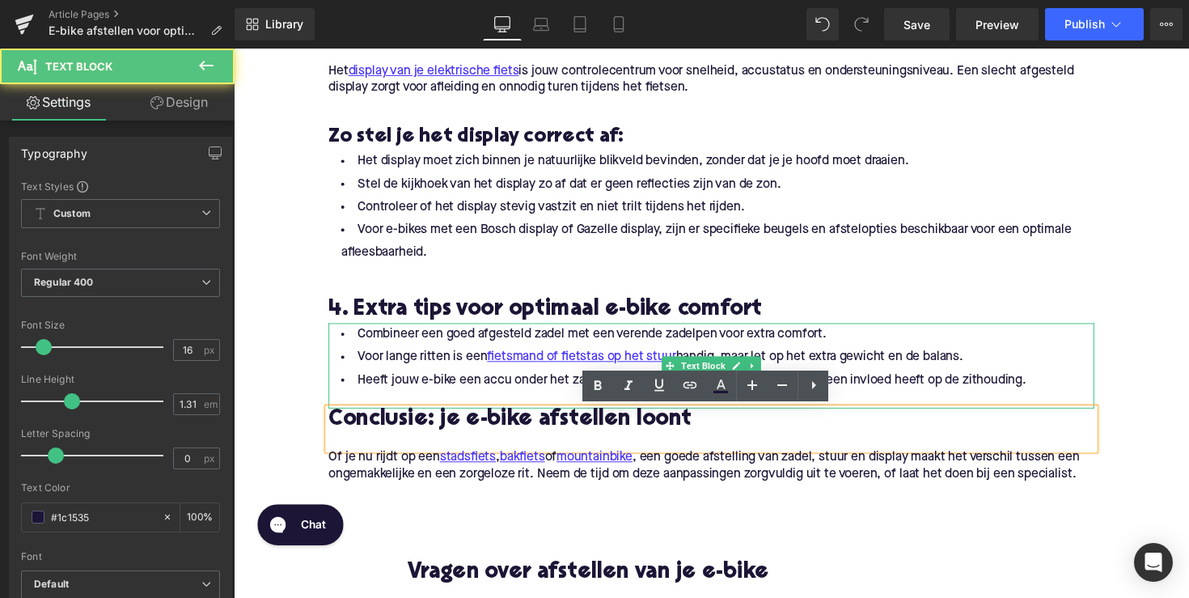
click at [446, 404] on div at bounding box center [723, 408] width 785 height 17
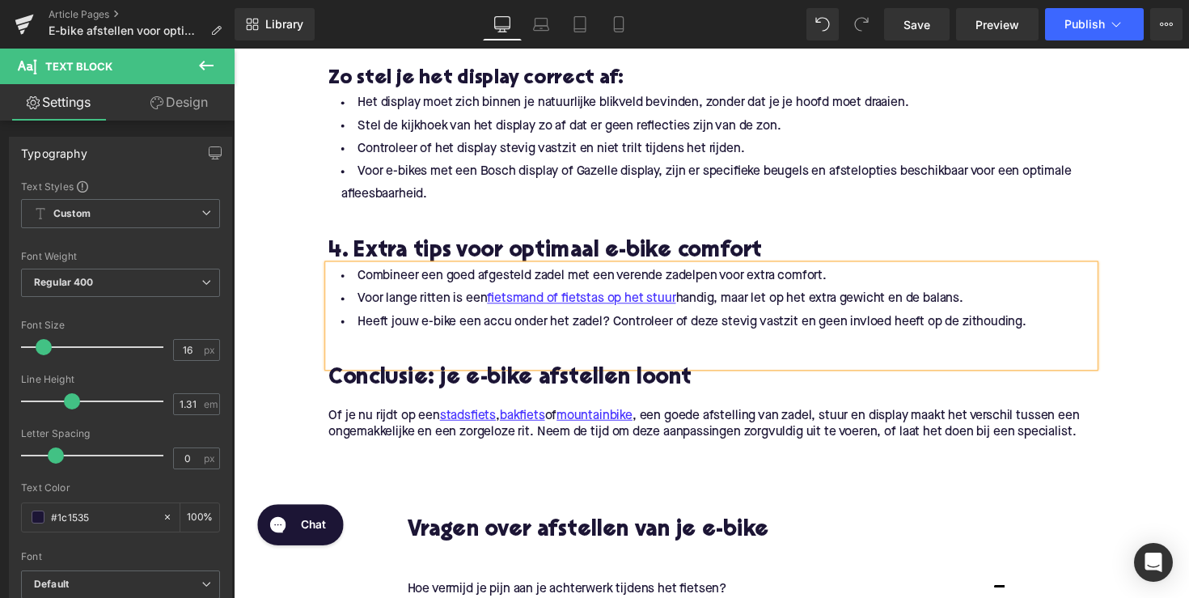
scroll to position [1888, 0]
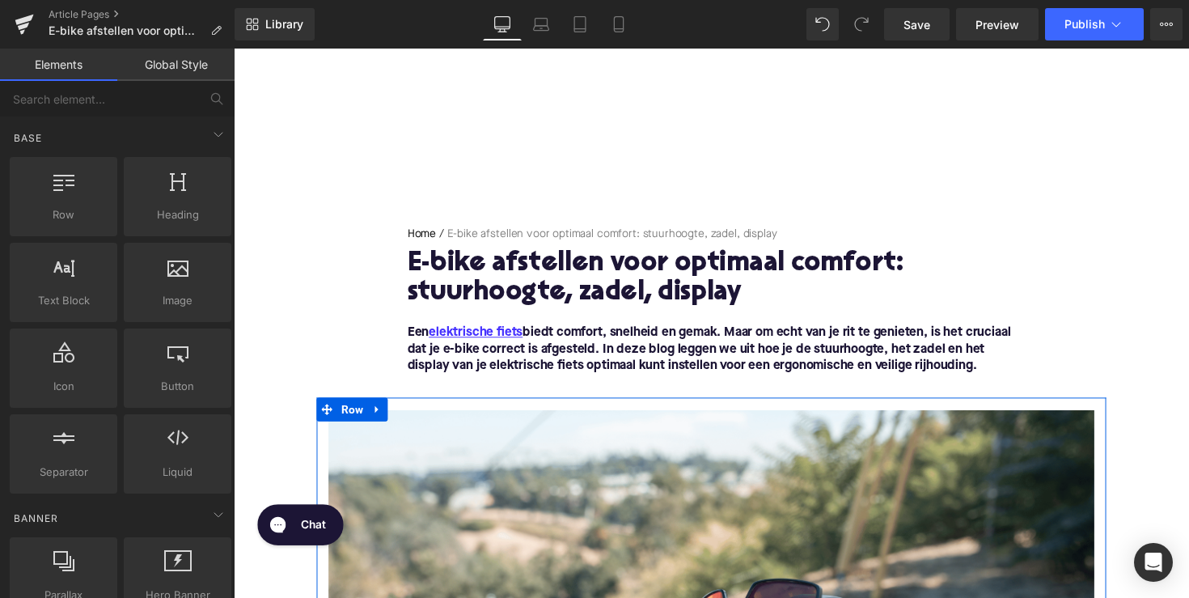
scroll to position [0, 0]
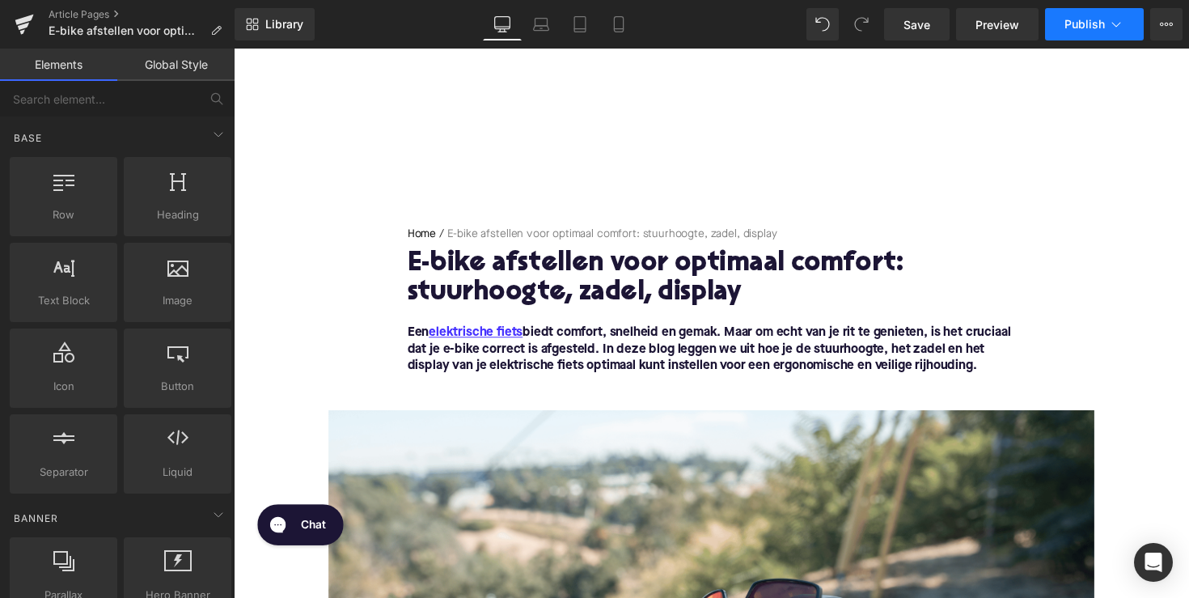
click at [1078, 27] on span "Publish" at bounding box center [1084, 24] width 40 height 13
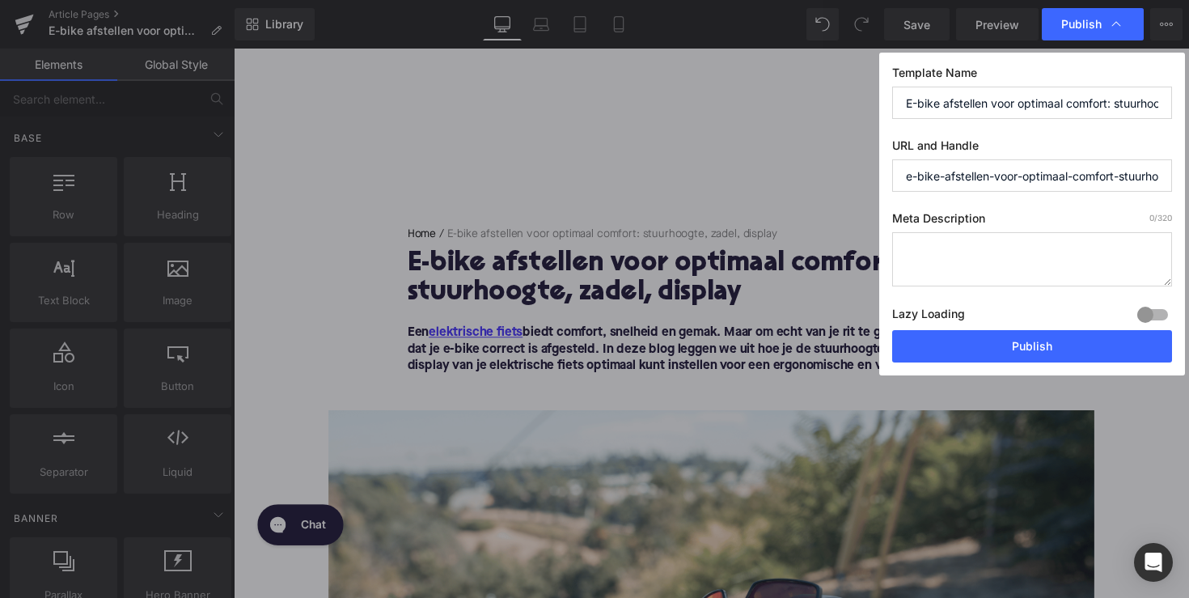
click at [1000, 233] on textarea at bounding box center [1032, 259] width 280 height 54
paste textarea "E-bike optimaal afstellen voor comfort en veiligheid: tips voor zadel, stuur en…"
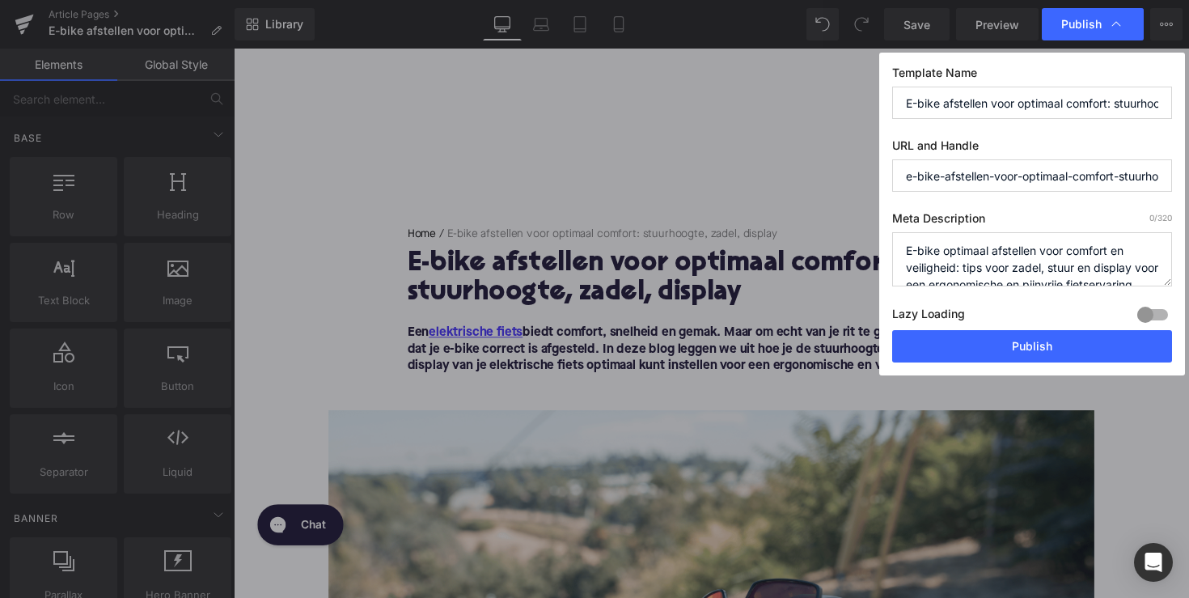
scroll to position [34, 0]
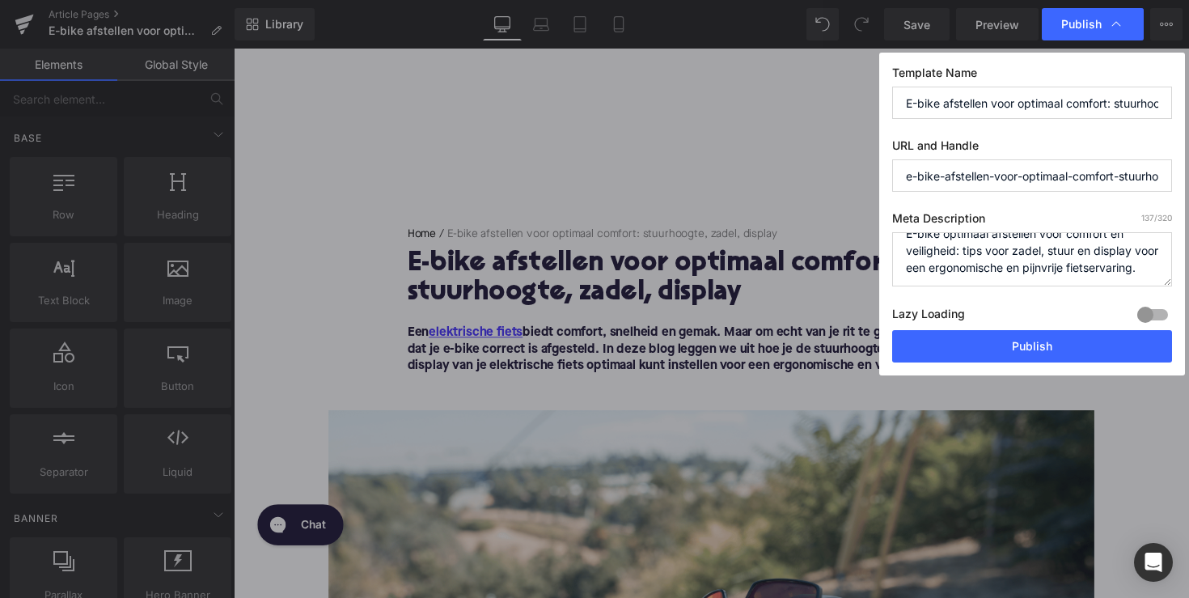
type textarea "E-bike optimaal afstellen voor comfort en veiligheid: tips voor zadel, stuur en…"
drag, startPoint x: 1044, startPoint y: 178, endPoint x: 1212, endPoint y: 182, distance: 167.5
click at [1188, 182] on html "Text Block You are previewing how the will restyle your page. You can not edit …" at bounding box center [594, 299] width 1189 height 598
click at [1005, 340] on button "Publish" at bounding box center [1032, 346] width 280 height 32
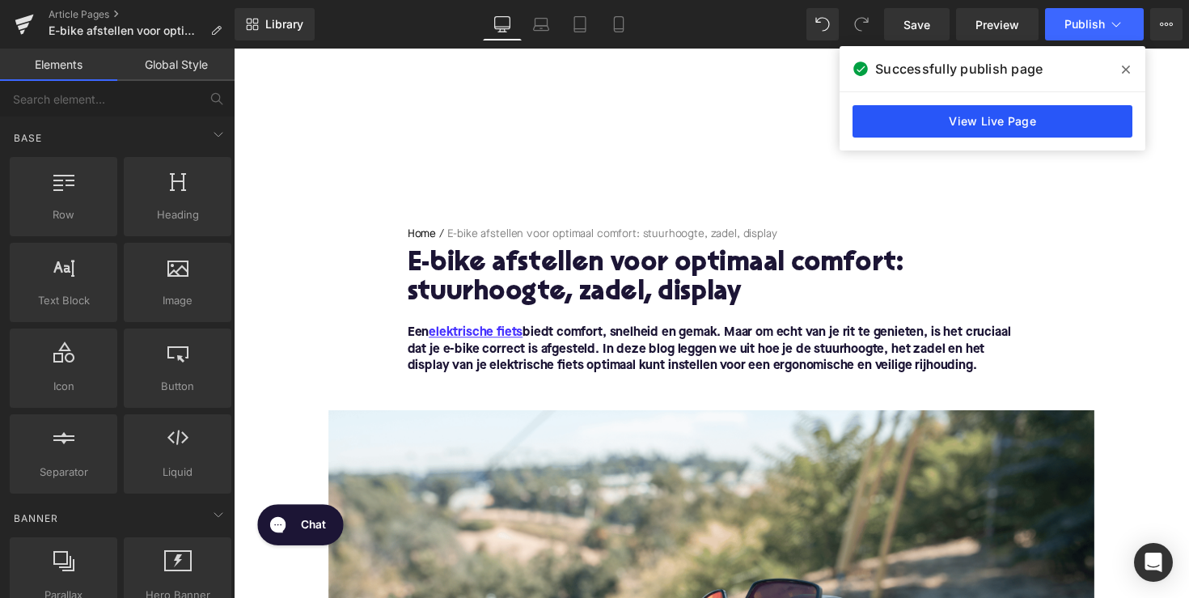
click at [981, 123] on link "View Live Page" at bounding box center [993, 121] width 280 height 32
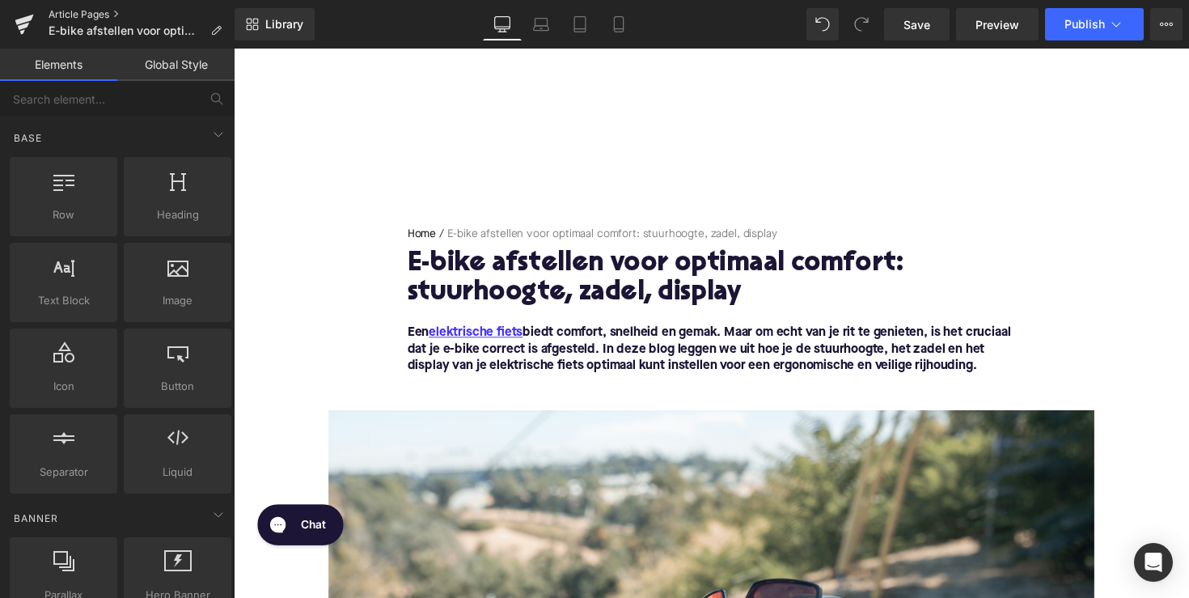
click at [88, 13] on link "Article Pages" at bounding box center [142, 14] width 186 height 13
